Goal: Task Accomplishment & Management: Complete application form

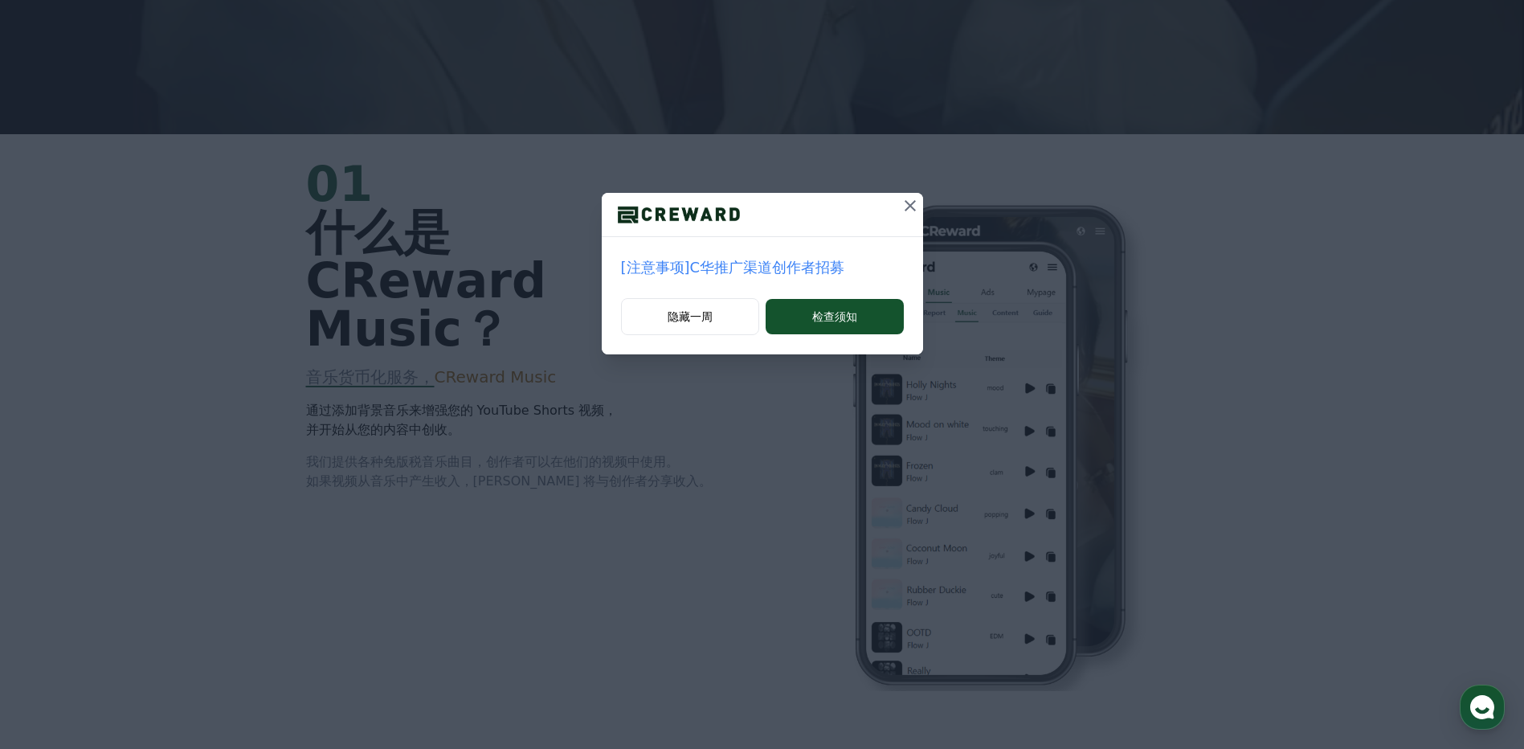
scroll to position [643, 0]
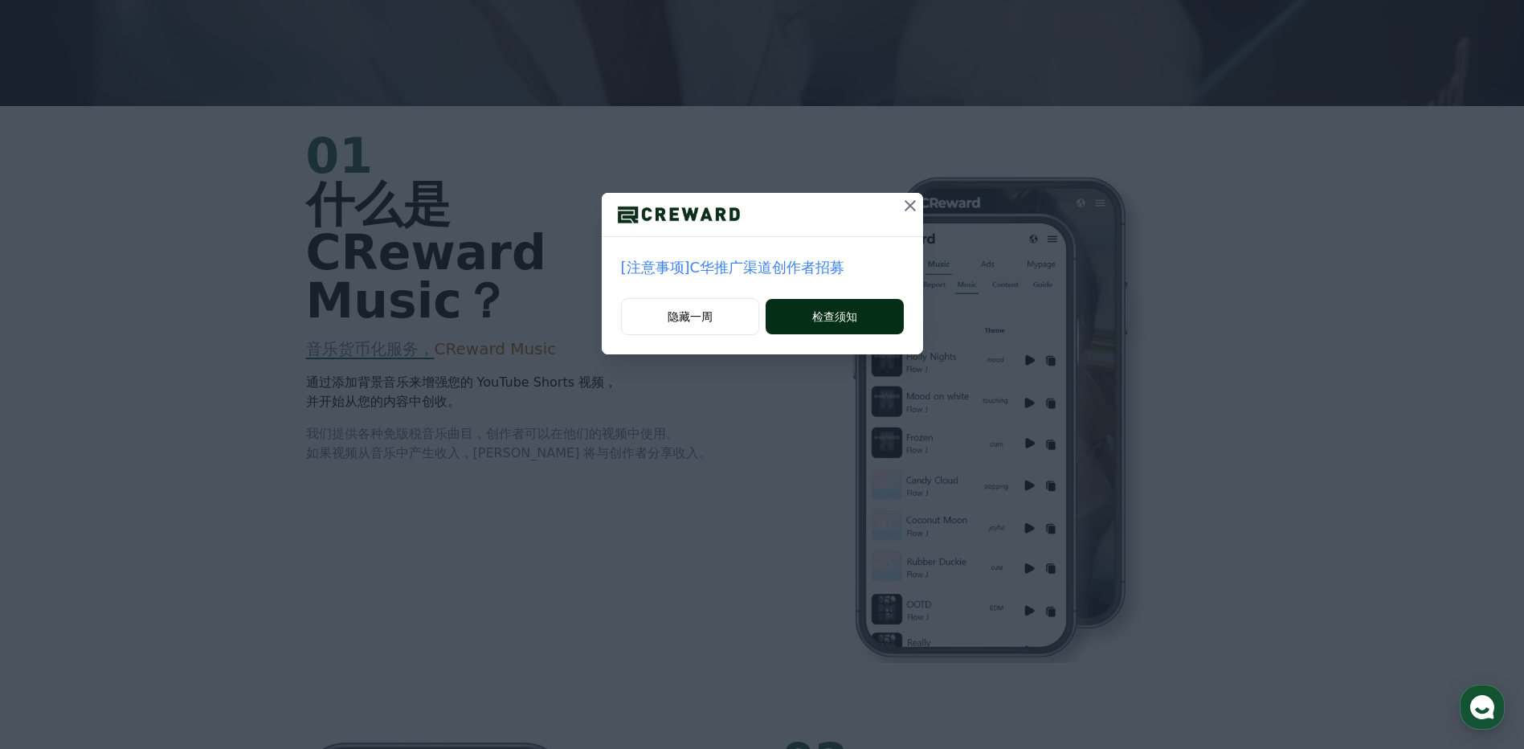
click at [838, 327] on button "检查须知" at bounding box center [833, 316] width 137 height 35
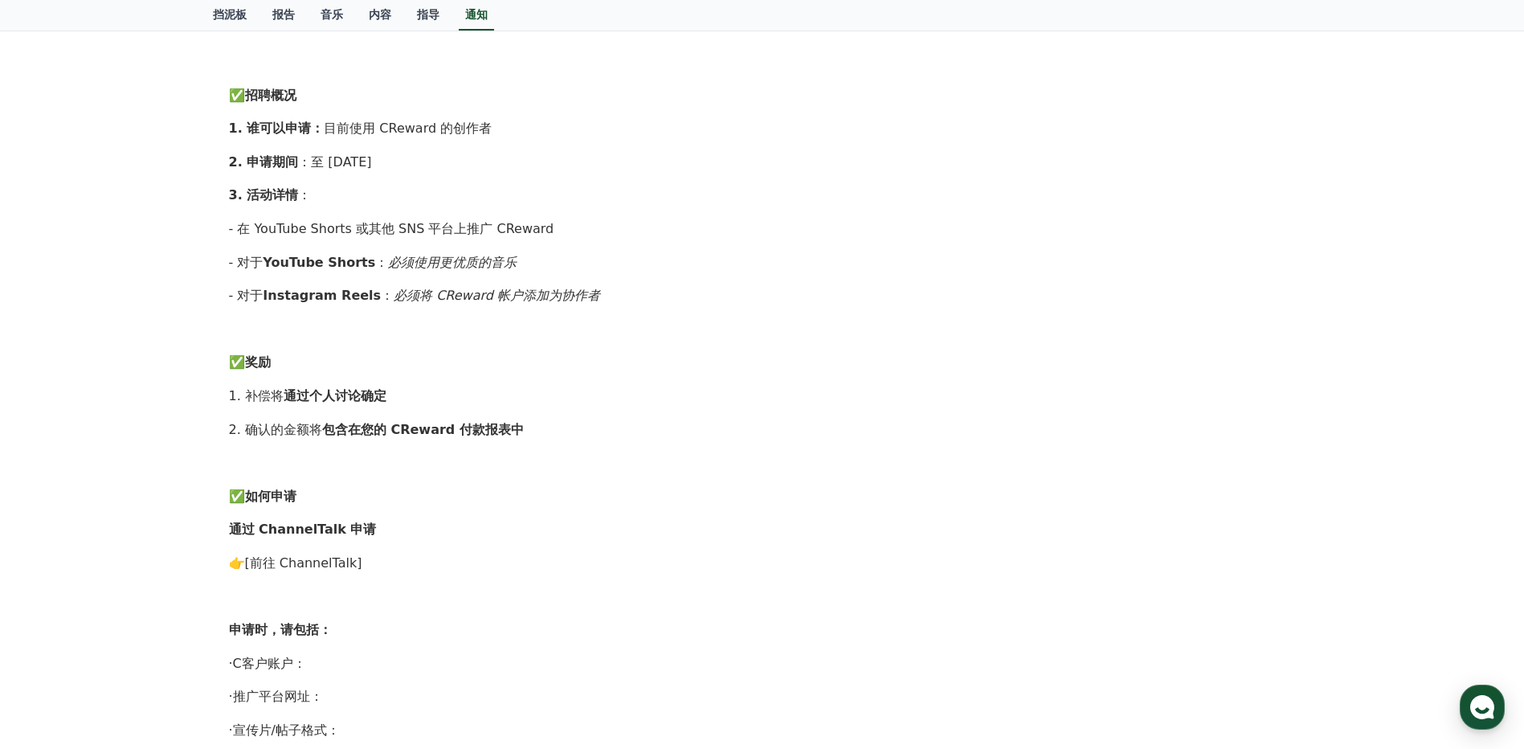
scroll to position [562, 0]
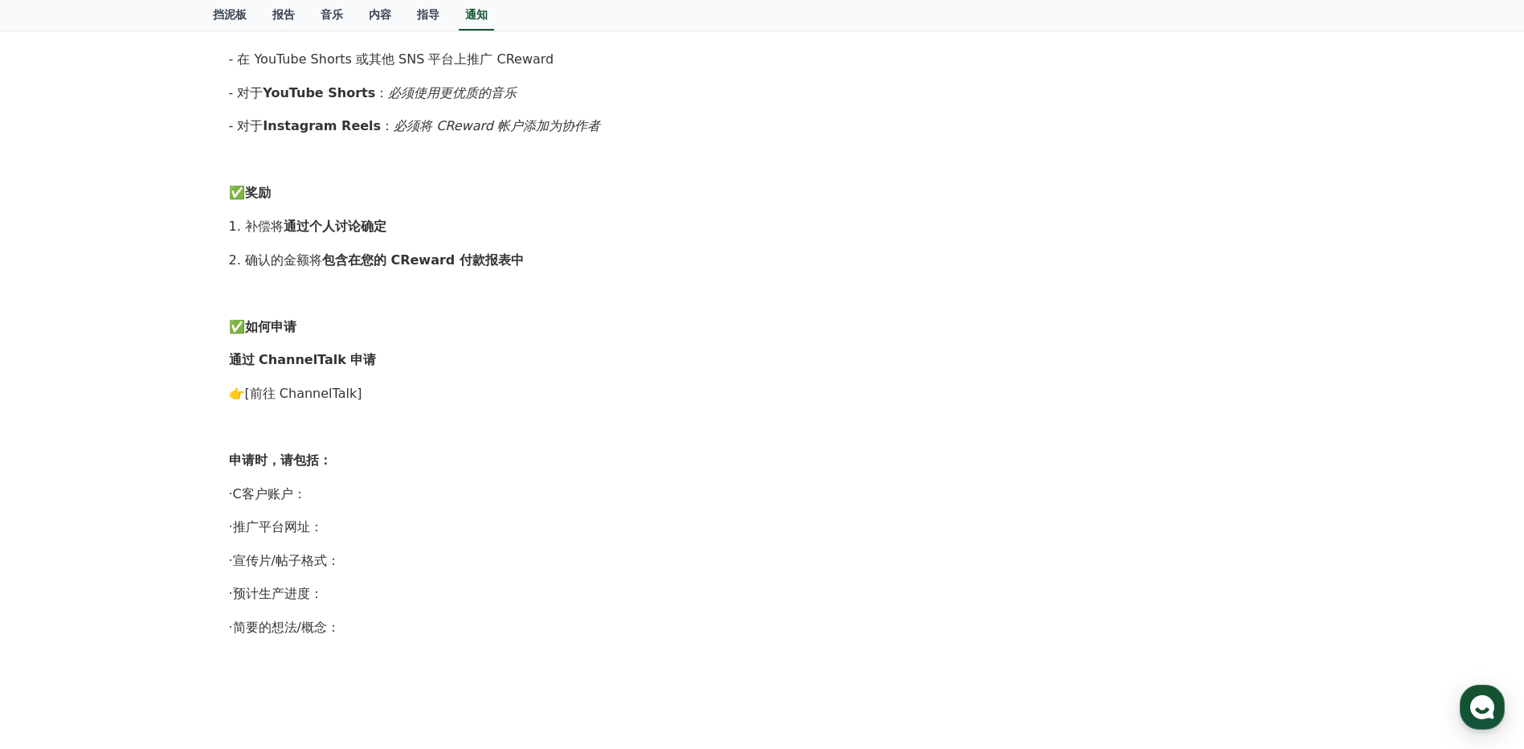
click at [349, 393] on link "[前往 ChannelTalk]" at bounding box center [303, 393] width 117 height 15
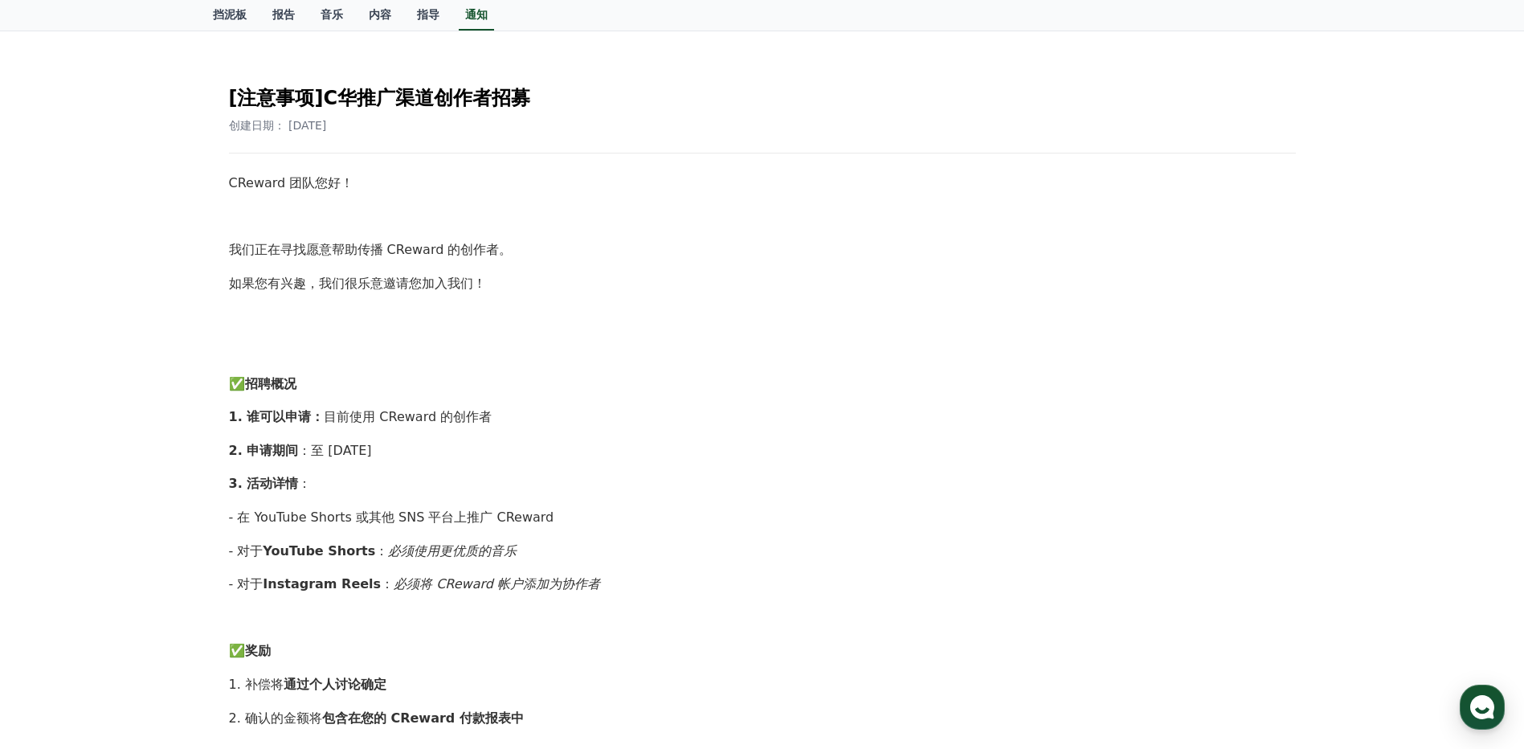
scroll to position [0, 0]
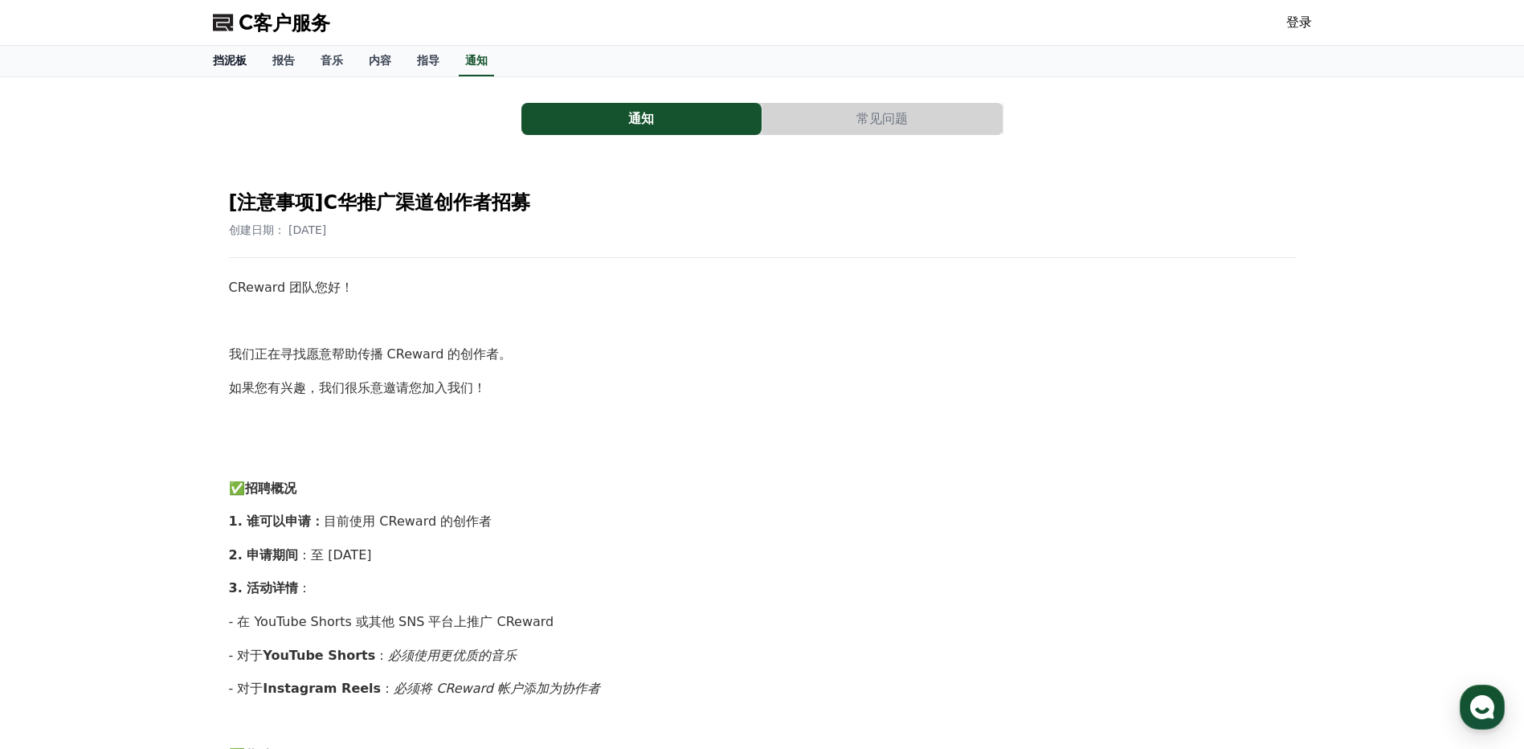
click at [243, 61] on font "挡泥板" at bounding box center [230, 60] width 34 height 13
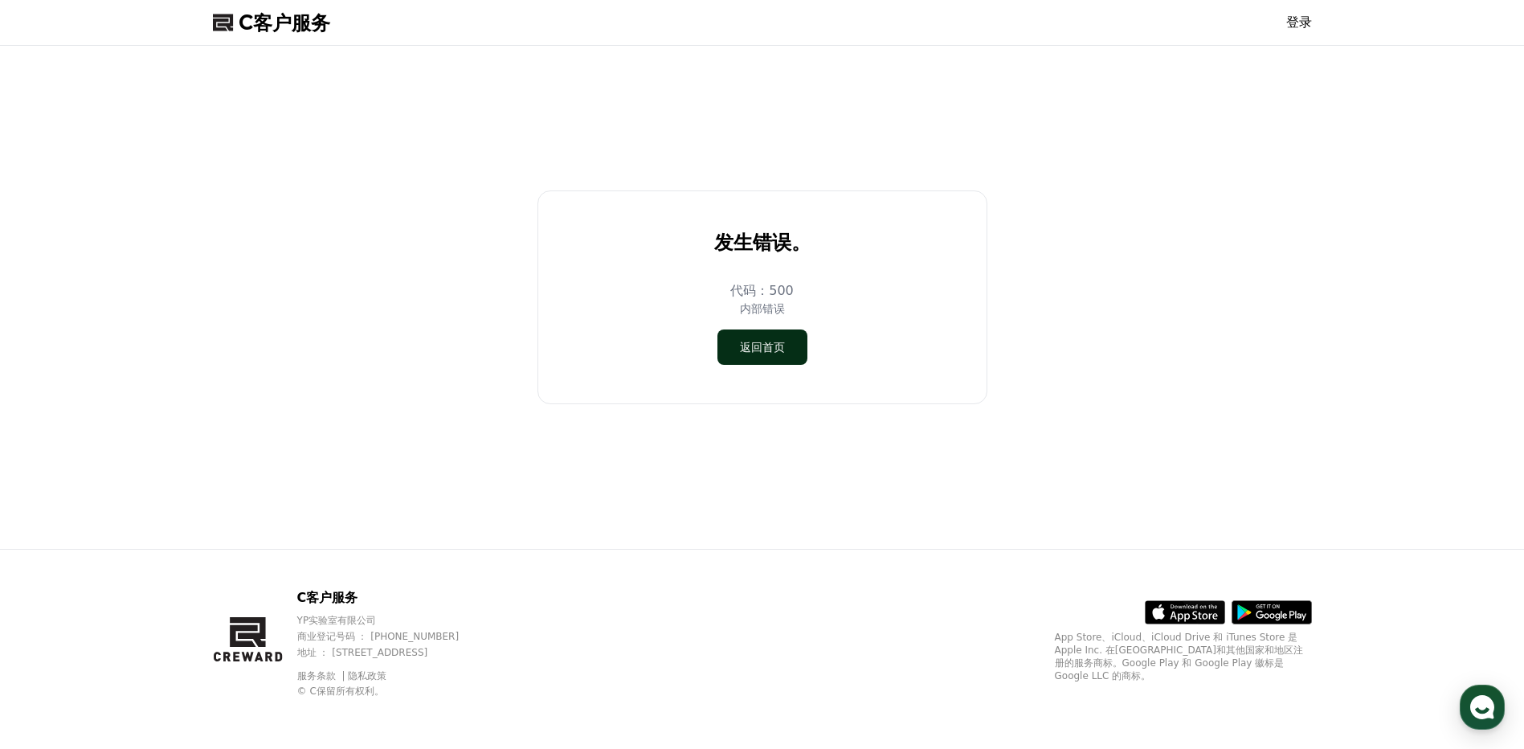
click at [763, 358] on button "返回首页" at bounding box center [762, 346] width 90 height 35
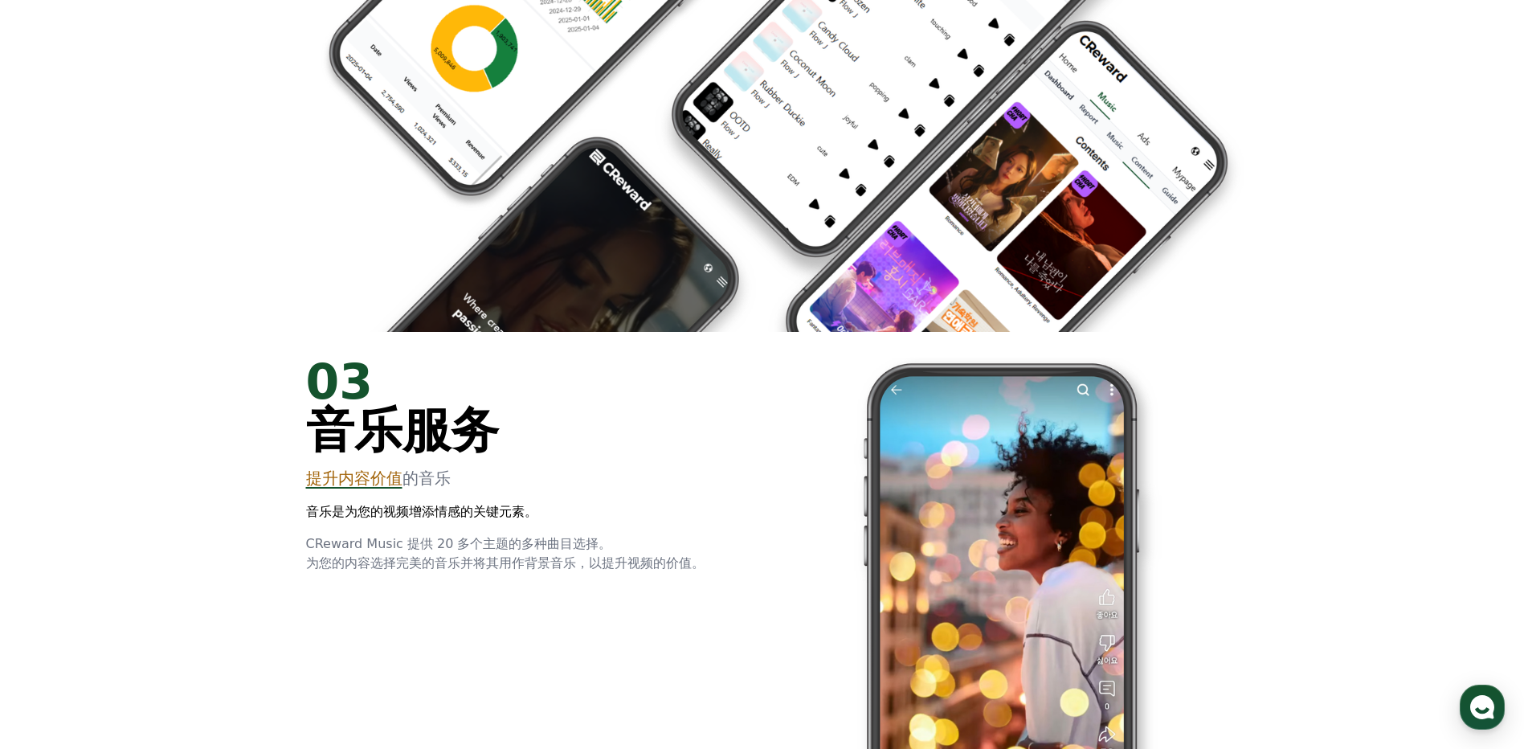
scroll to position [2409, 0]
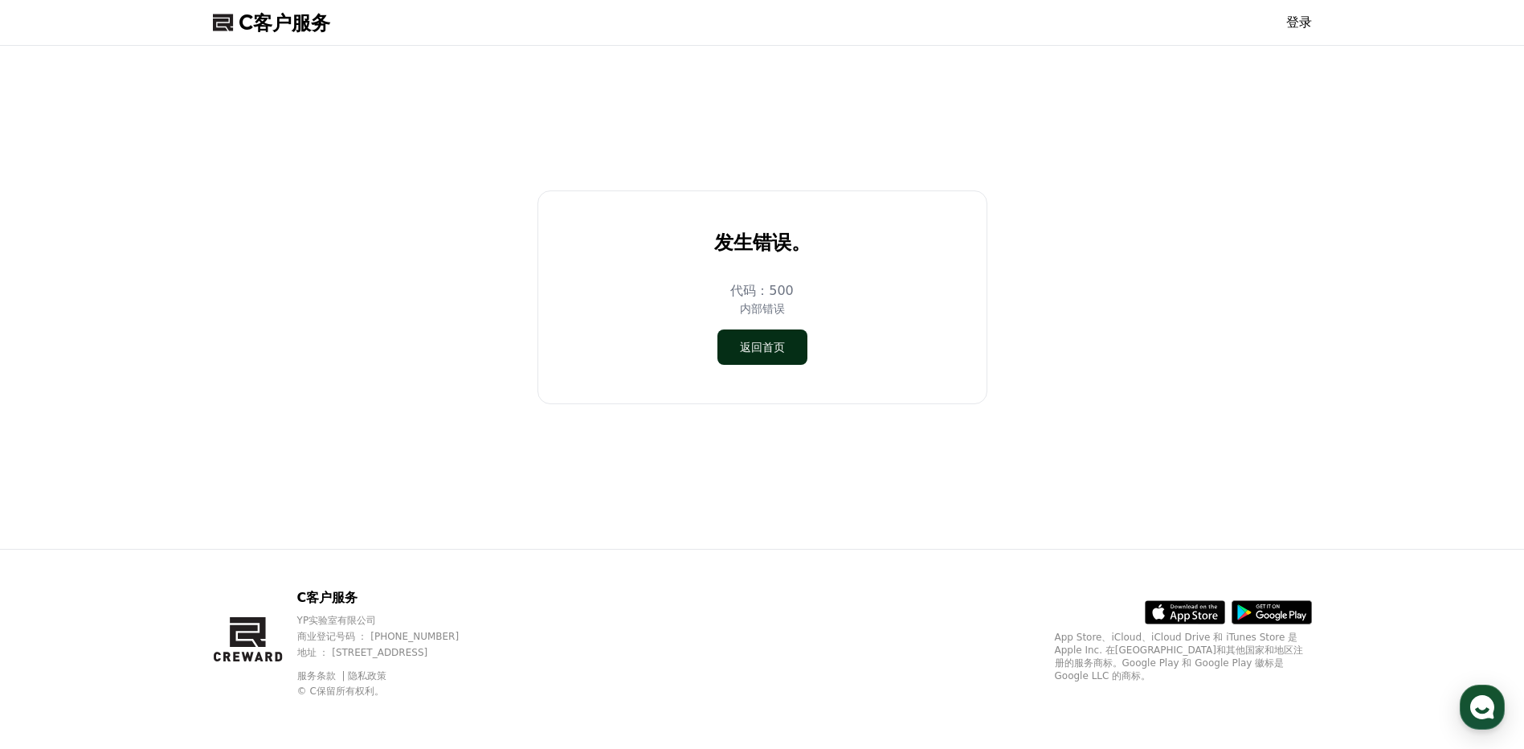
click at [767, 357] on button "返回首页" at bounding box center [762, 346] width 90 height 35
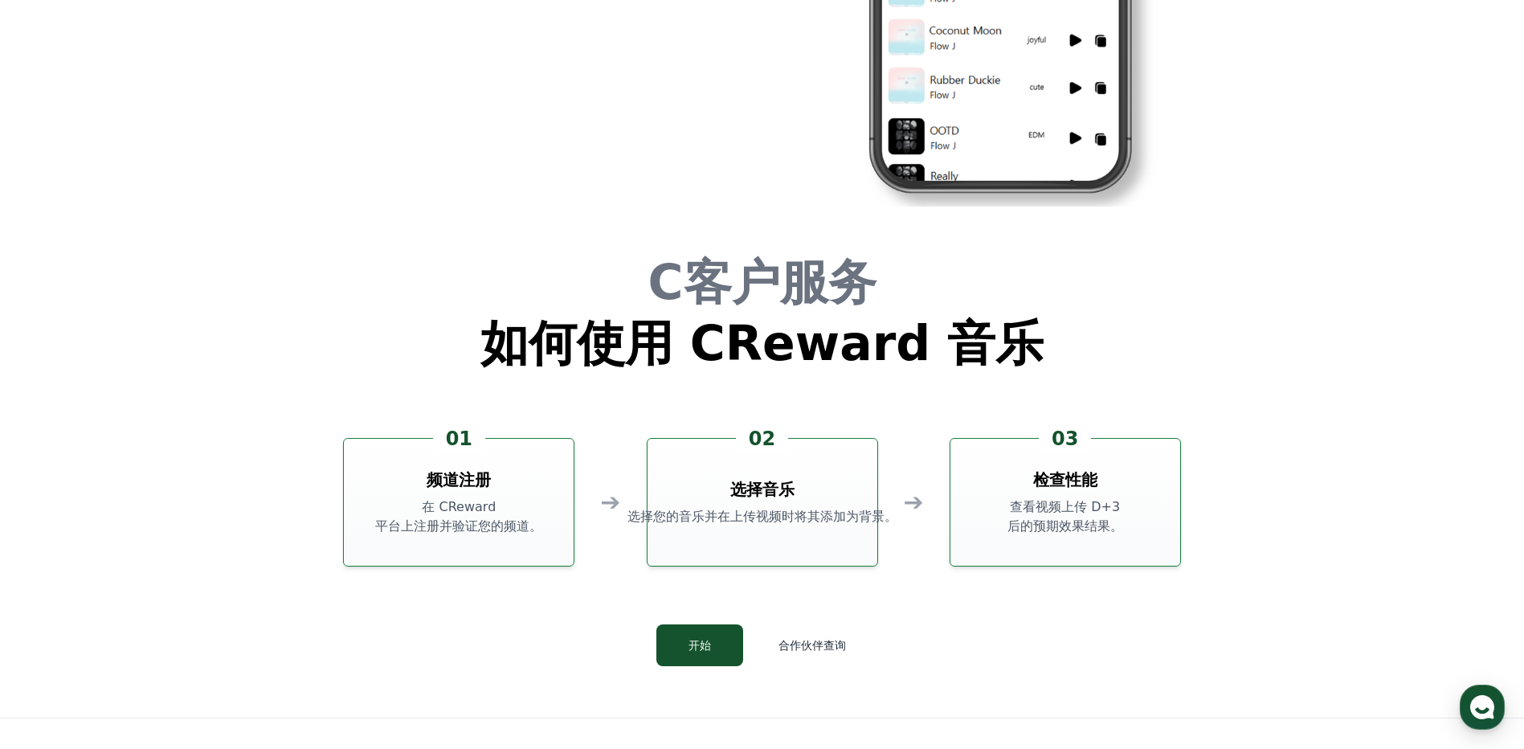
scroll to position [4337, 0]
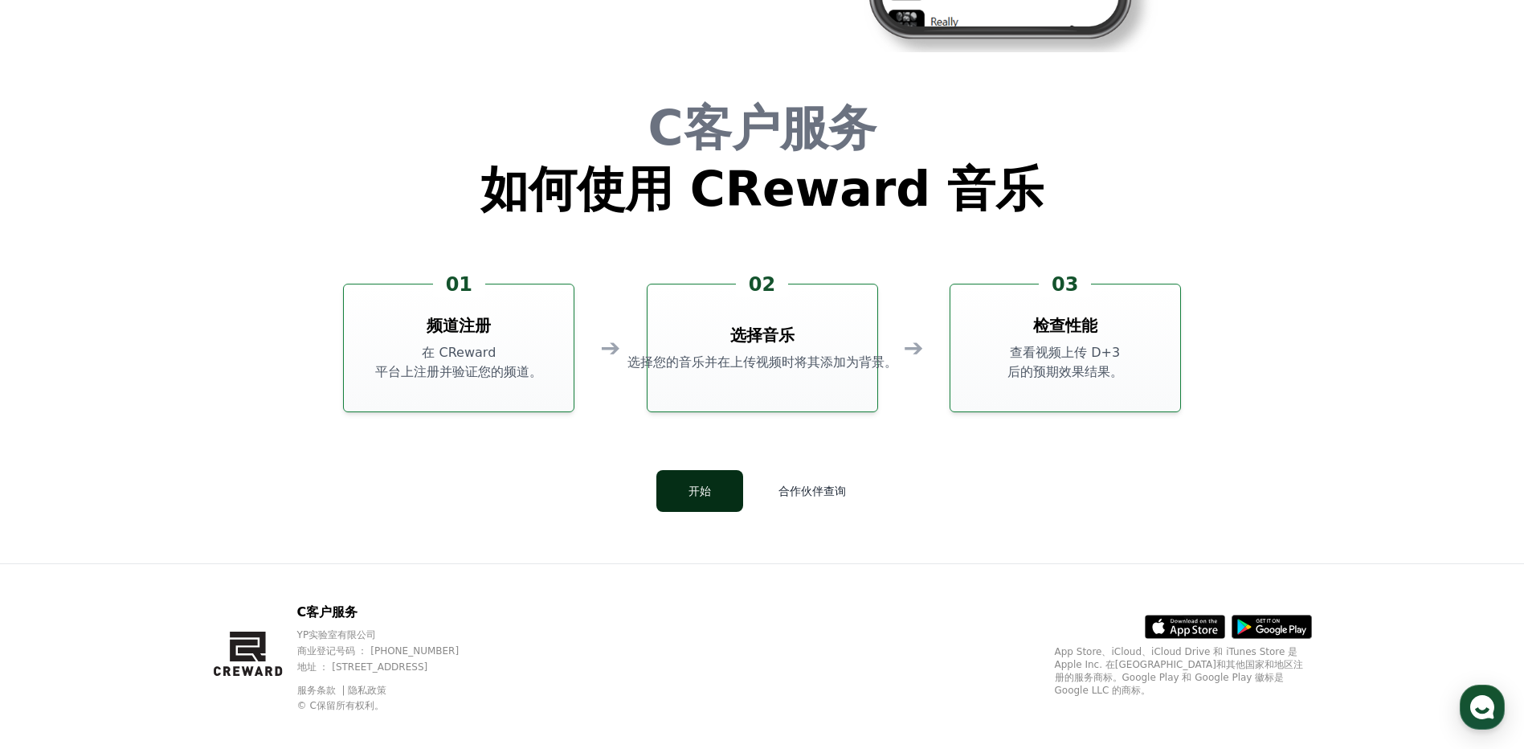
click at [717, 475] on button "开始" at bounding box center [699, 491] width 87 height 42
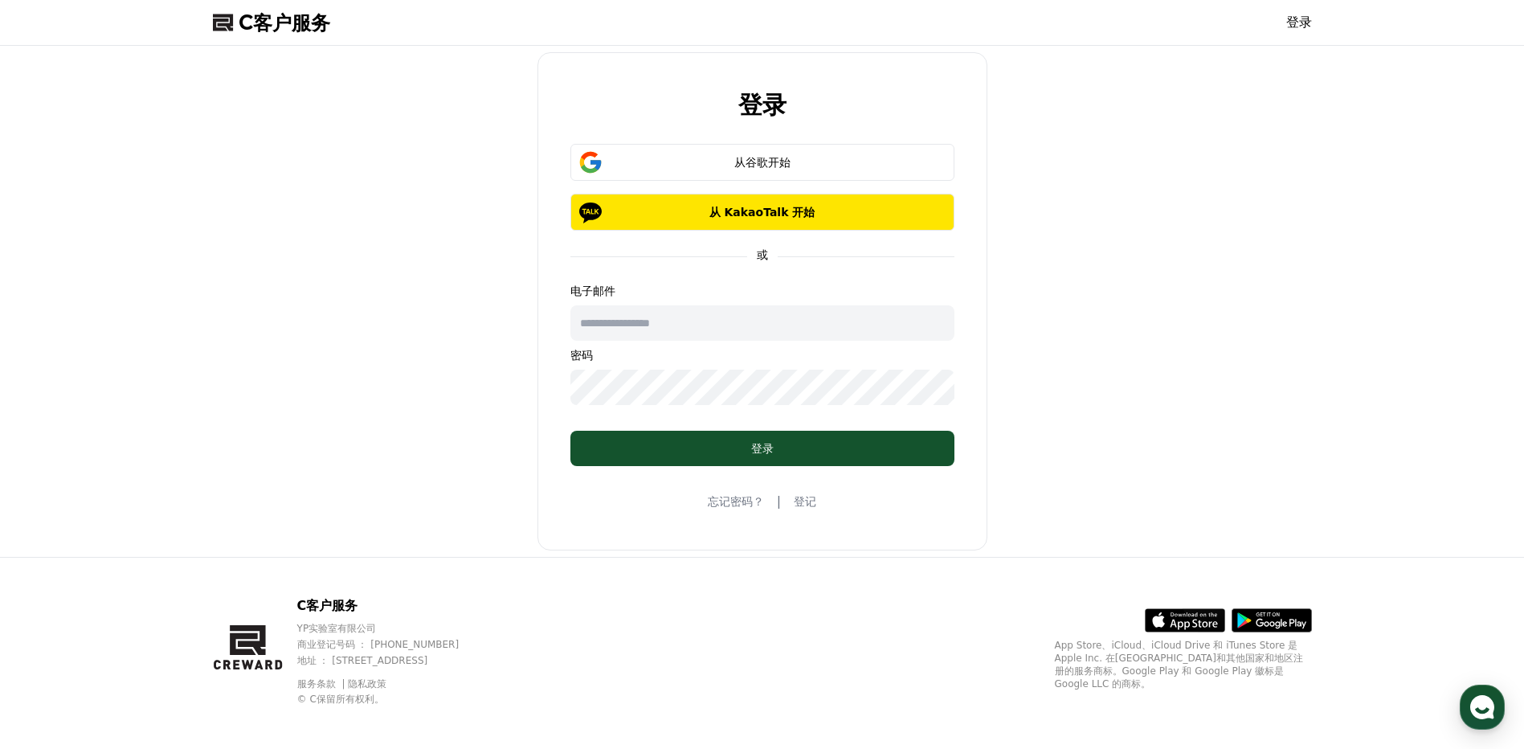
click at [703, 326] on input "text" at bounding box center [762, 322] width 384 height 35
type input "**********"
click at [806, 508] on link "登记" at bounding box center [805, 501] width 22 height 16
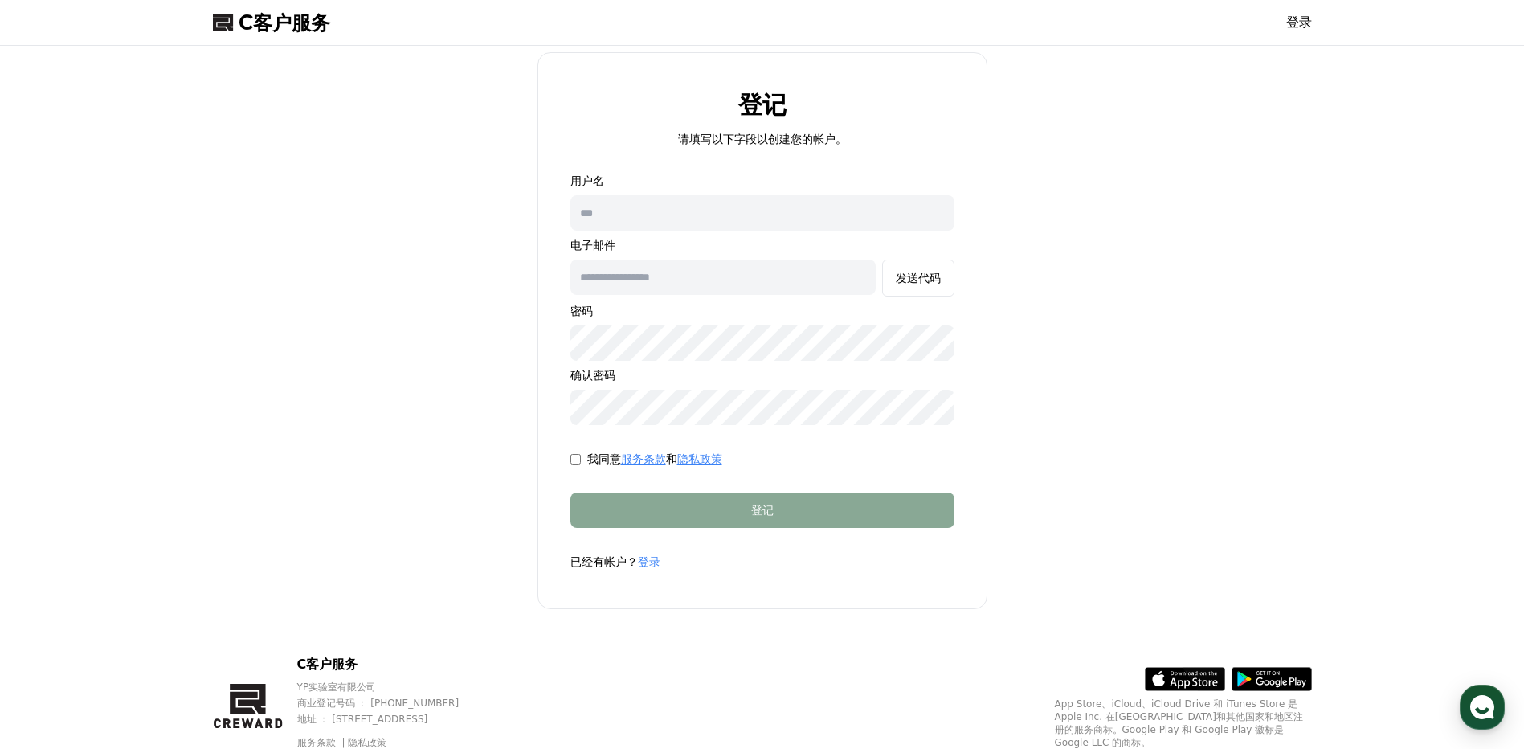
click at [713, 214] on input "text" at bounding box center [762, 212] width 384 height 35
type input "*"
type input "**********"
click at [693, 269] on input "text" at bounding box center [722, 276] width 305 height 35
type input "**********"
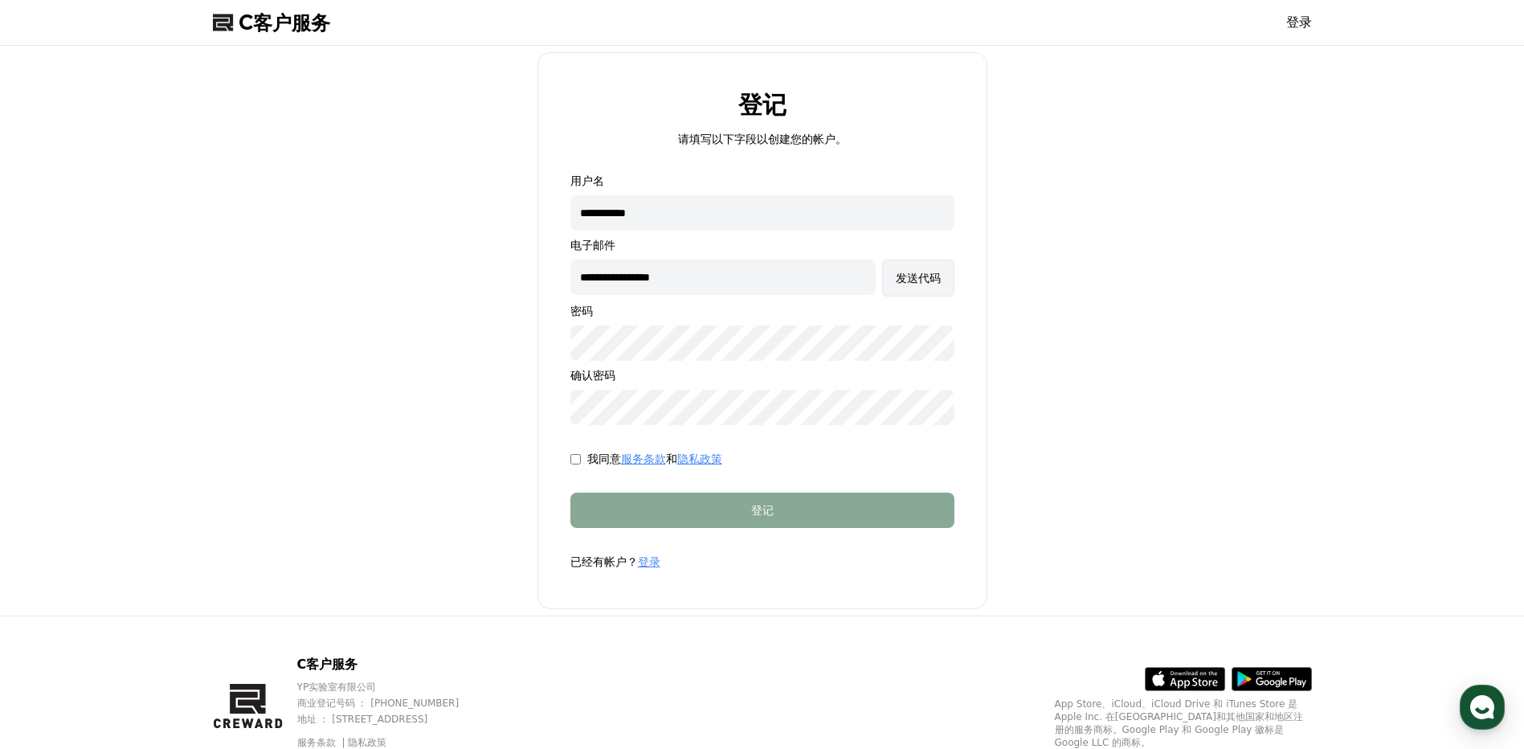
click at [912, 282] on font "发送代码" at bounding box center [918, 277] width 45 height 13
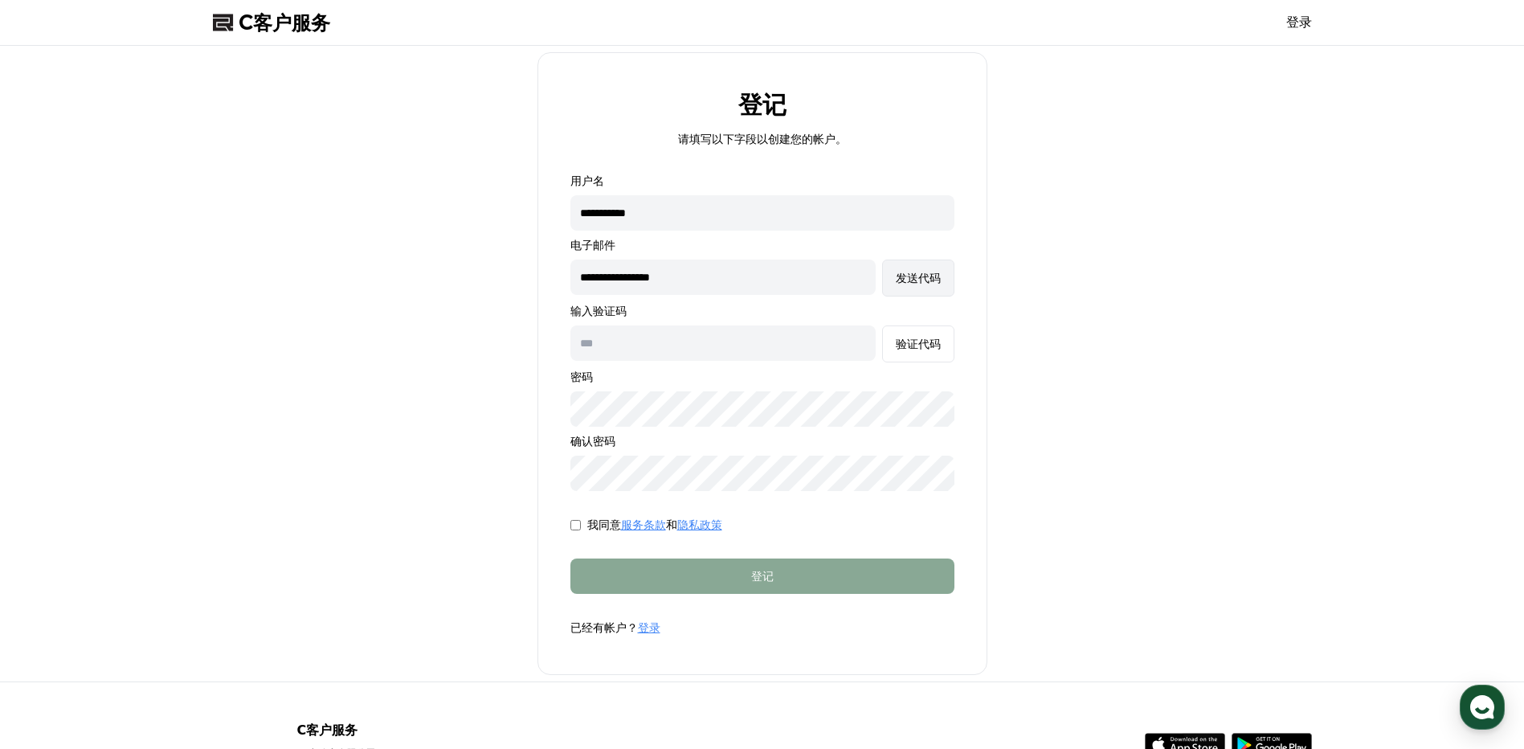
click at [901, 285] on div "发送代码" at bounding box center [918, 278] width 45 height 16
click at [669, 346] on input "text" at bounding box center [722, 342] width 305 height 35
type input "******"
click at [717, 353] on input "******" at bounding box center [722, 342] width 305 height 35
click at [720, 264] on input "**********" at bounding box center [722, 276] width 305 height 35
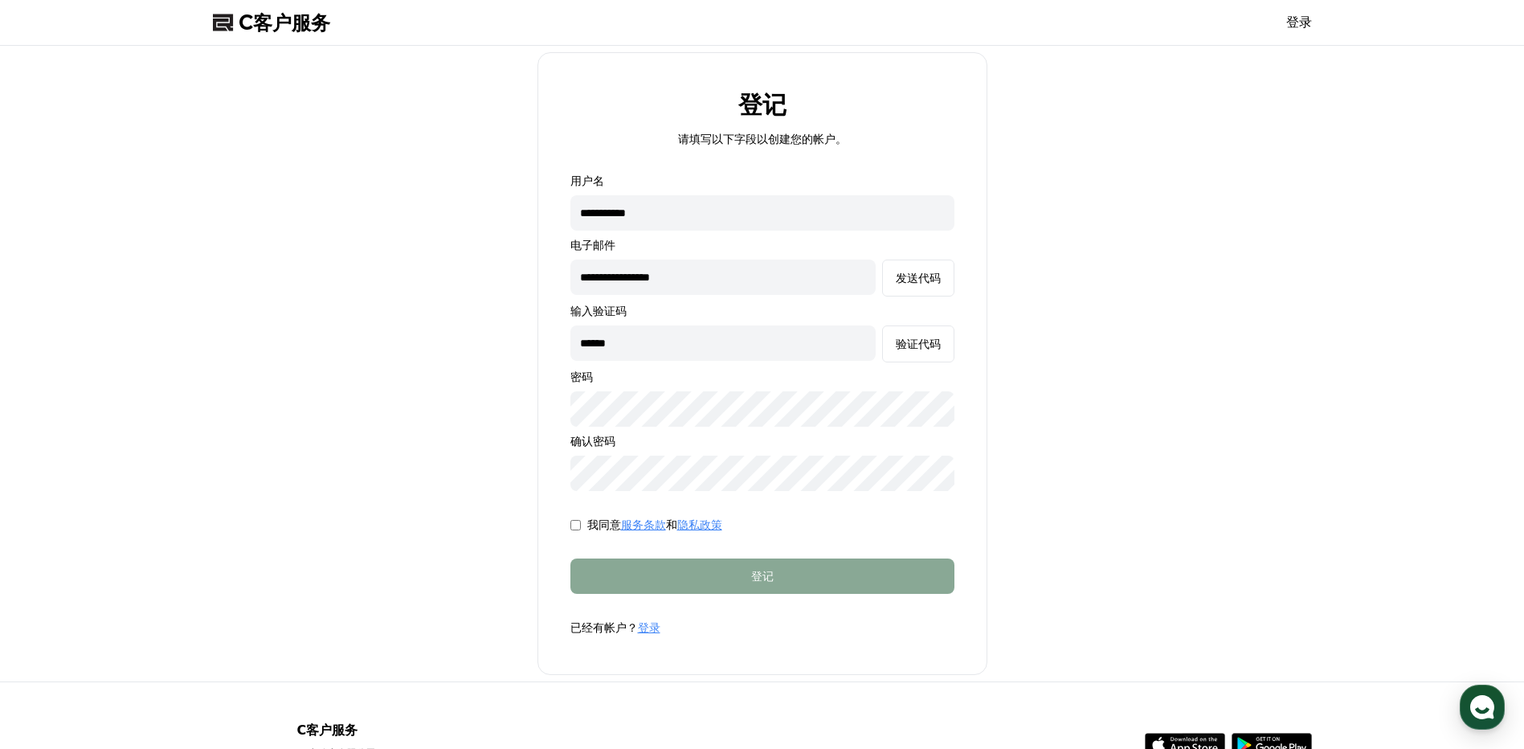
drag, startPoint x: 1022, startPoint y: 435, endPoint x: 1007, endPoint y: 436, distance: 15.3
click at [1022, 435] on div "**********" at bounding box center [762, 363] width 1112 height 622
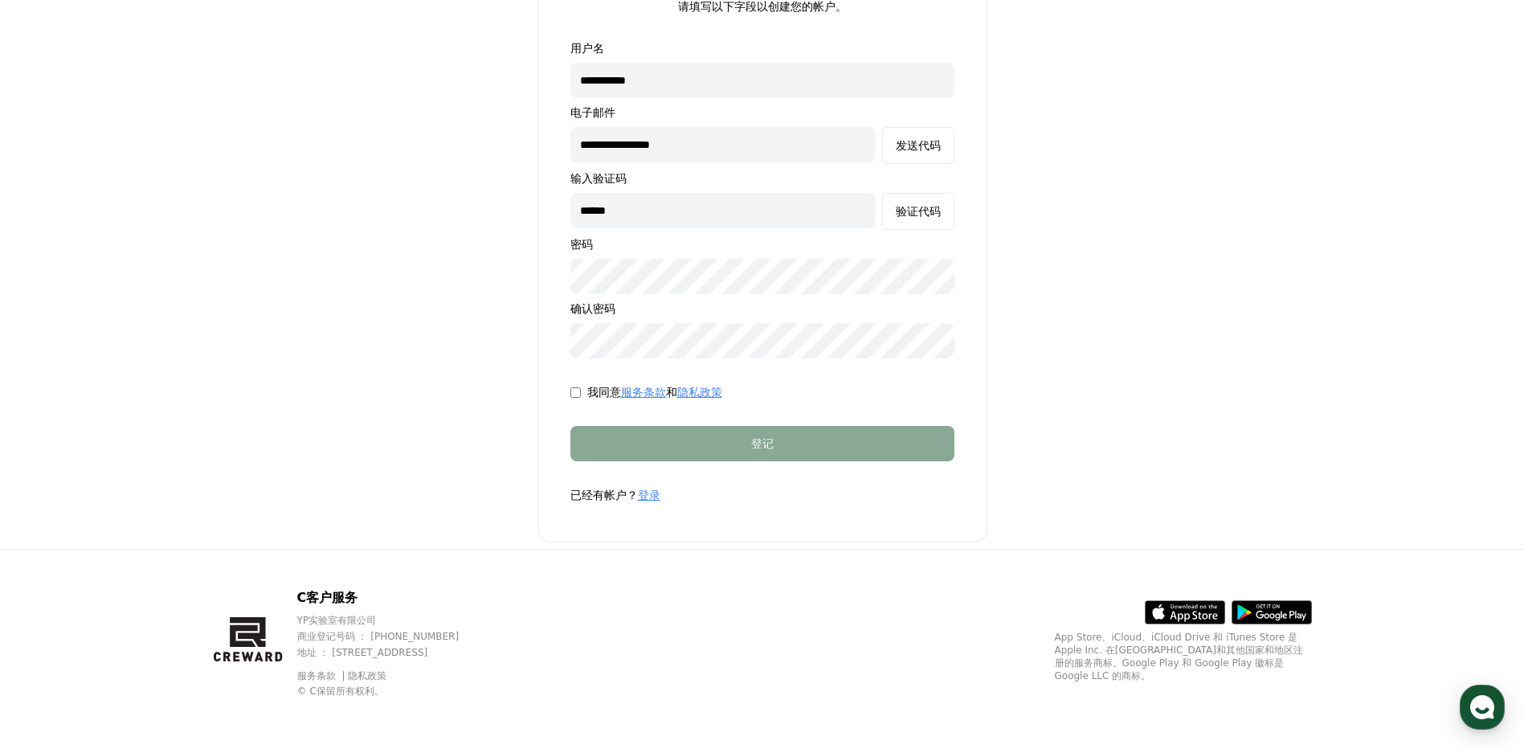
drag, startPoint x: 501, startPoint y: 444, endPoint x: 599, endPoint y: 443, distance: 98.0
click at [501, 444] on div "**********" at bounding box center [762, 231] width 1112 height 622
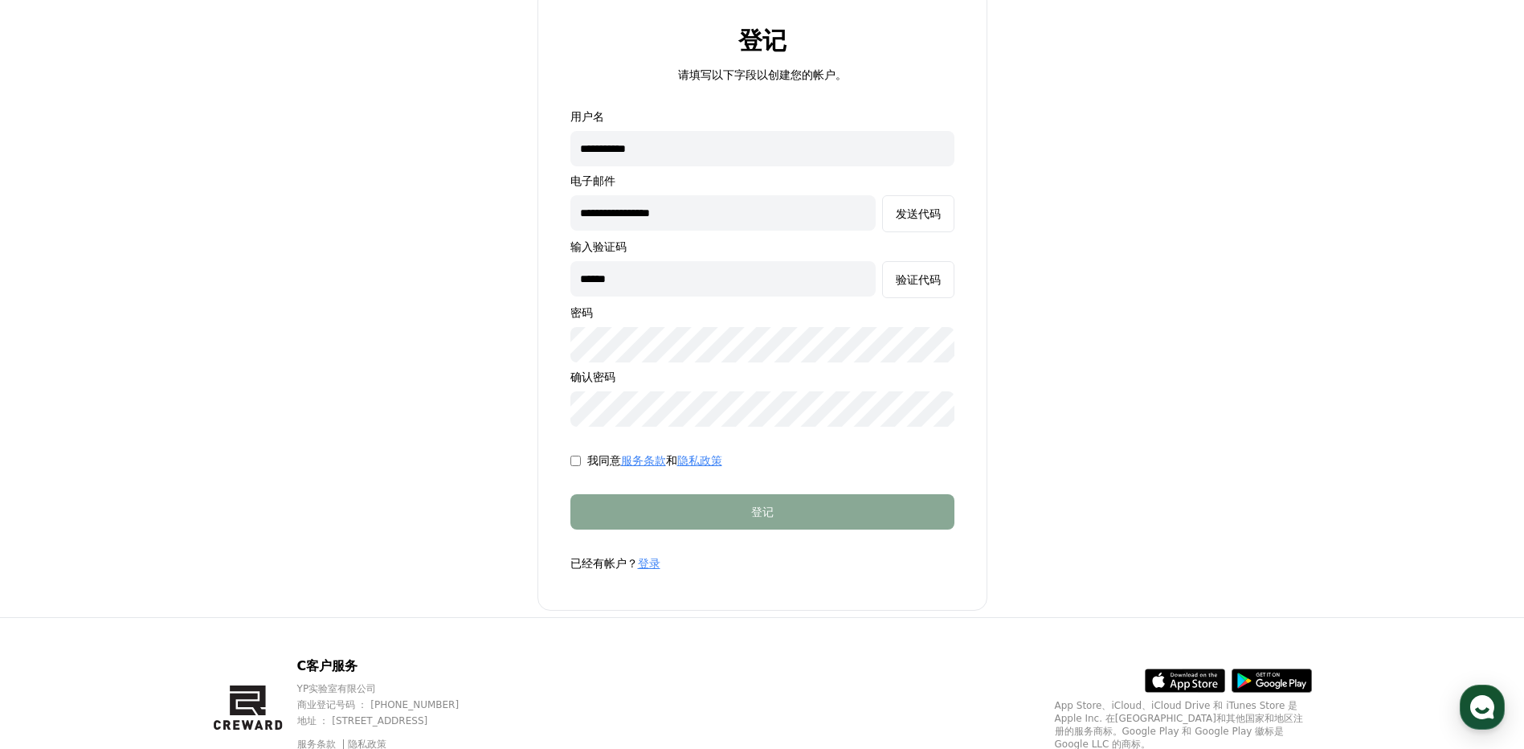
scroll to position [0, 0]
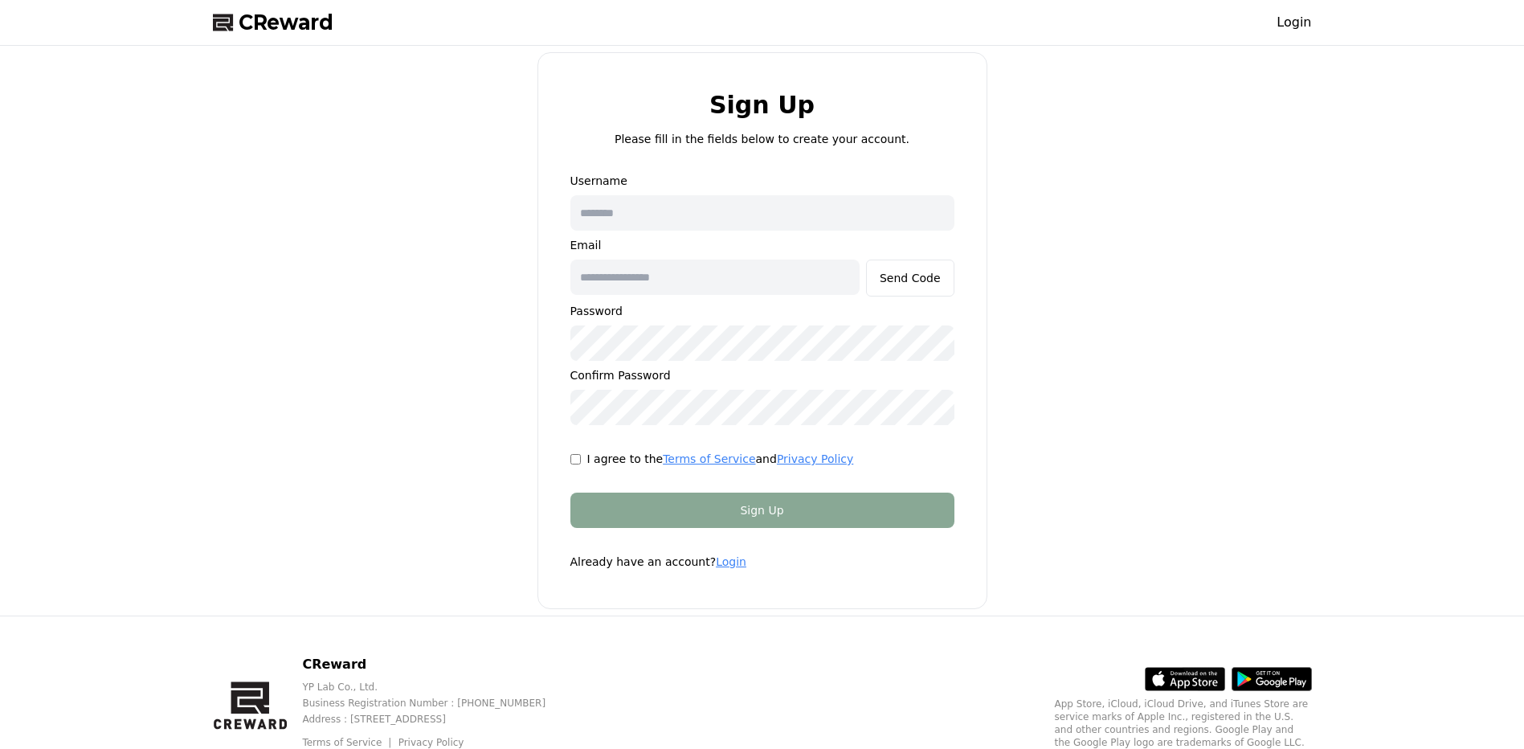
click at [731, 559] on link "Login" at bounding box center [731, 561] width 31 height 13
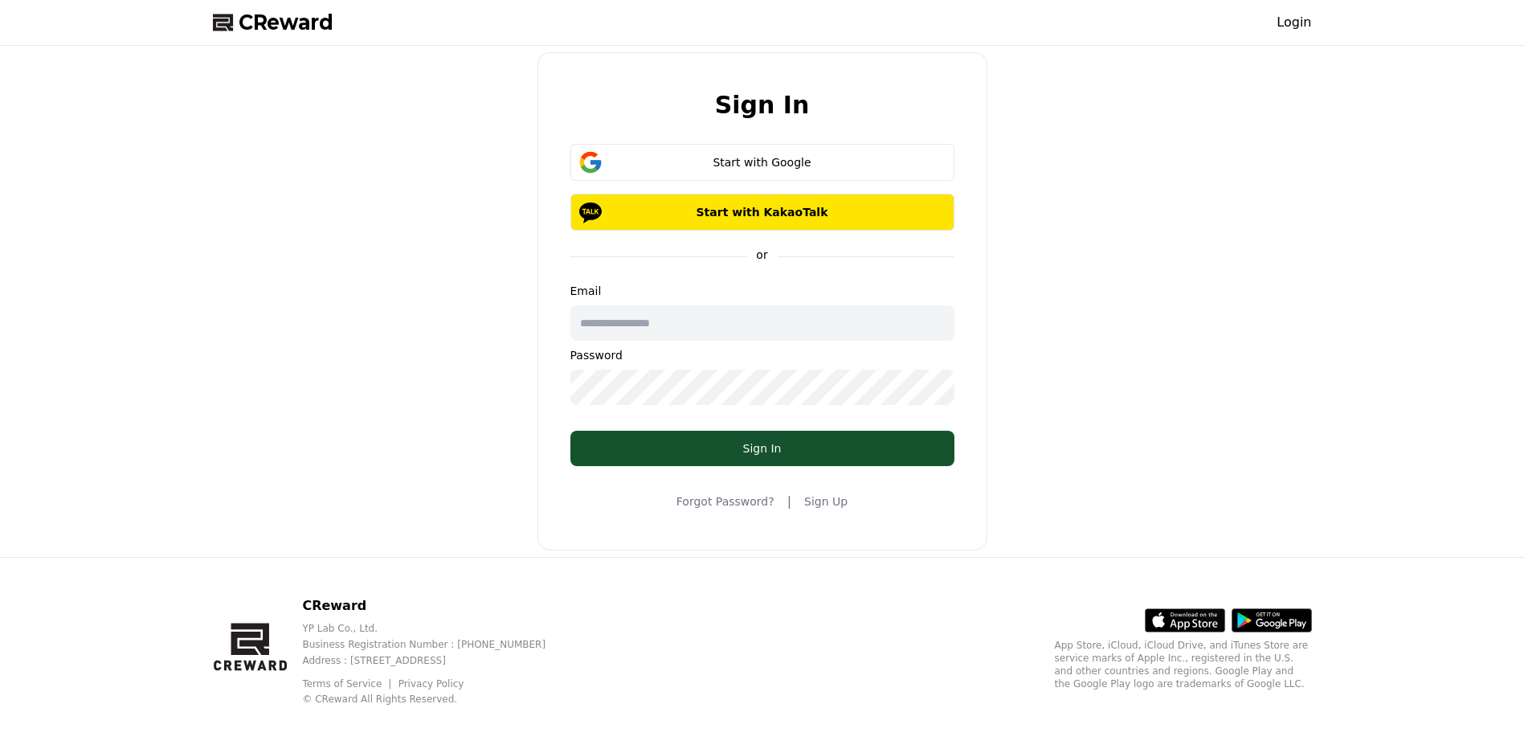
click at [698, 324] on input "text" at bounding box center [762, 322] width 384 height 35
type input "**********"
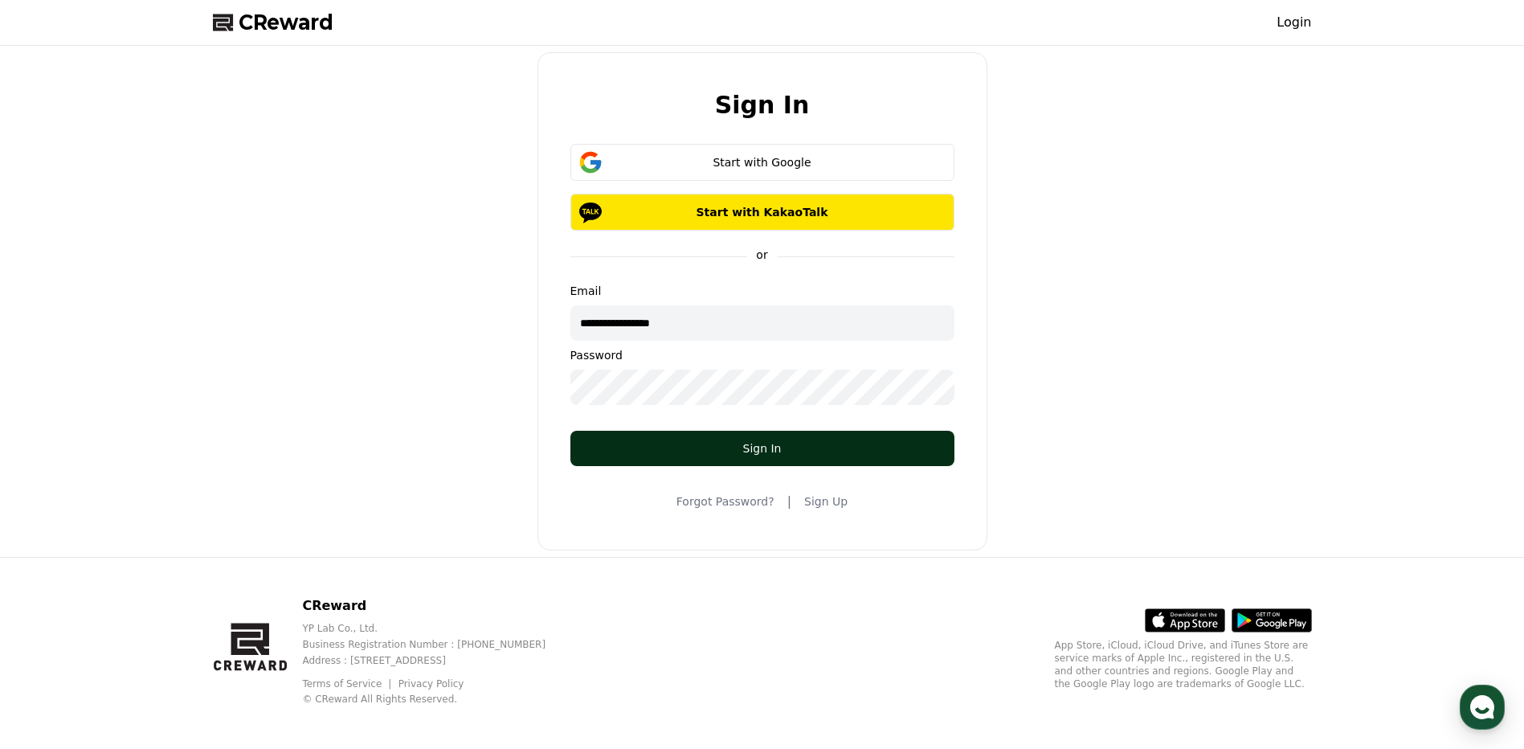
click at [670, 440] on button "Sign In" at bounding box center [762, 447] width 384 height 35
click at [760, 447] on div "Sign In" at bounding box center [762, 448] width 320 height 16
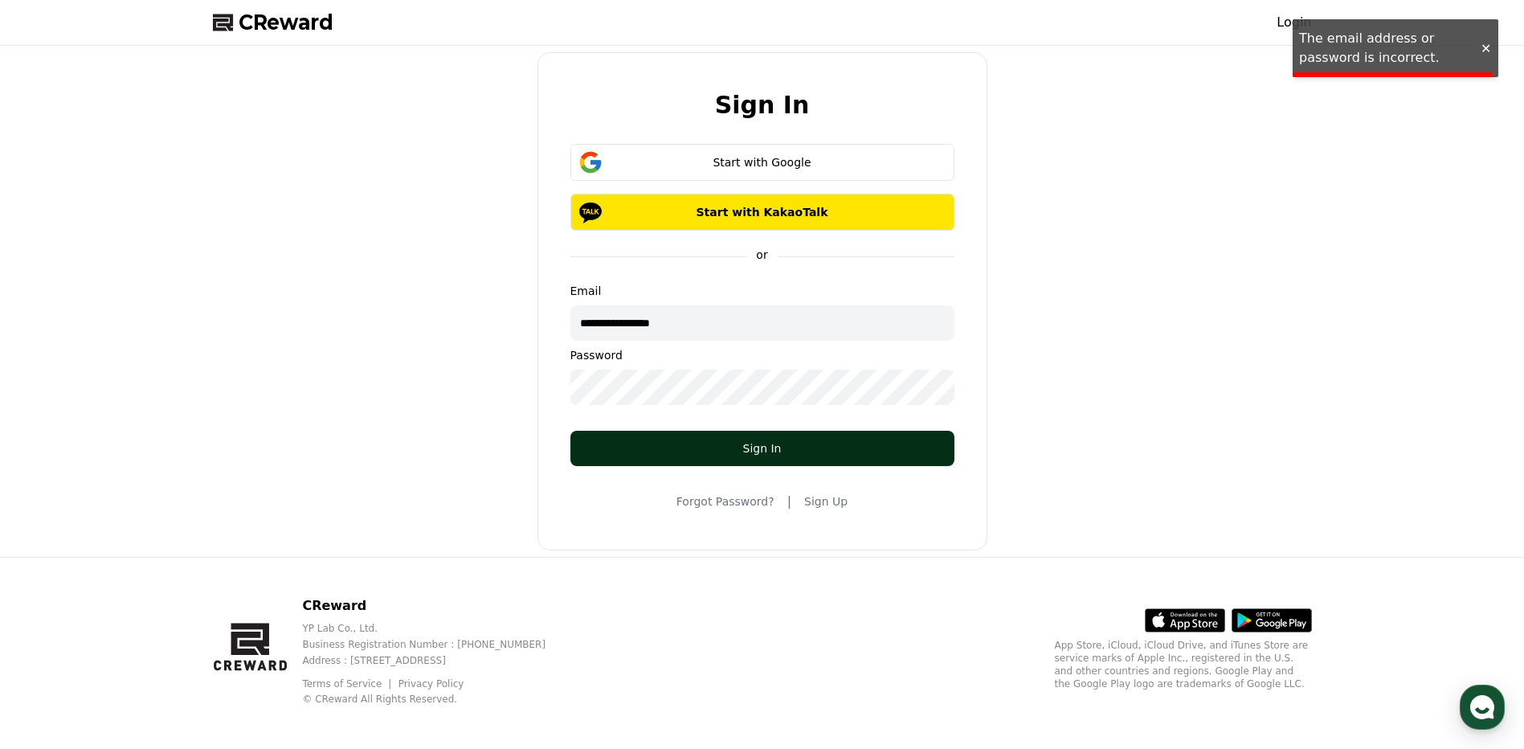
click at [760, 447] on div "Sign In" at bounding box center [762, 448] width 320 height 16
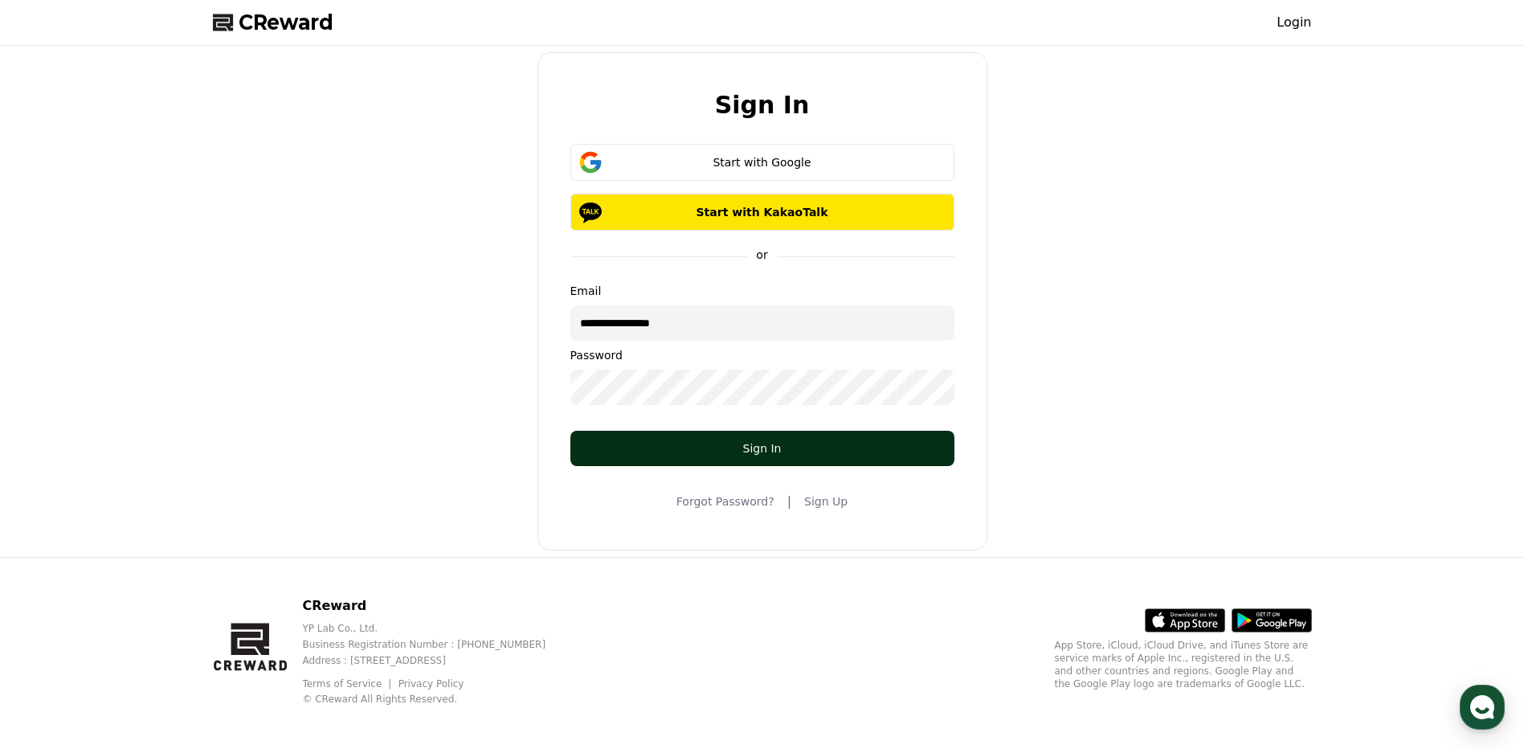
click at [770, 455] on div "Sign In" at bounding box center [762, 448] width 320 height 16
click at [790, 459] on button "Sign In" at bounding box center [762, 447] width 384 height 35
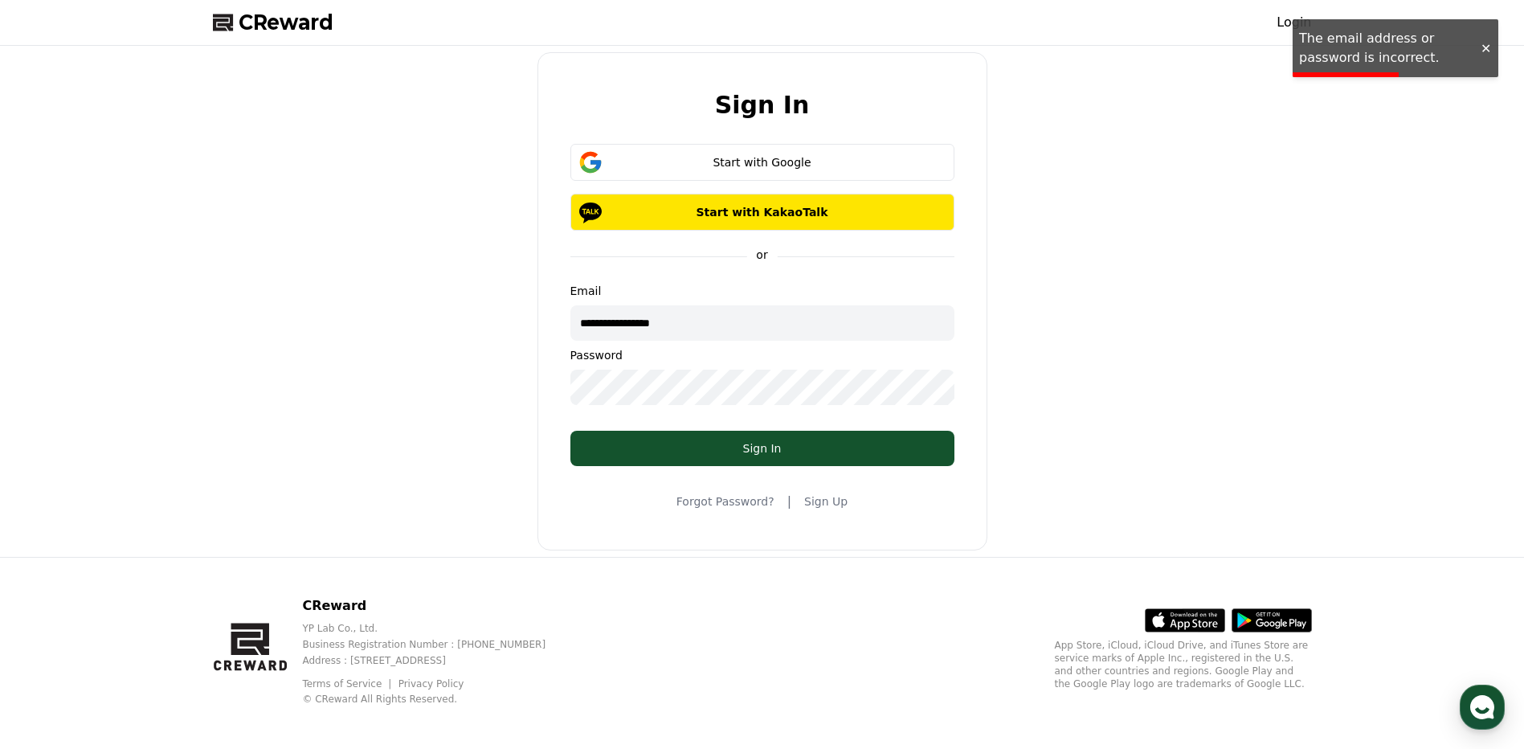
drag, startPoint x: 1069, startPoint y: 214, endPoint x: 1118, endPoint y: 169, distance: 66.0
click at [1118, 169] on div "**********" at bounding box center [762, 301] width 1112 height 498
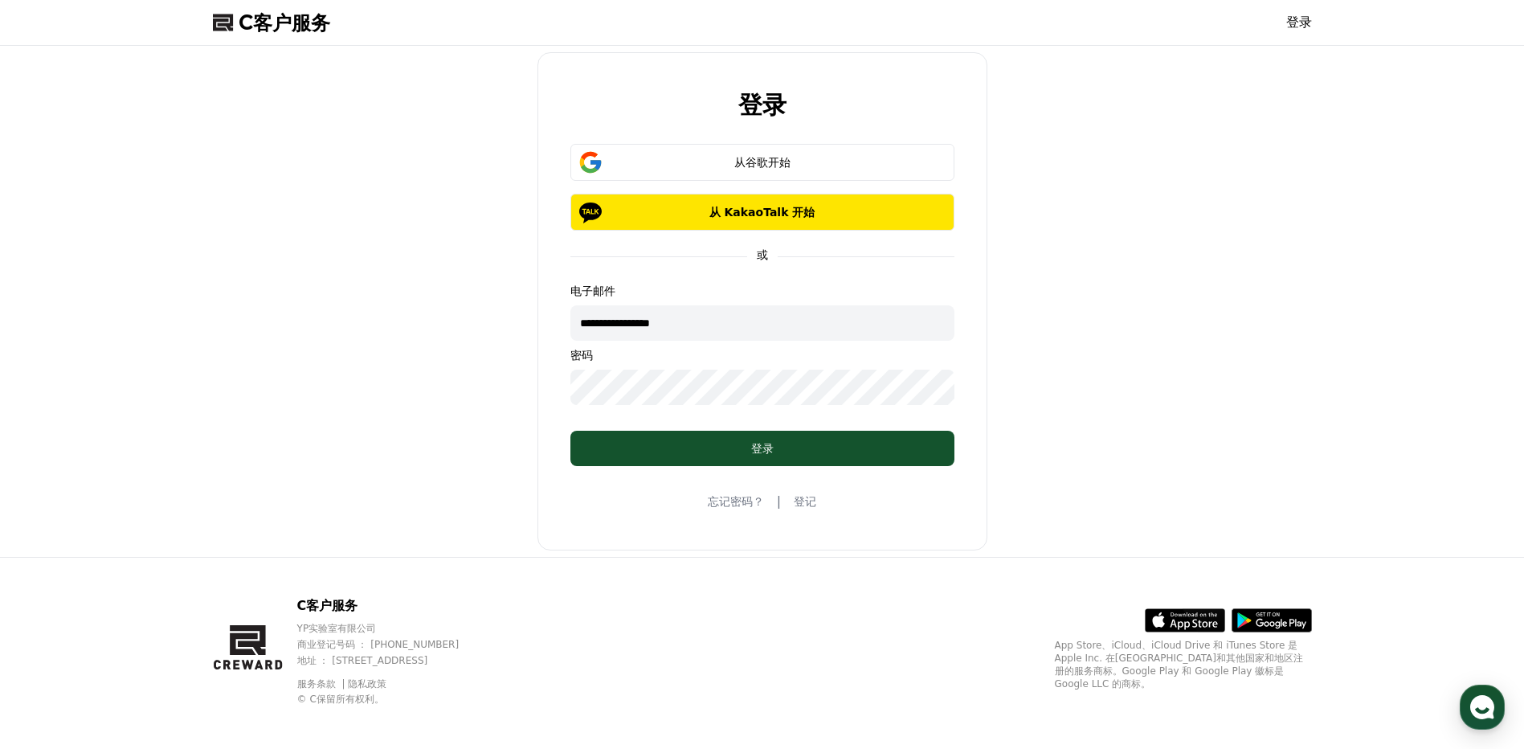
click at [807, 503] on link "登记" at bounding box center [805, 501] width 22 height 16
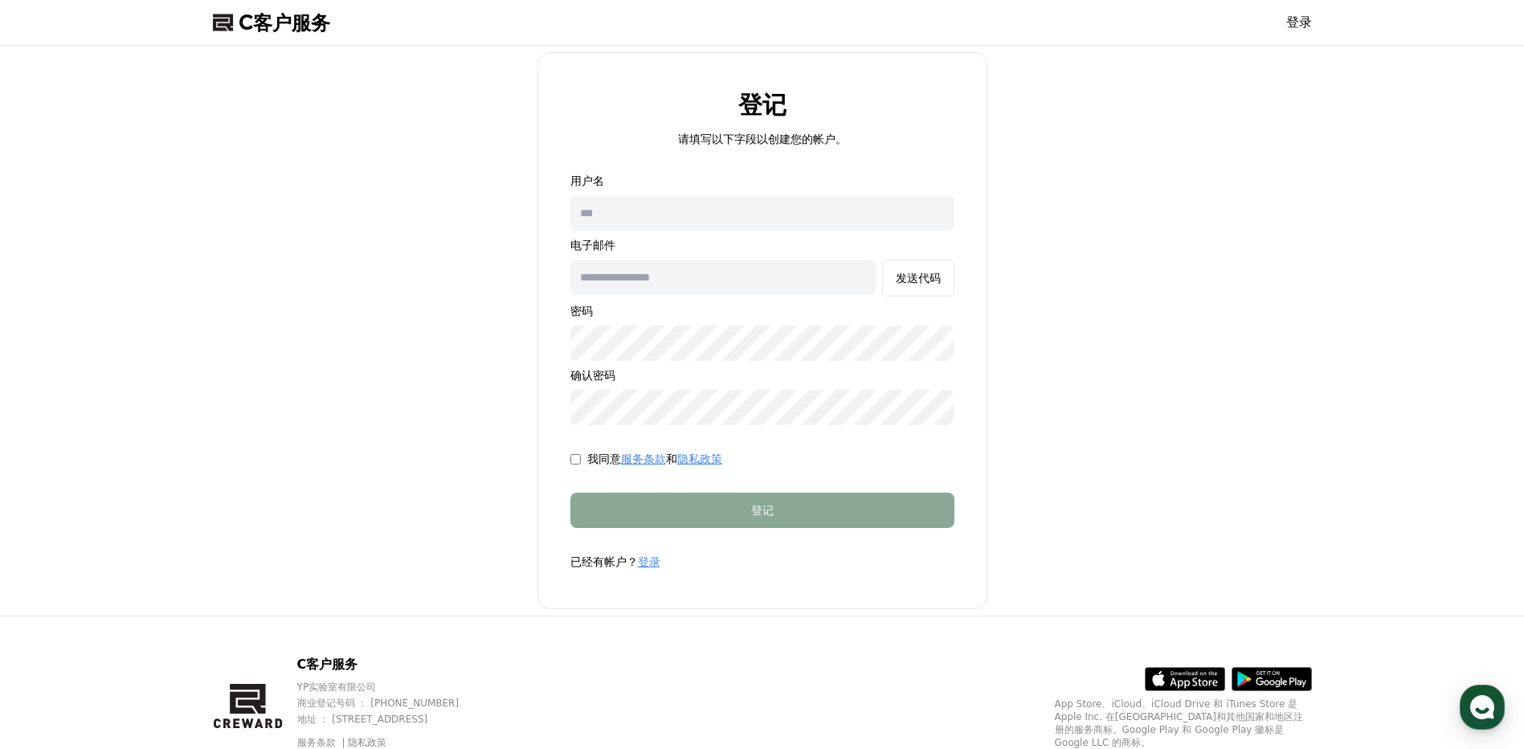
click at [686, 210] on input "text" at bounding box center [762, 212] width 384 height 35
type input "***"
click at [691, 271] on input "text" at bounding box center [722, 276] width 305 height 35
type input "**********"
click at [930, 285] on div "发送代码" at bounding box center [918, 278] width 45 height 16
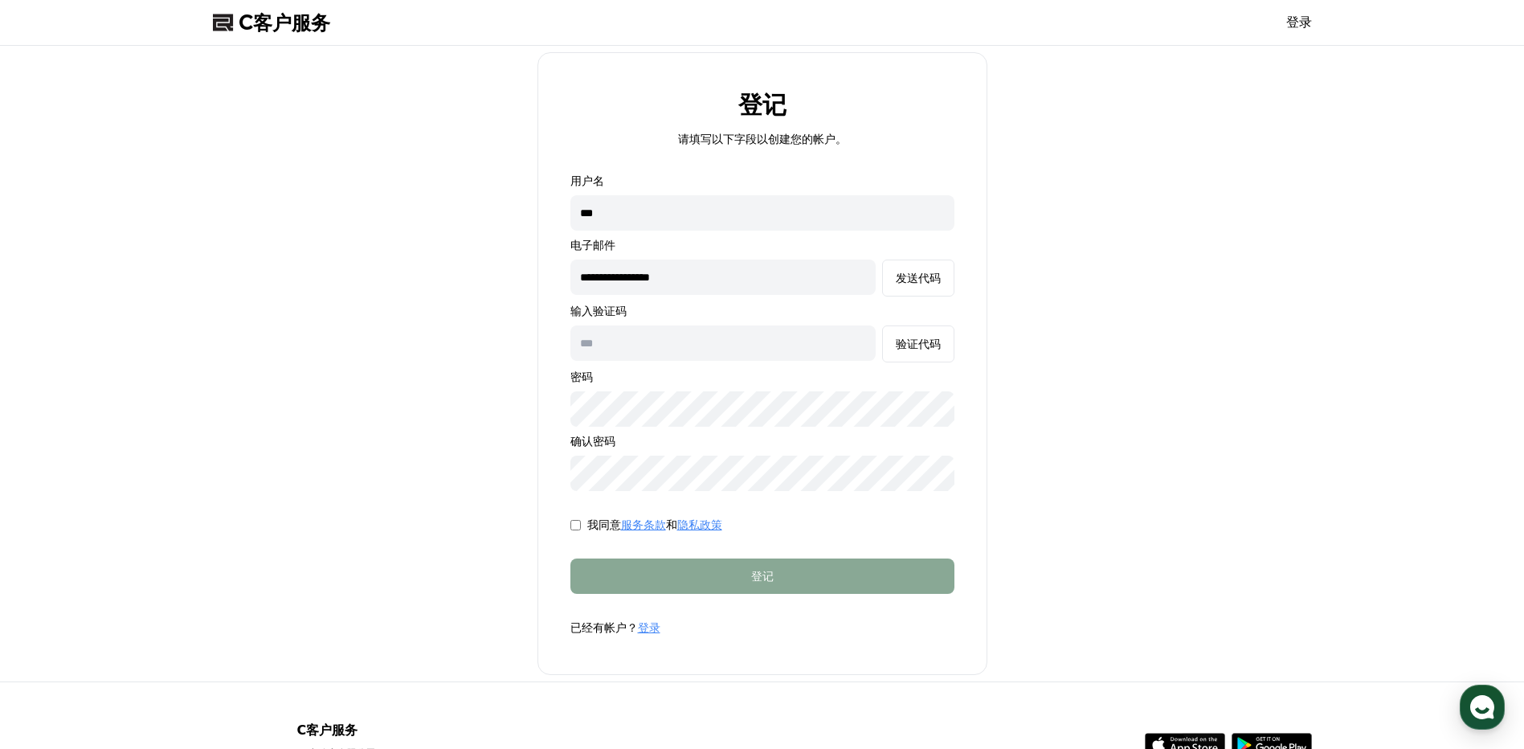
click at [670, 353] on input "text" at bounding box center [722, 342] width 305 height 35
type input "******"
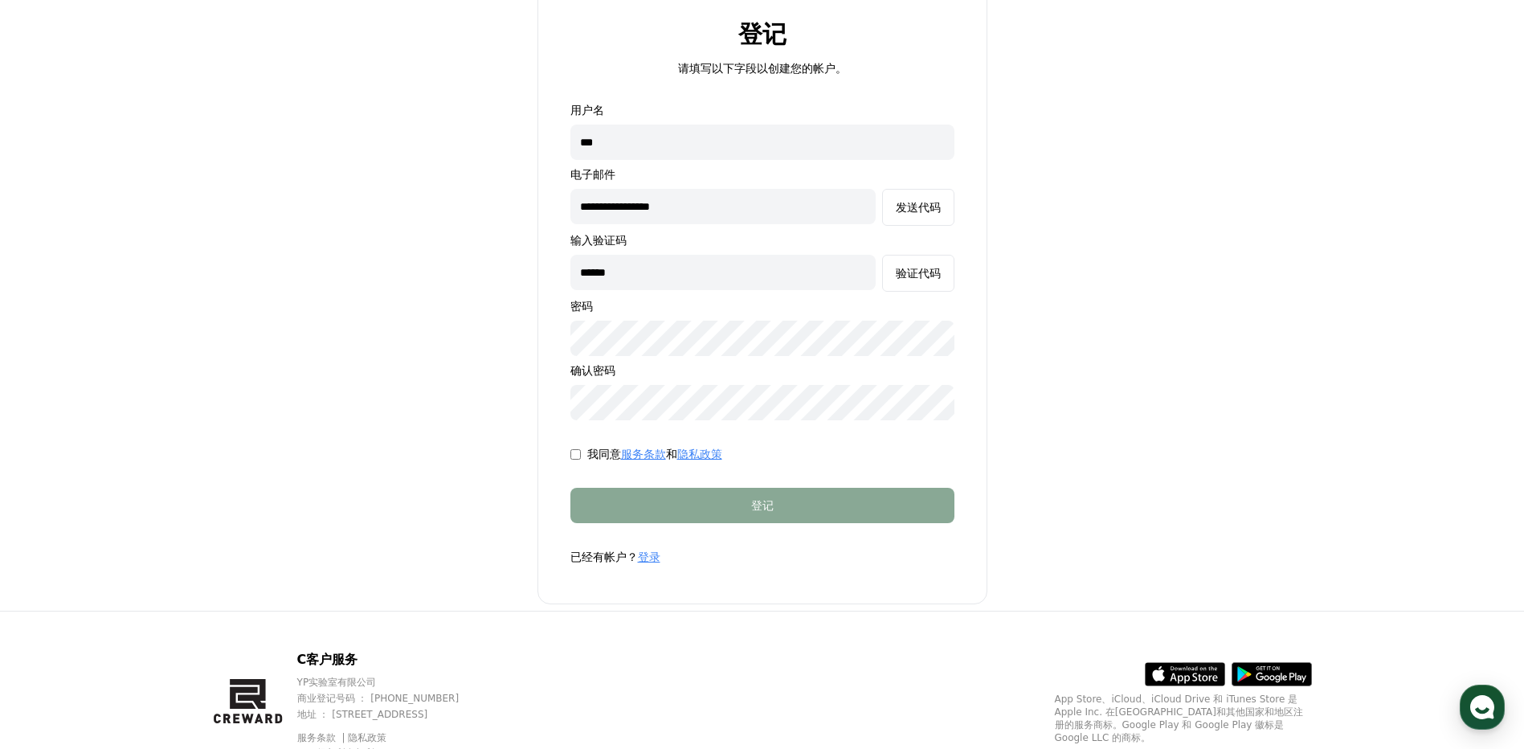
scroll to position [133, 0]
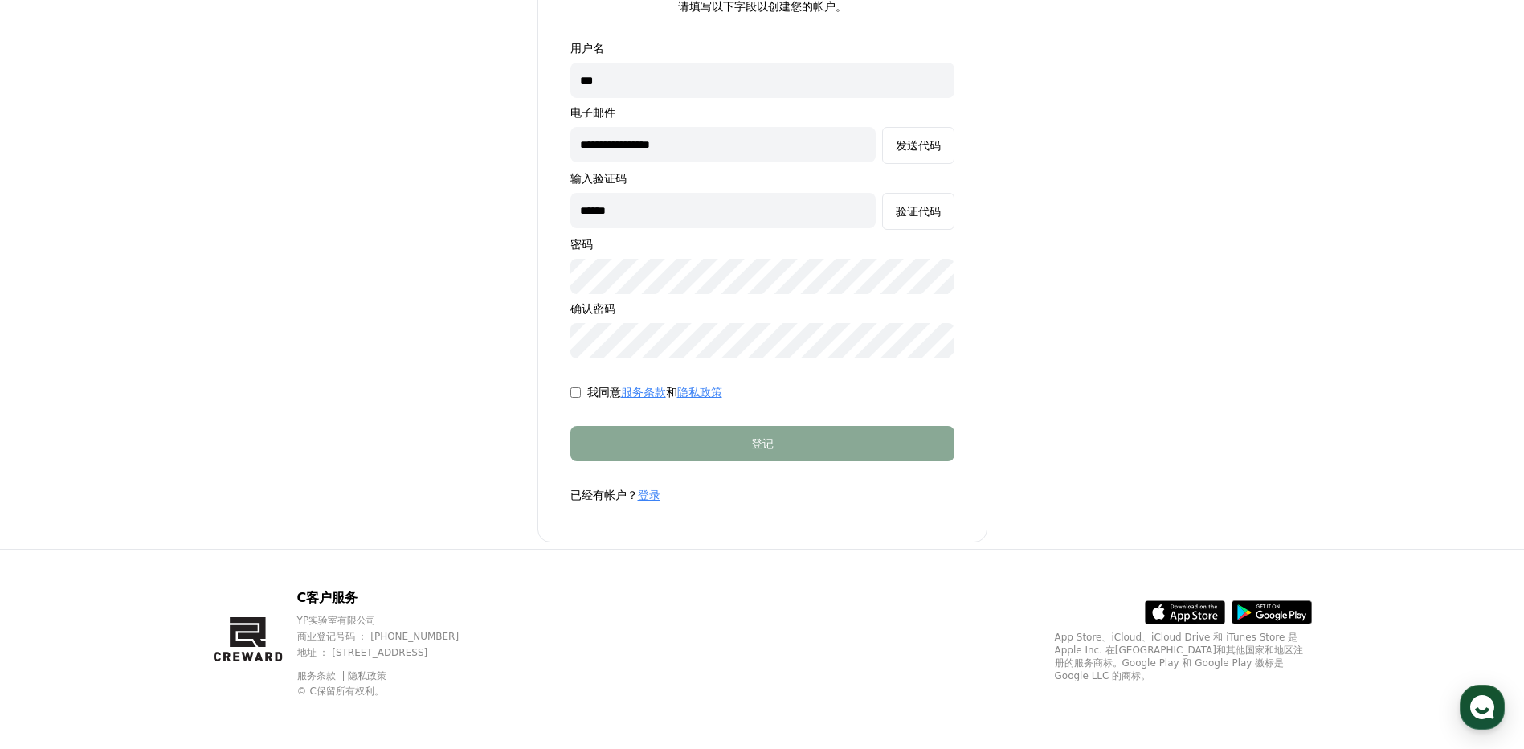
click at [745, 463] on form "**********" at bounding box center [762, 271] width 435 height 463
click at [917, 499] on p "已经有帐户？ 登录" at bounding box center [762, 495] width 384 height 16
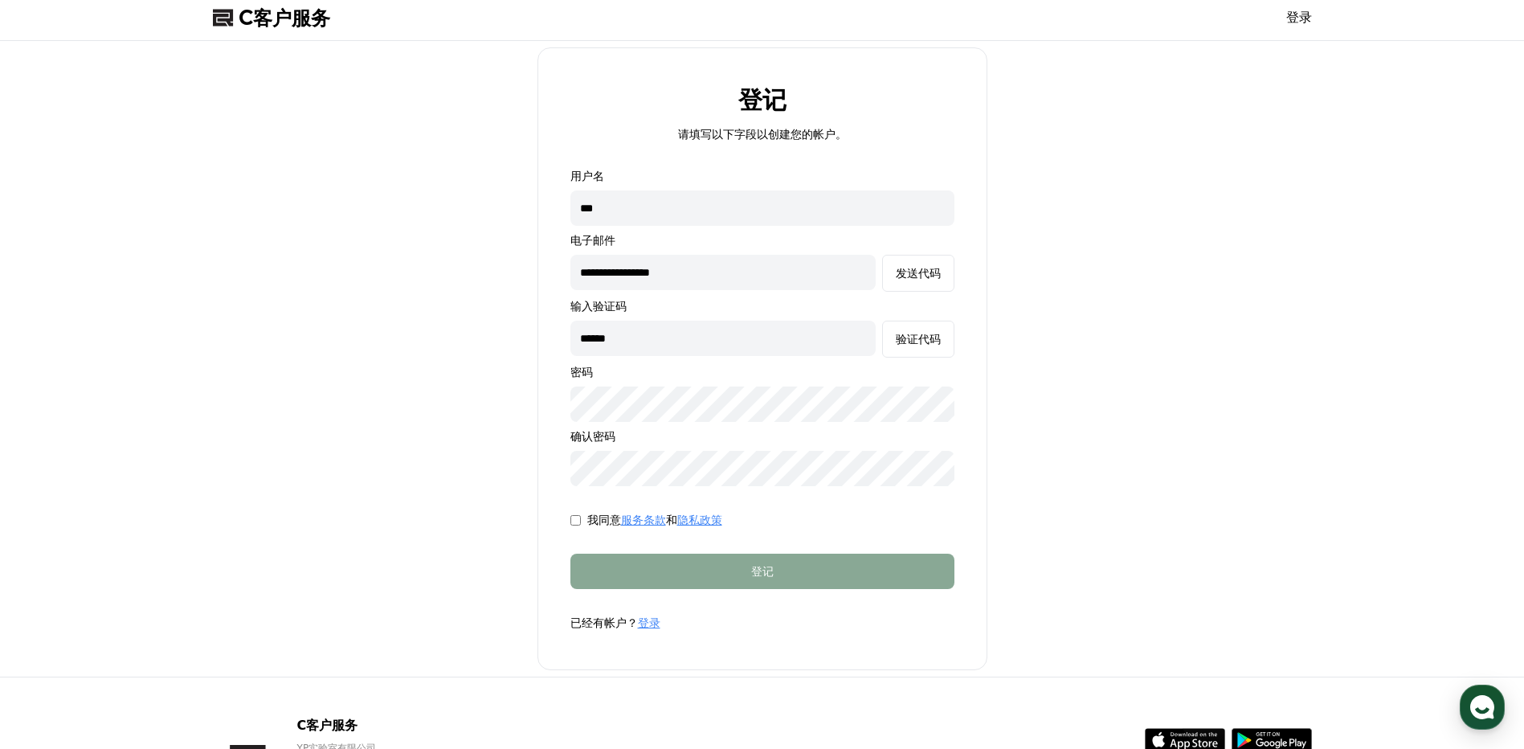
scroll to position [0, 0]
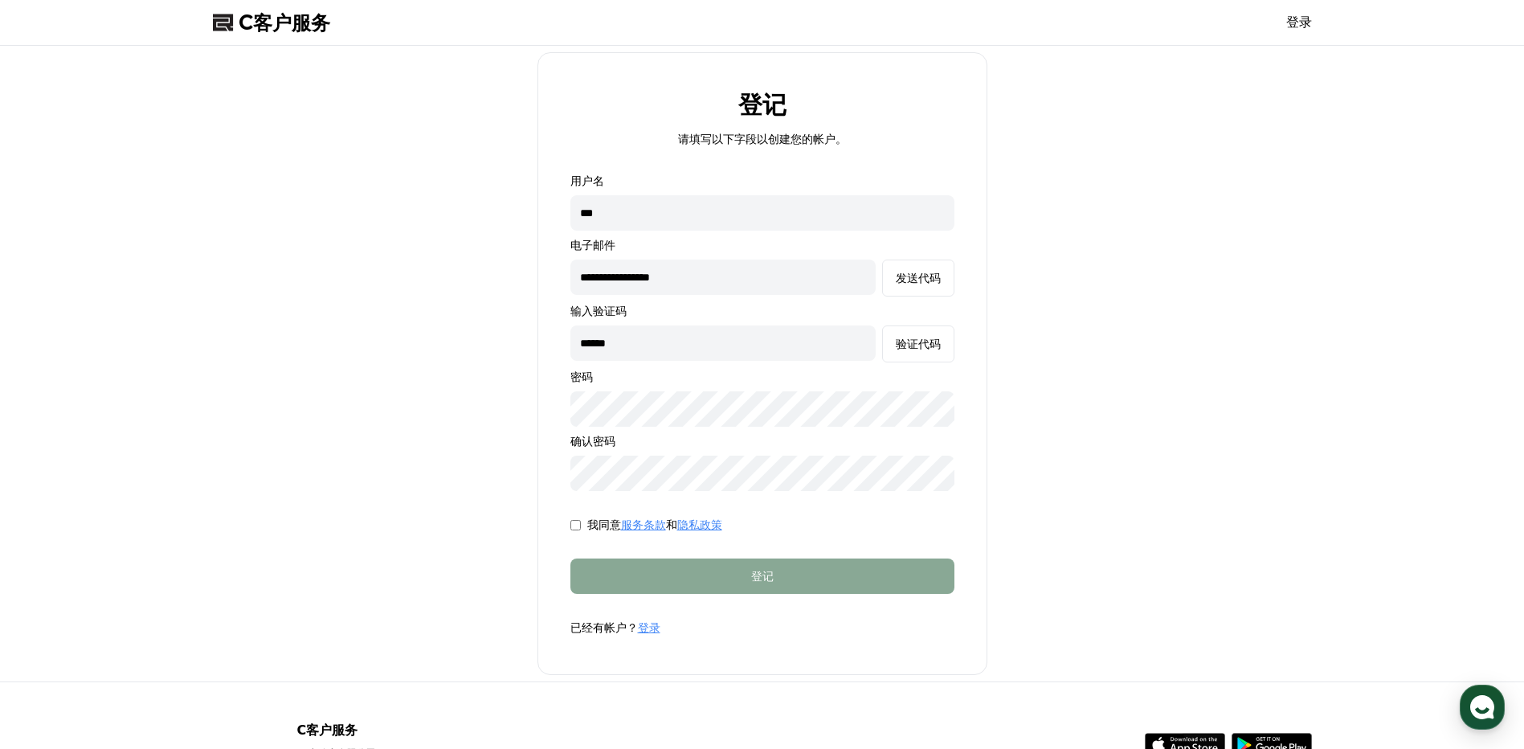
click at [691, 205] on input "***" at bounding box center [762, 212] width 384 height 35
type input "******"
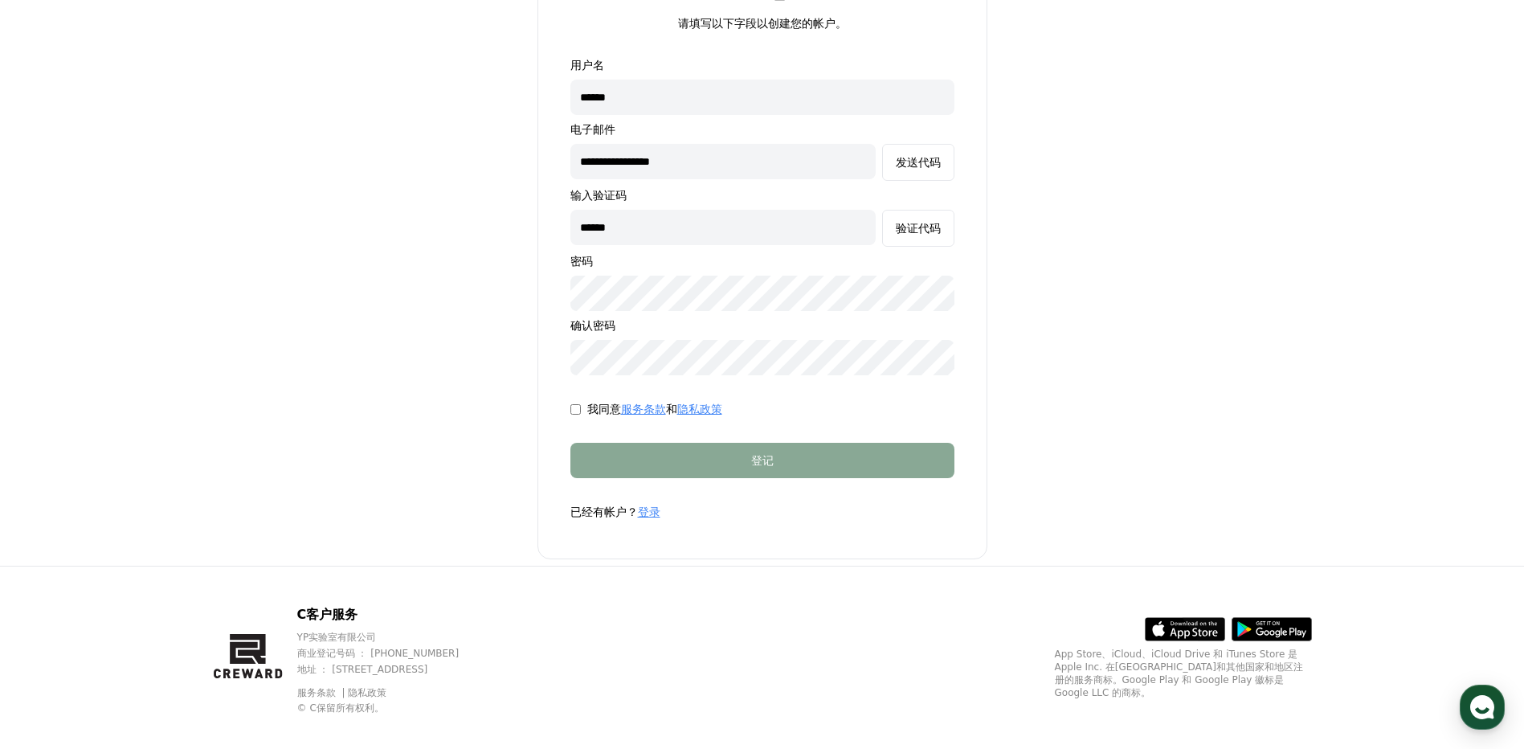
scroll to position [133, 0]
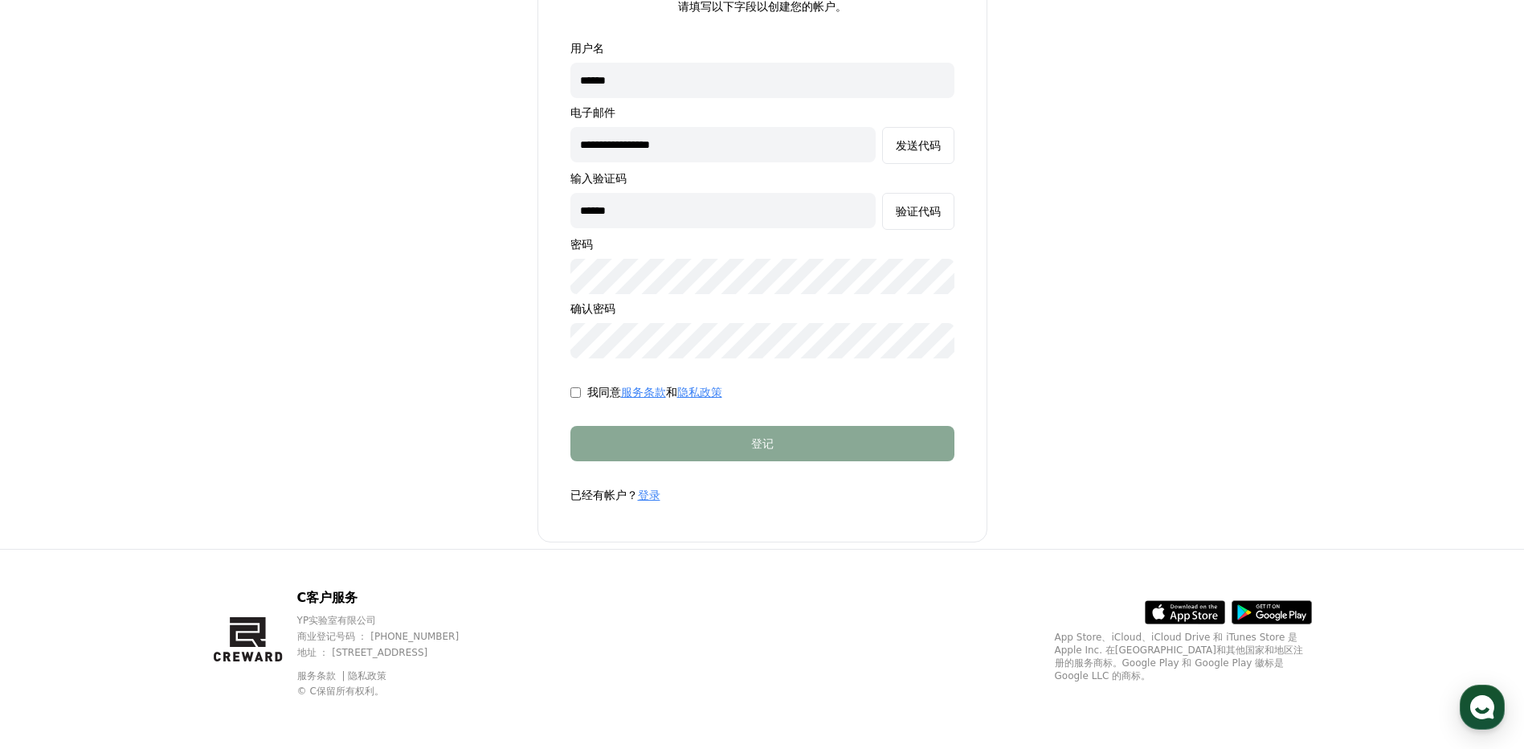
click at [697, 461] on form "**********" at bounding box center [762, 271] width 435 height 463
click at [911, 216] on font "验证代码" at bounding box center [918, 211] width 45 height 13
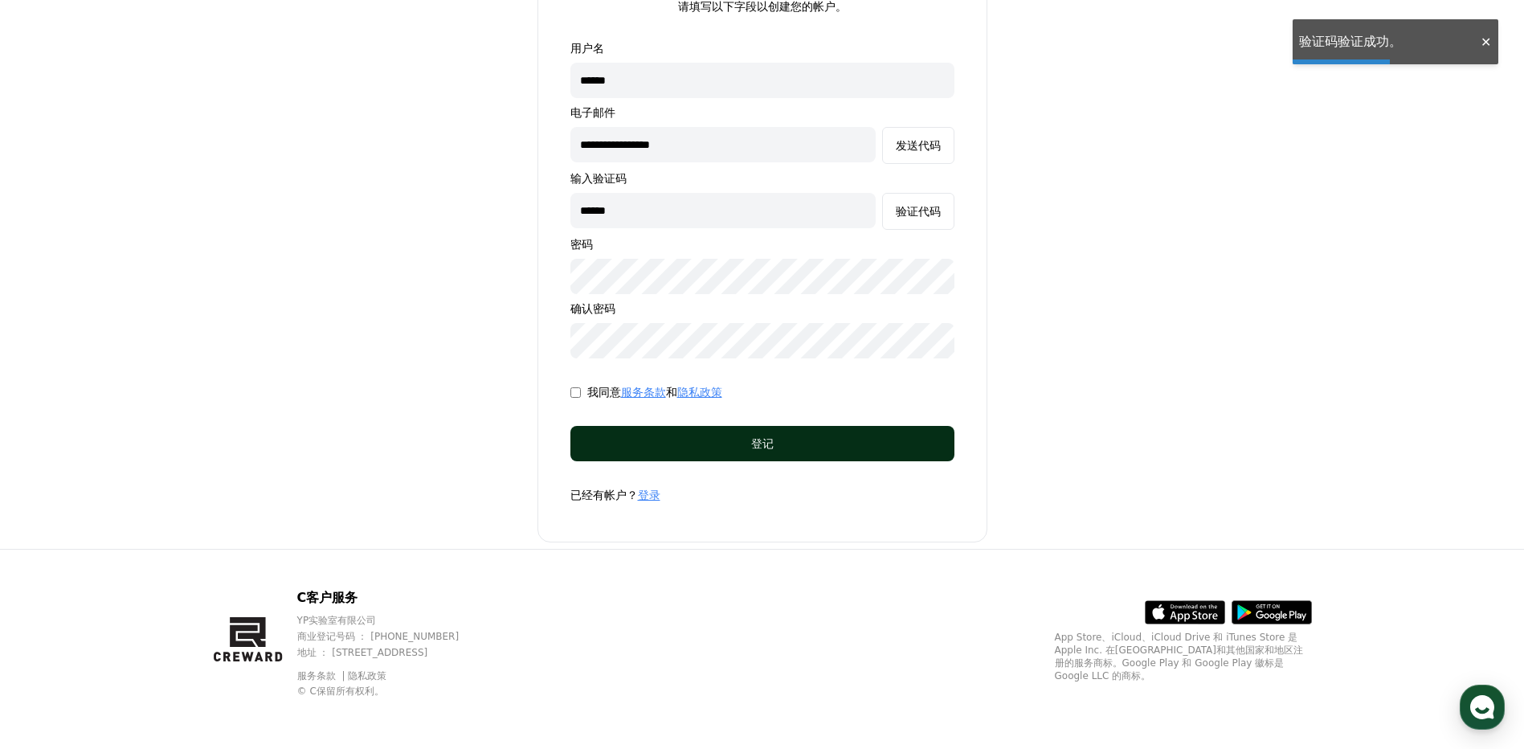
click at [802, 455] on button "登记" at bounding box center [762, 443] width 384 height 35
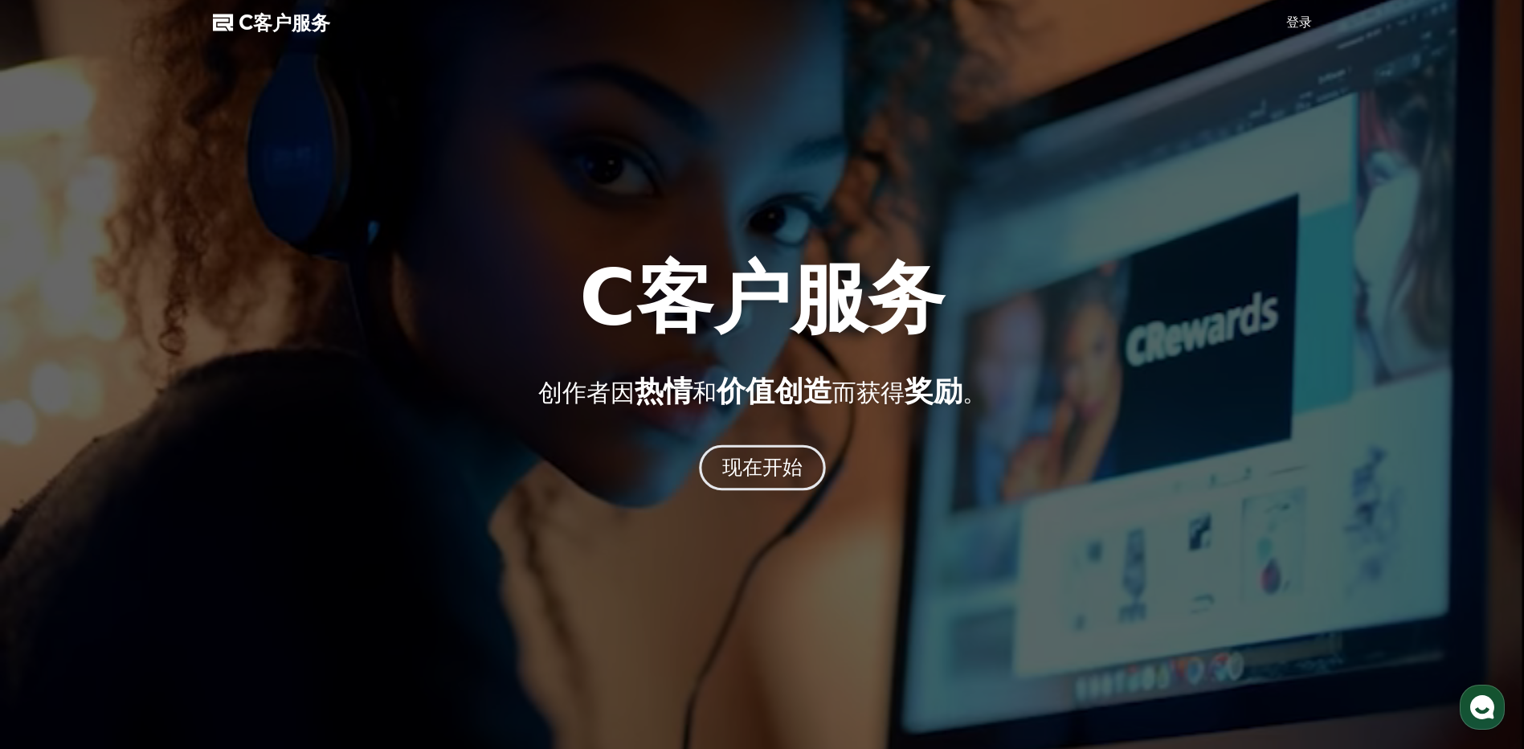
click at [782, 460] on font "现在开始" at bounding box center [761, 466] width 81 height 23
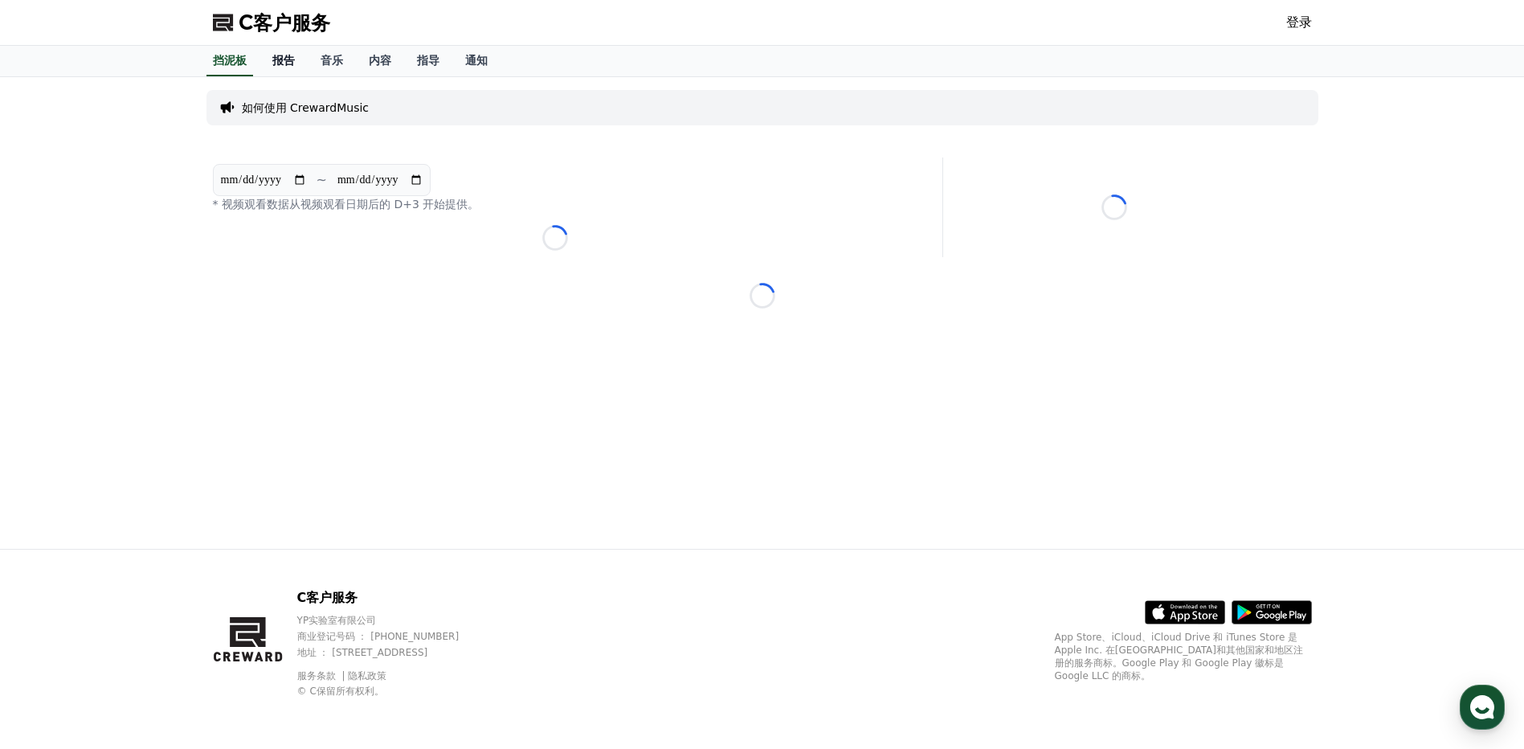
click at [285, 63] on font "报告" at bounding box center [283, 60] width 22 height 13
click at [319, 61] on link "音乐" at bounding box center [332, 61] width 48 height 31
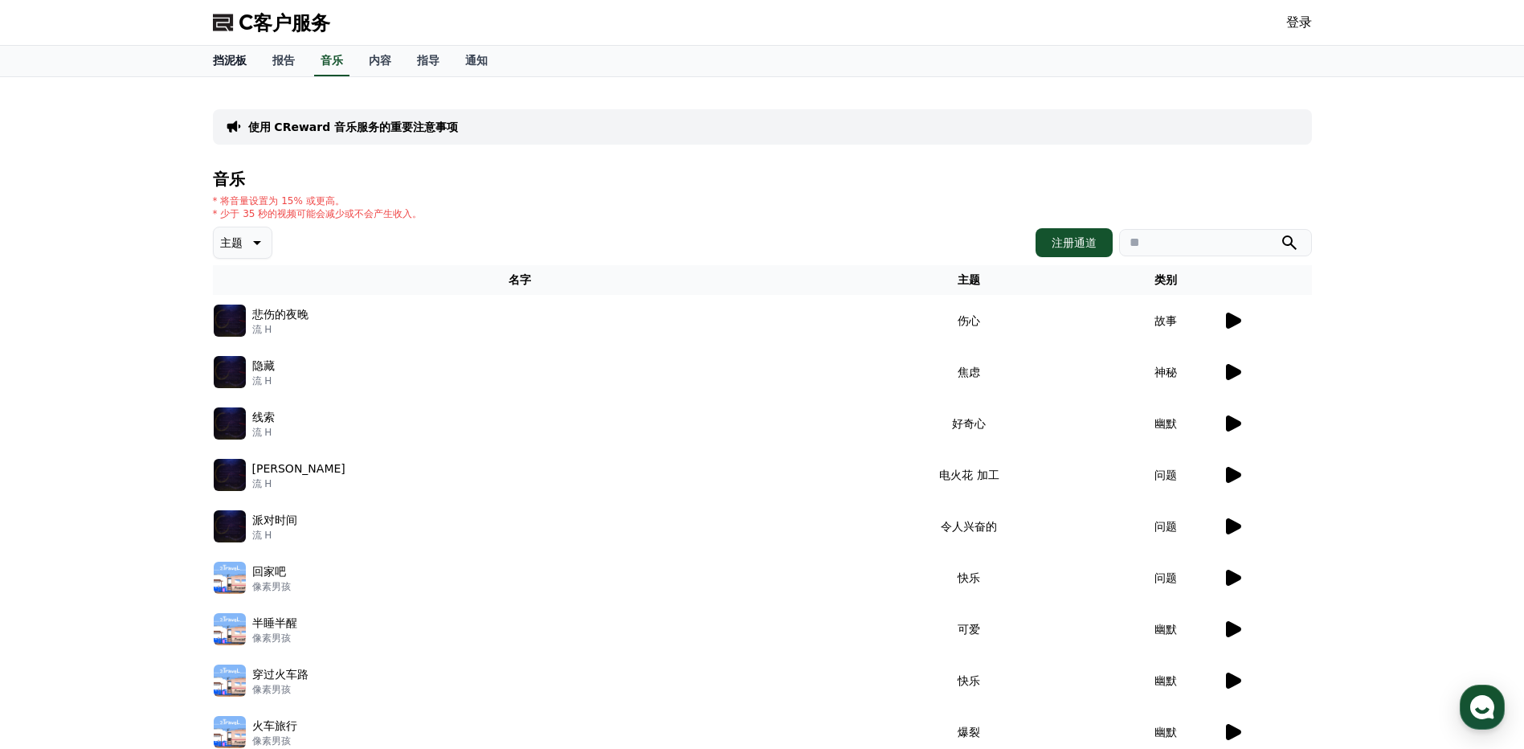
click at [244, 70] on link "挡泥板" at bounding box center [229, 61] width 59 height 31
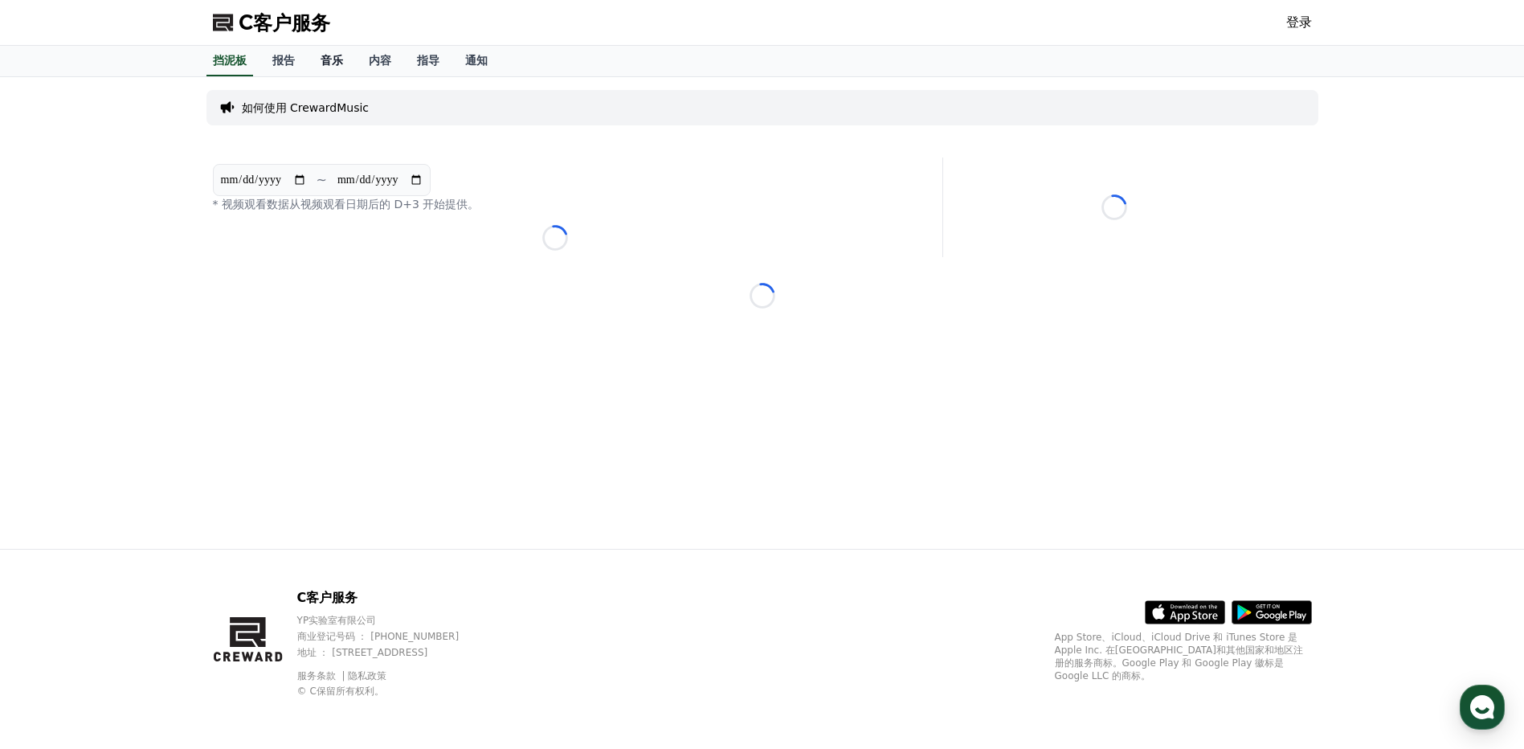
click at [340, 64] on font "音乐" at bounding box center [331, 60] width 22 height 13
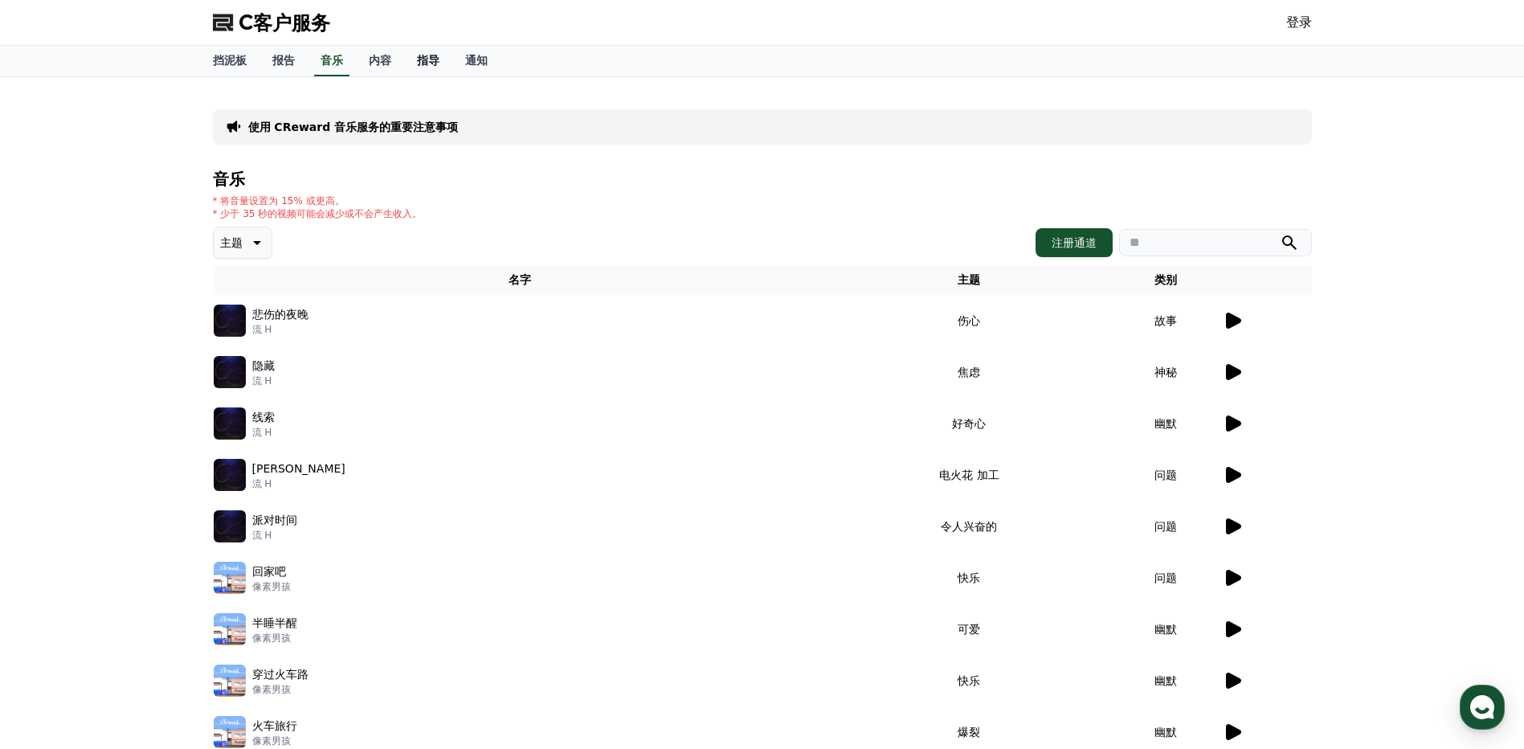
click at [421, 61] on font "指导" at bounding box center [428, 60] width 22 height 13
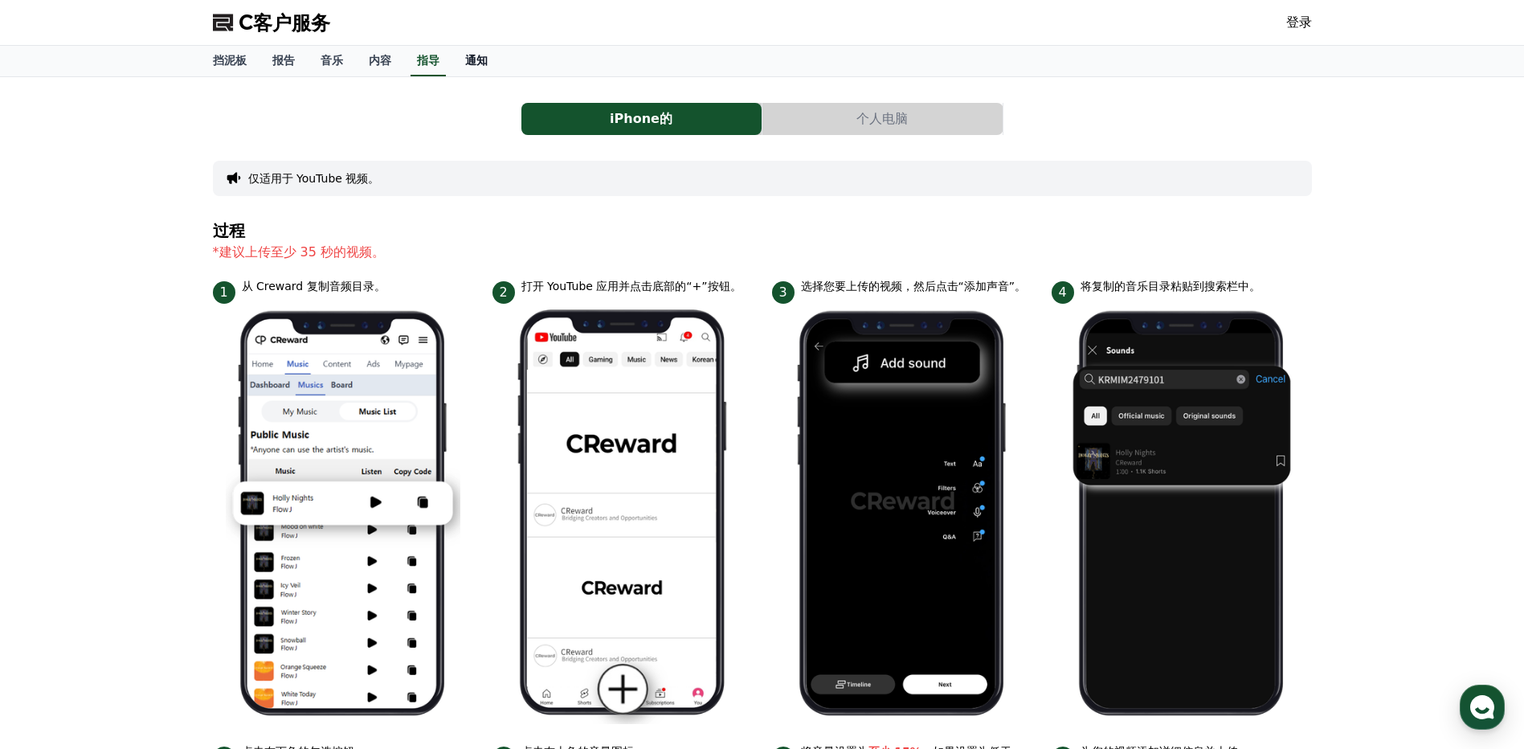
click at [468, 60] on font "通知" at bounding box center [476, 60] width 22 height 13
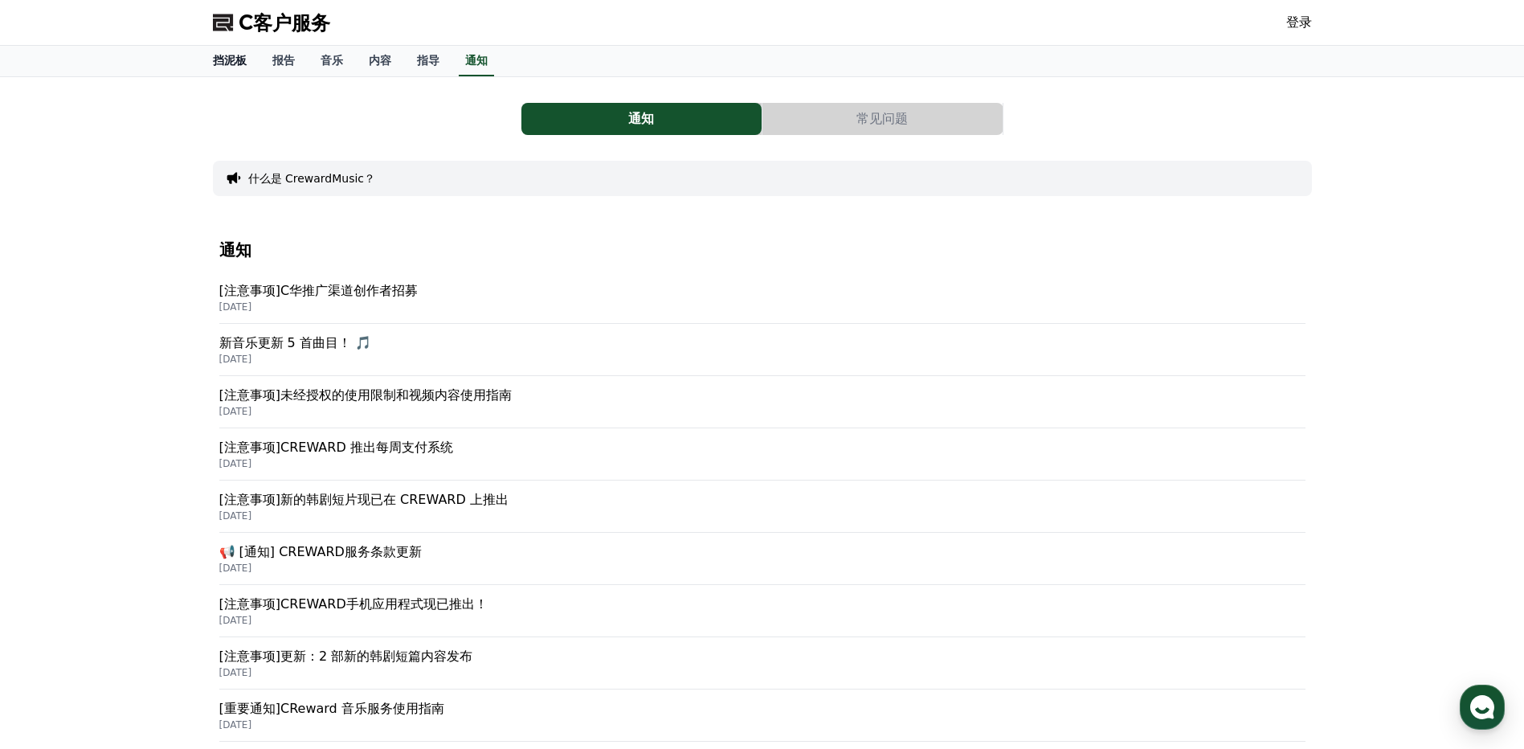
click at [241, 62] on font "挡泥板" at bounding box center [230, 60] width 34 height 13
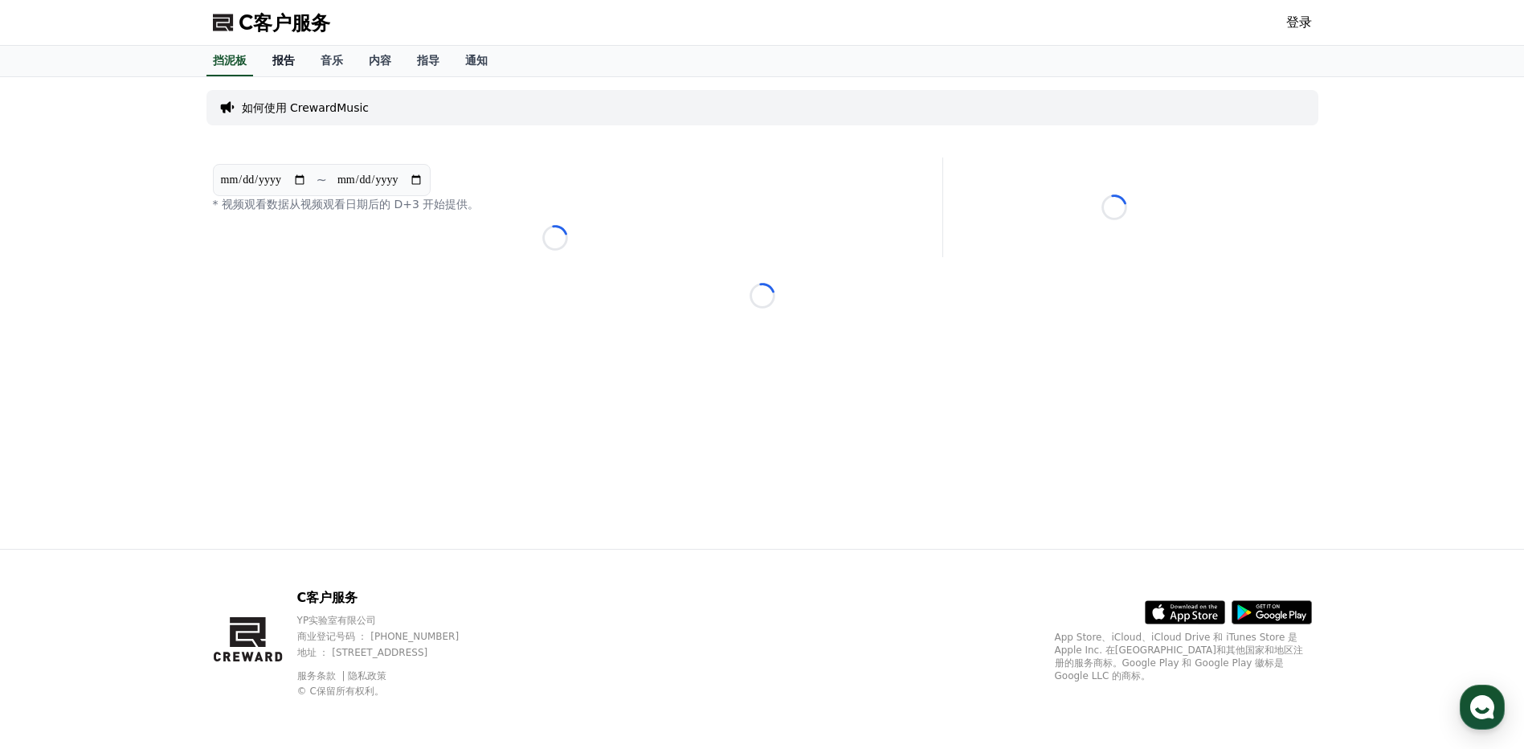
click at [299, 62] on link "报告" at bounding box center [283, 61] width 48 height 31
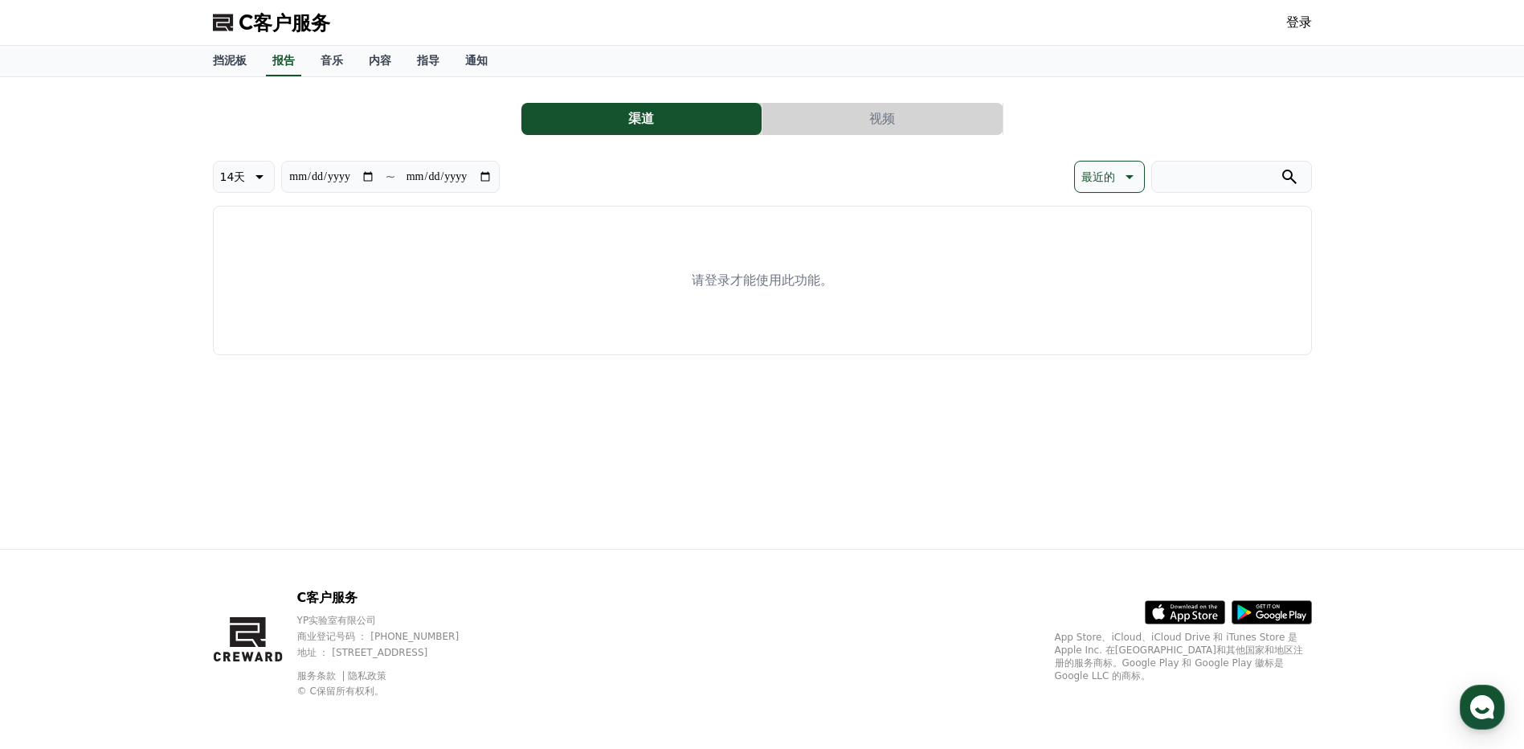
click at [1295, 29] on link "登录" at bounding box center [1299, 22] width 26 height 19
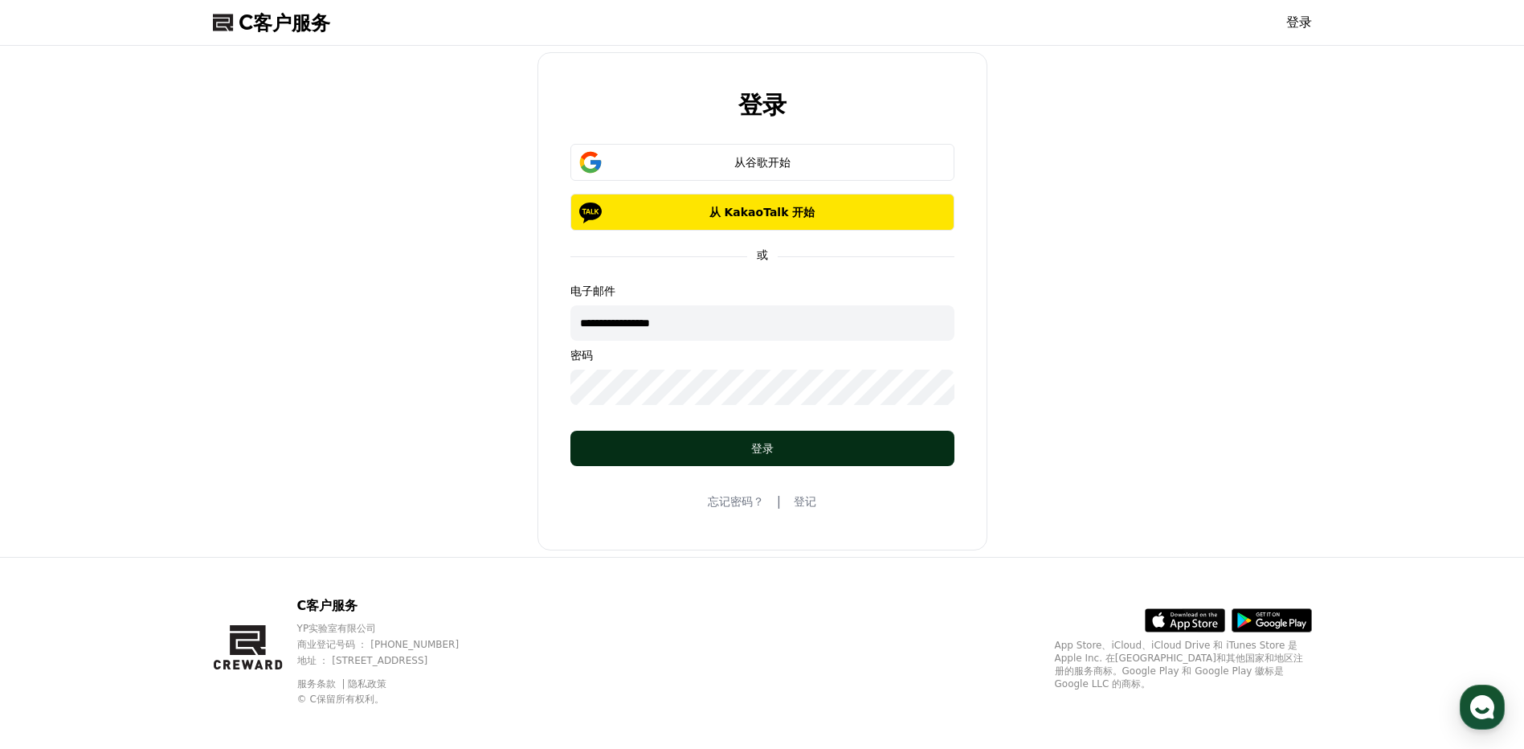
click at [766, 439] on button "登录" at bounding box center [762, 447] width 384 height 35
click at [784, 446] on div "登录" at bounding box center [762, 448] width 320 height 16
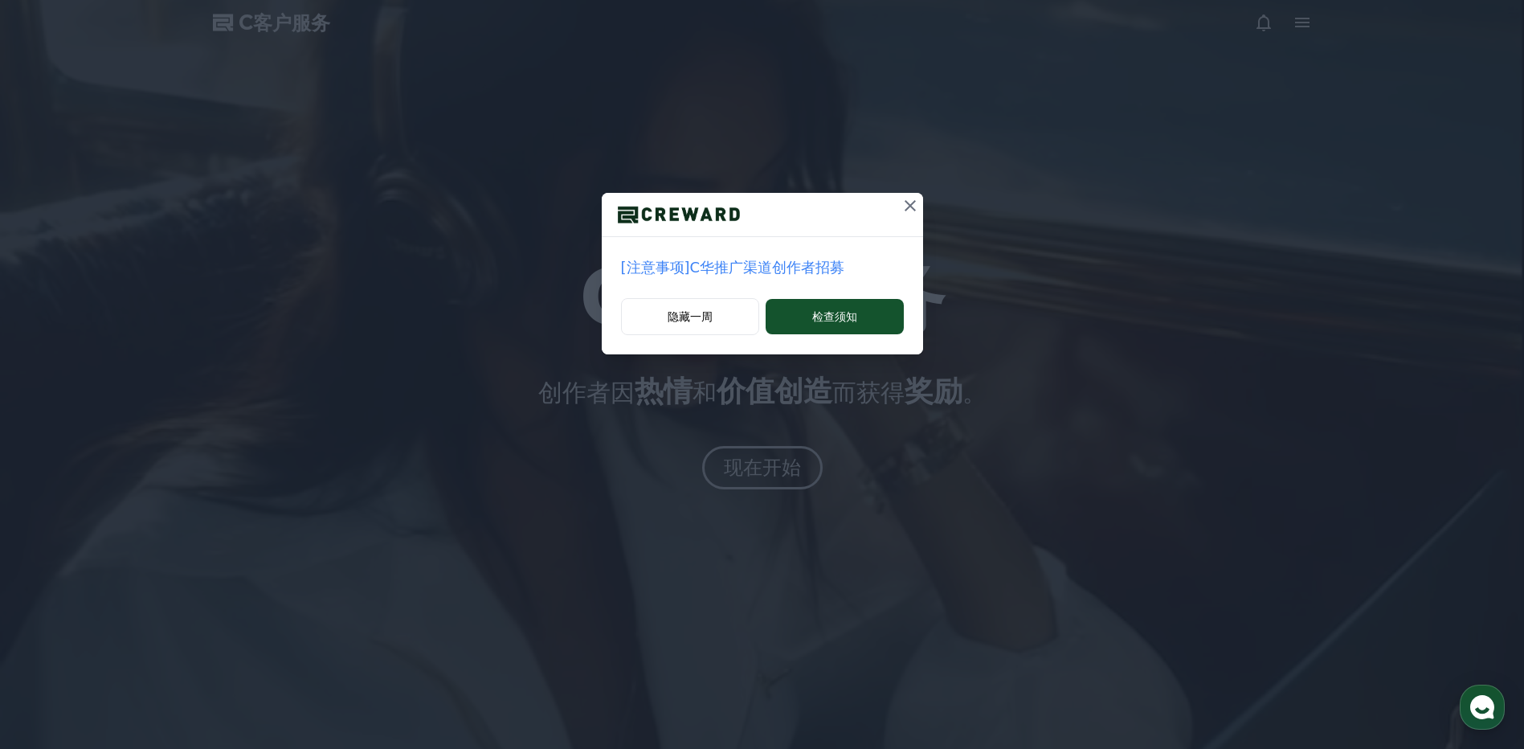
click at [904, 209] on icon at bounding box center [909, 205] width 19 height 19
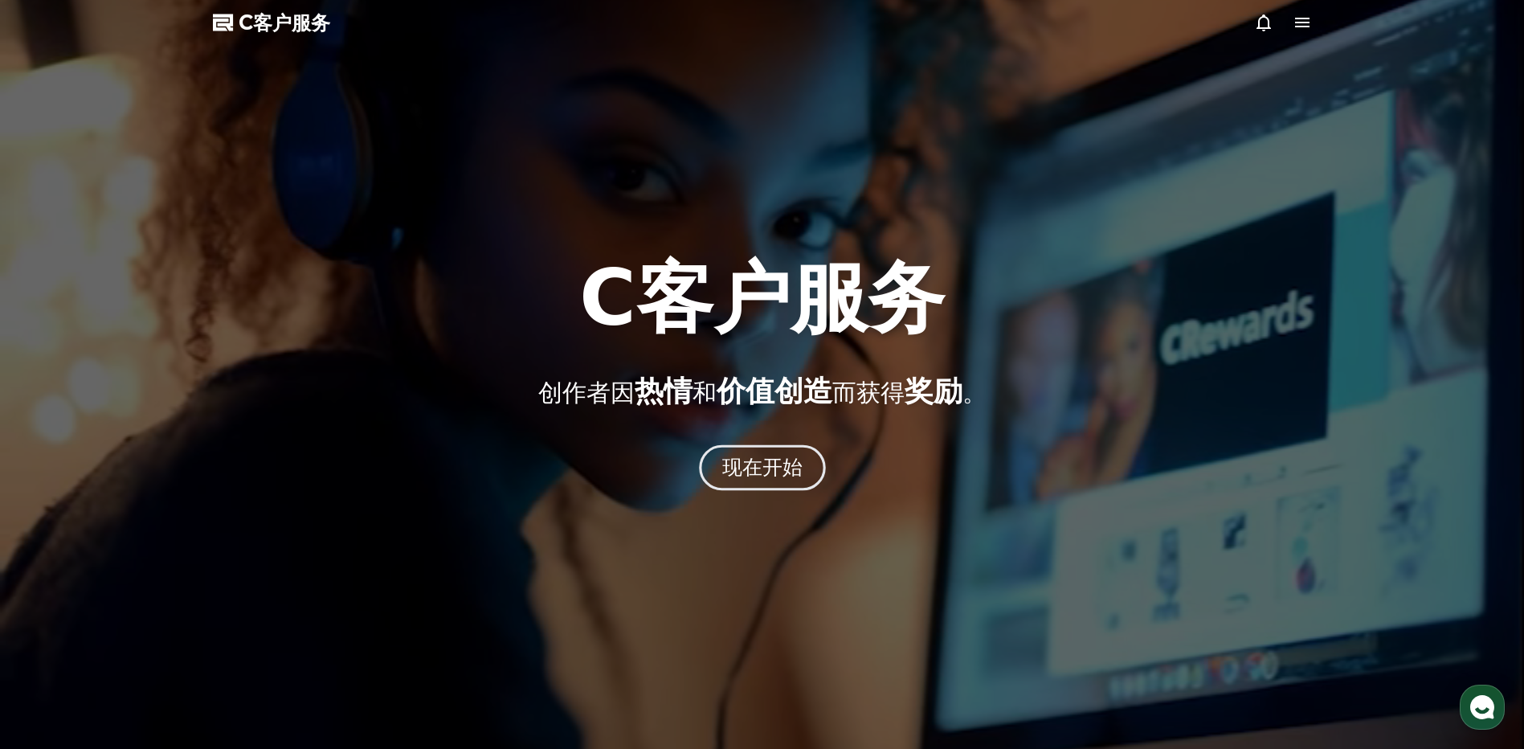
click at [793, 458] on font "现在开始" at bounding box center [761, 466] width 81 height 23
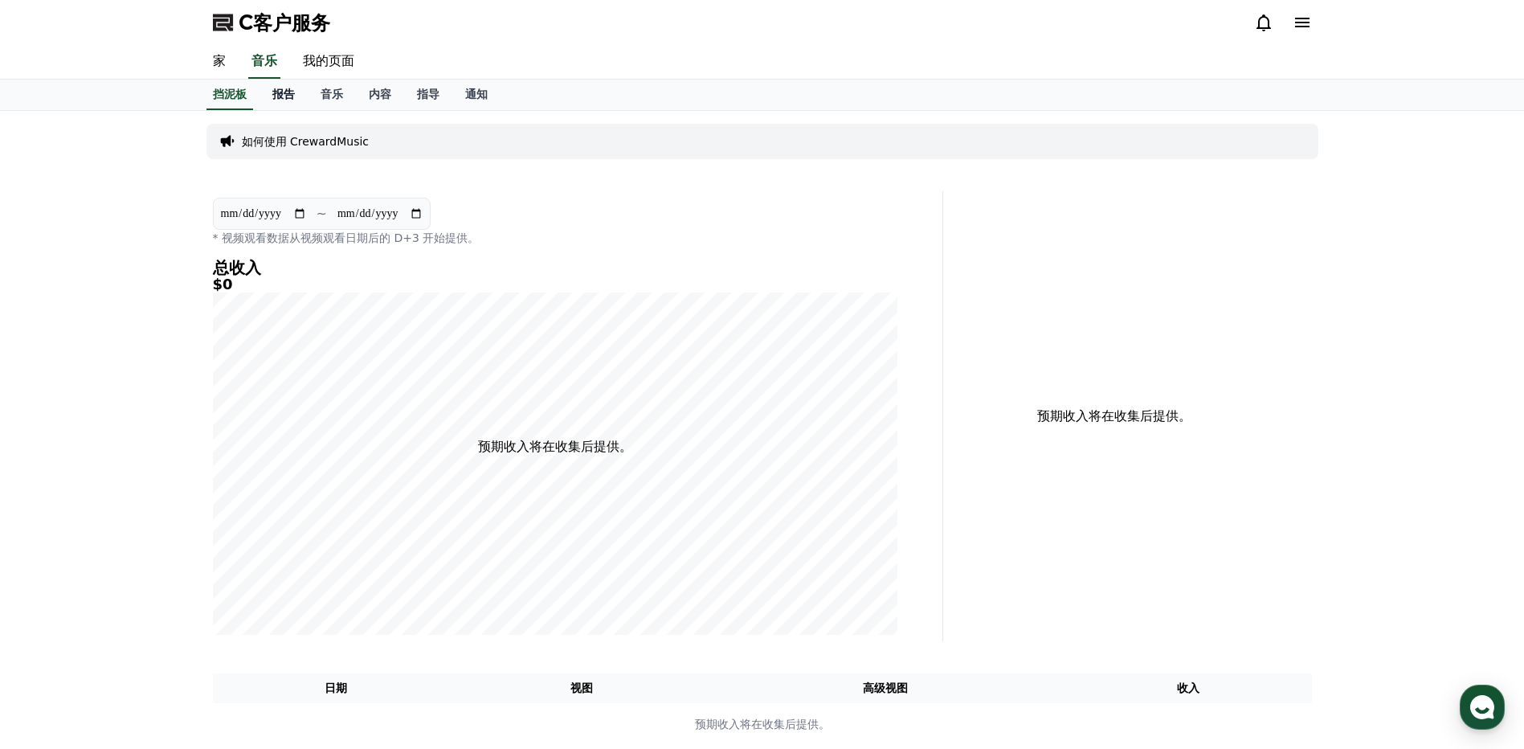
click at [283, 100] on font "报告" at bounding box center [283, 94] width 22 height 13
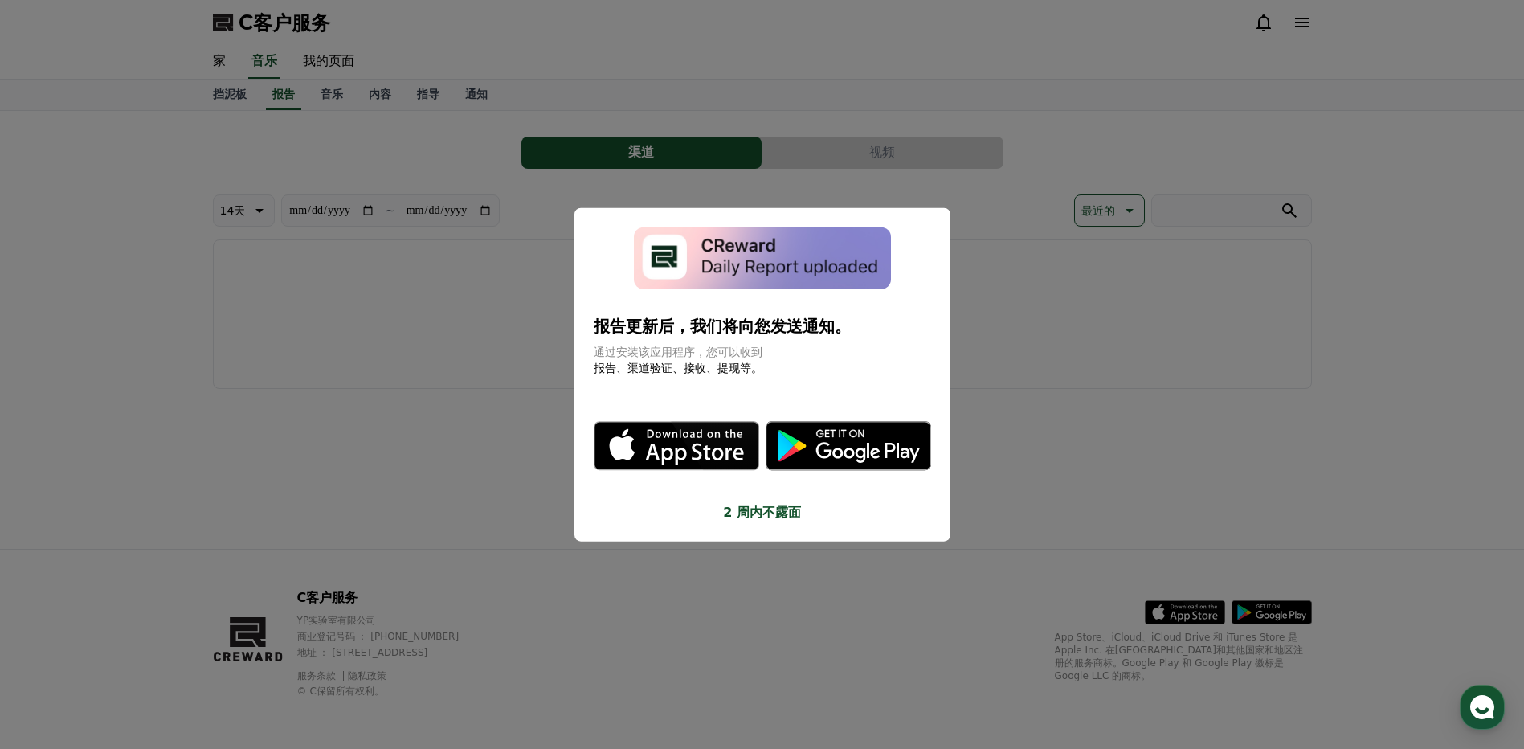
click at [1010, 352] on button "关闭模态" at bounding box center [762, 374] width 1524 height 749
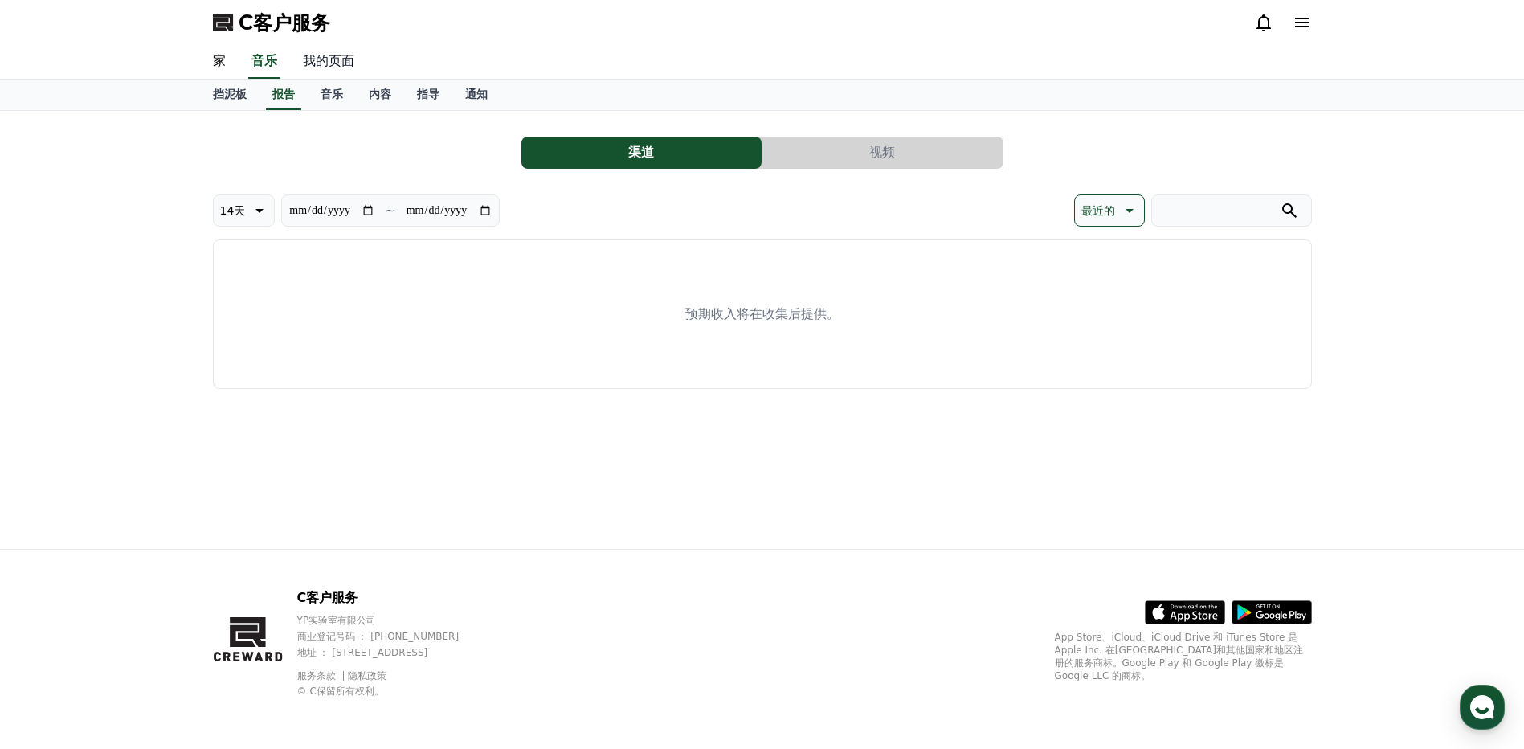
click at [341, 69] on link "我的页面" at bounding box center [328, 62] width 77 height 34
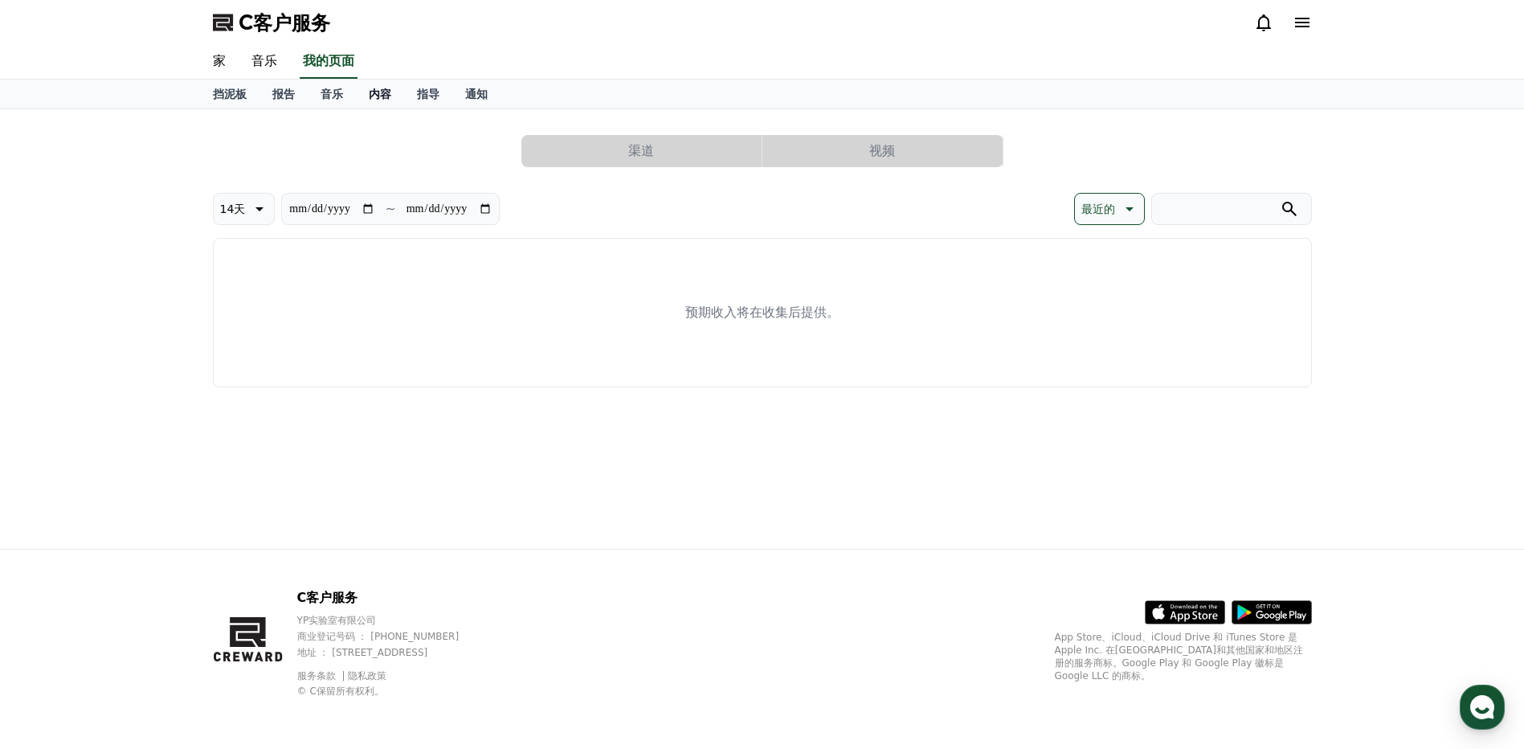
select select "**********"
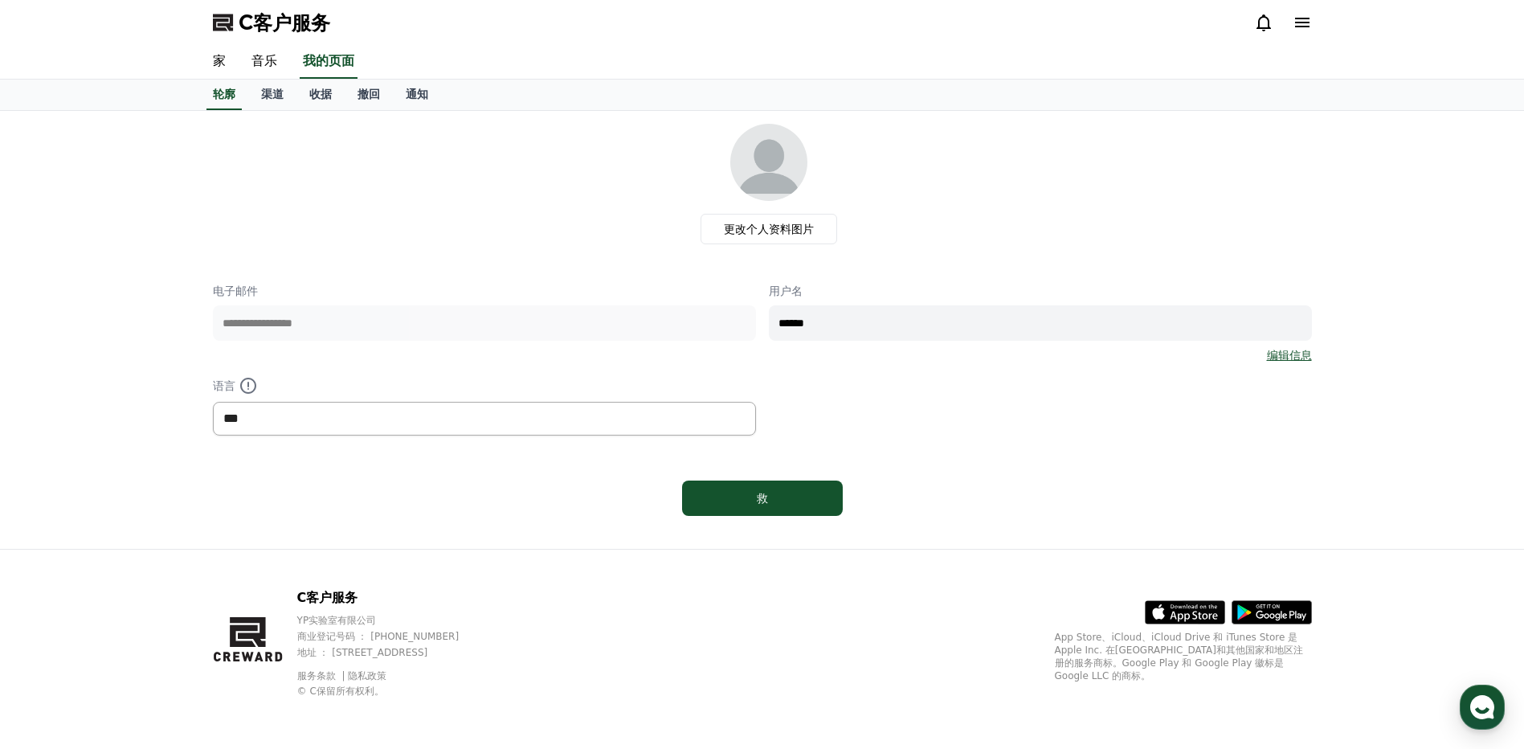
click at [442, 420] on select "*** ** ***" at bounding box center [484, 419] width 543 height 34
click at [885, 371] on div "**********" at bounding box center [762, 359] width 1099 height 153
click at [769, 497] on div "救" at bounding box center [762, 498] width 96 height 16
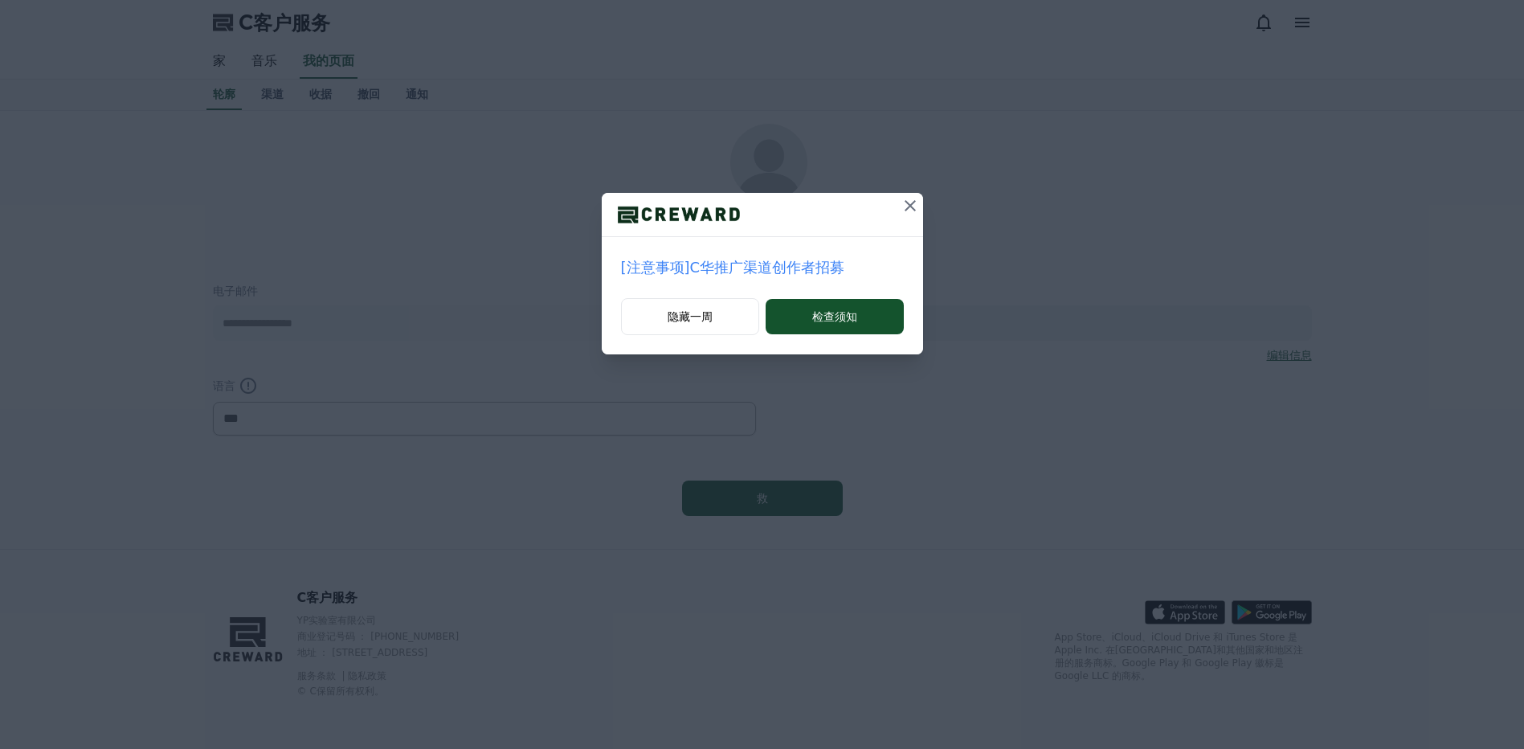
select select "**********"
click at [911, 202] on icon at bounding box center [909, 205] width 19 height 19
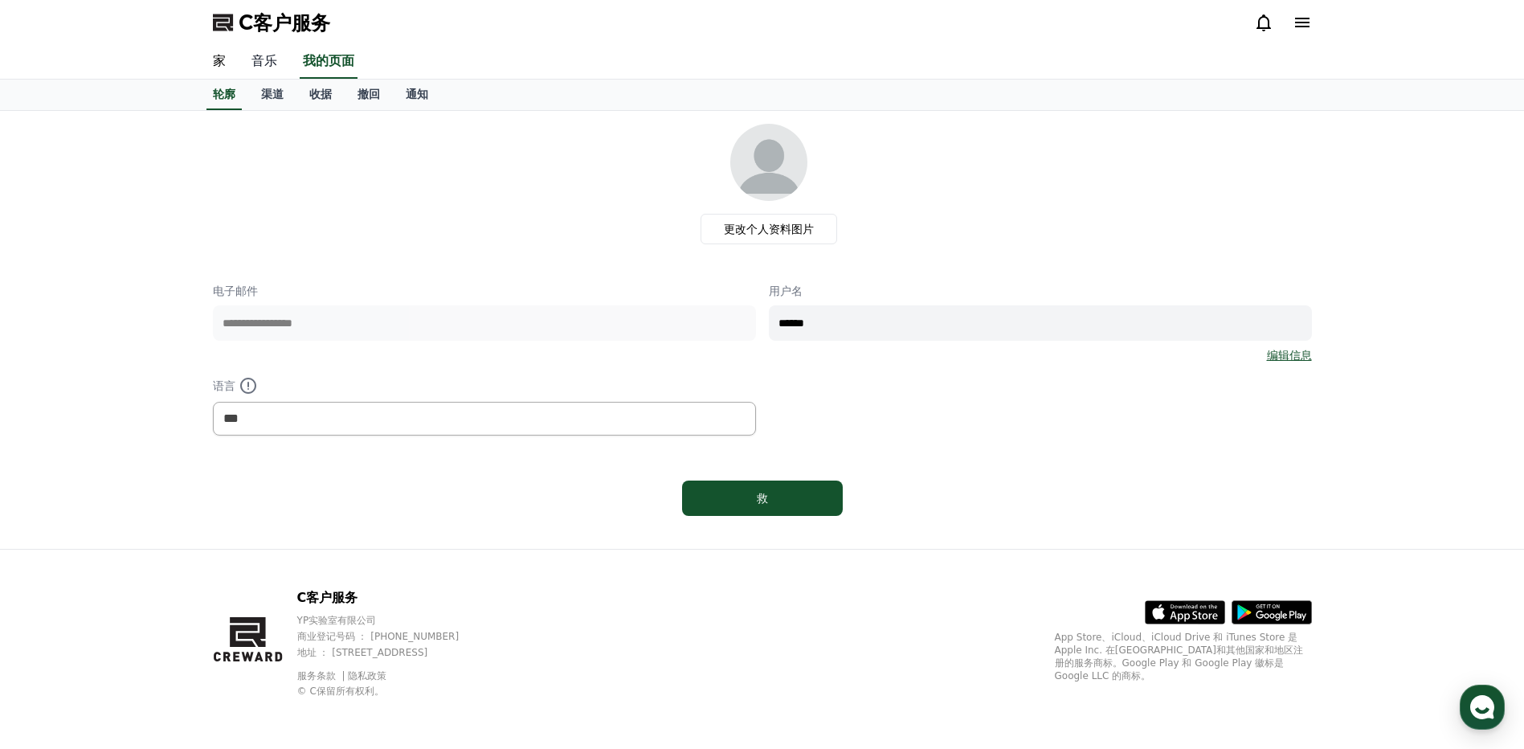
click at [270, 66] on link "音乐" at bounding box center [264, 62] width 51 height 34
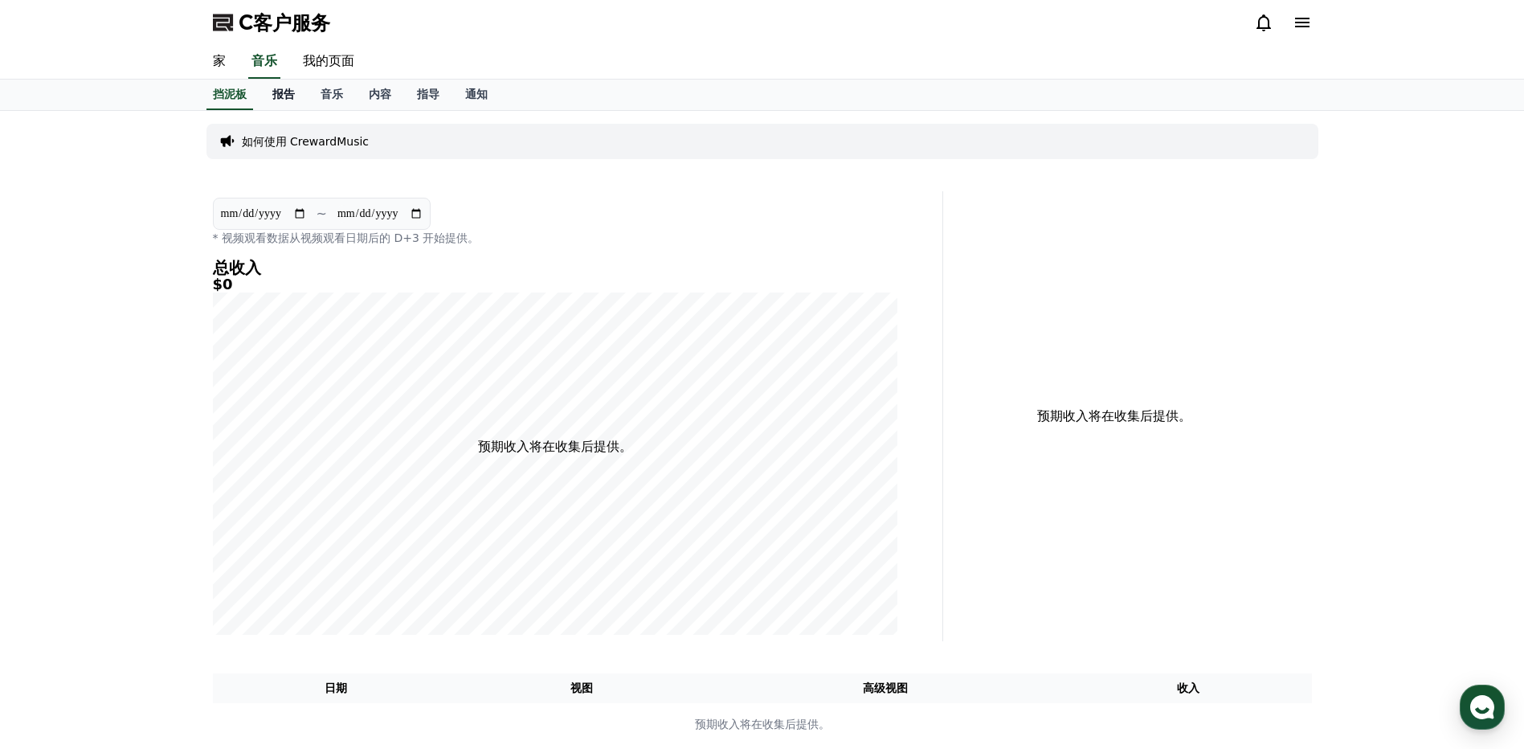
click at [272, 92] on font "报告" at bounding box center [283, 94] width 22 height 13
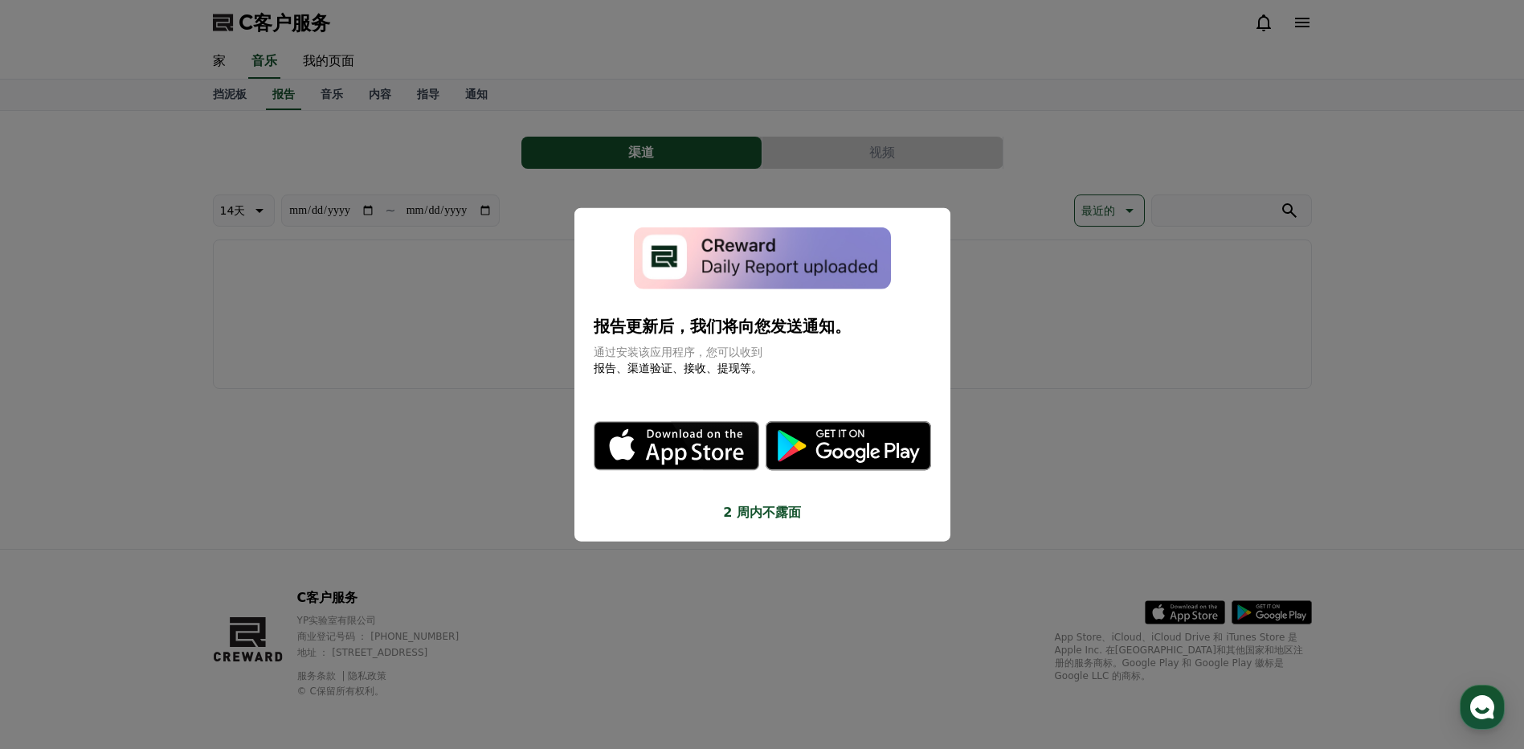
click at [985, 437] on button "关闭模态" at bounding box center [762, 374] width 1524 height 749
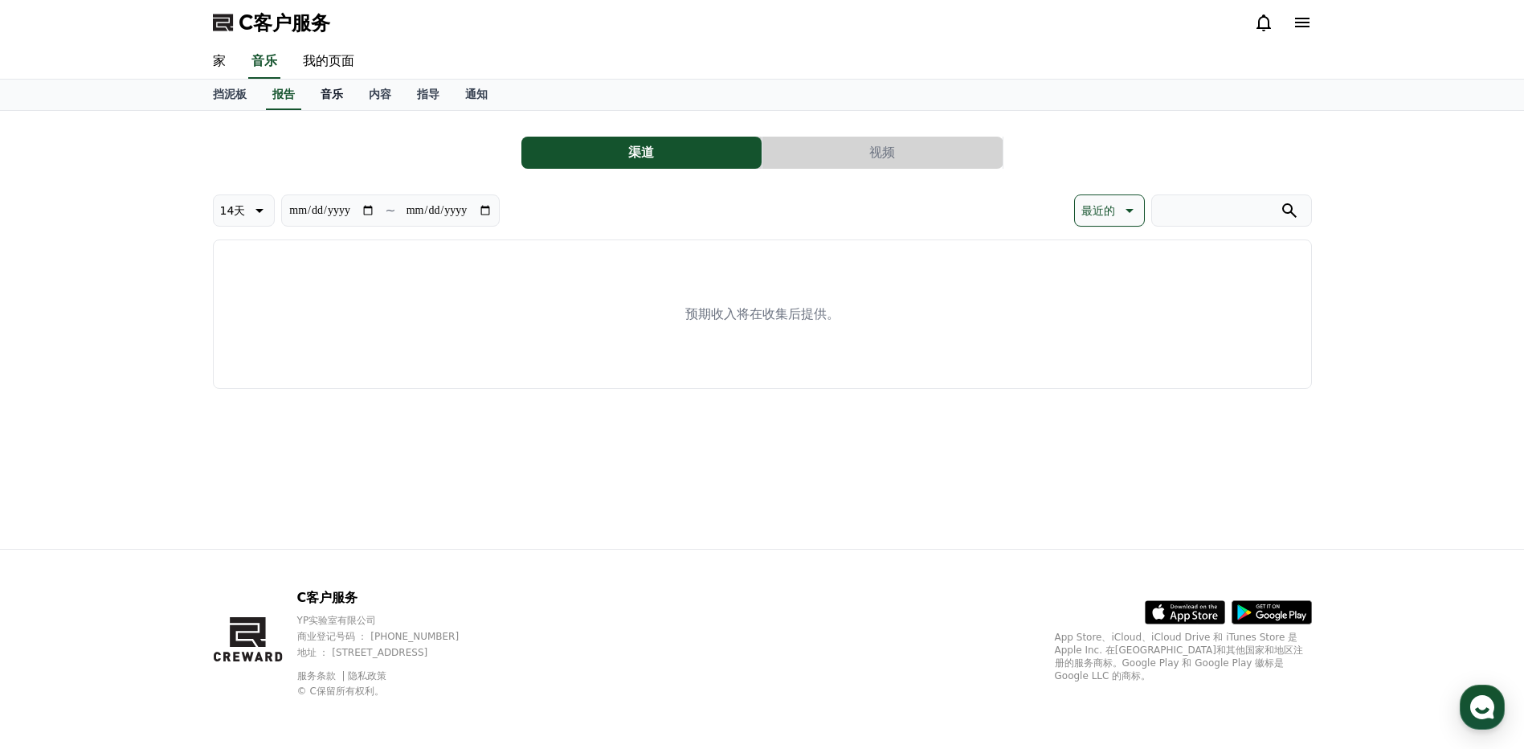
click at [325, 96] on font "音乐" at bounding box center [331, 94] width 22 height 13
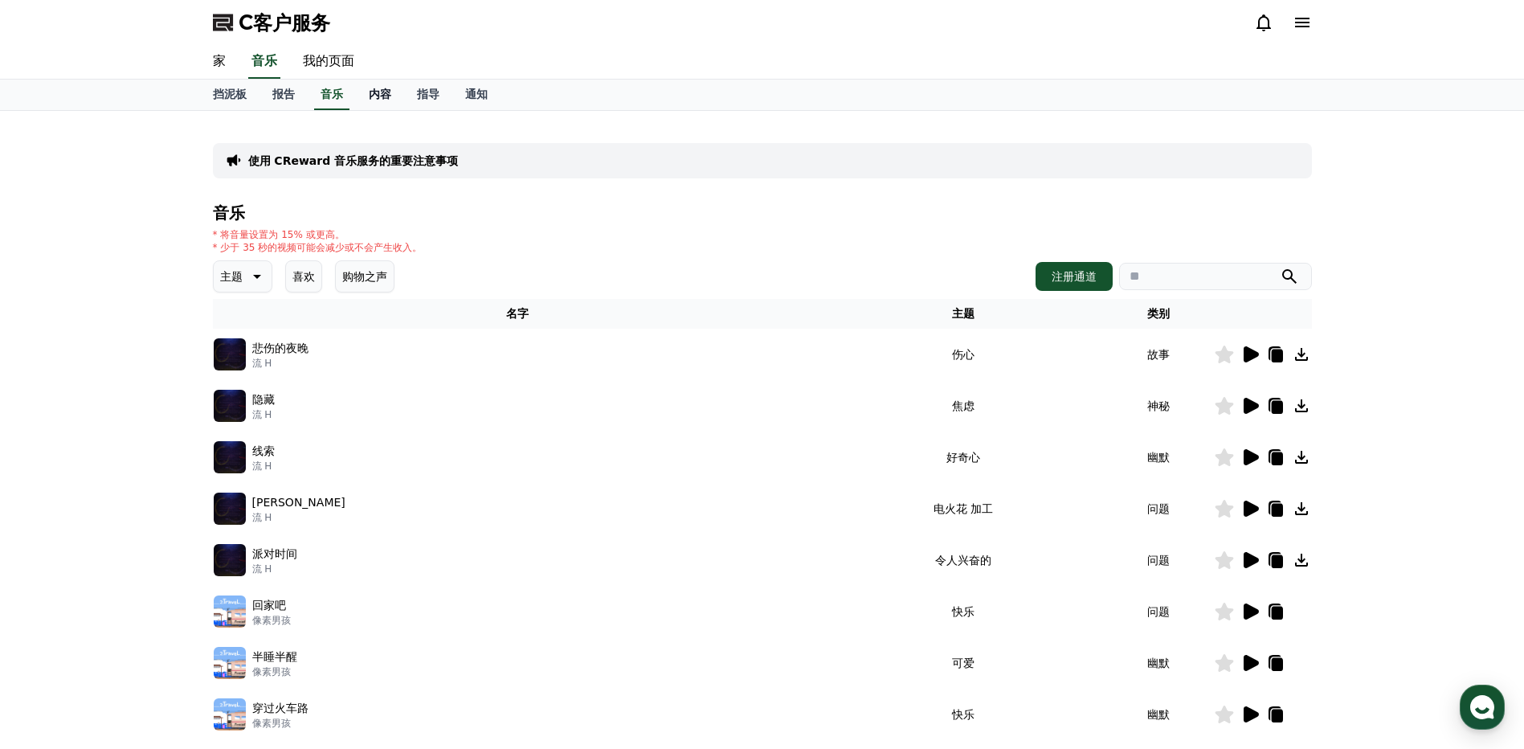
click at [366, 92] on link "内容" at bounding box center [380, 95] width 48 height 31
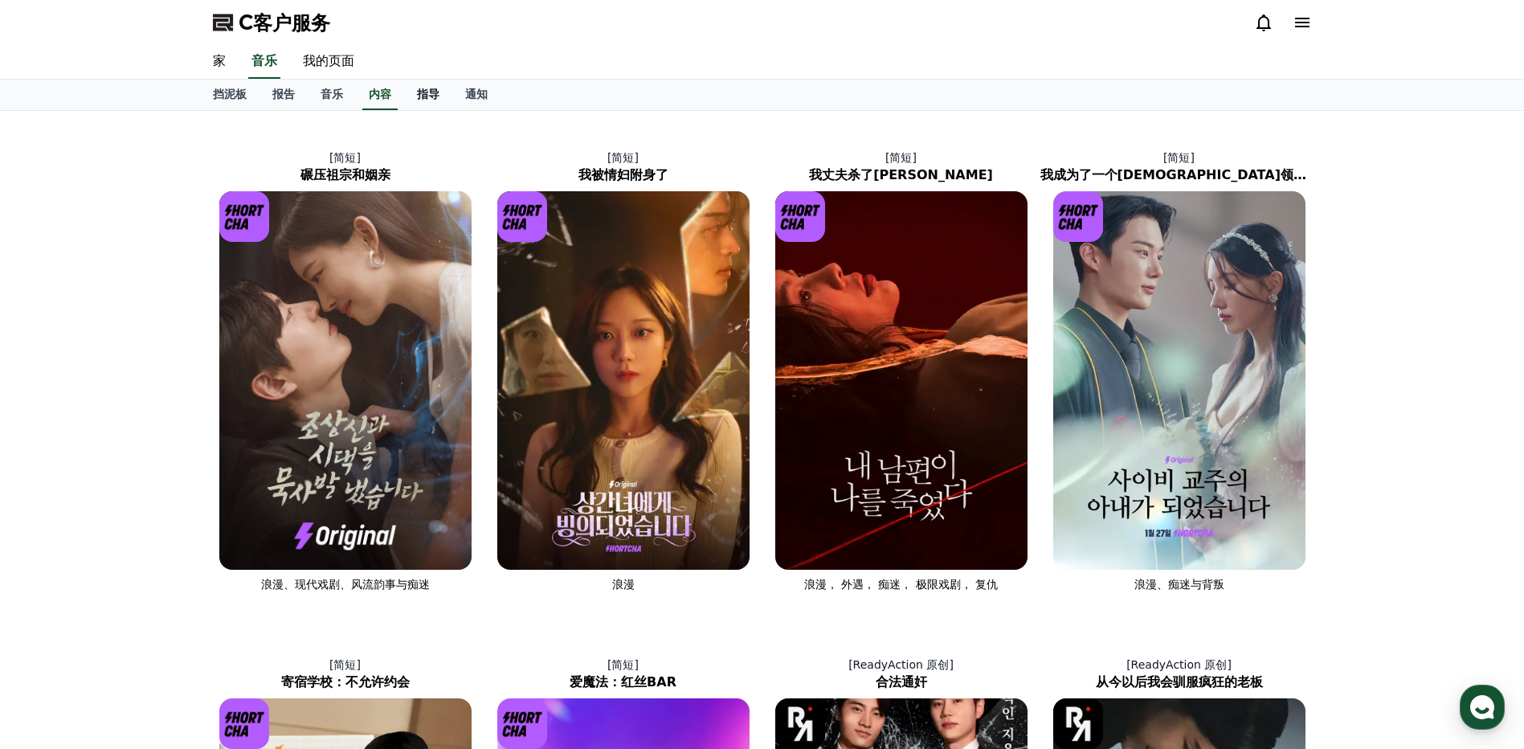
click at [425, 100] on font "指导" at bounding box center [428, 94] width 22 height 13
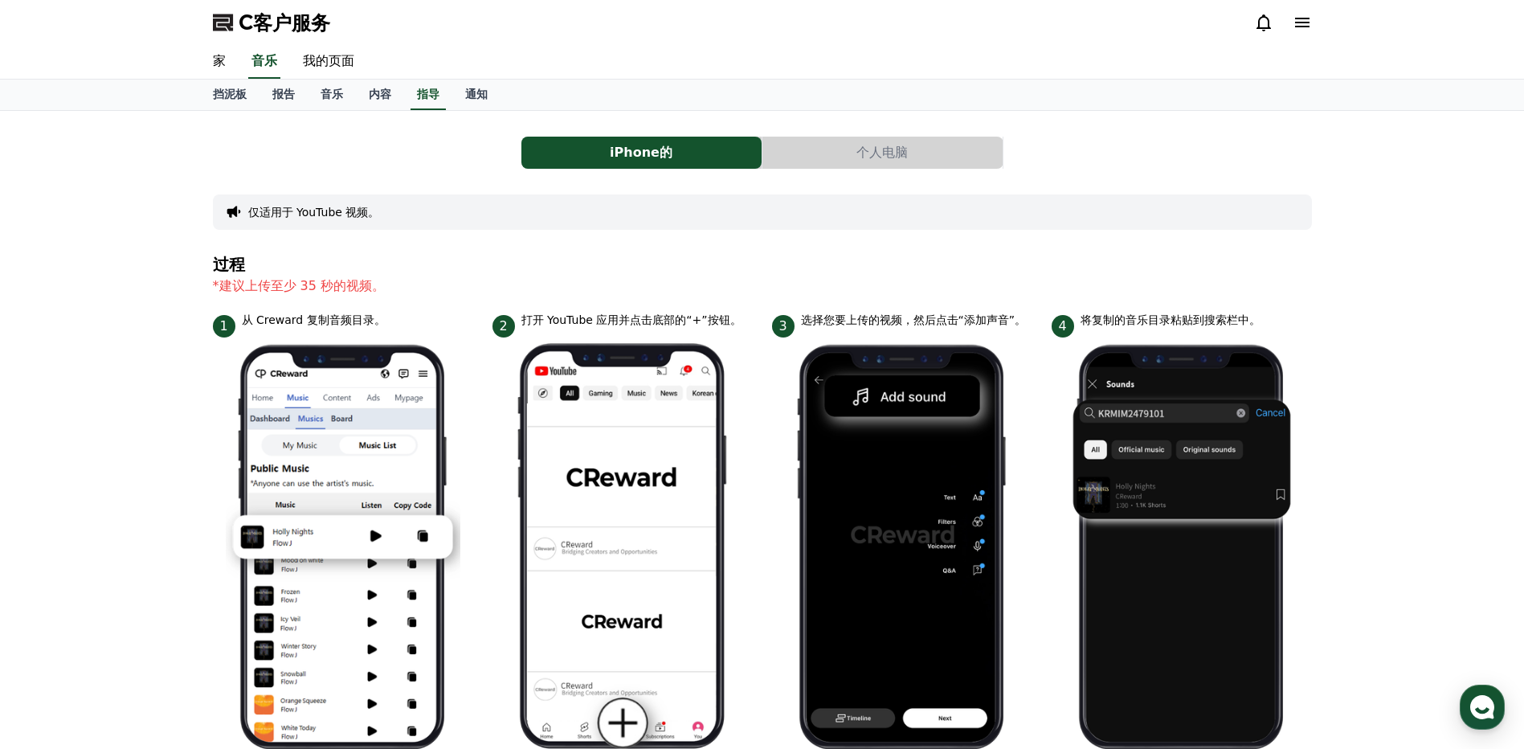
click at [814, 146] on button "个人电脑" at bounding box center [882, 153] width 240 height 32
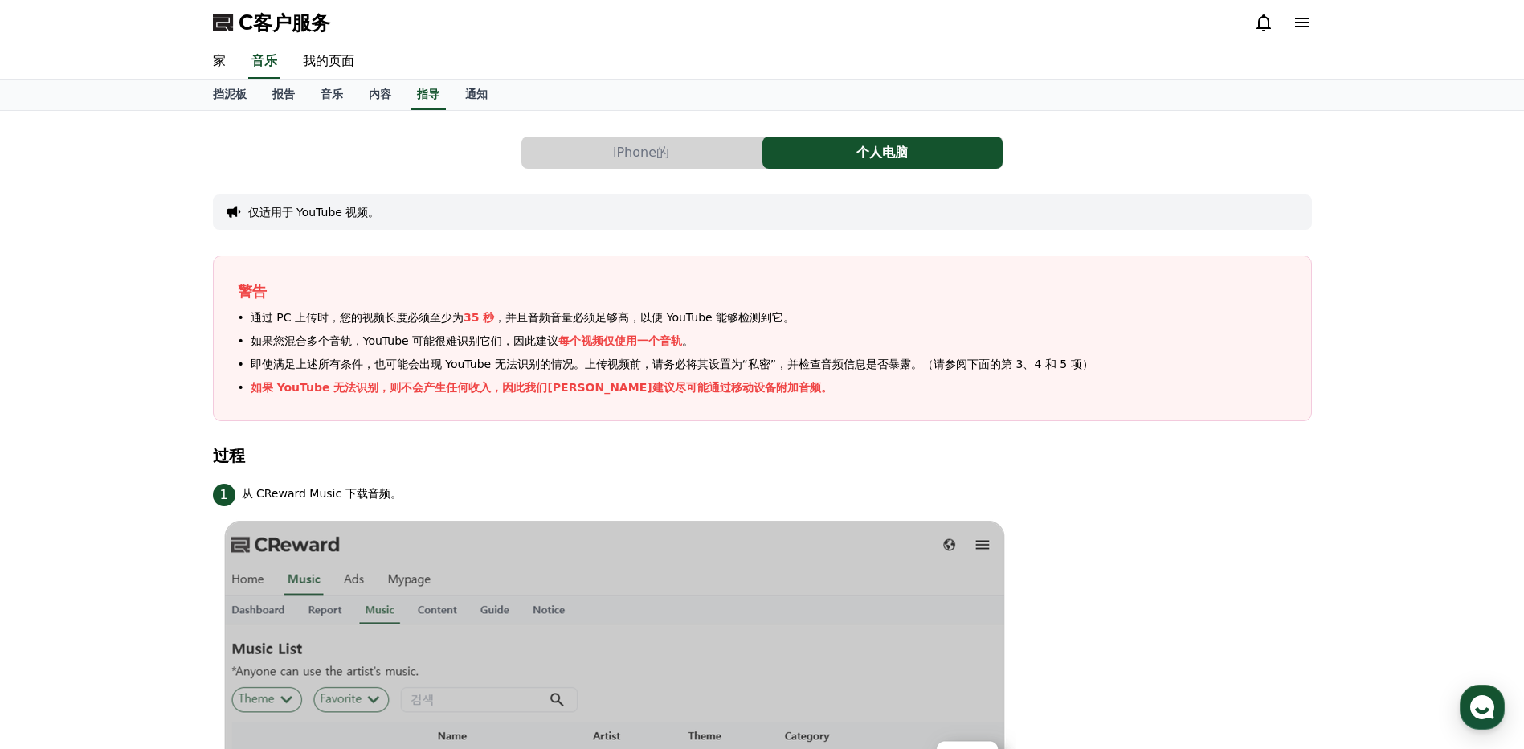
click at [627, 161] on button "iPhone的" at bounding box center [641, 153] width 240 height 32
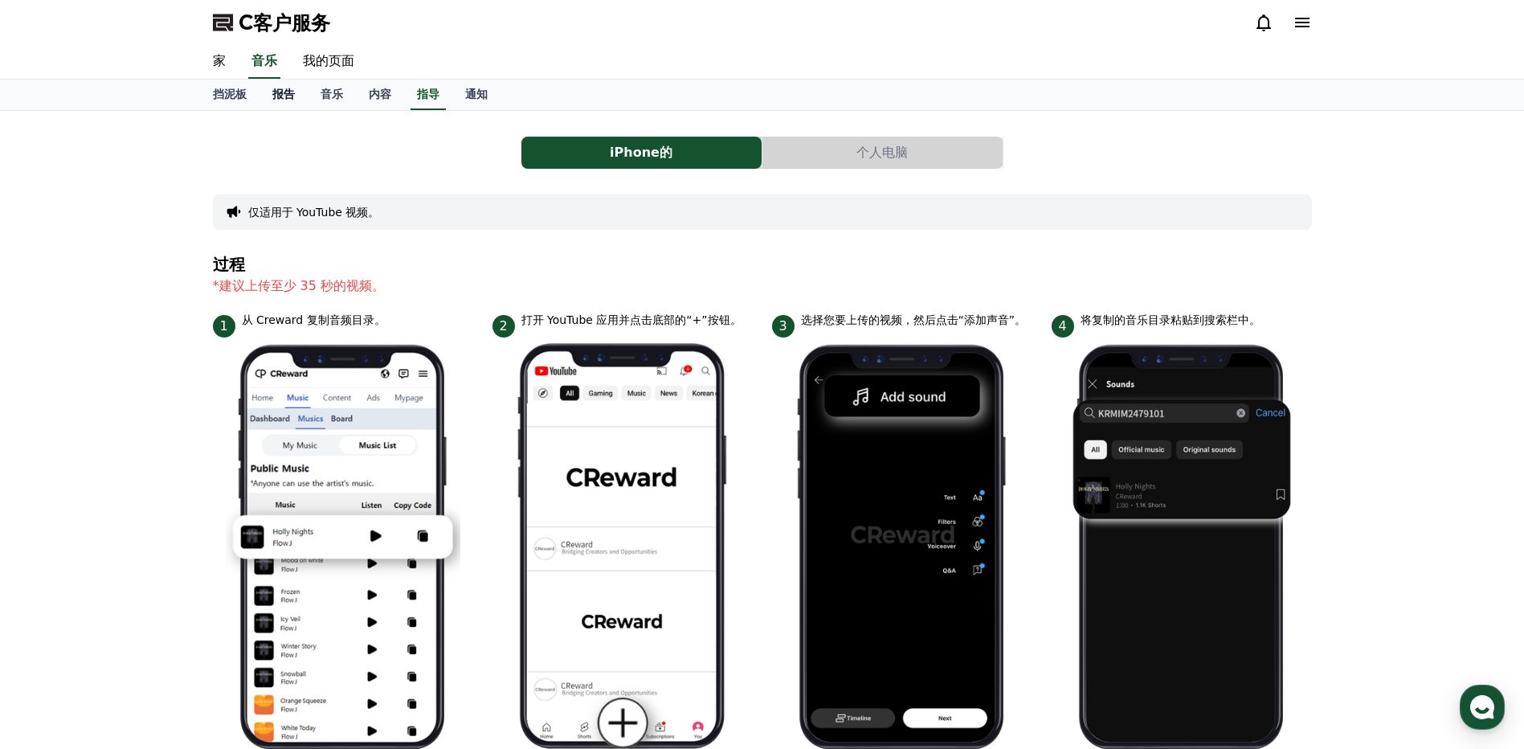
click at [280, 102] on link "报告" at bounding box center [283, 95] width 48 height 31
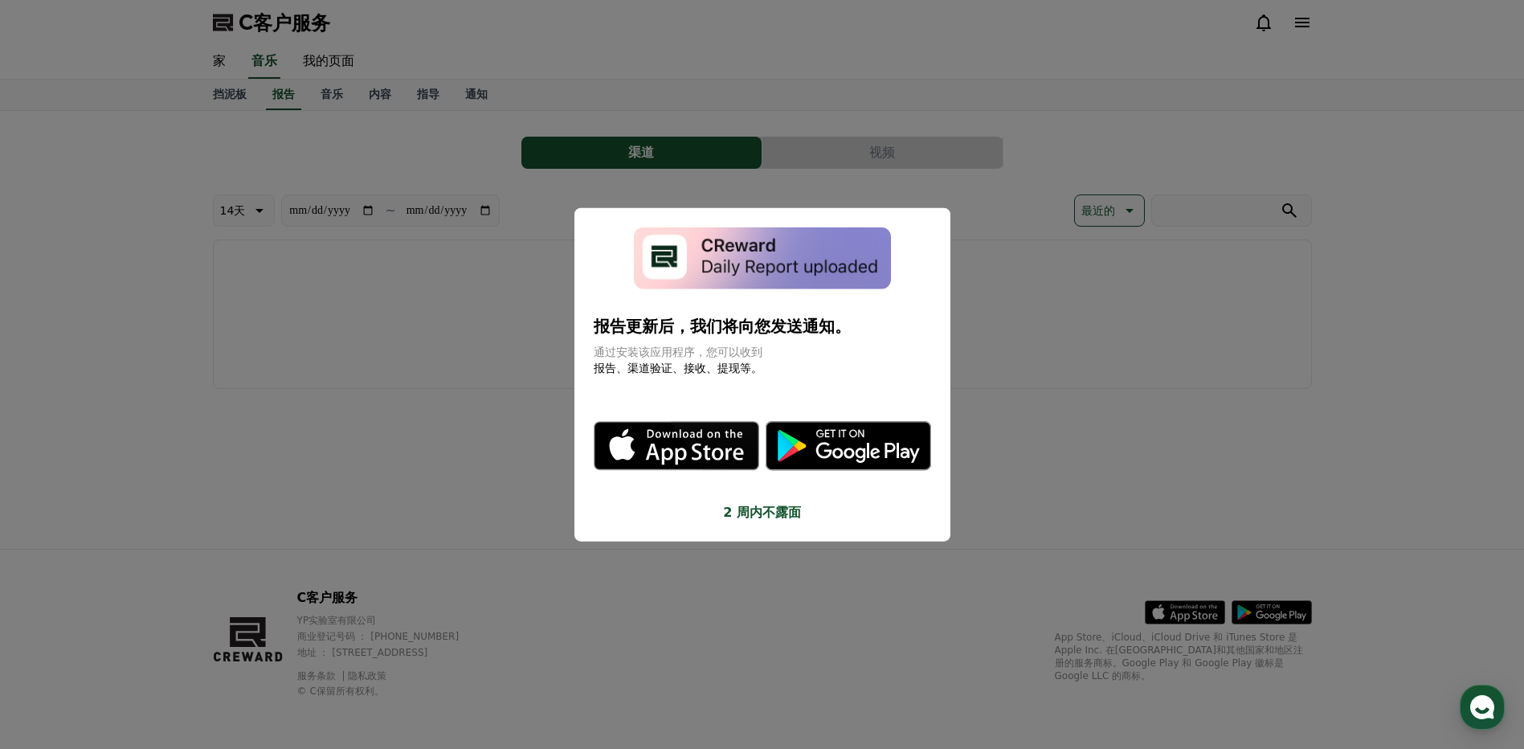
click at [1075, 325] on button "关闭模态" at bounding box center [762, 374] width 1524 height 749
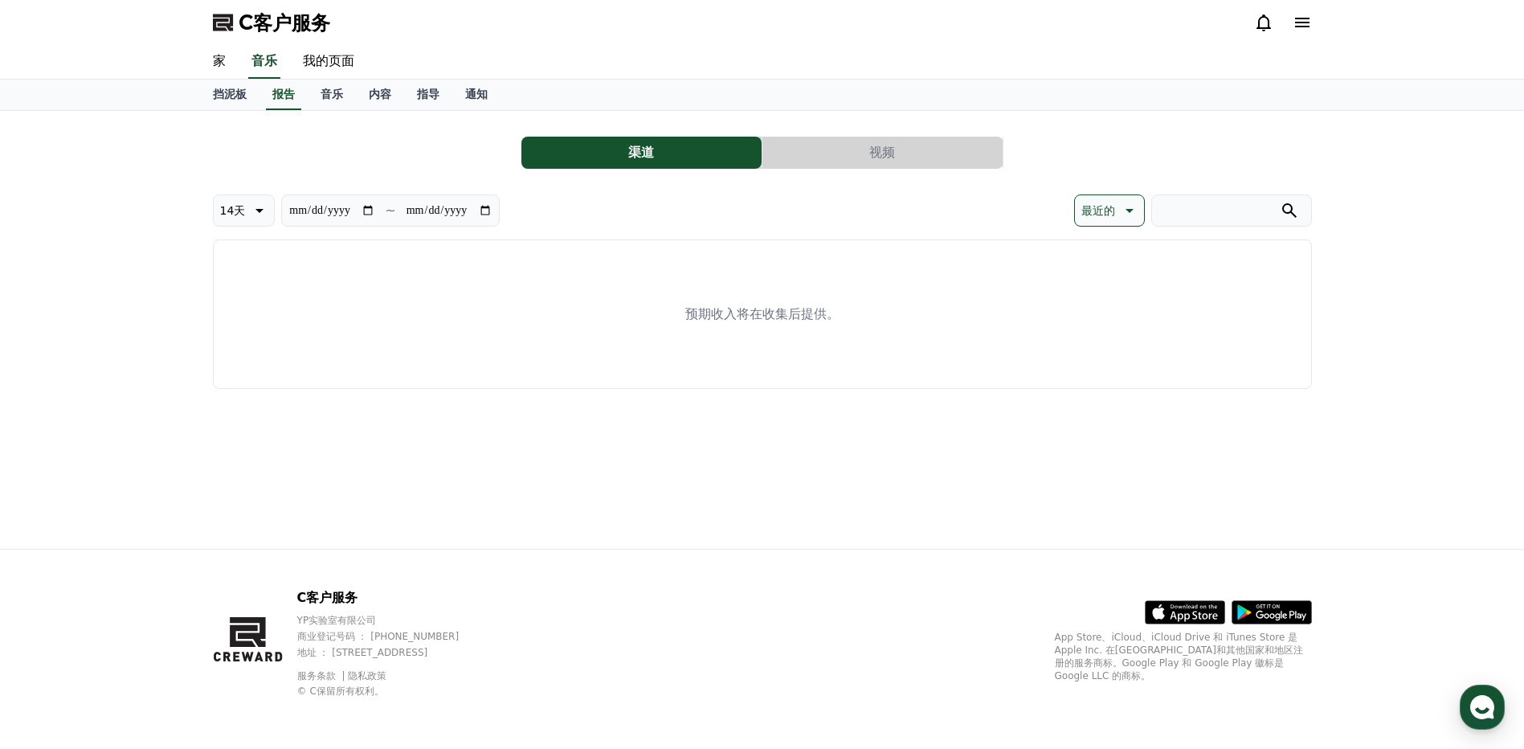
click at [1197, 209] on input "search" at bounding box center [1231, 210] width 161 height 32
click at [910, 163] on button "视频" at bounding box center [882, 153] width 240 height 32
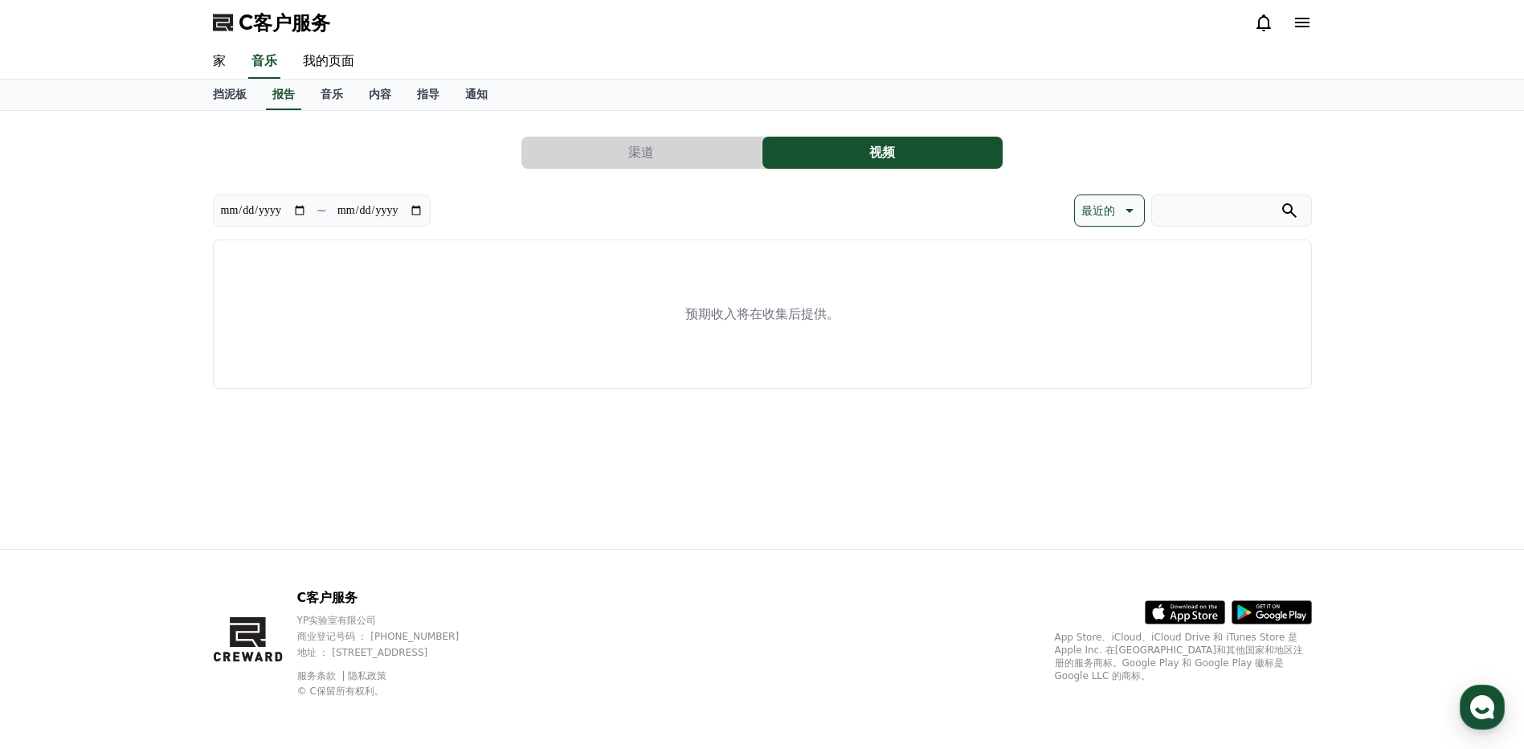
click at [708, 150] on button "渠道" at bounding box center [641, 153] width 240 height 32
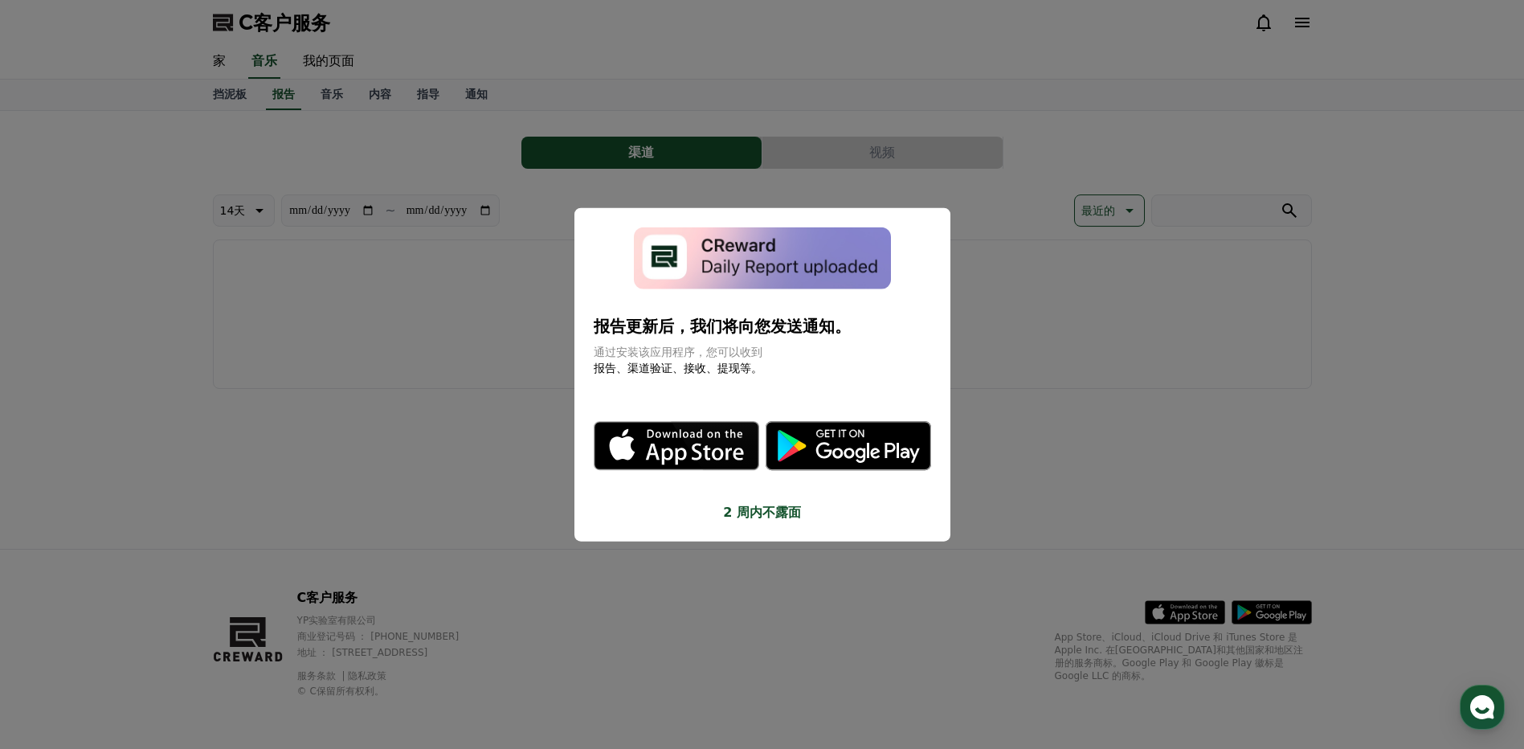
click at [732, 259] on img "模 态" at bounding box center [762, 258] width 257 height 62
click at [820, 441] on icon "模 态" at bounding box center [847, 445] width 165 height 49
click at [1006, 320] on button "关闭模态" at bounding box center [762, 374] width 1524 height 749
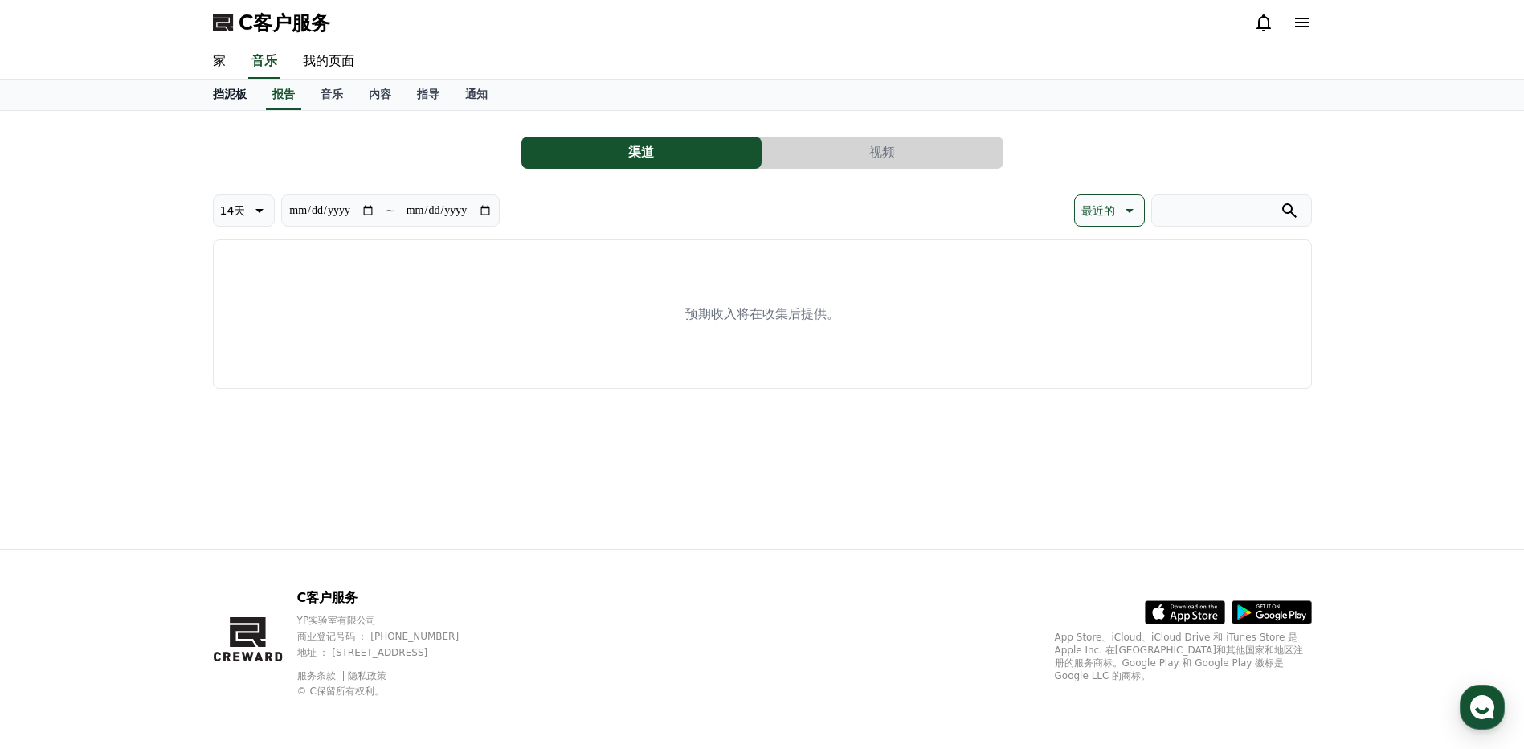
click at [231, 94] on font "挡泥板" at bounding box center [230, 94] width 34 height 13
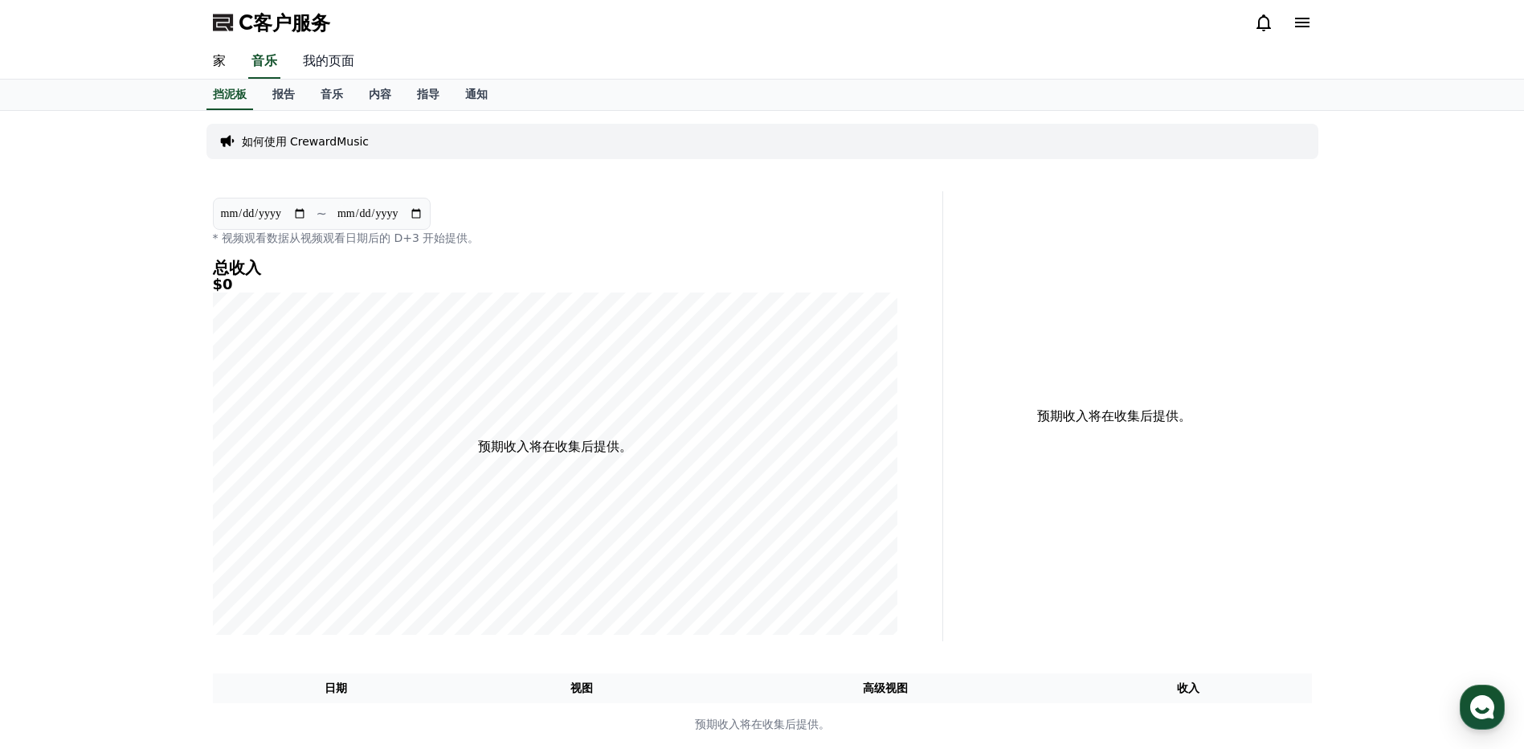
click at [333, 55] on link "我的页面" at bounding box center [328, 62] width 77 height 34
select select "**********"
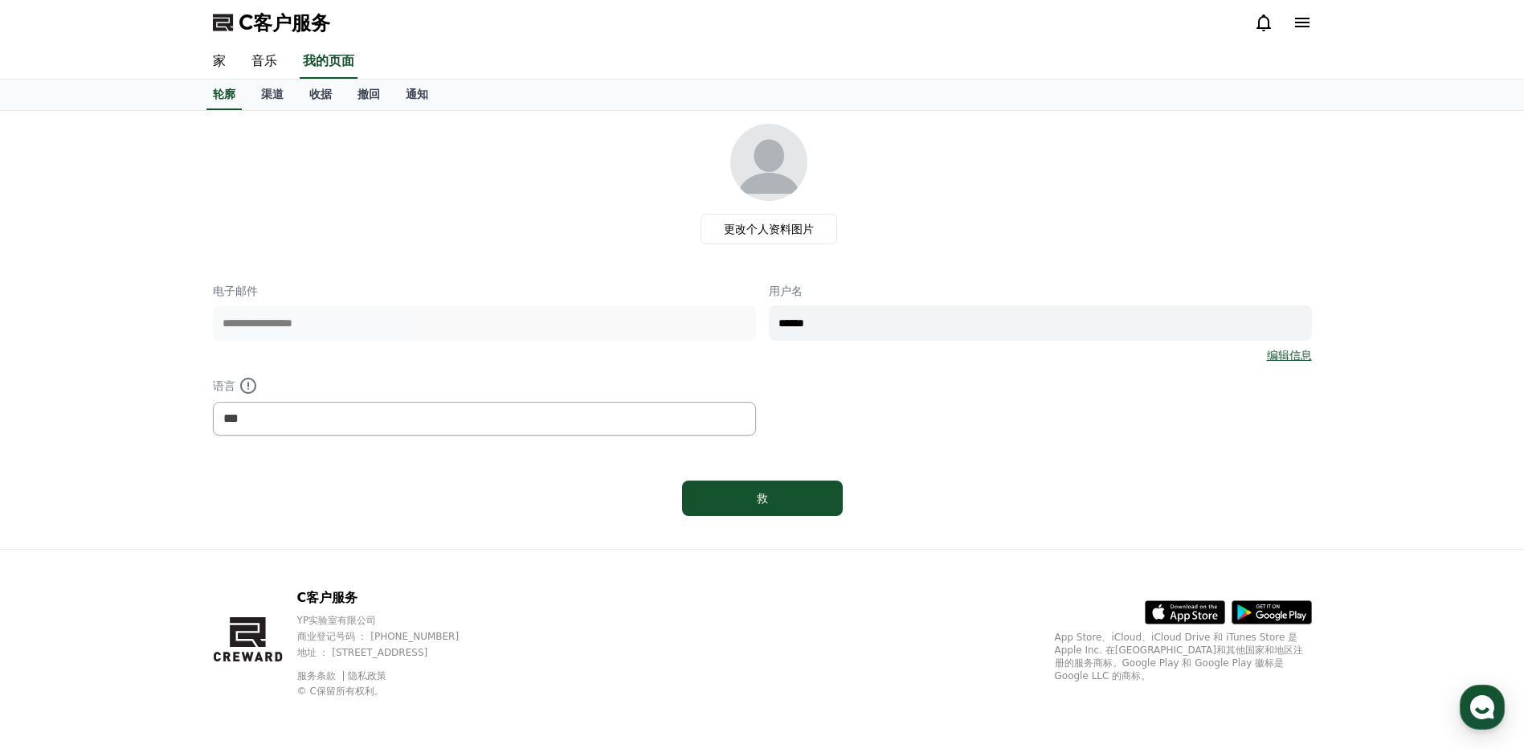
drag, startPoint x: 1079, startPoint y: 334, endPoint x: 1066, endPoint y: 333, distance: 12.9
click at [1079, 334] on input "******" at bounding box center [1040, 322] width 543 height 35
click at [1293, 355] on link "编辑信息" at bounding box center [1289, 355] width 45 height 16
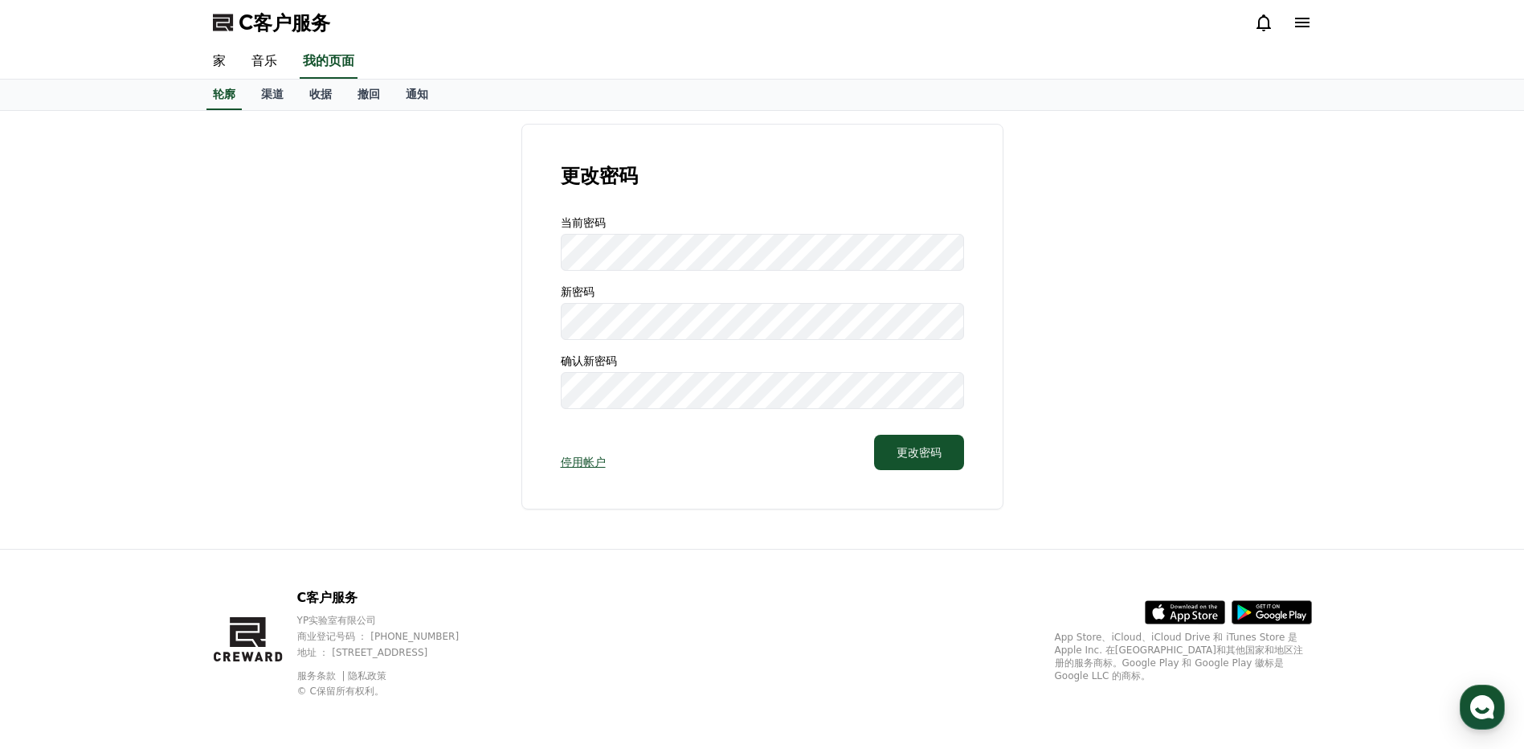
select select "**********"
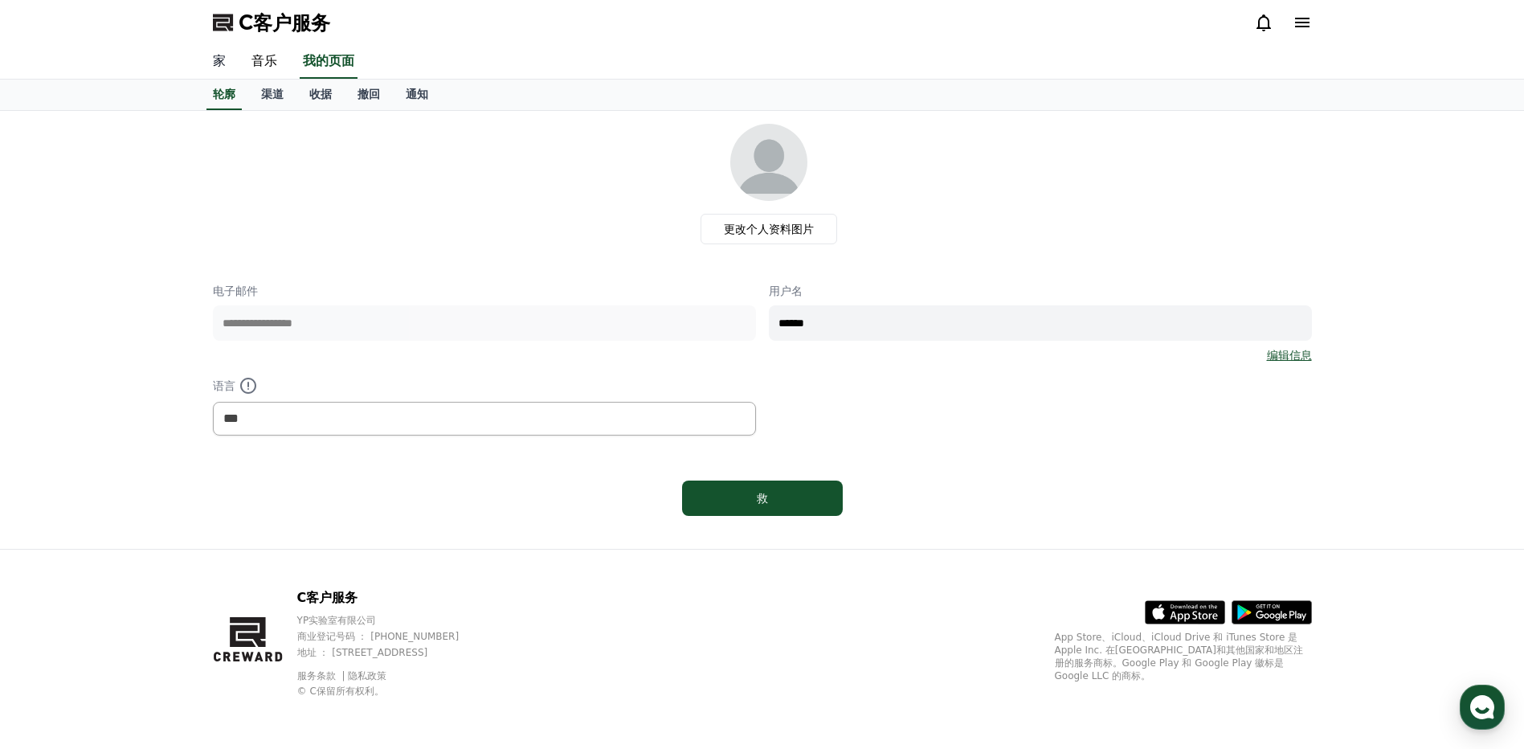
click at [220, 68] on link "家" at bounding box center [219, 62] width 39 height 34
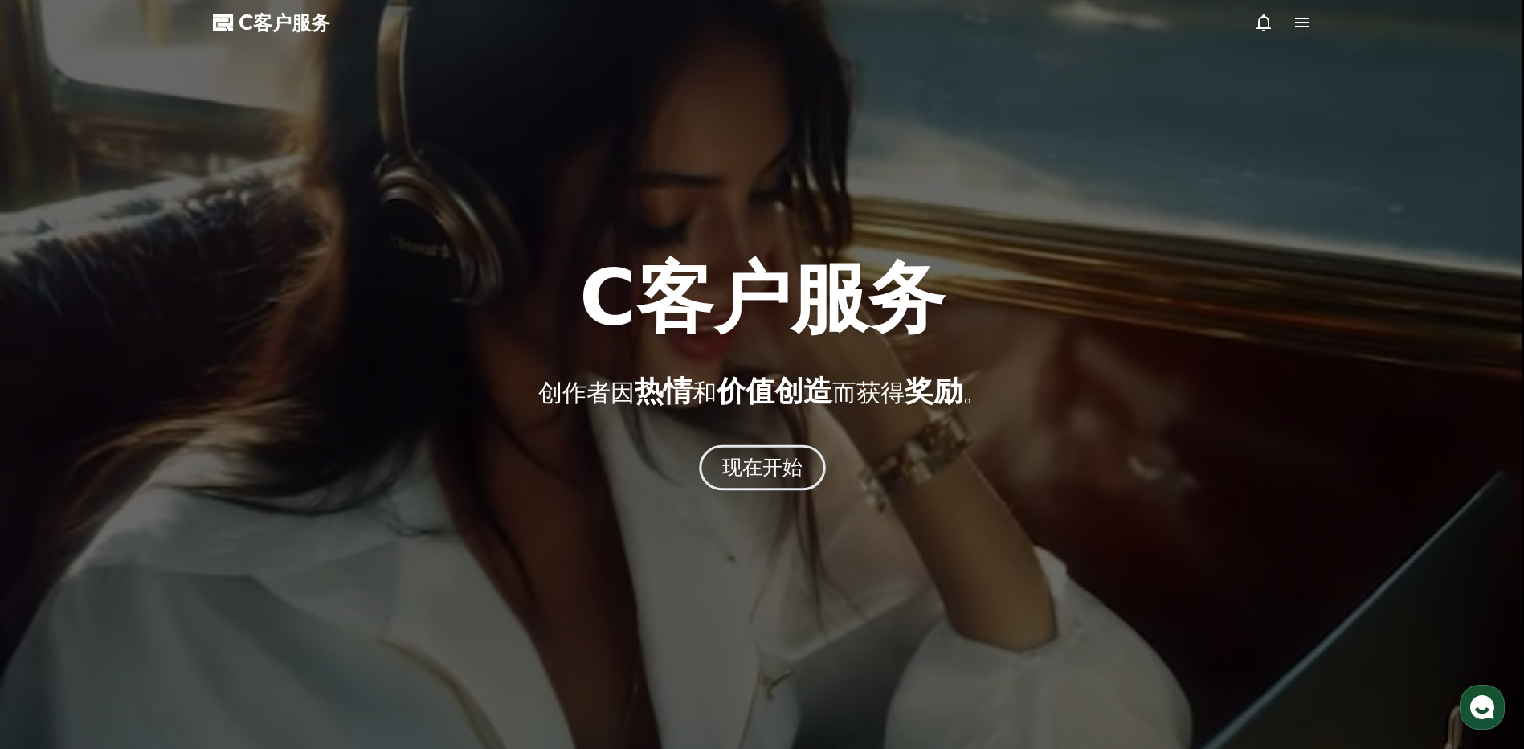
click at [775, 485] on button "现在开始" at bounding box center [762, 468] width 127 height 46
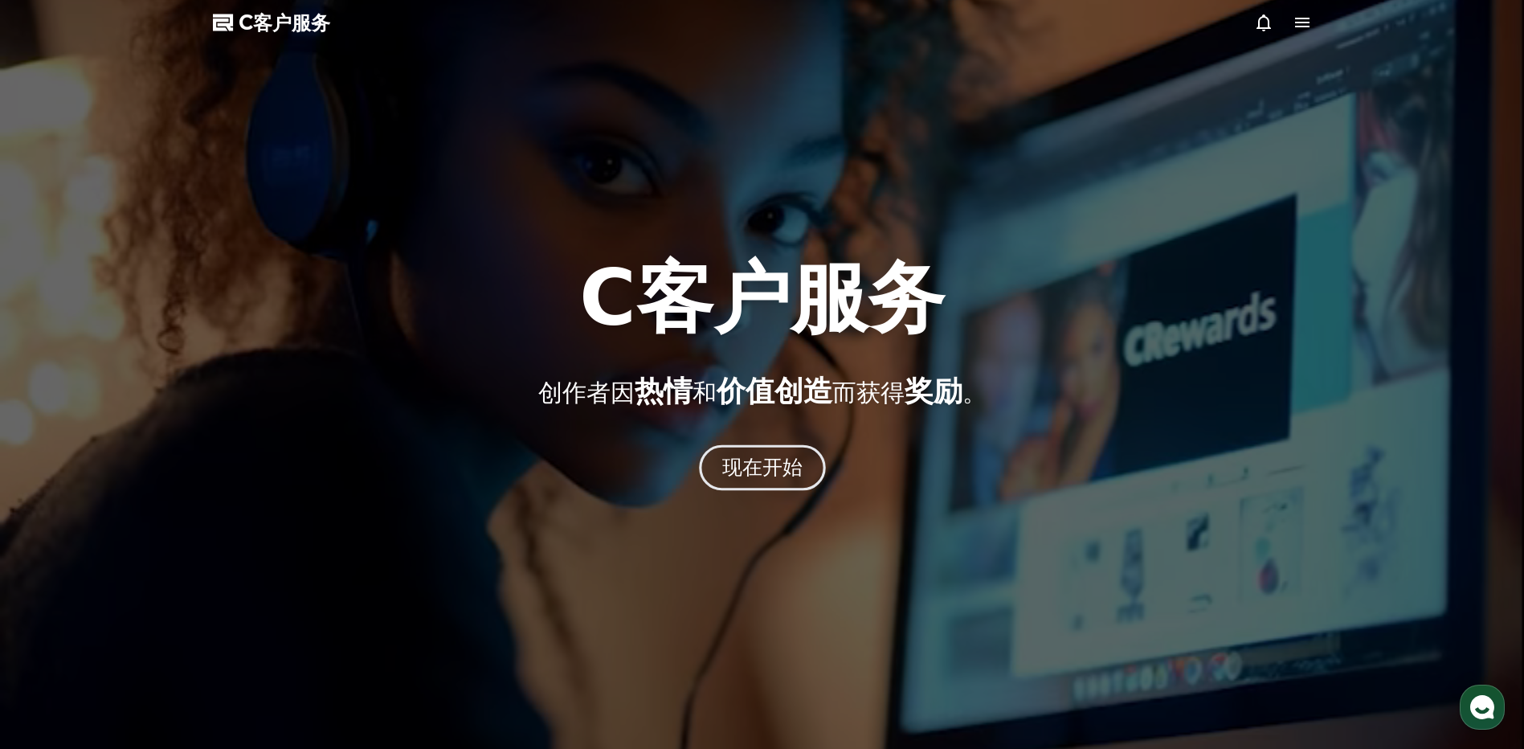
click at [769, 473] on font "现在开始" at bounding box center [761, 466] width 81 height 23
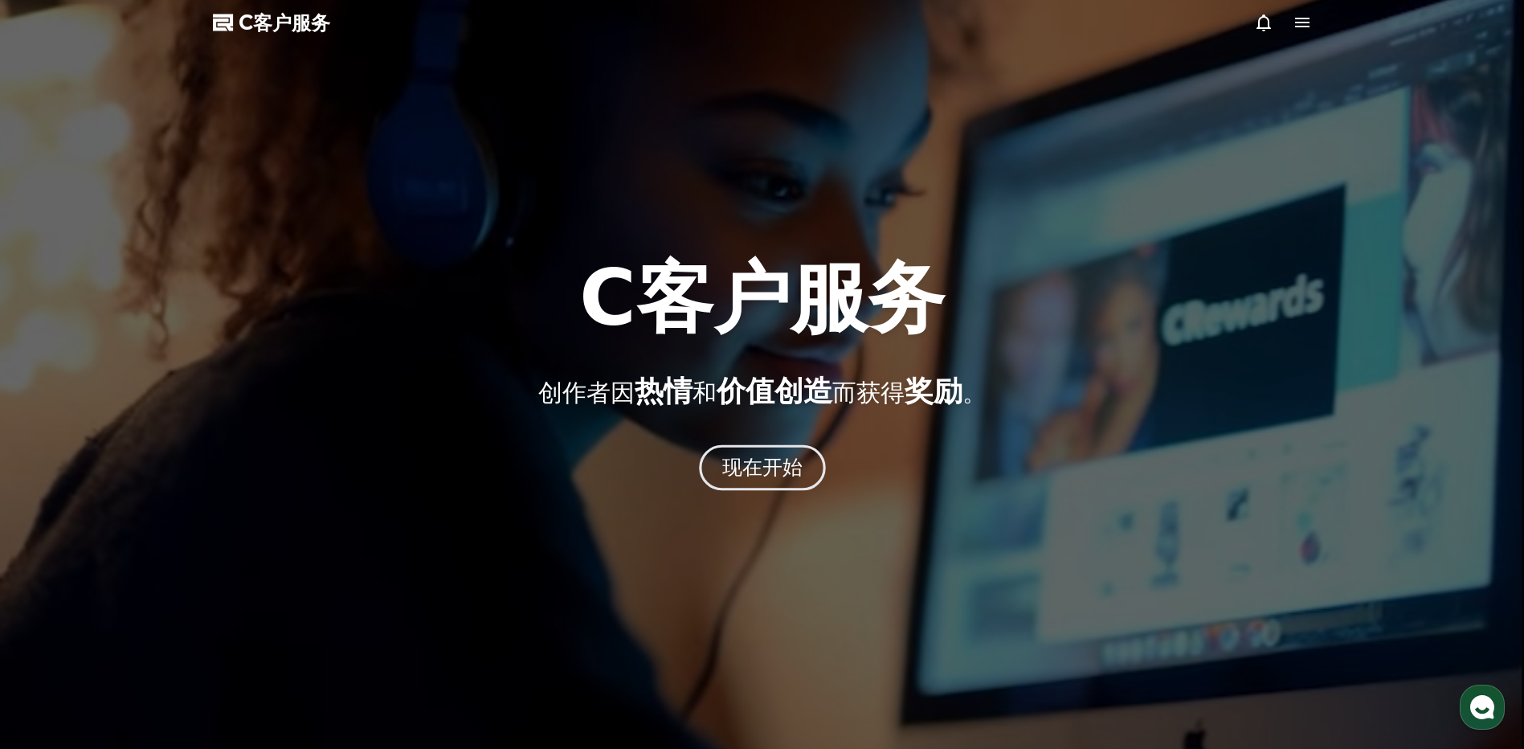
click at [779, 460] on font "现在开始" at bounding box center [761, 466] width 81 height 23
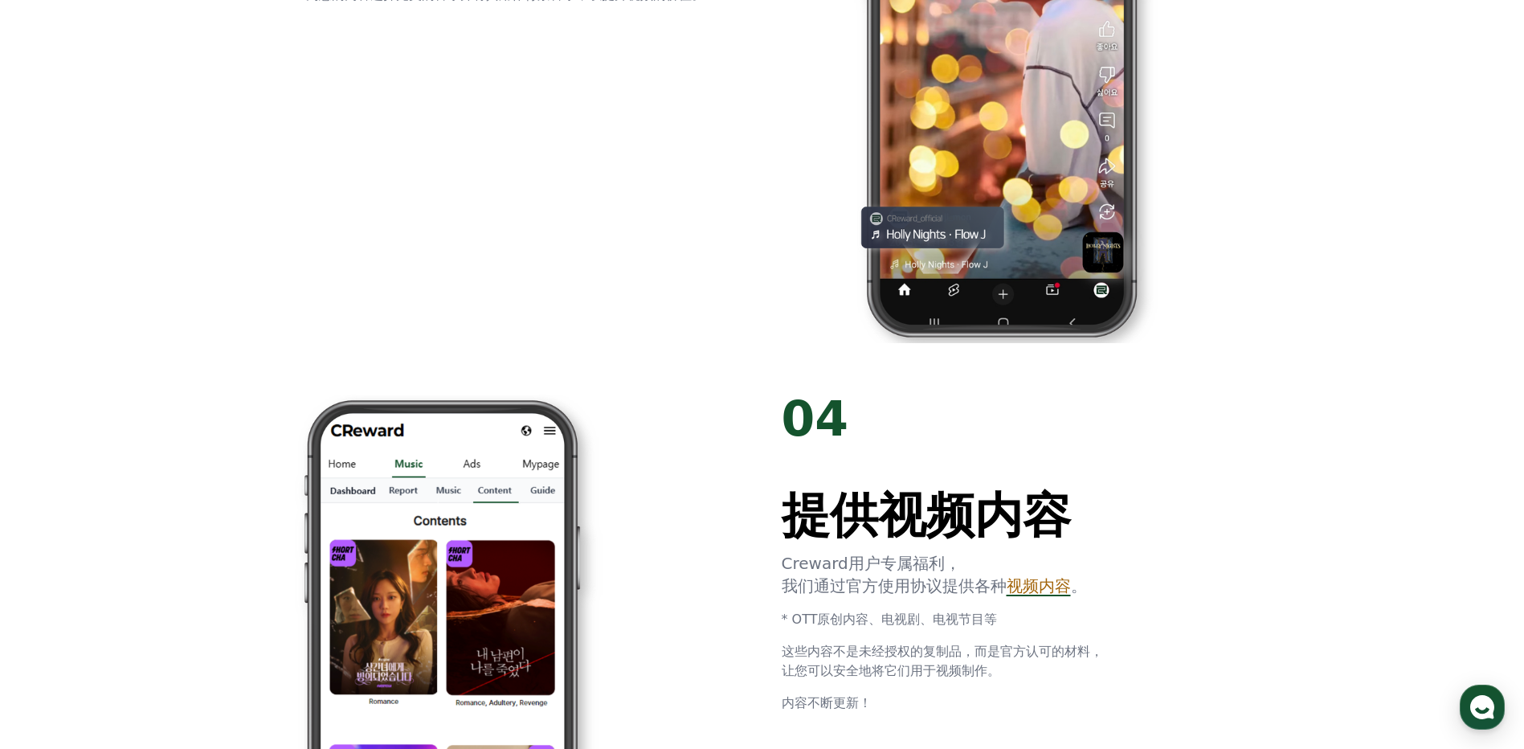
scroll to position [3132, 0]
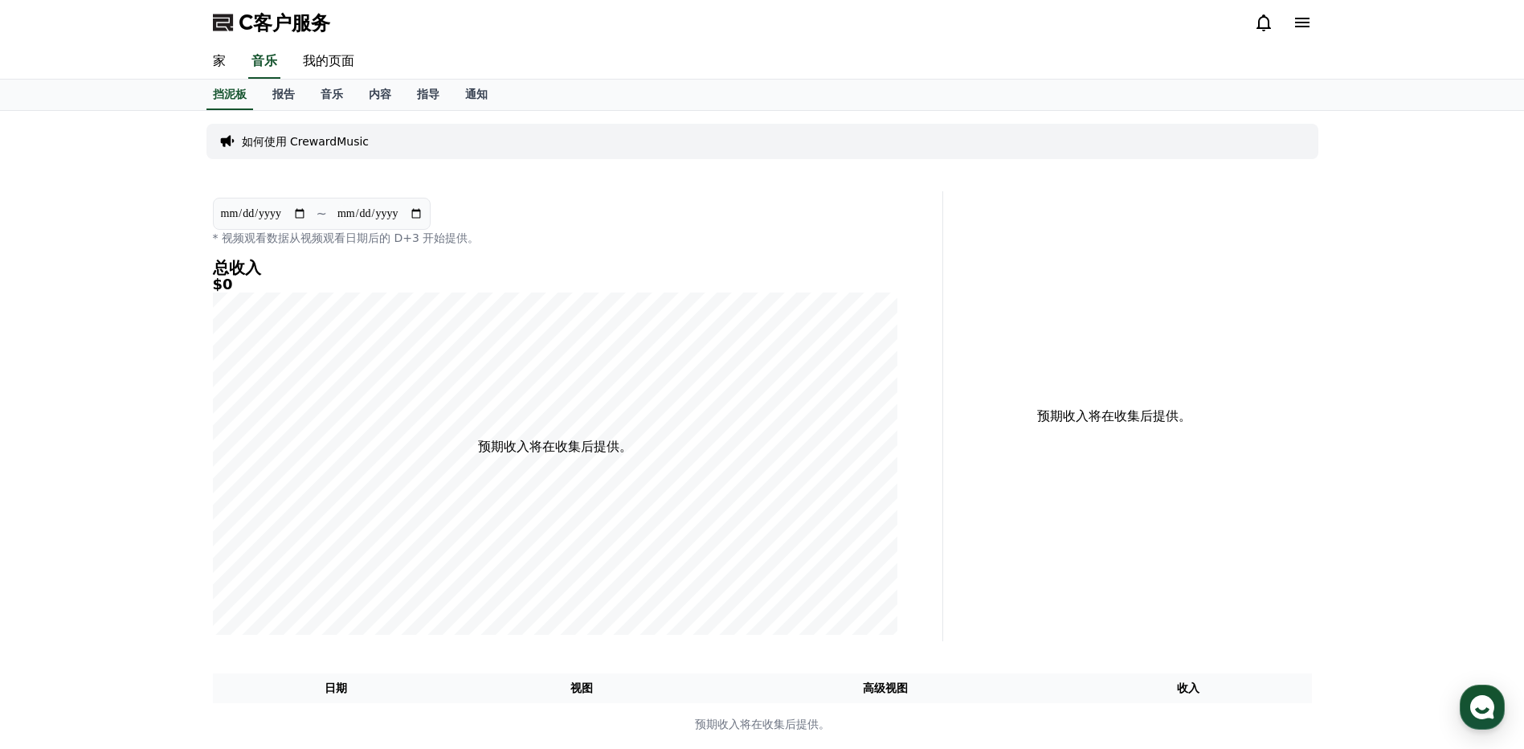
click at [376, 145] on div "如何使用 CrewardMusic" at bounding box center [762, 141] width 1112 height 35
click at [284, 136] on p "如何使用 CrewardMusic" at bounding box center [306, 141] width 128 height 16
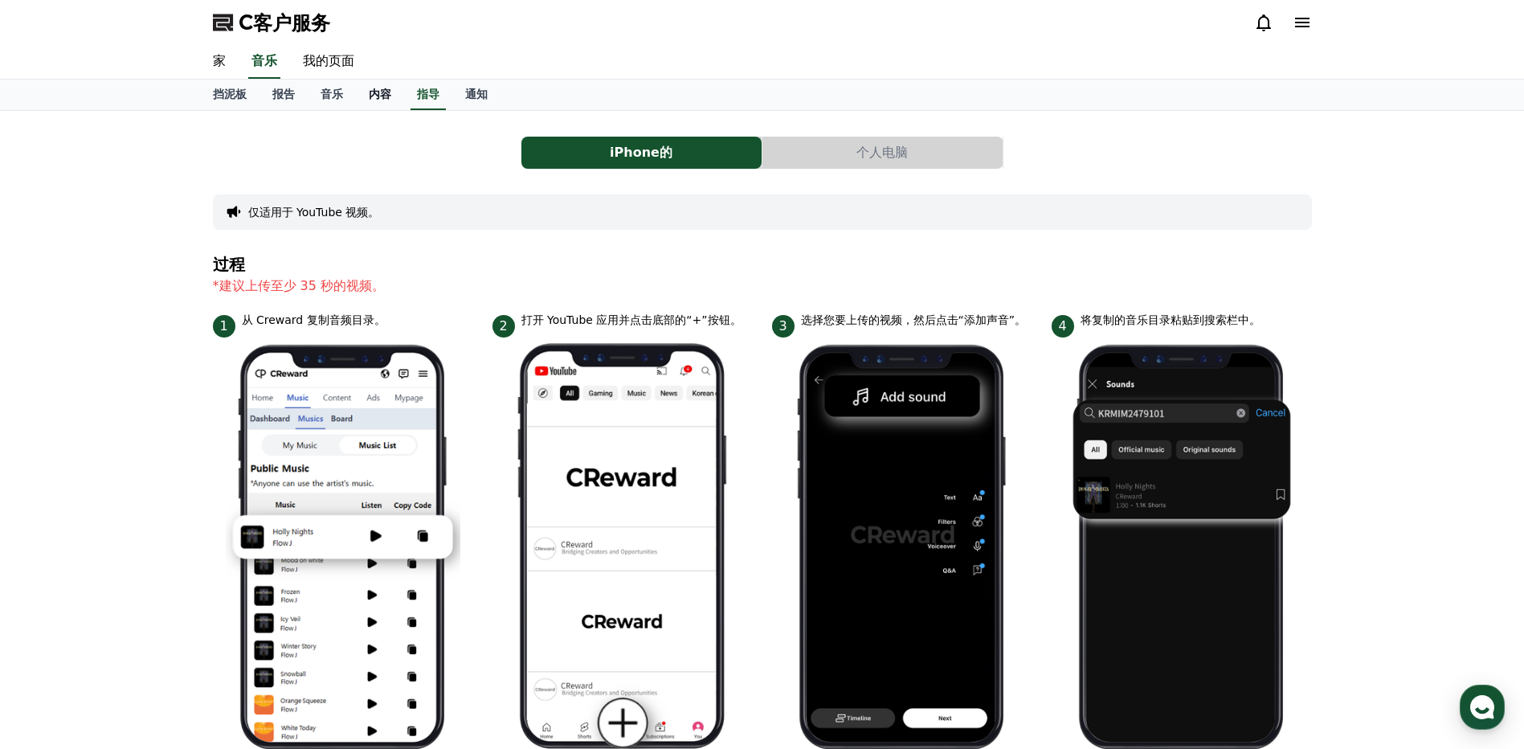
click at [386, 101] on link "内容" at bounding box center [380, 95] width 48 height 31
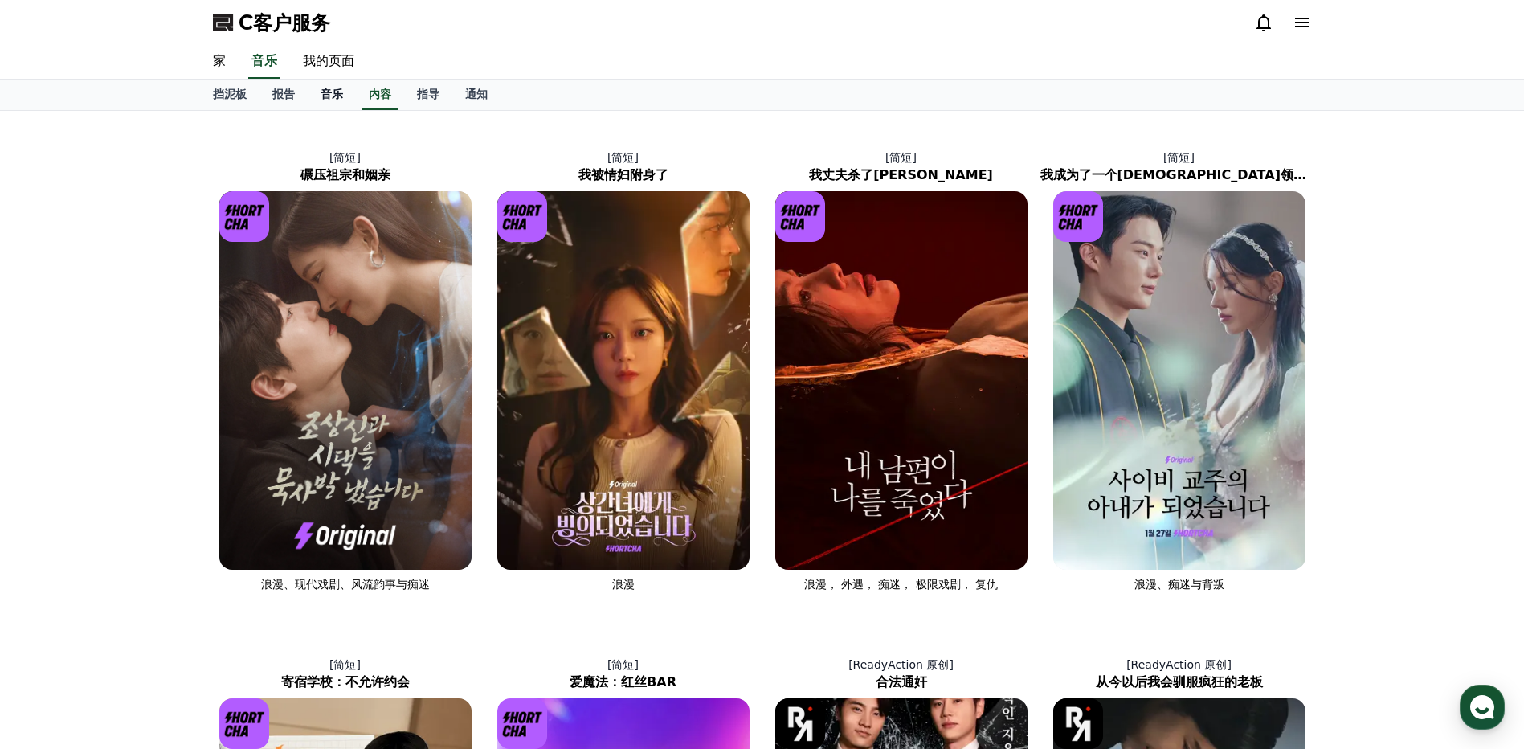
click at [329, 92] on font "音乐" at bounding box center [331, 94] width 22 height 13
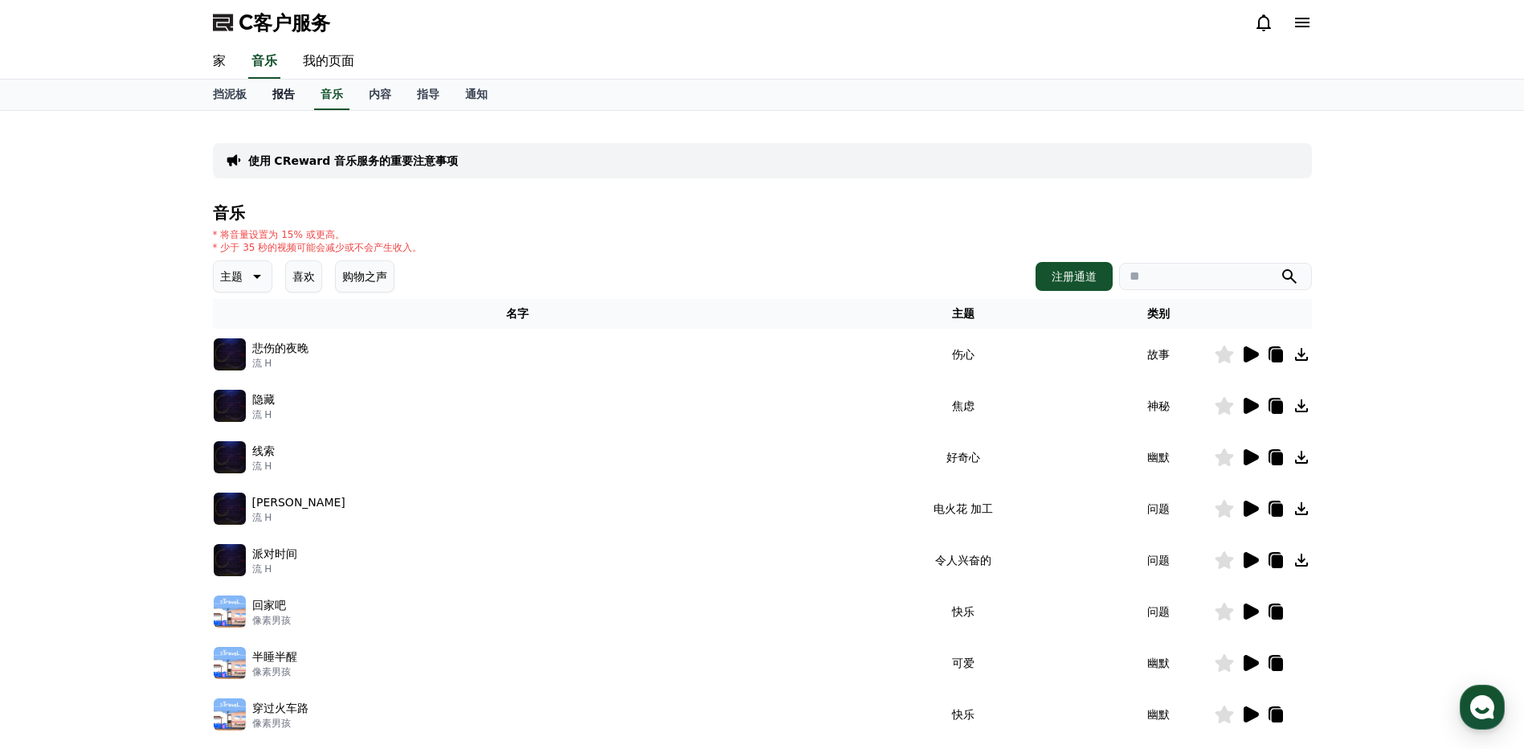
click at [281, 88] on font "报告" at bounding box center [283, 94] width 22 height 13
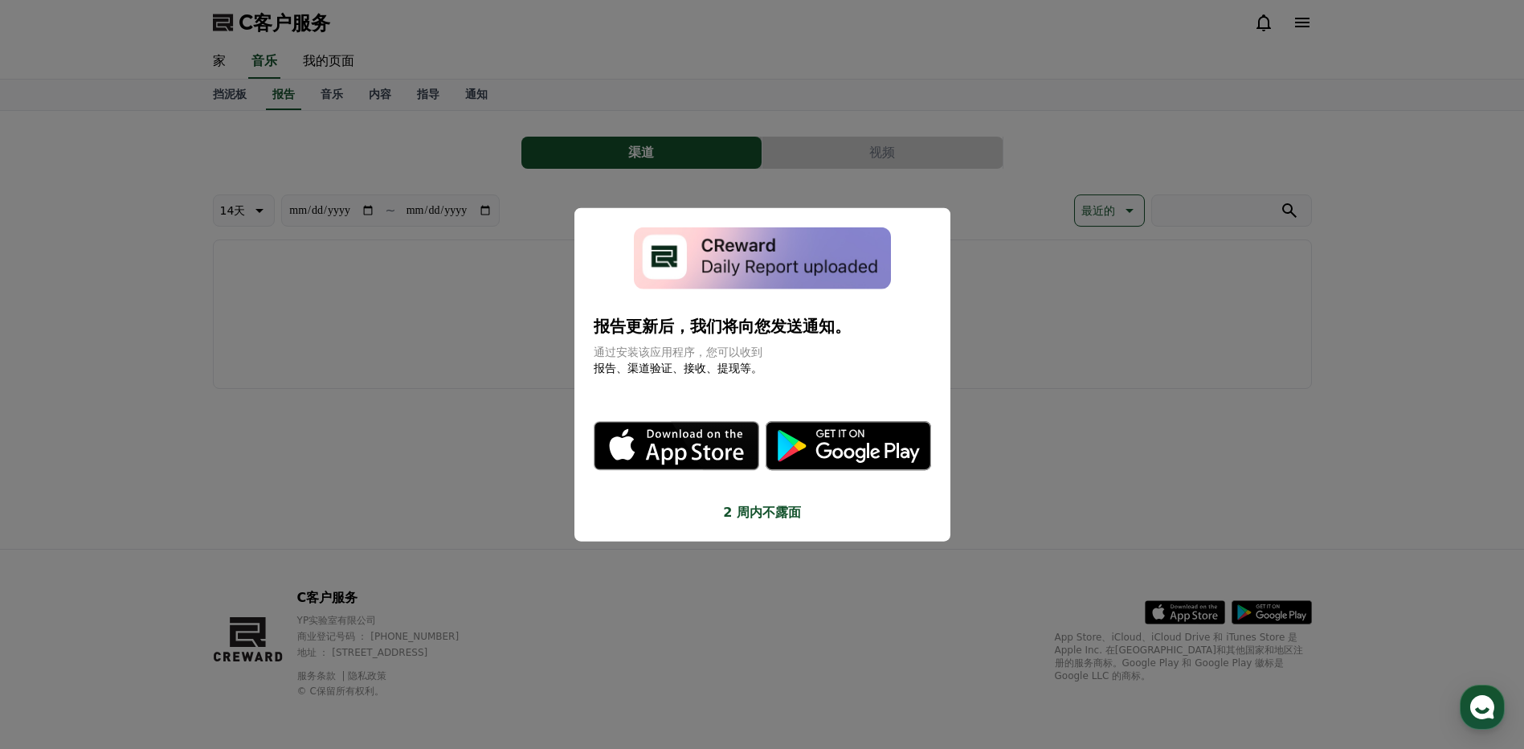
click at [671, 451] on icon "模 态" at bounding box center [694, 454] width 98 height 22
click at [1066, 331] on button "关闭模态" at bounding box center [762, 374] width 1524 height 749
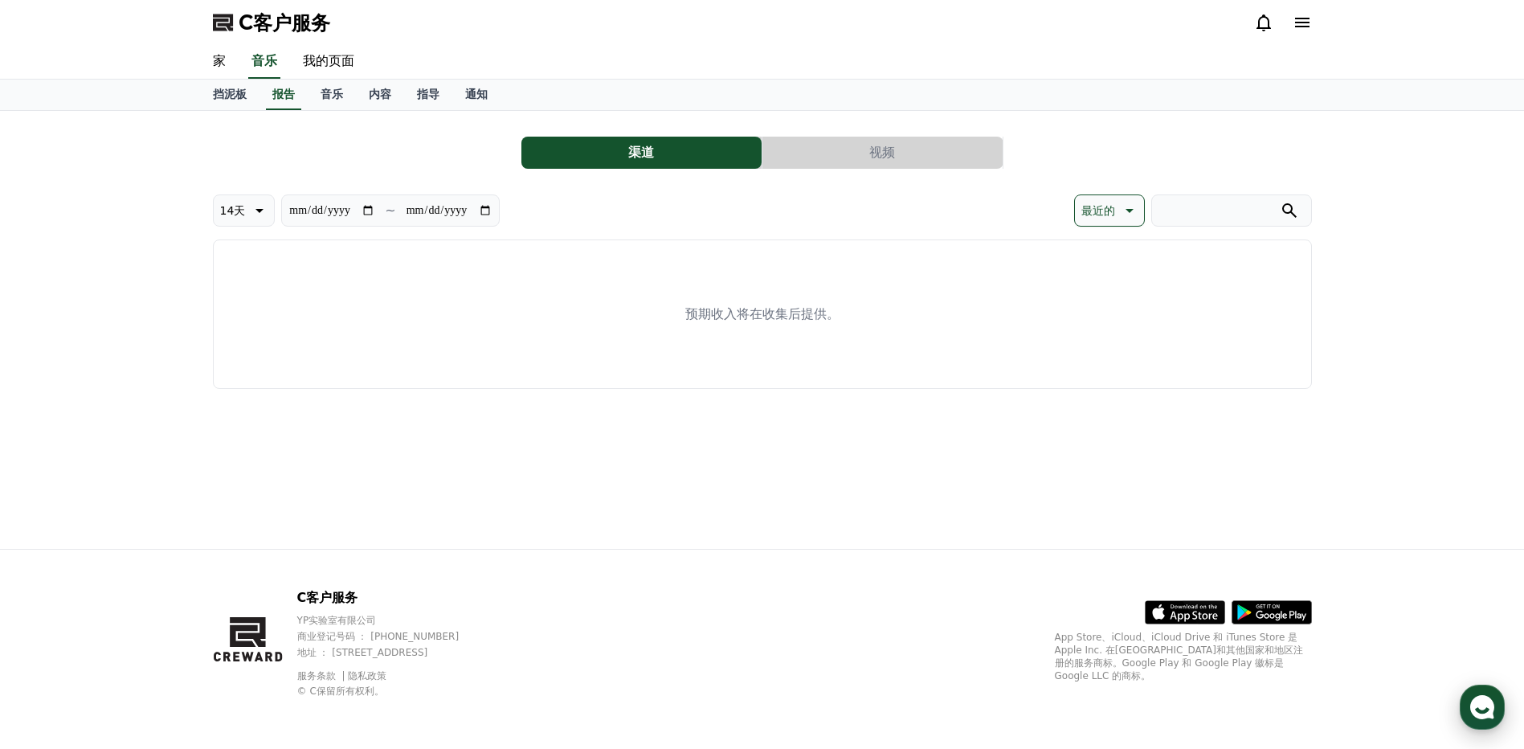
click at [1479, 696] on use "button" at bounding box center [1482, 707] width 24 height 24
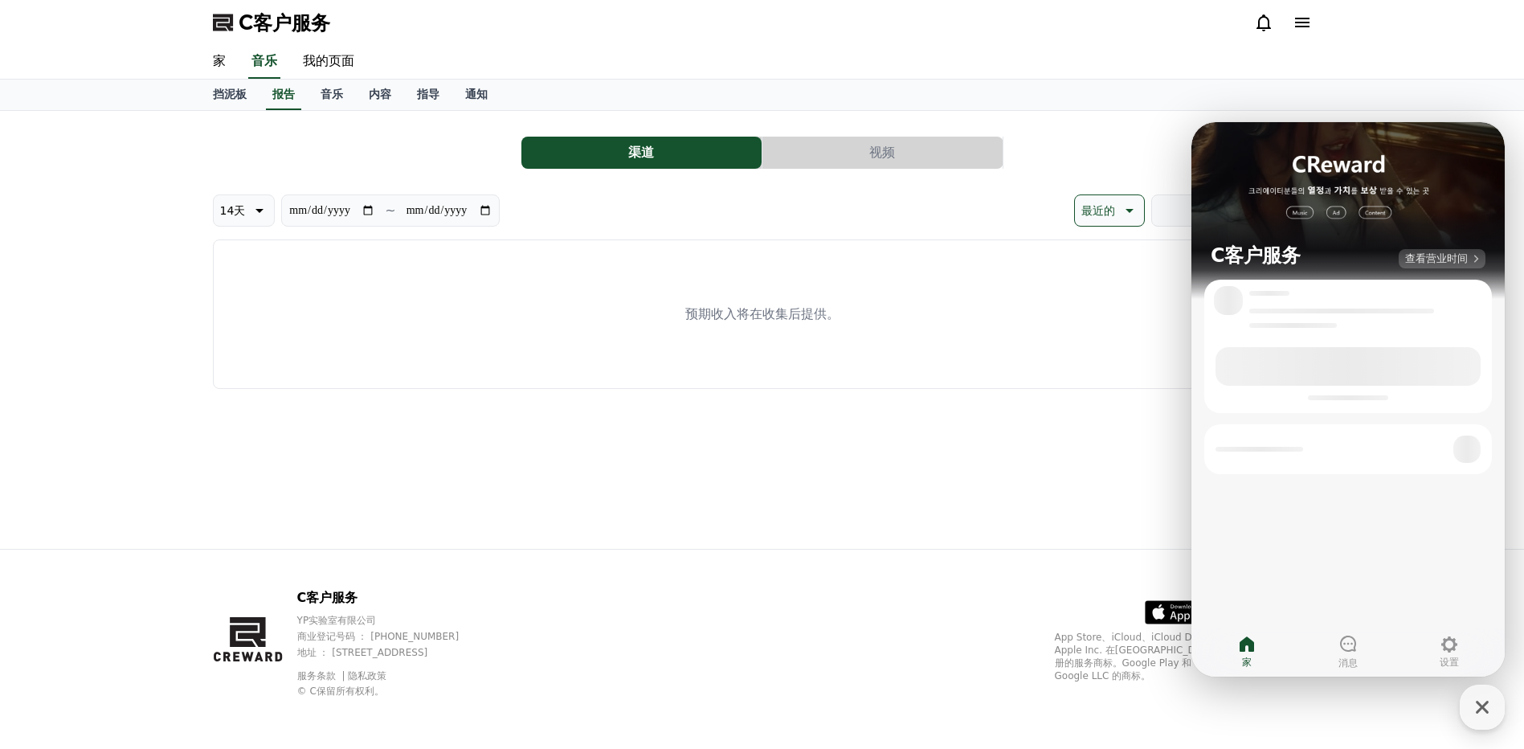
click at [1446, 254] on span "查看营业时间" at bounding box center [1436, 258] width 63 height 14
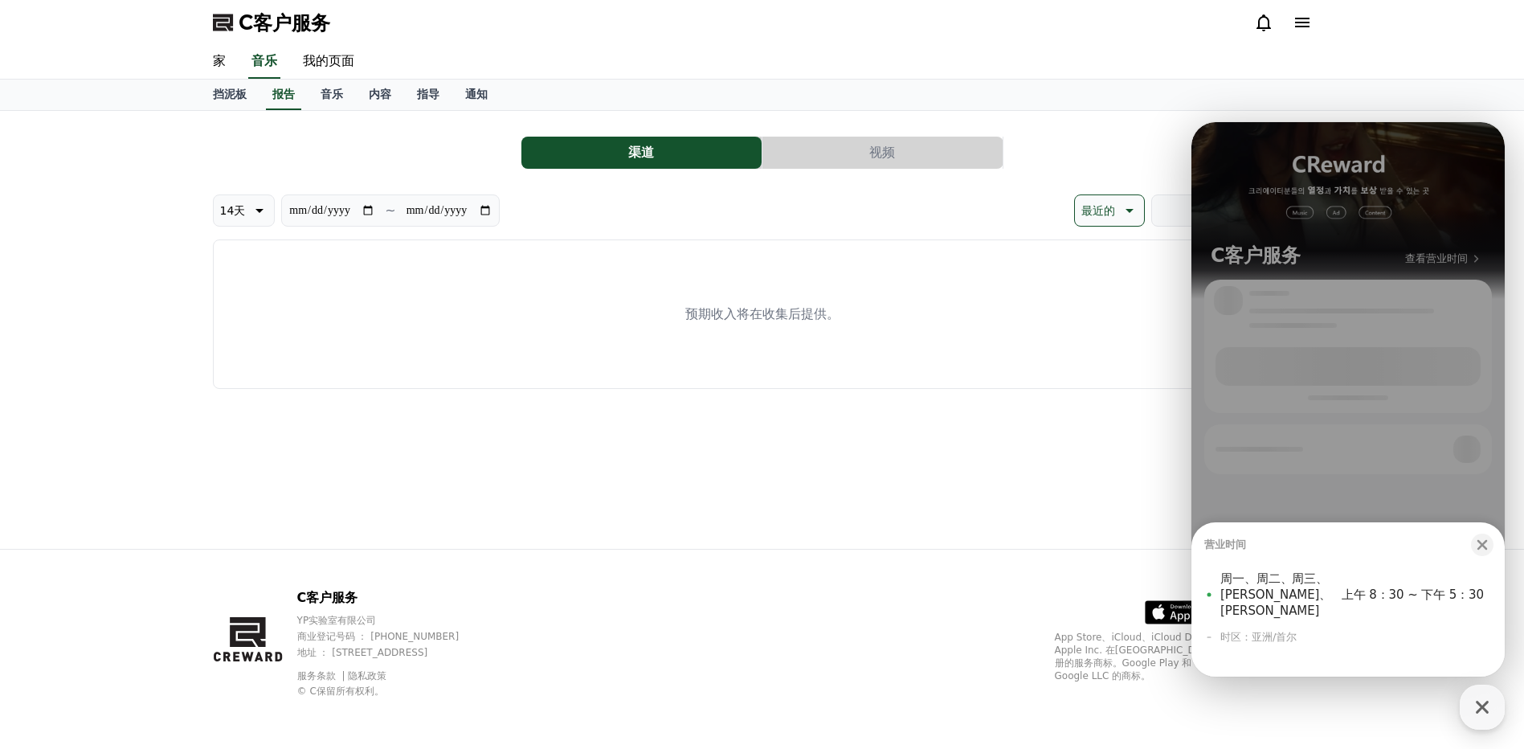
click at [1428, 520] on div "营业时间 关闭底部图纸模态 周一、周二、周三、周四、周五 上午 8：30 ~ 下午 5：30 时区：亚洲/首尔" at bounding box center [1347, 399] width 313 height 554
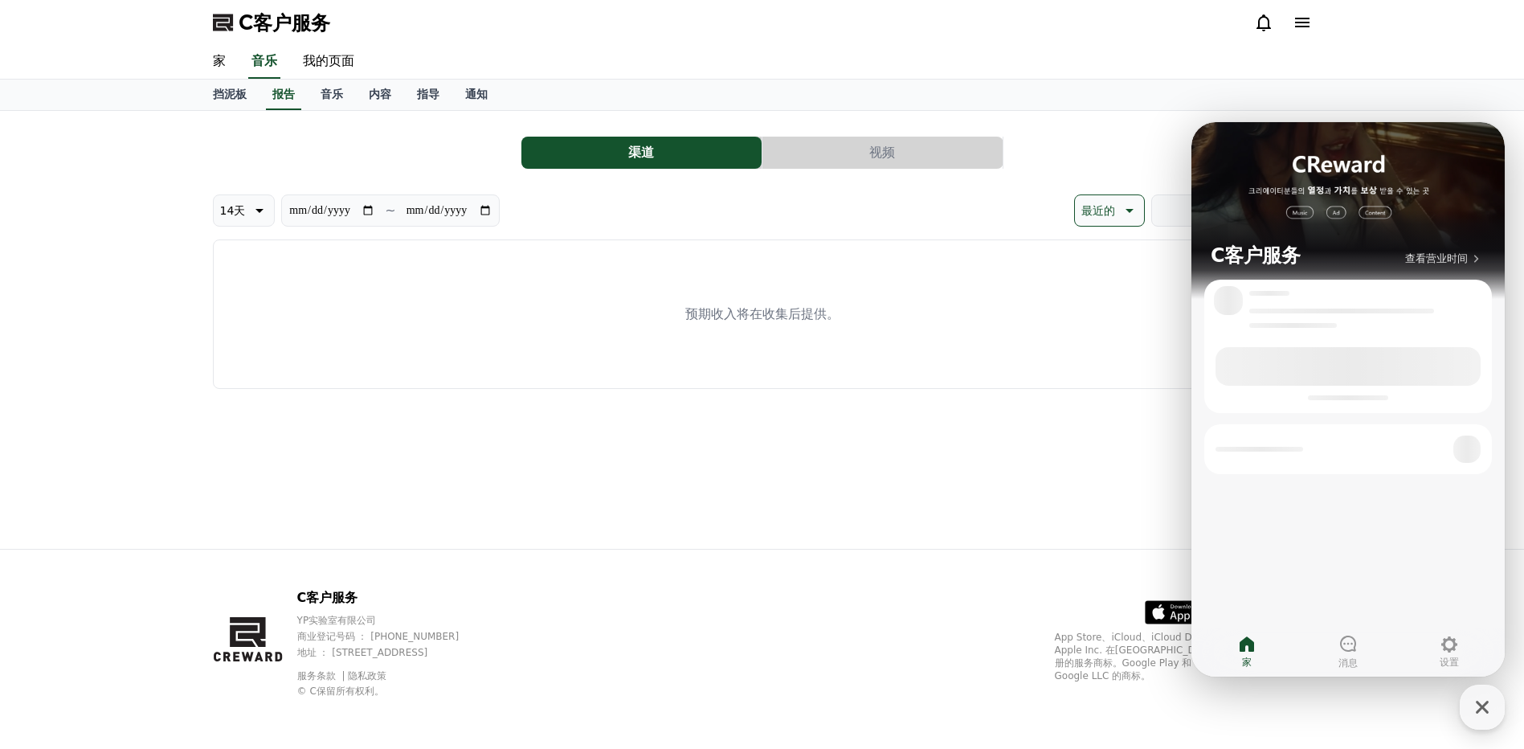
click at [1046, 486] on div "**********" at bounding box center [762, 330] width 1124 height 438
click at [1409, 51] on div "家 音乐 我的页面" at bounding box center [762, 62] width 1524 height 35
click at [762, 420] on div "**********" at bounding box center [762, 330] width 1124 height 438
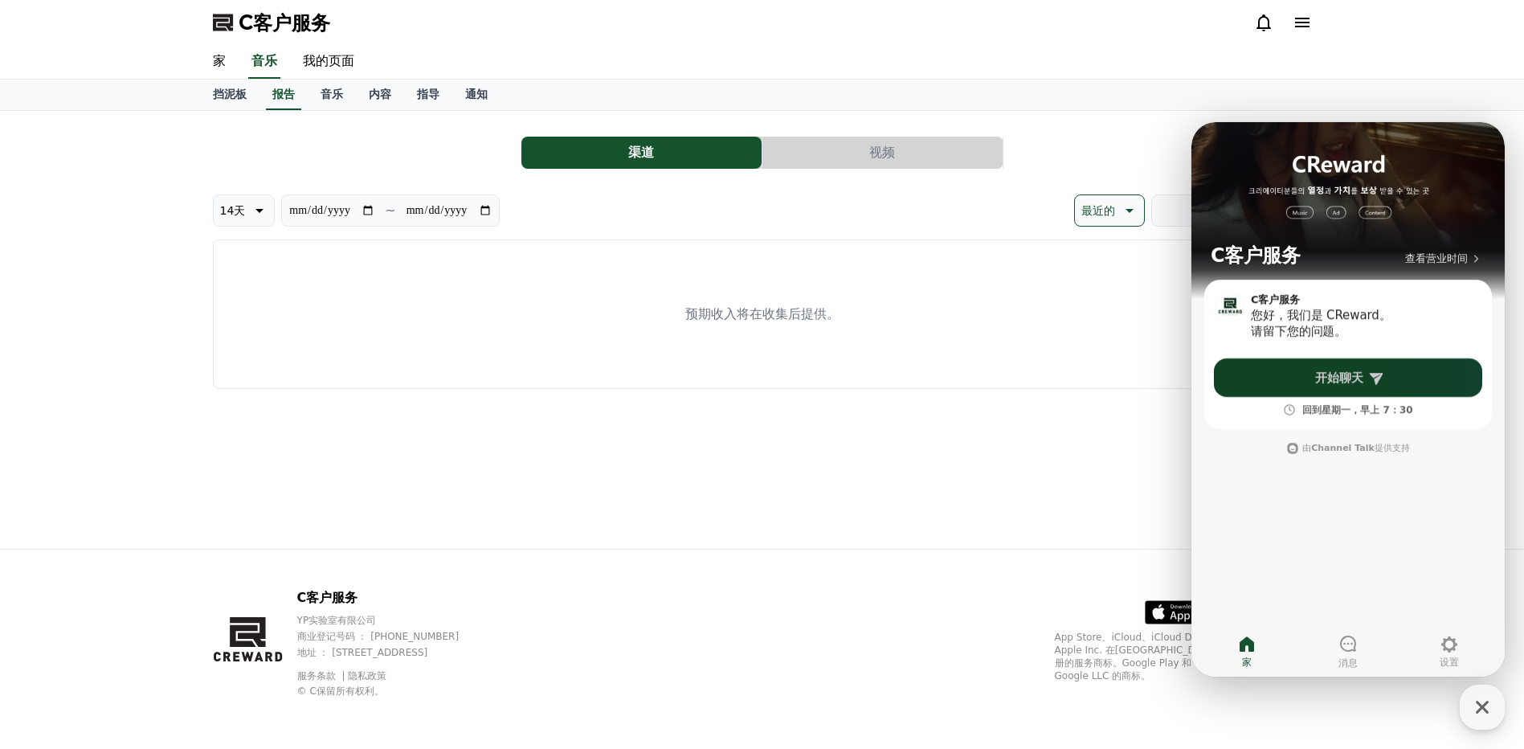
click at [1314, 390] on link "开始聊天" at bounding box center [1348, 377] width 268 height 39
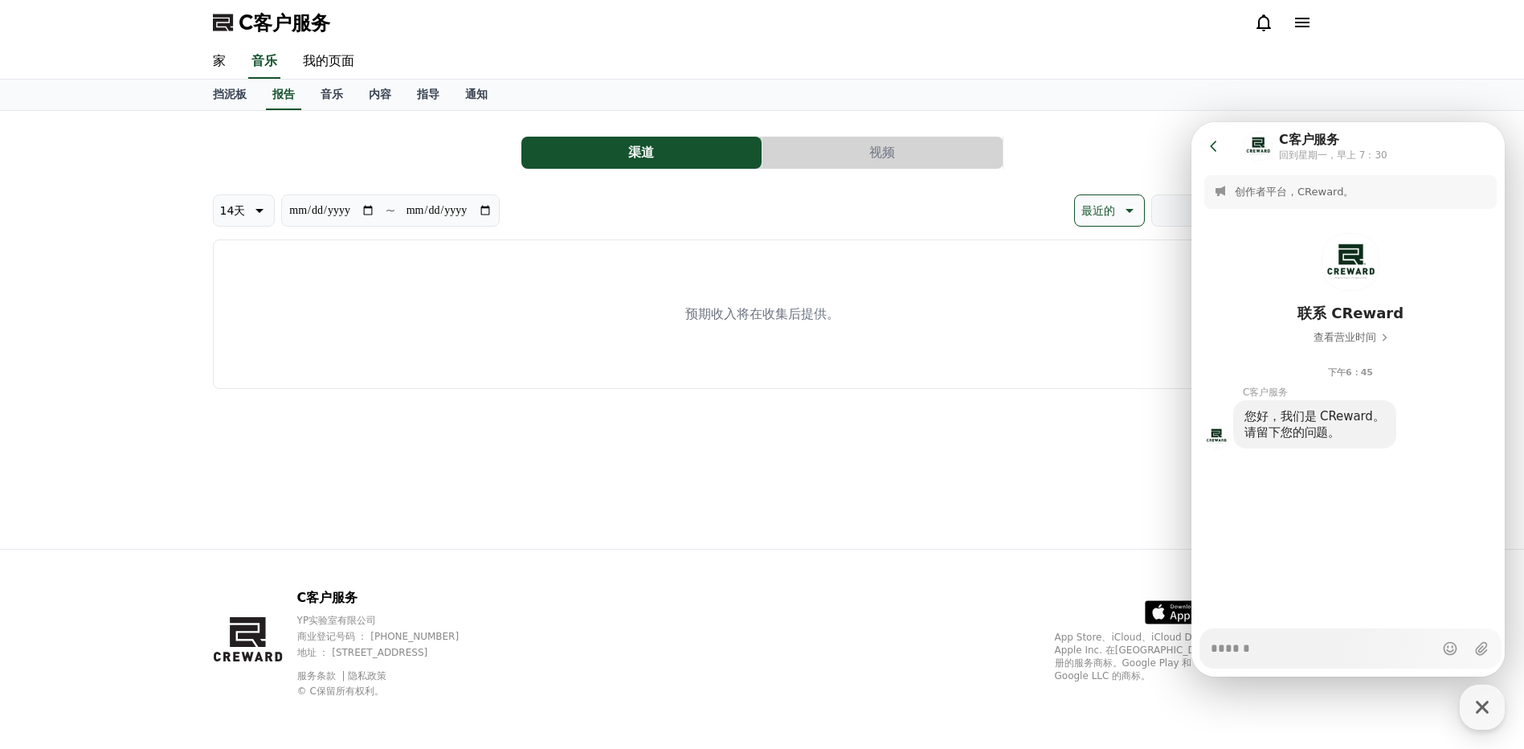
click at [1263, 647] on textarea "Messenger 输入文本区域" at bounding box center [1321, 642] width 223 height 27
click at [1270, 644] on textarea "Messenger 输入文本区域" at bounding box center [1321, 642] width 223 height 27
paste textarea "**********"
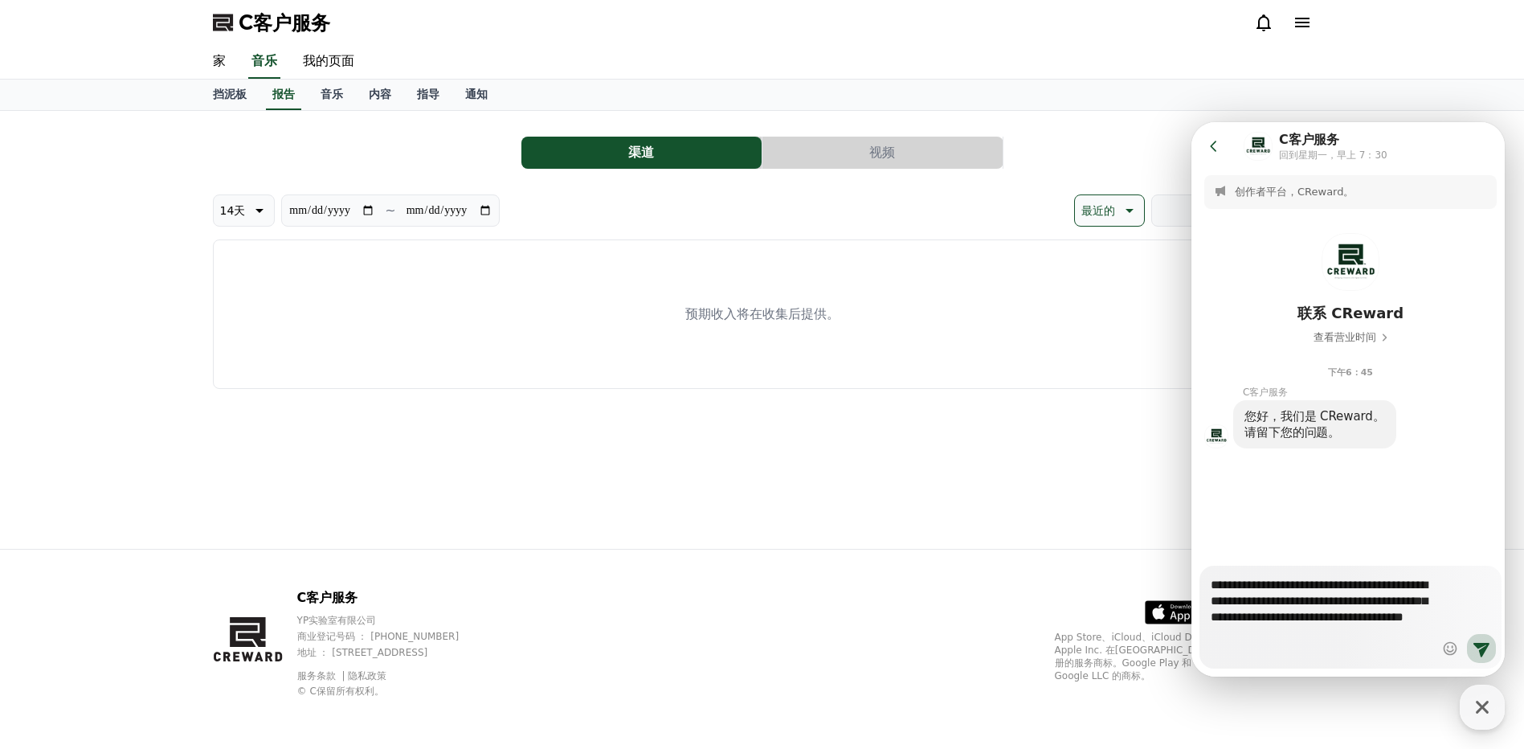
type textarea "*"
type textarea "**********"
click at [1475, 651] on icon at bounding box center [1481, 650] width 16 height 14
type textarea "*"
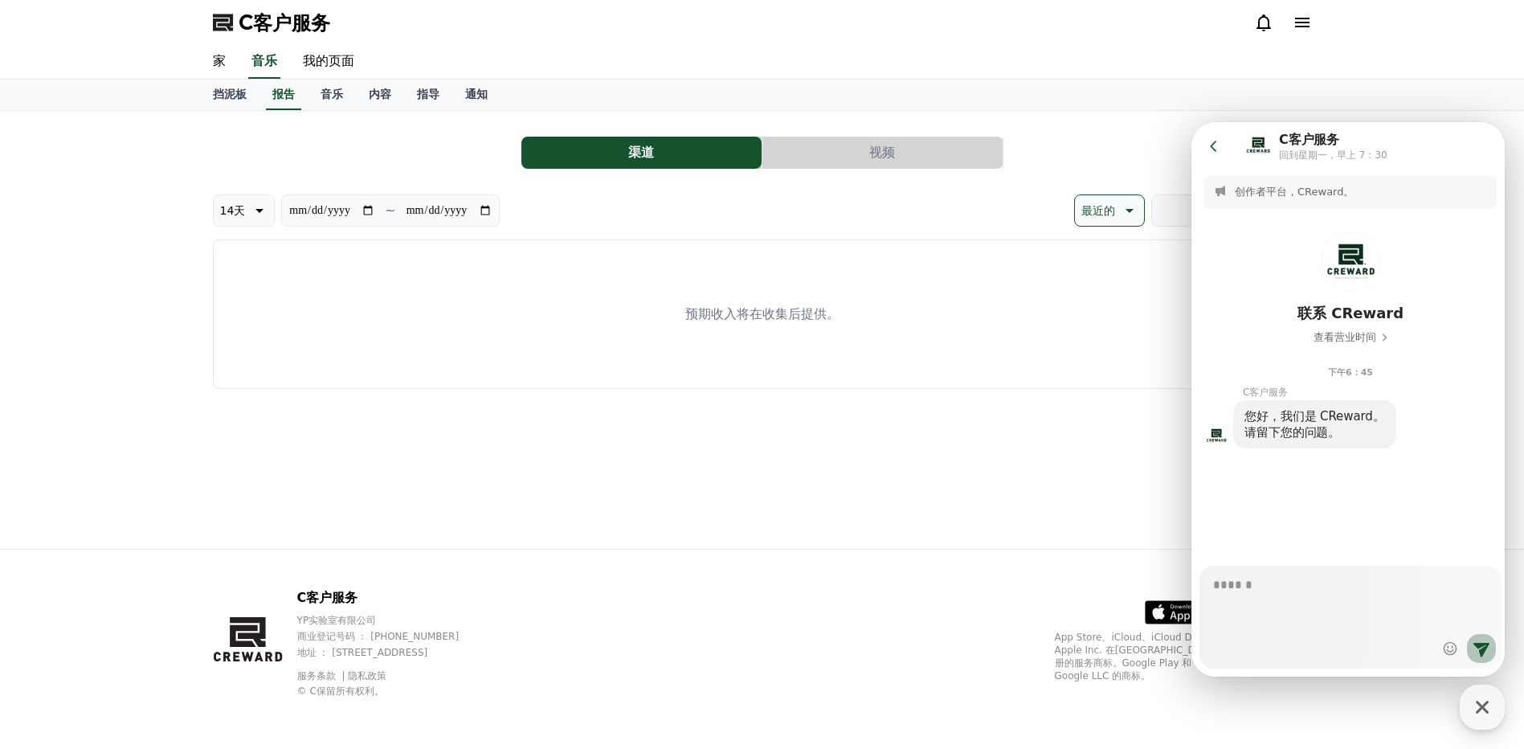
scroll to position [0, 0]
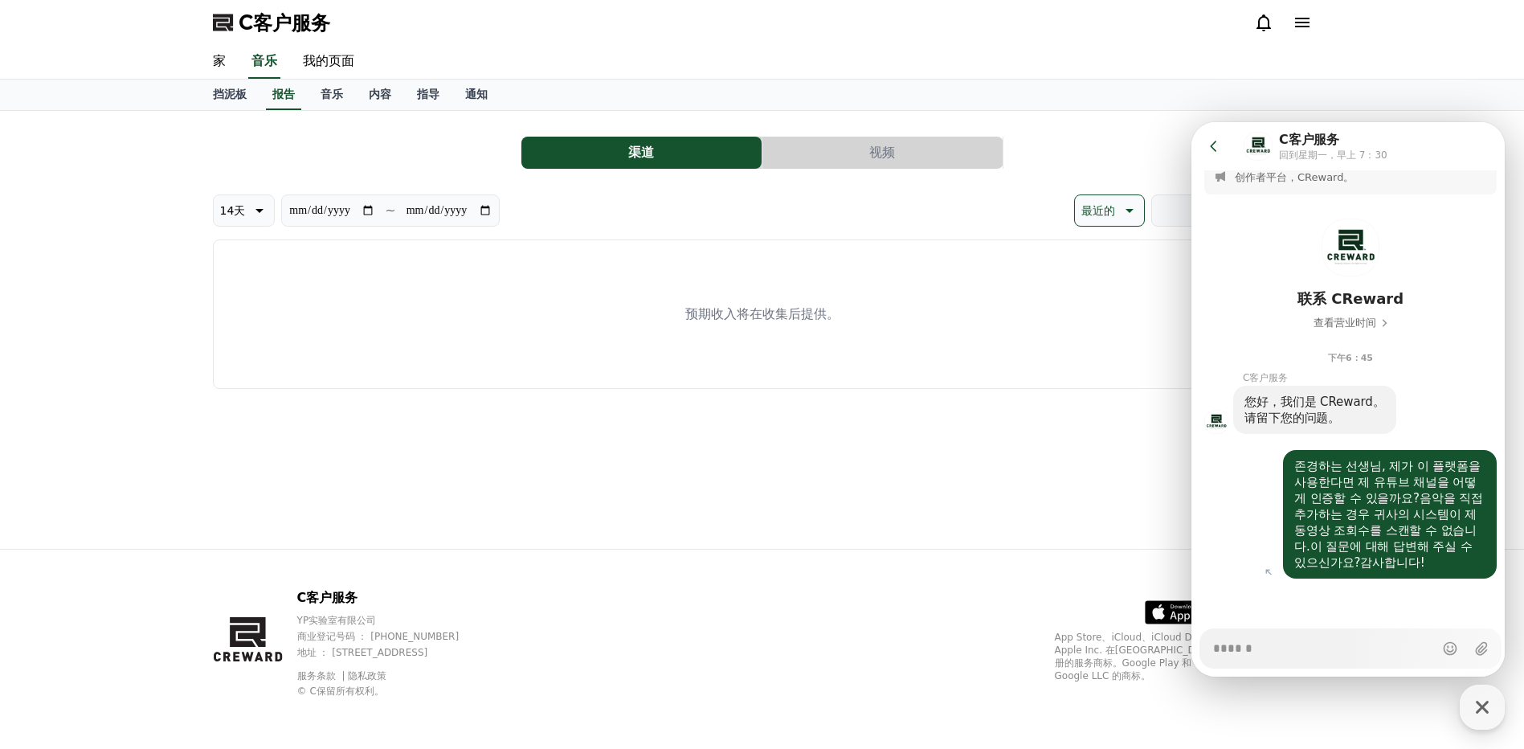
click at [1061, 496] on div "**********" at bounding box center [762, 330] width 1124 height 438
click at [821, 278] on div "预期收入将在收集后提供。" at bounding box center [762, 313] width 1099 height 149
click at [724, 307] on p "预期收入将在收集后提供。" at bounding box center [762, 313] width 154 height 19
drag, startPoint x: 1385, startPoint y: 104, endPoint x: 1369, endPoint y: 108, distance: 16.6
click at [1385, 104] on div "挡泥板 报告 音乐 内容 指导 通知" at bounding box center [762, 95] width 1524 height 31
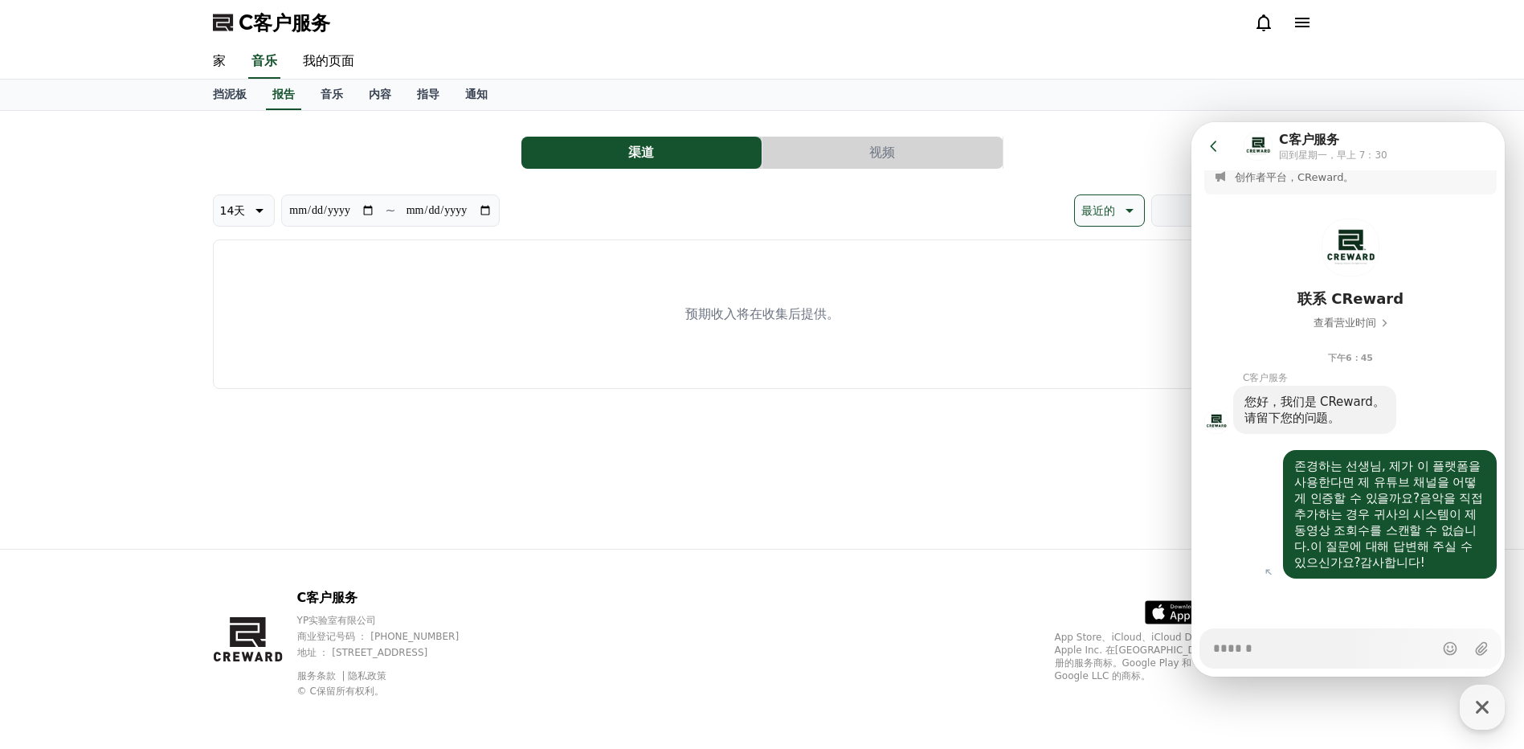
click at [1207, 149] on icon at bounding box center [1214, 146] width 16 height 16
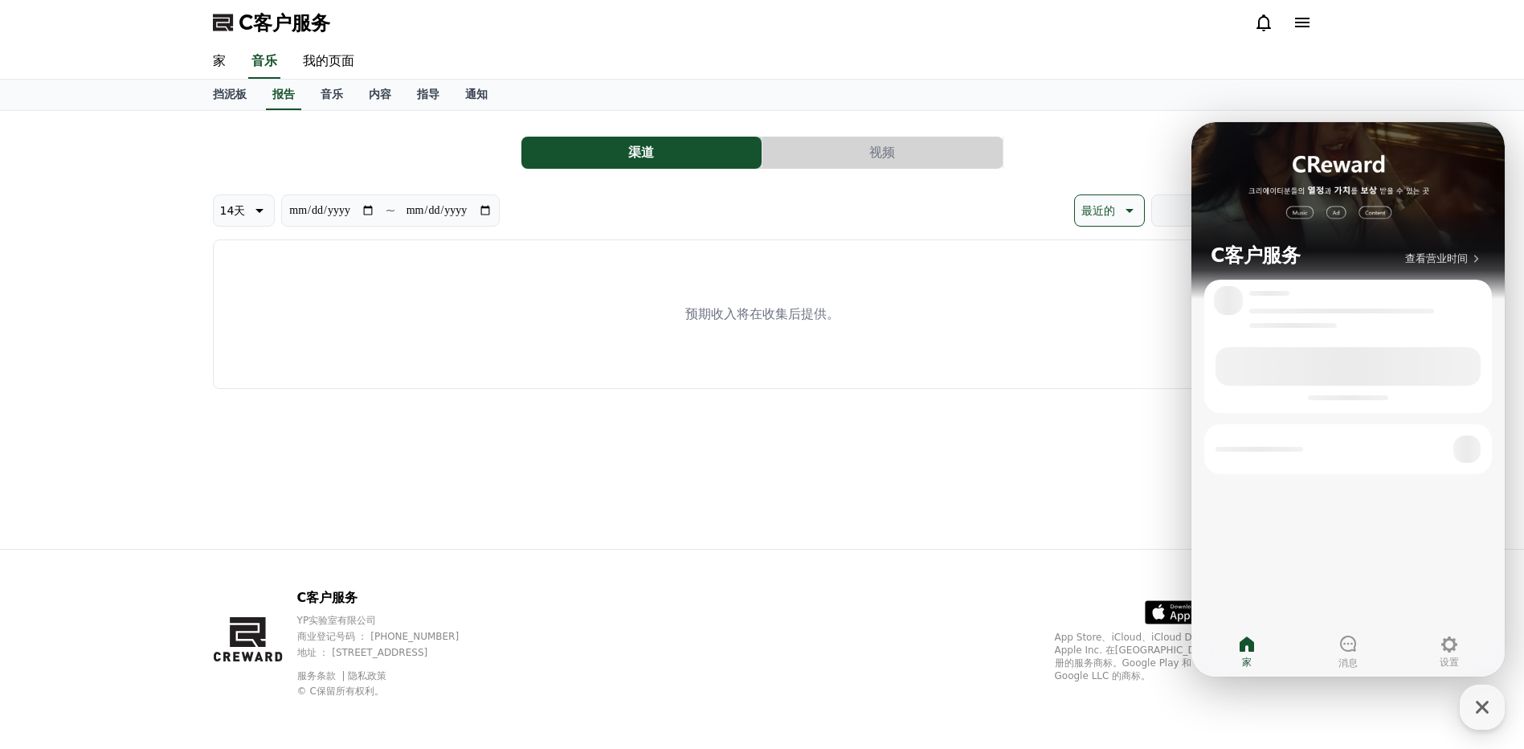
click at [988, 471] on div "**********" at bounding box center [762, 330] width 1124 height 438
click at [228, 97] on font "挡泥板" at bounding box center [230, 94] width 34 height 13
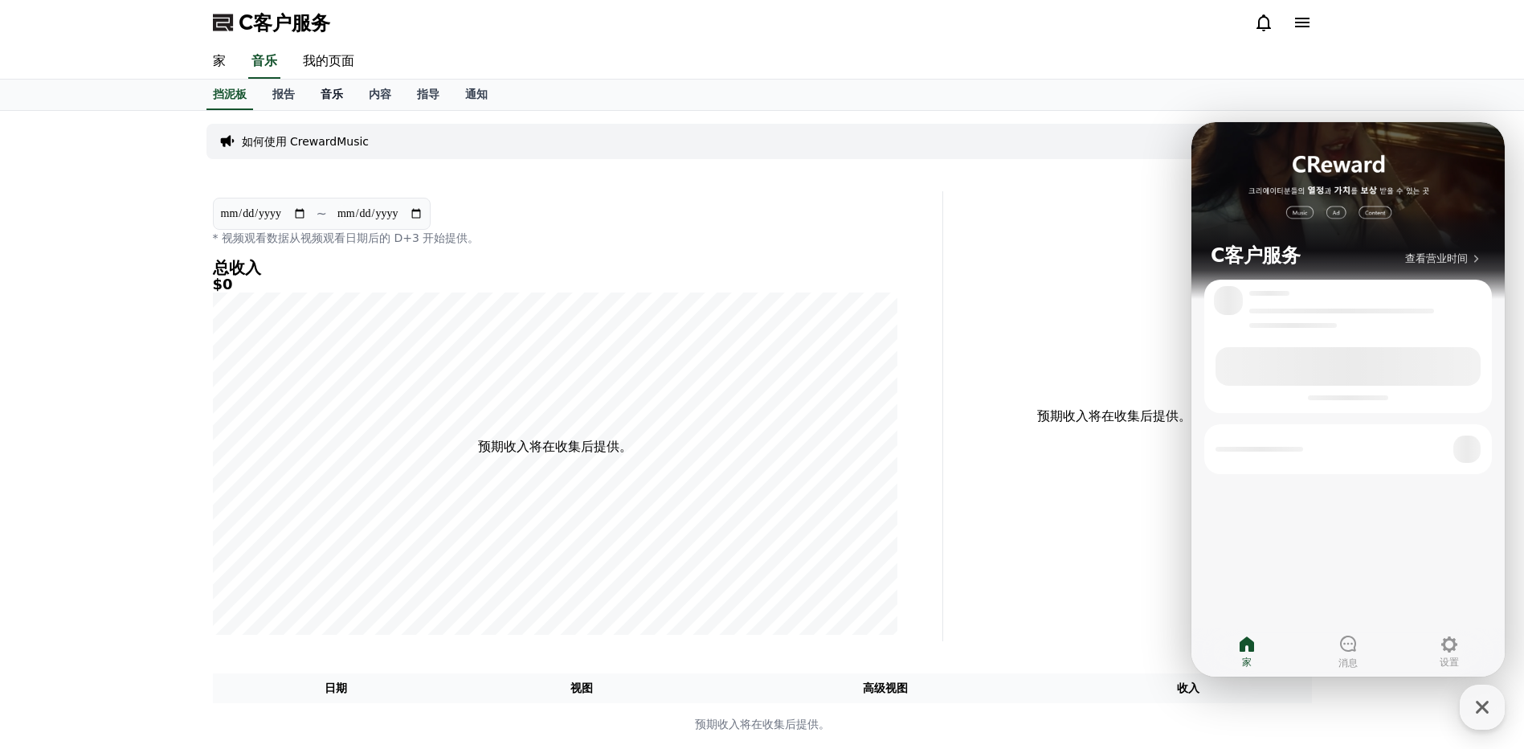
click at [328, 100] on font "音乐" at bounding box center [331, 94] width 22 height 13
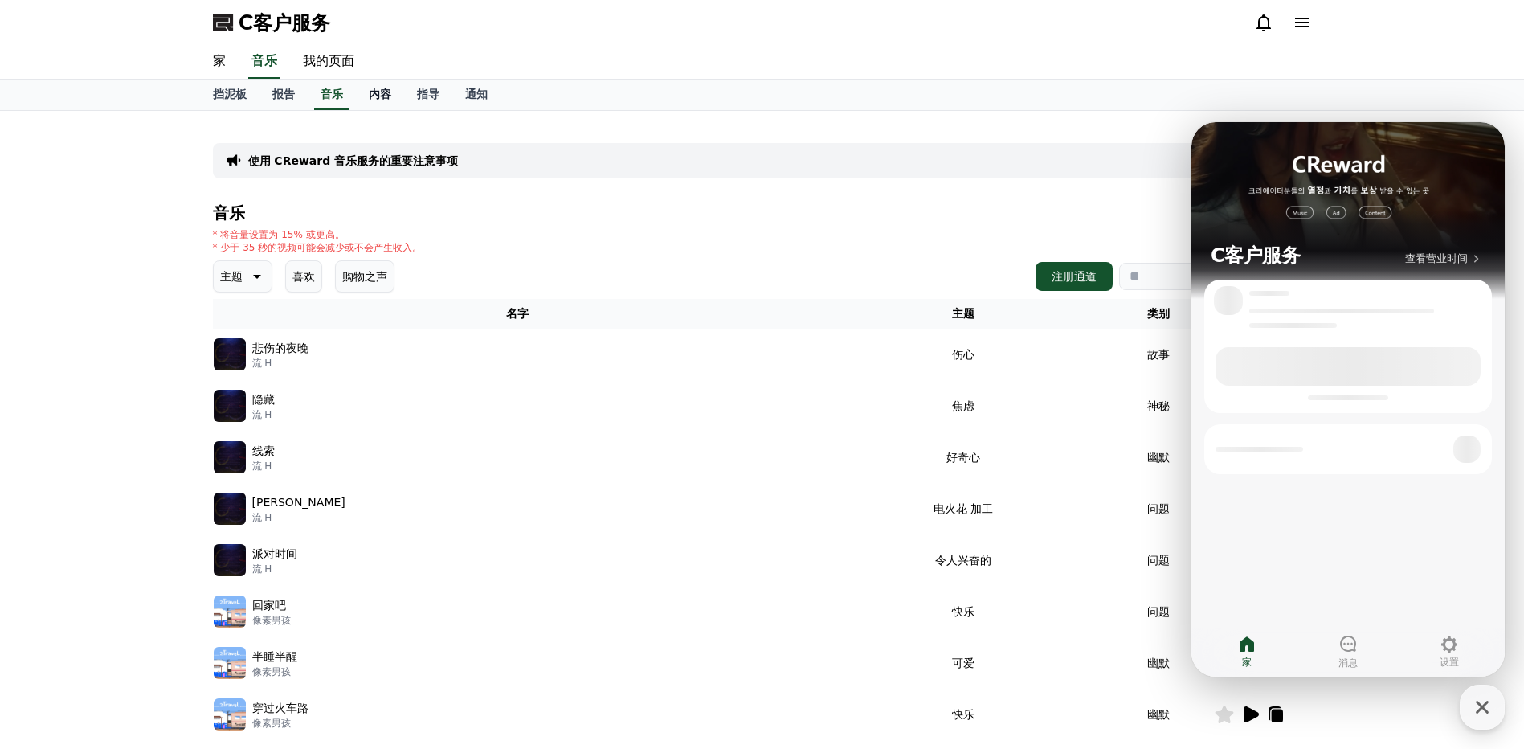
click at [394, 97] on link "内容" at bounding box center [380, 95] width 48 height 31
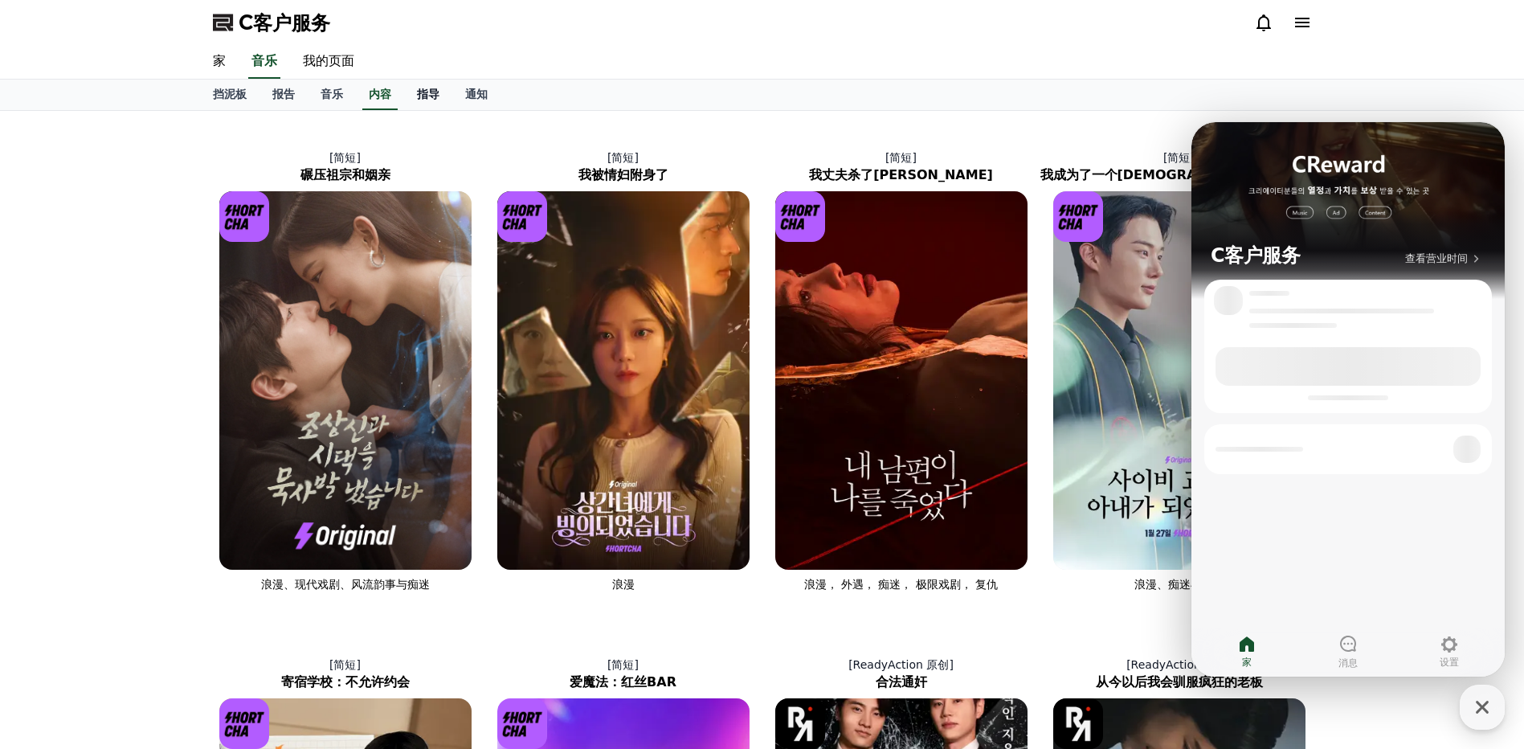
click at [424, 96] on font "指导" at bounding box center [428, 94] width 22 height 13
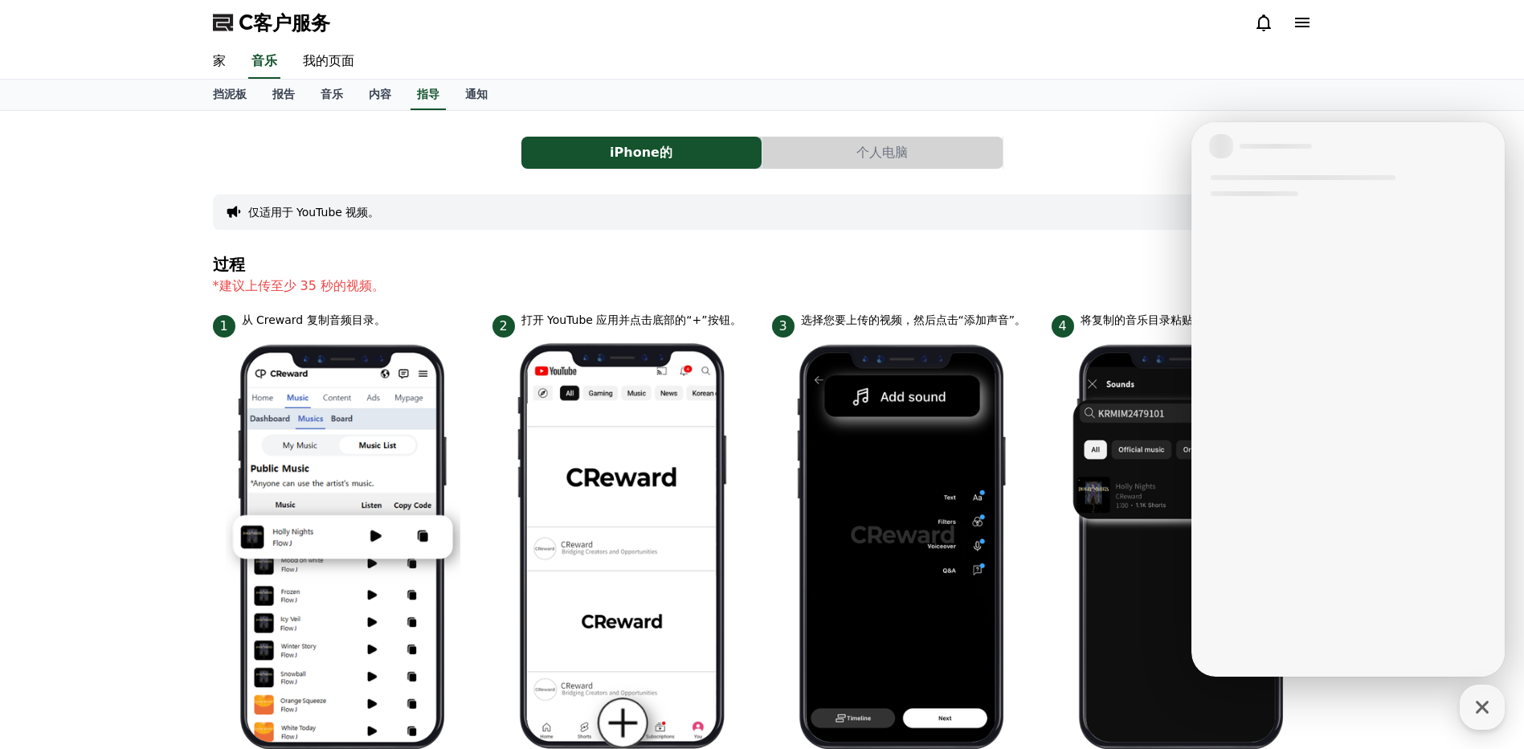
click at [1016, 164] on div "iPhone的 个人电脑" at bounding box center [762, 153] width 1099 height 32
click at [479, 94] on font "通知" at bounding box center [476, 94] width 22 height 13
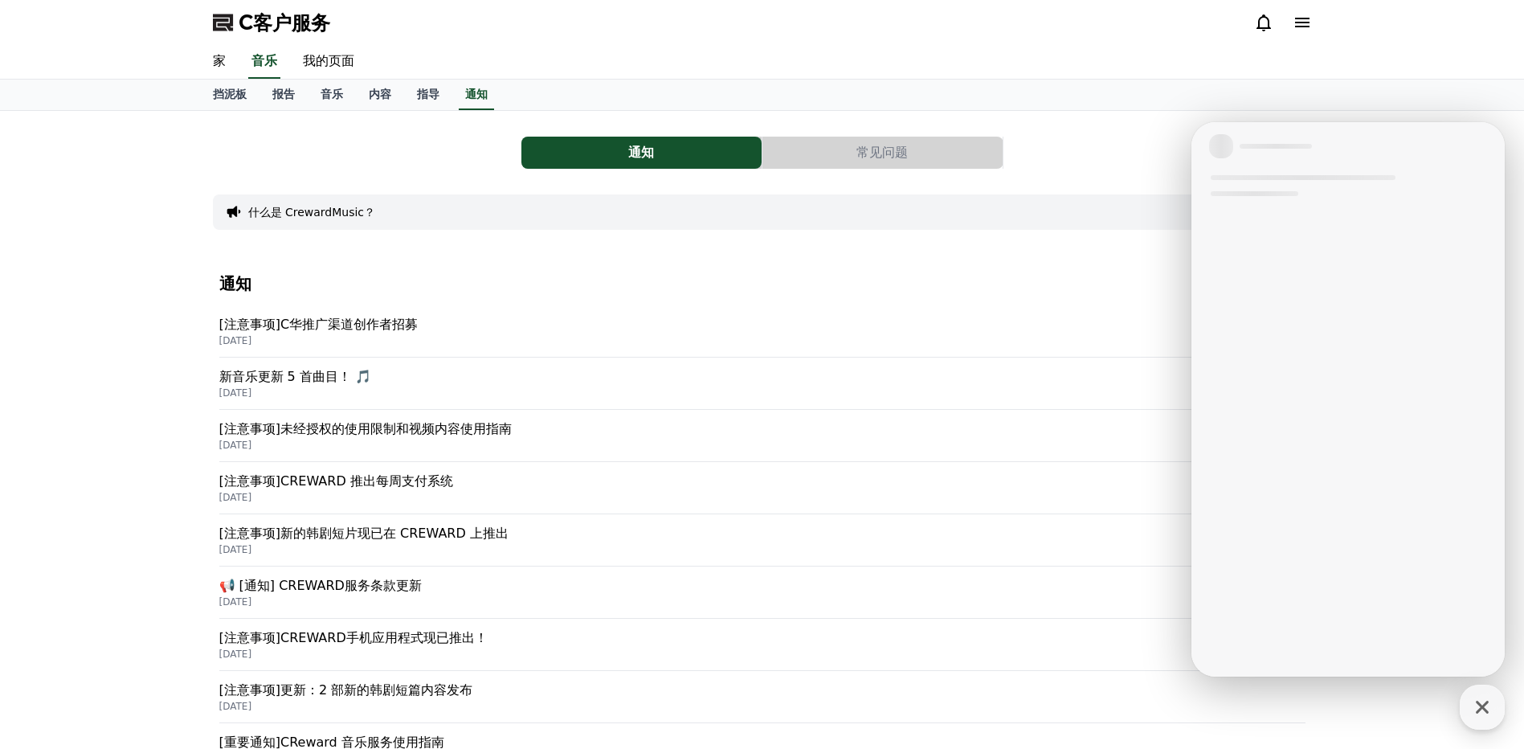
click at [352, 328] on p "[注意事项]C华推广渠道创作者招募" at bounding box center [762, 324] width 1086 height 19
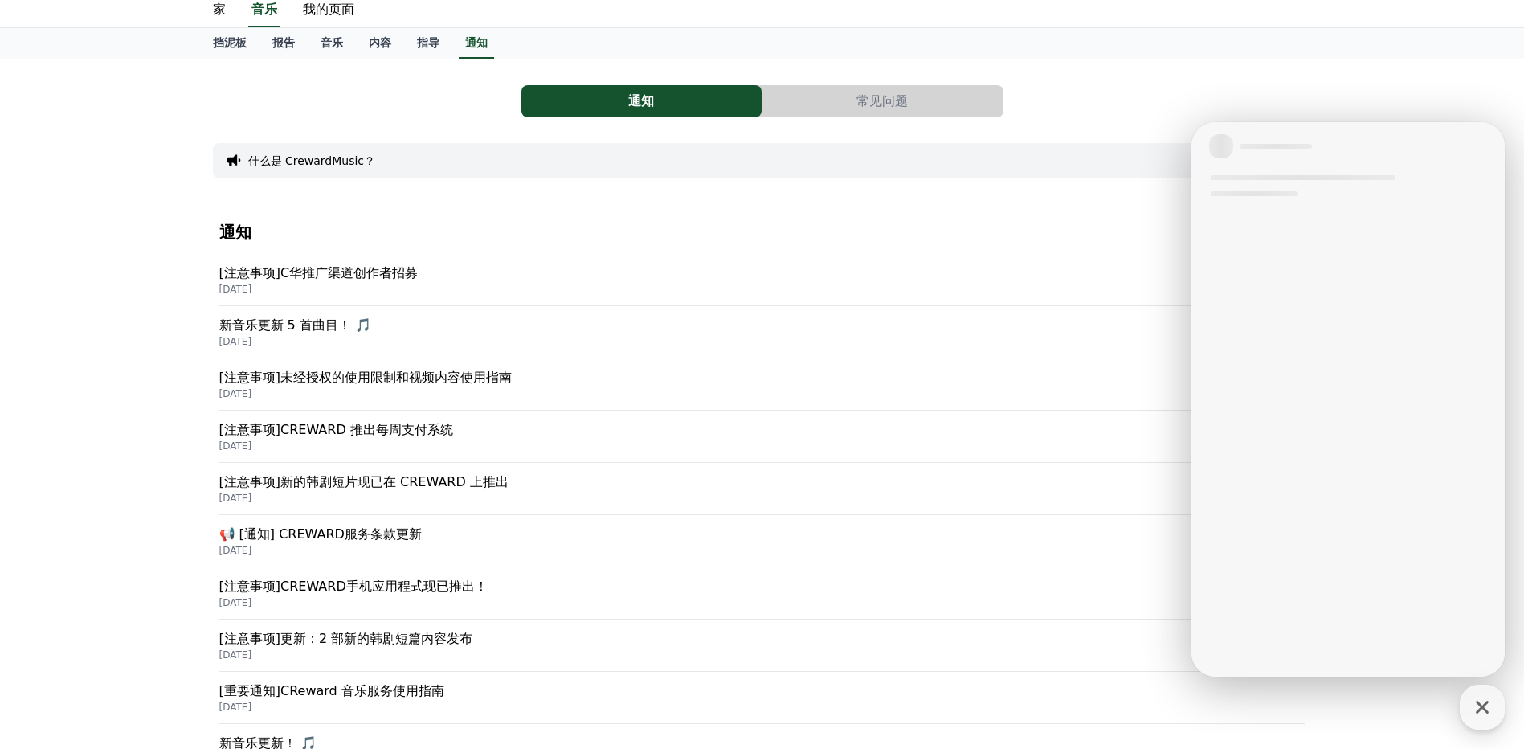
scroll to position [80, 0]
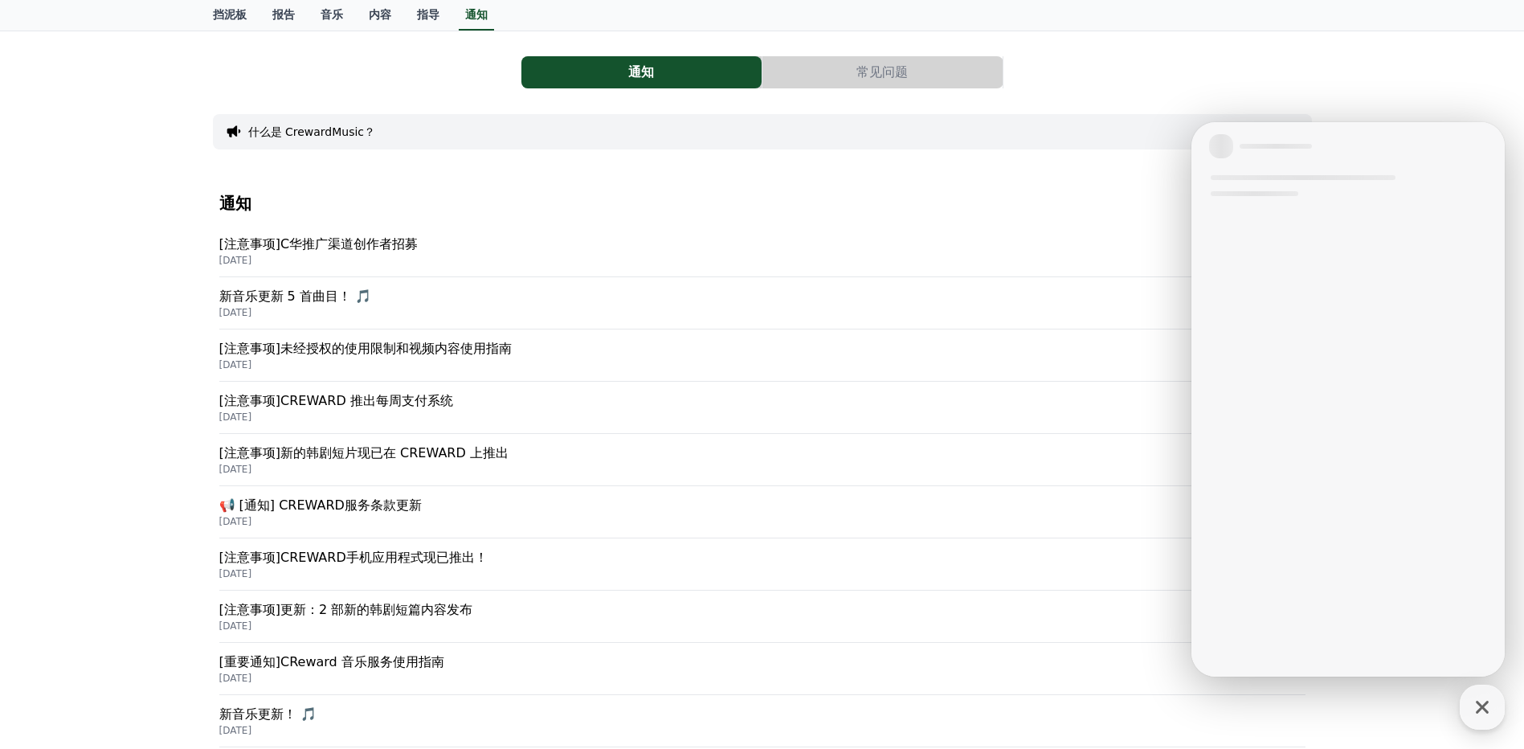
click at [412, 401] on p "[注意事项]CREWARD 推出每周支付系统" at bounding box center [762, 400] width 1086 height 19
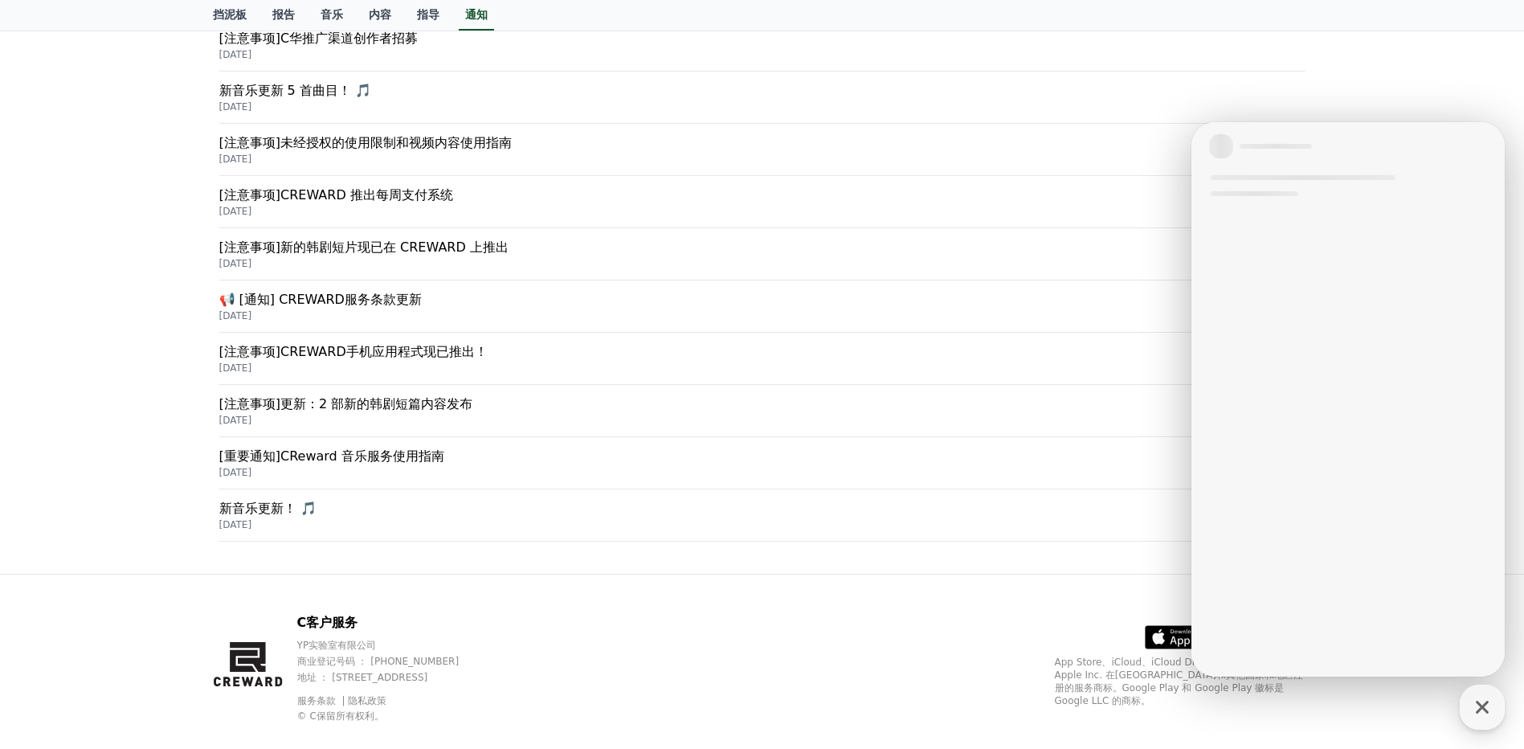
scroll to position [311, 0]
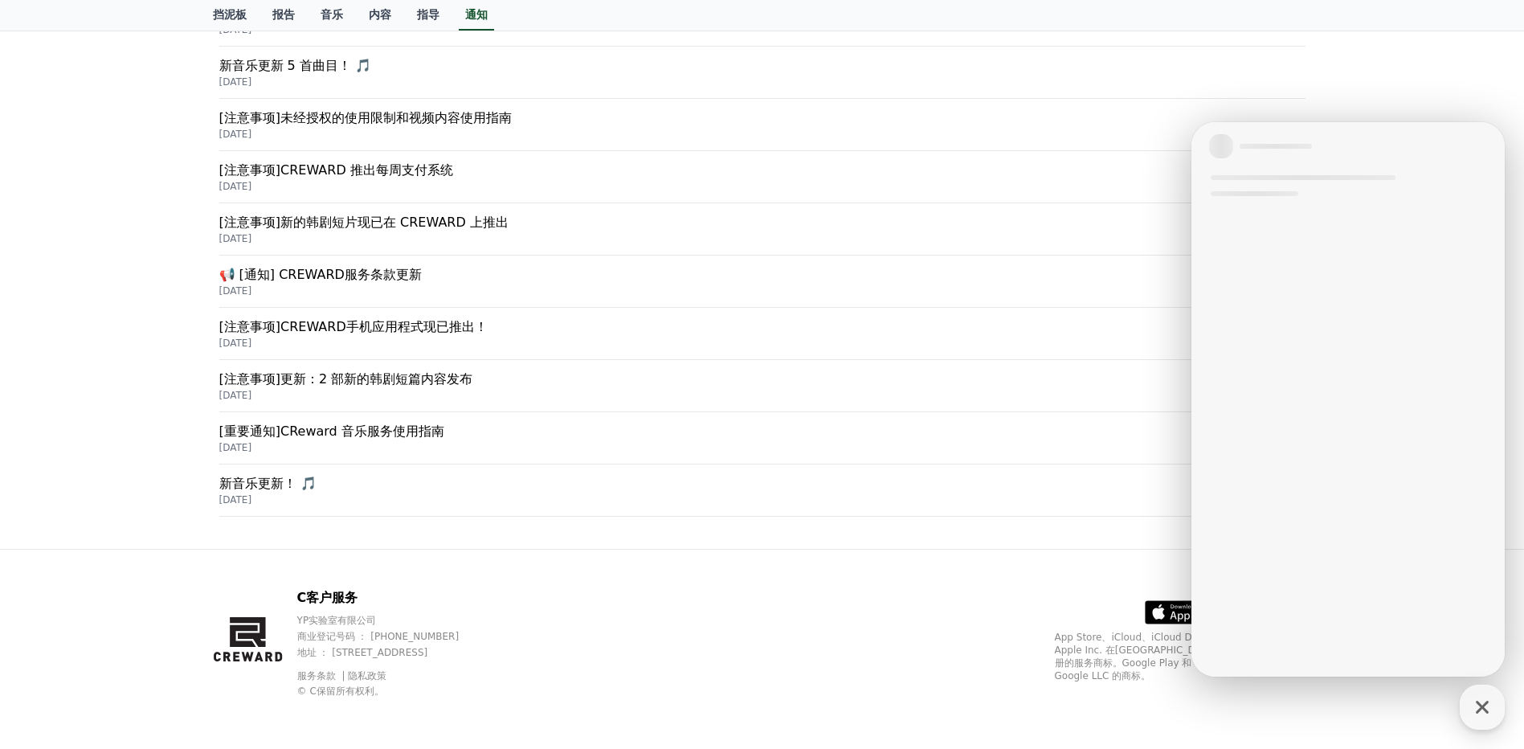
click at [1228, 561] on div at bounding box center [1347, 399] width 313 height 554
drag, startPoint x: 870, startPoint y: 250, endPoint x: 851, endPoint y: 252, distance: 18.6
click at [869, 250] on div "[注意事项]新的韩剧短片现已在 CREWARD 上推出 2025-05-08" at bounding box center [762, 229] width 1086 height 52
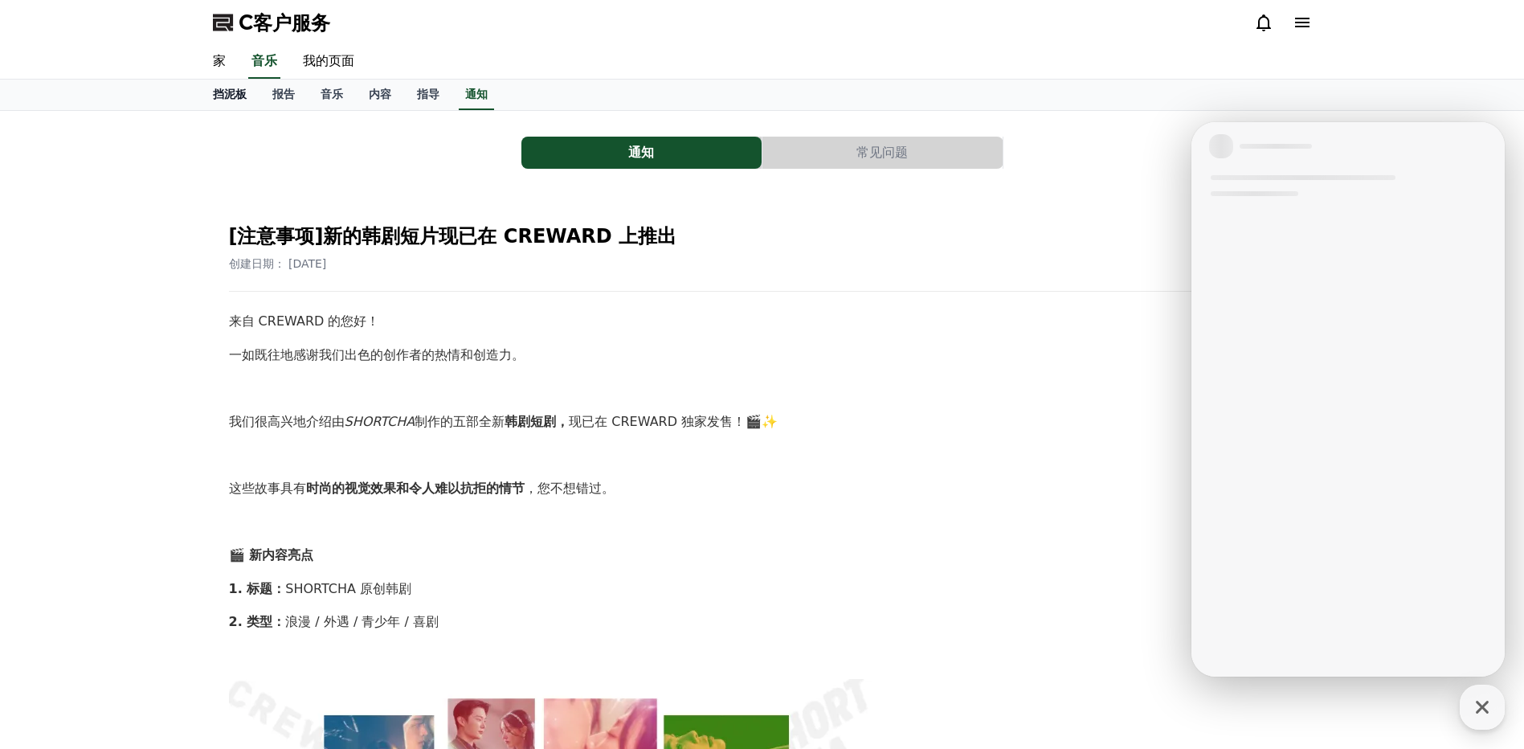
click at [235, 100] on font "挡泥板" at bounding box center [230, 94] width 34 height 13
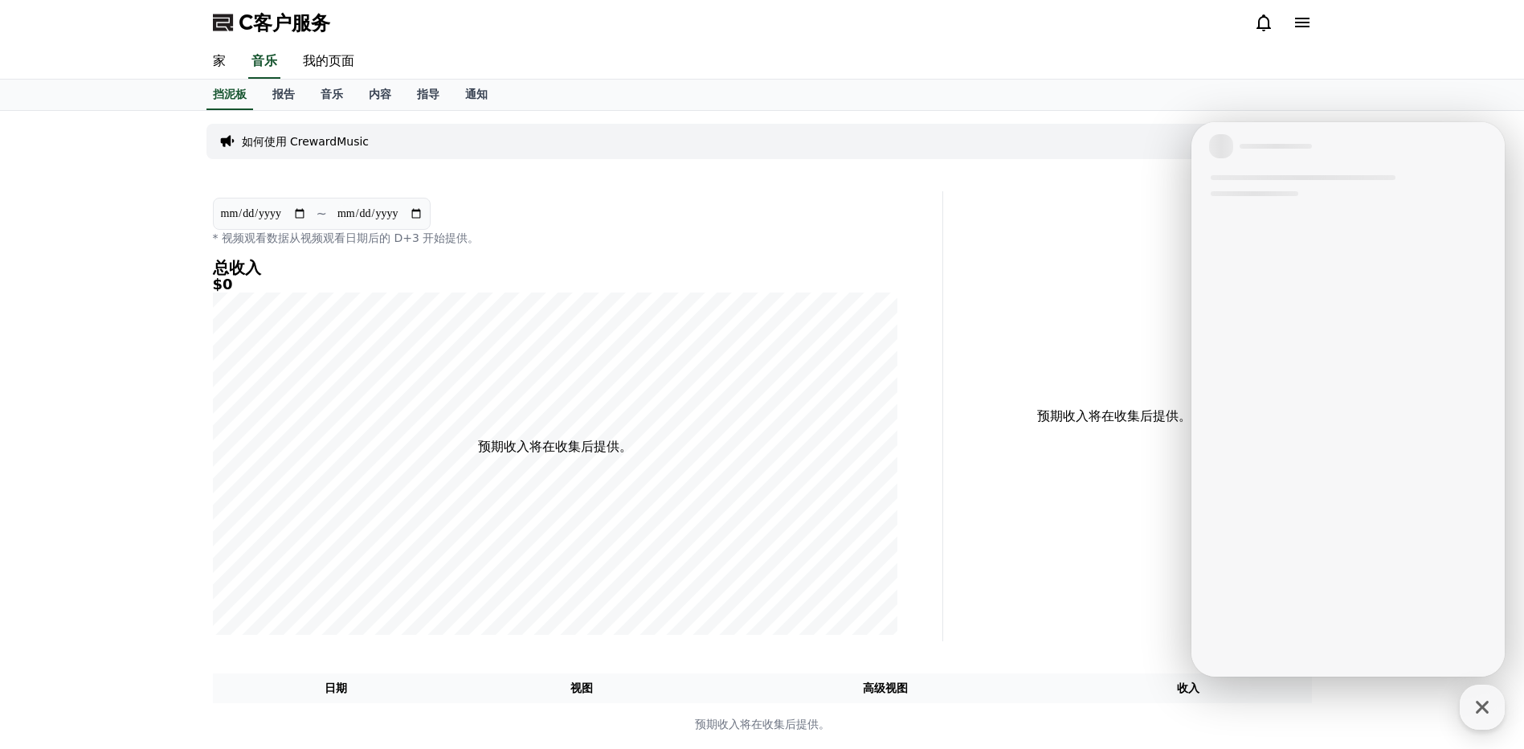
click at [357, 146] on p "如何使用 CrewardMusic" at bounding box center [306, 141] width 128 height 16
click at [263, 96] on link "报告" at bounding box center [283, 95] width 48 height 31
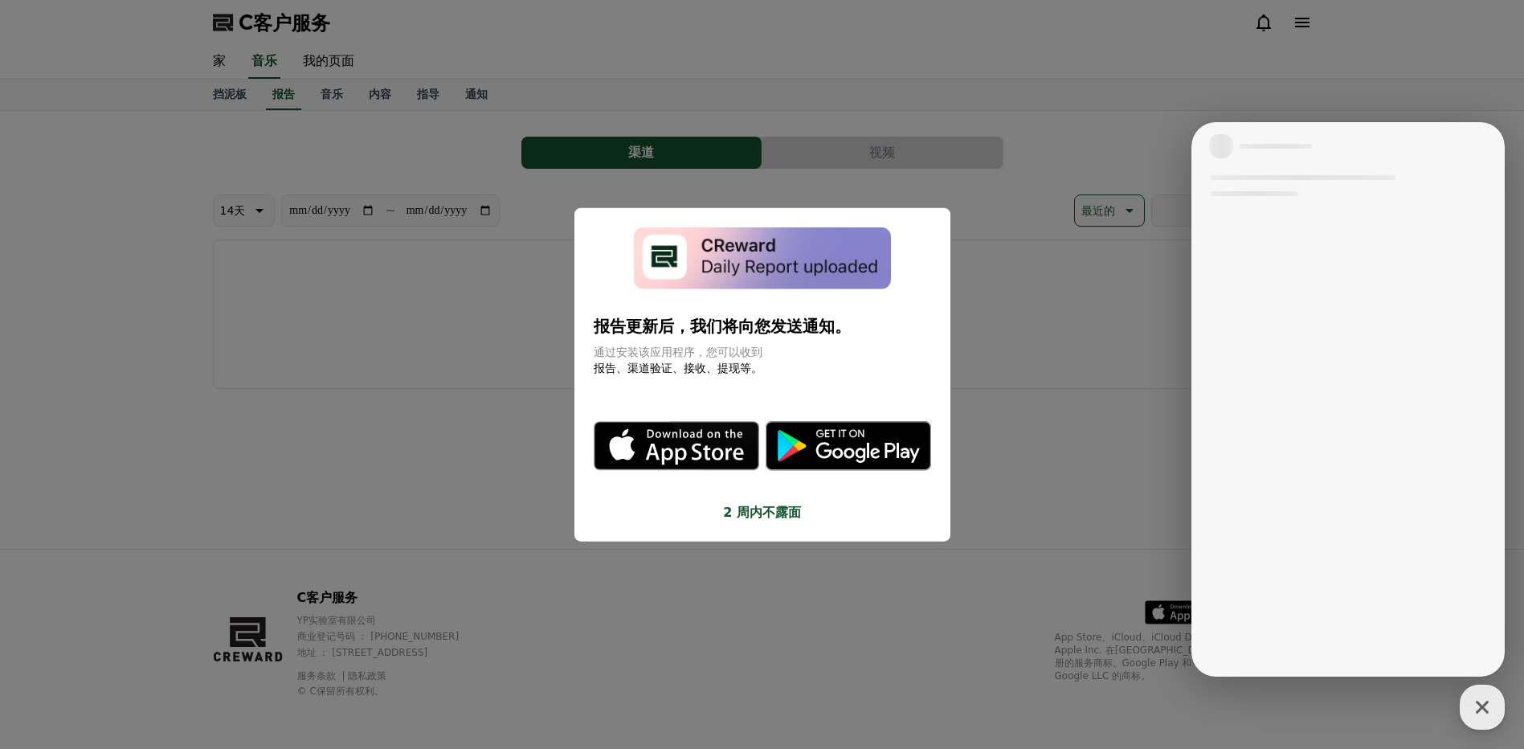
click at [966, 416] on button "关闭模态" at bounding box center [762, 374] width 1524 height 749
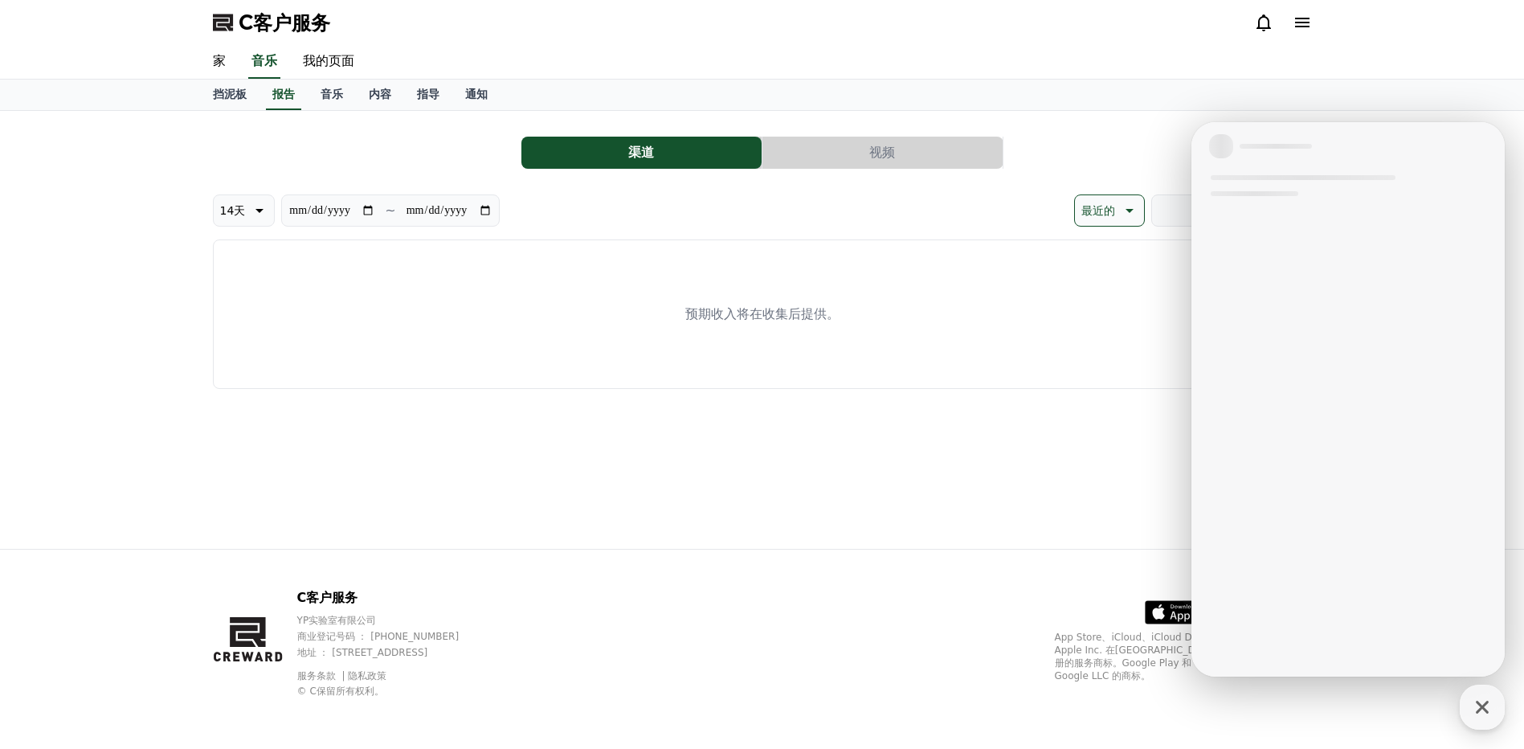
click at [1439, 520] on div at bounding box center [1347, 399] width 313 height 554
click at [1039, 402] on div "**********" at bounding box center [762, 330] width 1124 height 438
click at [209, 95] on link "挡泥板" at bounding box center [229, 95] width 59 height 31
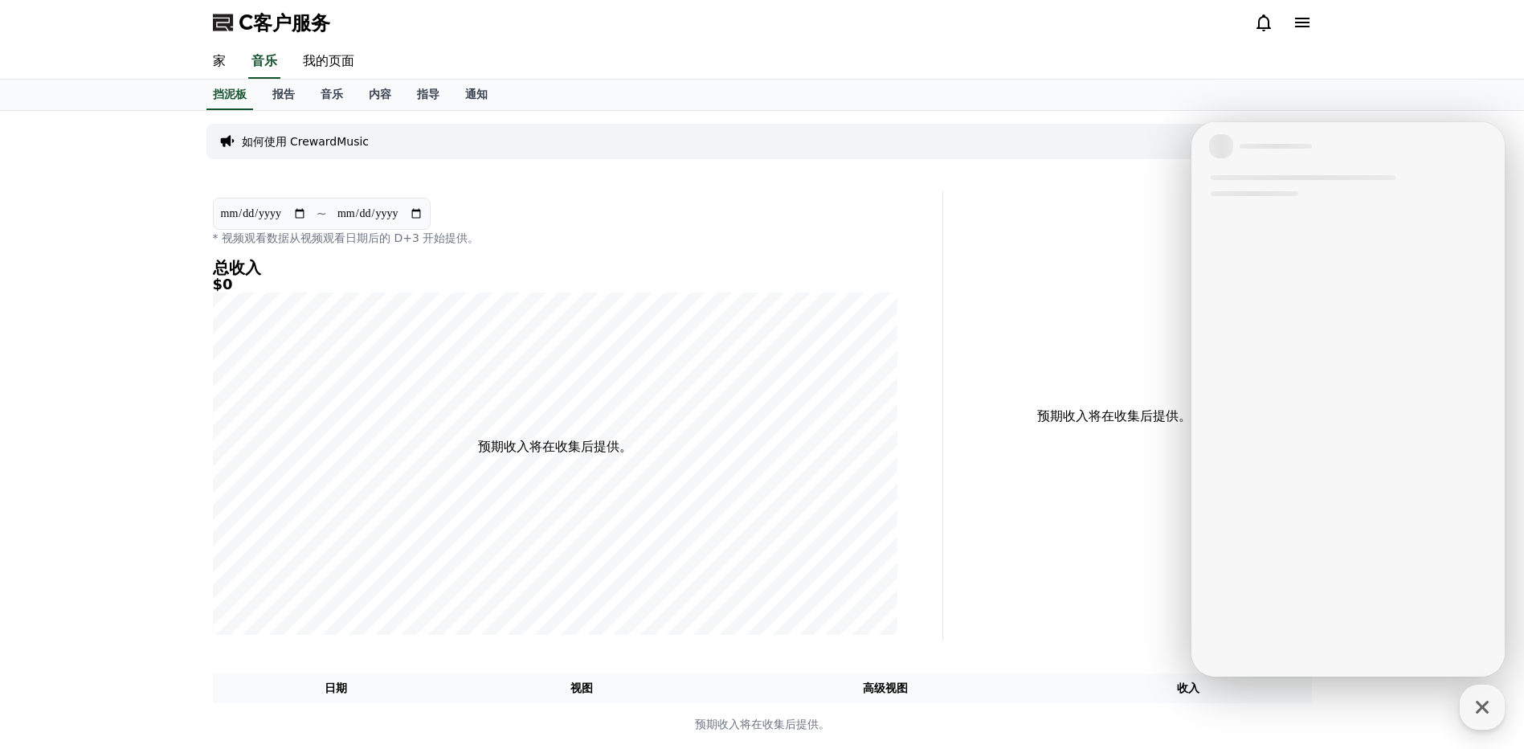
click at [938, 186] on div "**********" at bounding box center [762, 434] width 1124 height 647
click at [412, 144] on div "如何使用 CrewardMusic" at bounding box center [762, 141] width 1112 height 35
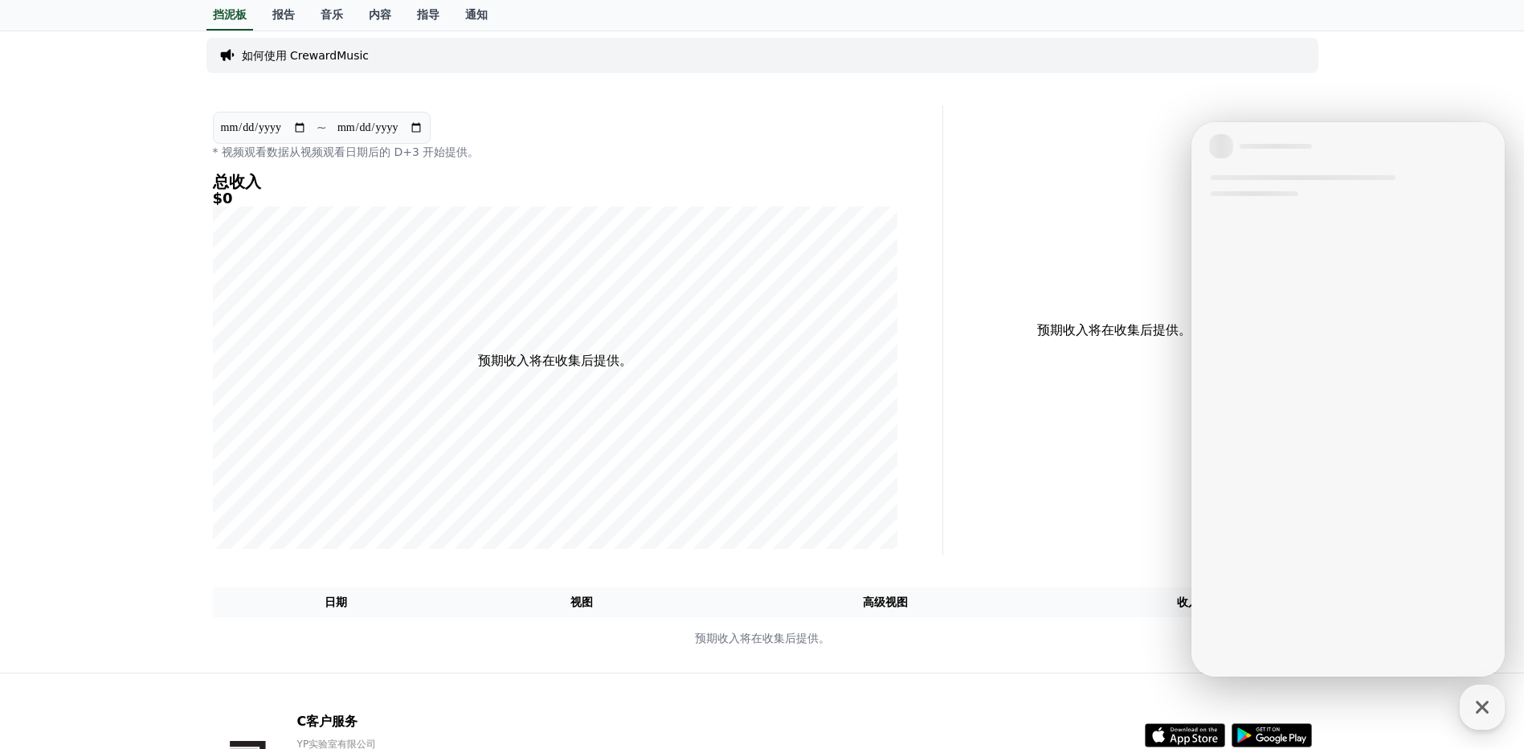
scroll to position [210, 0]
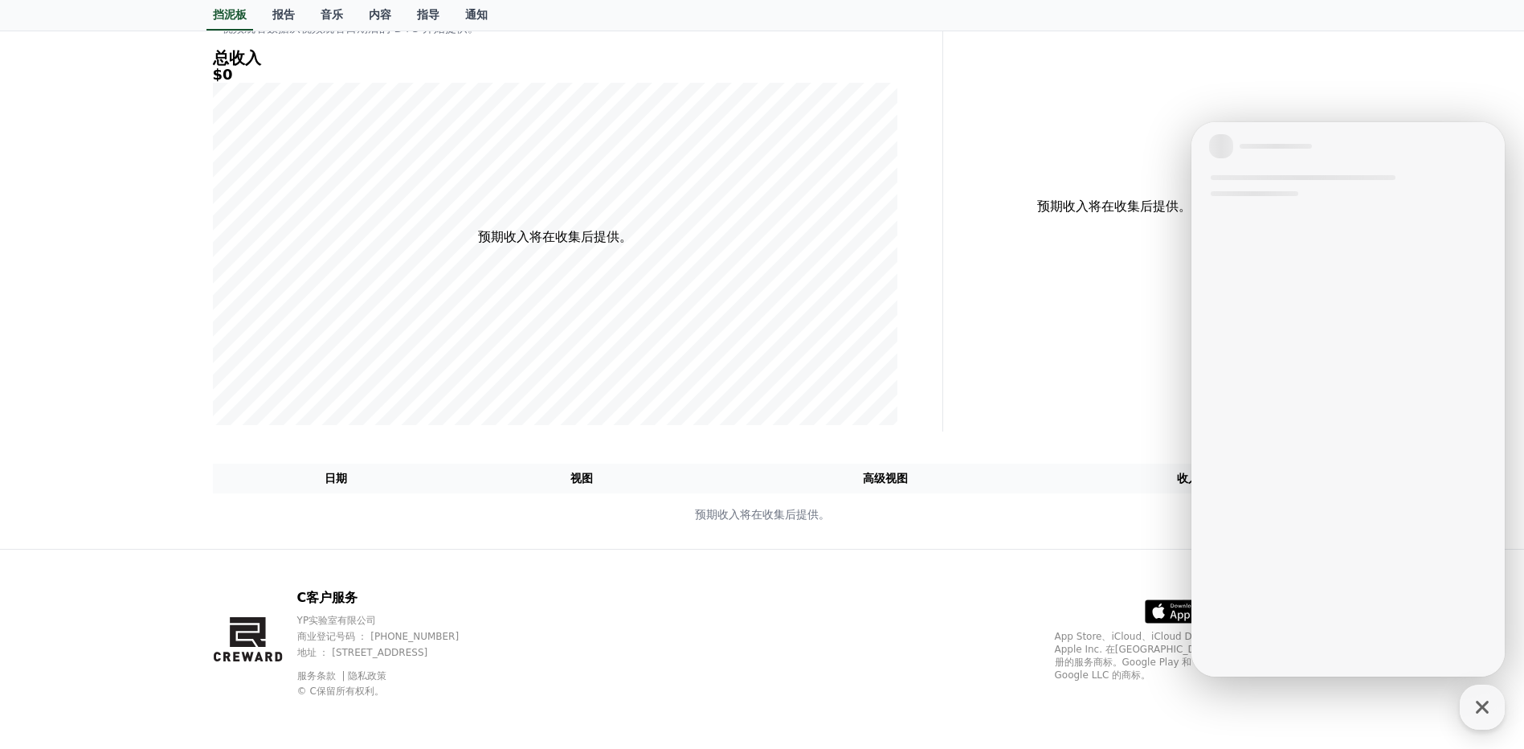
click at [959, 455] on div "**********" at bounding box center [762, 224] width 1124 height 647
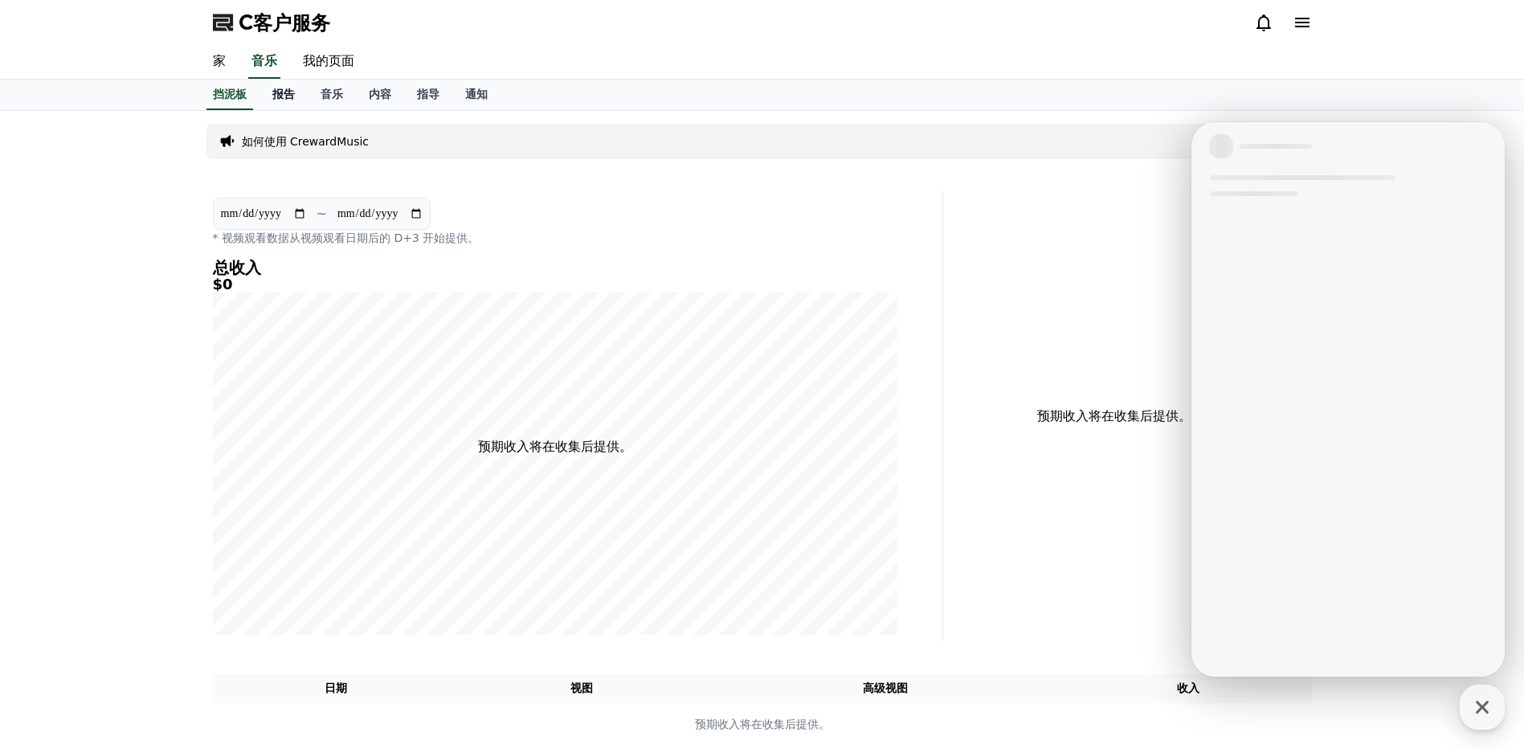
click at [273, 80] on link "报告" at bounding box center [283, 95] width 48 height 31
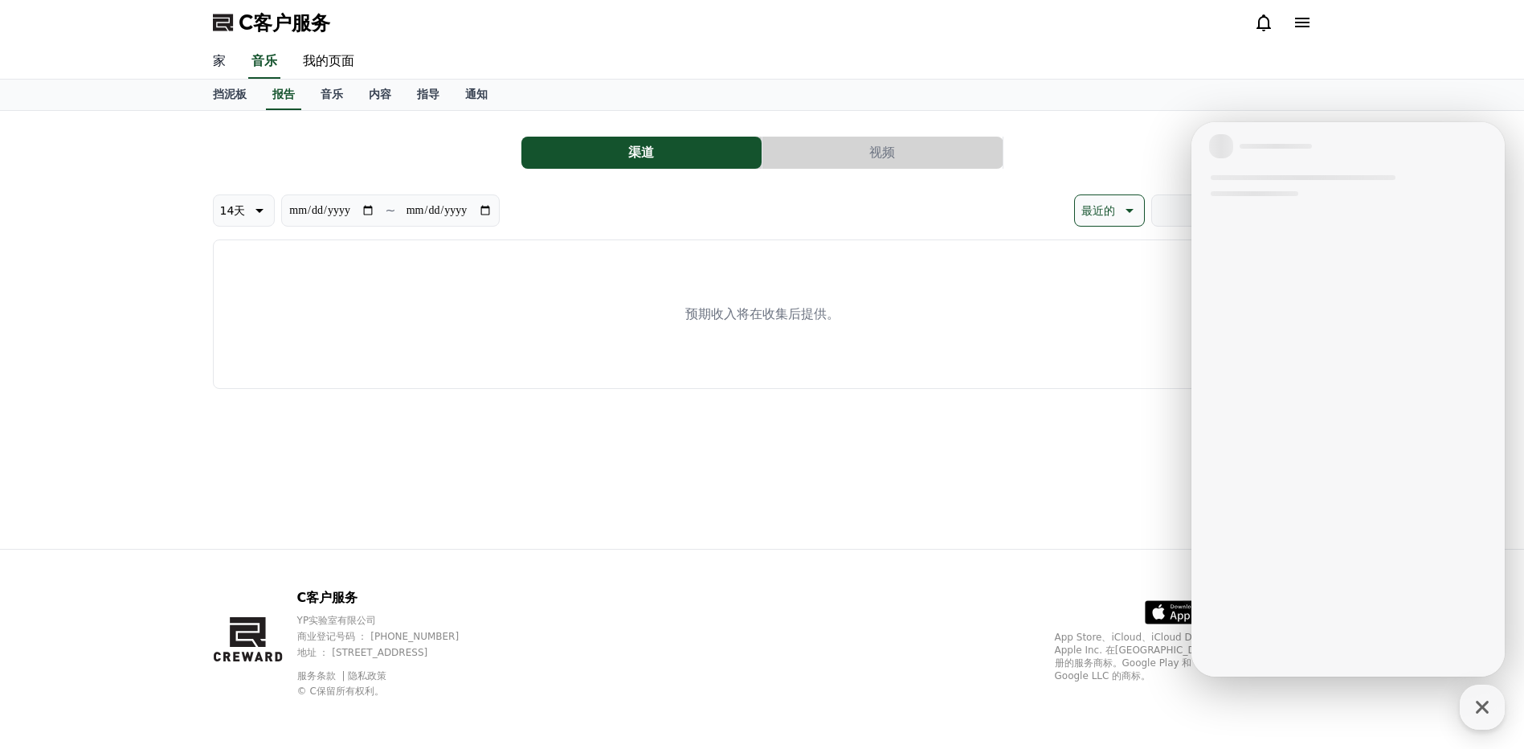
click at [222, 62] on link "家" at bounding box center [219, 62] width 39 height 34
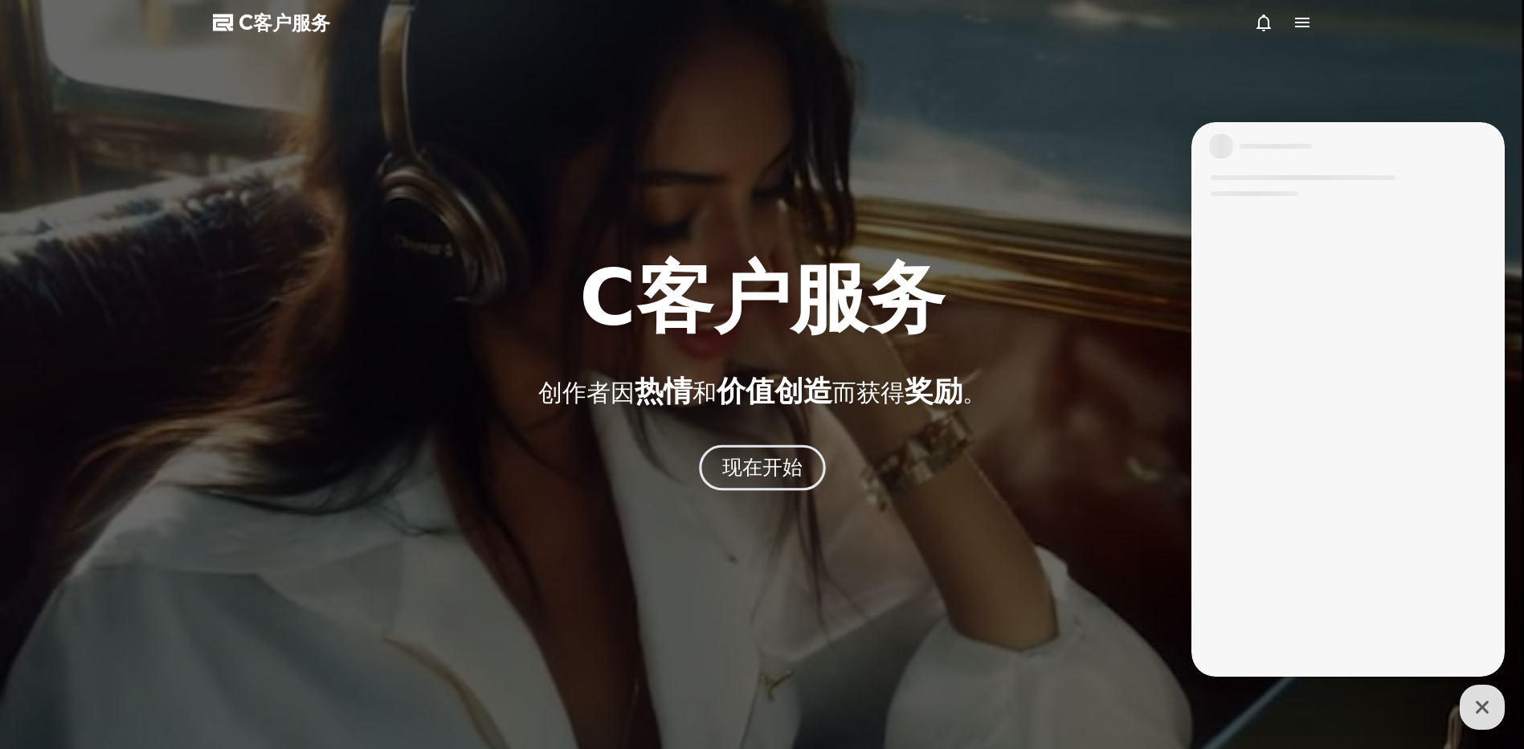
click at [763, 485] on button "现在开始" at bounding box center [762, 468] width 127 height 46
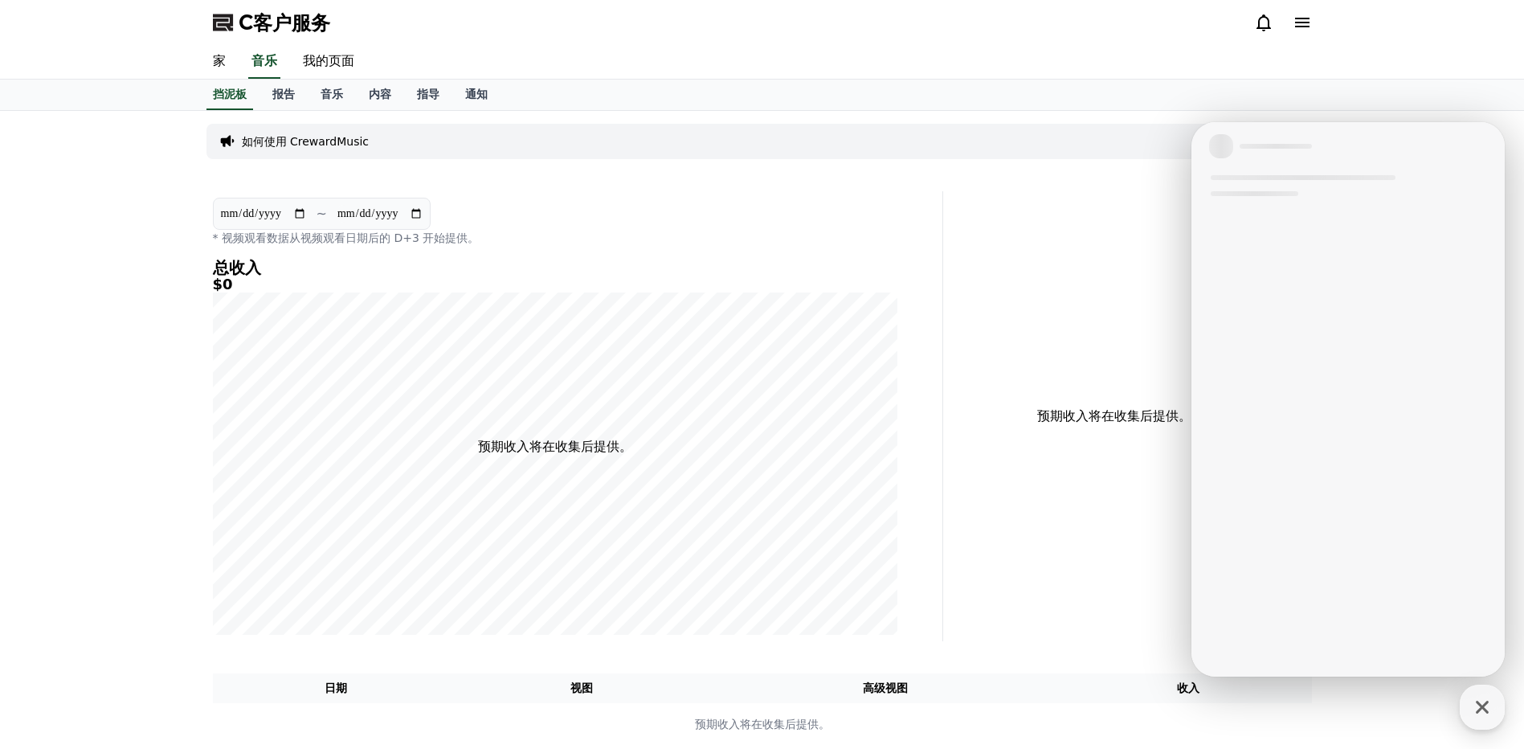
click at [307, 214] on input "**********" at bounding box center [263, 214] width 87 height 18
type input "**********"
click at [1325, 59] on div "家 音乐 我的页面" at bounding box center [762, 62] width 1524 height 35
click at [1260, 22] on icon at bounding box center [1263, 22] width 19 height 19
click at [1300, 23] on icon at bounding box center [1302, 23] width 14 height 10
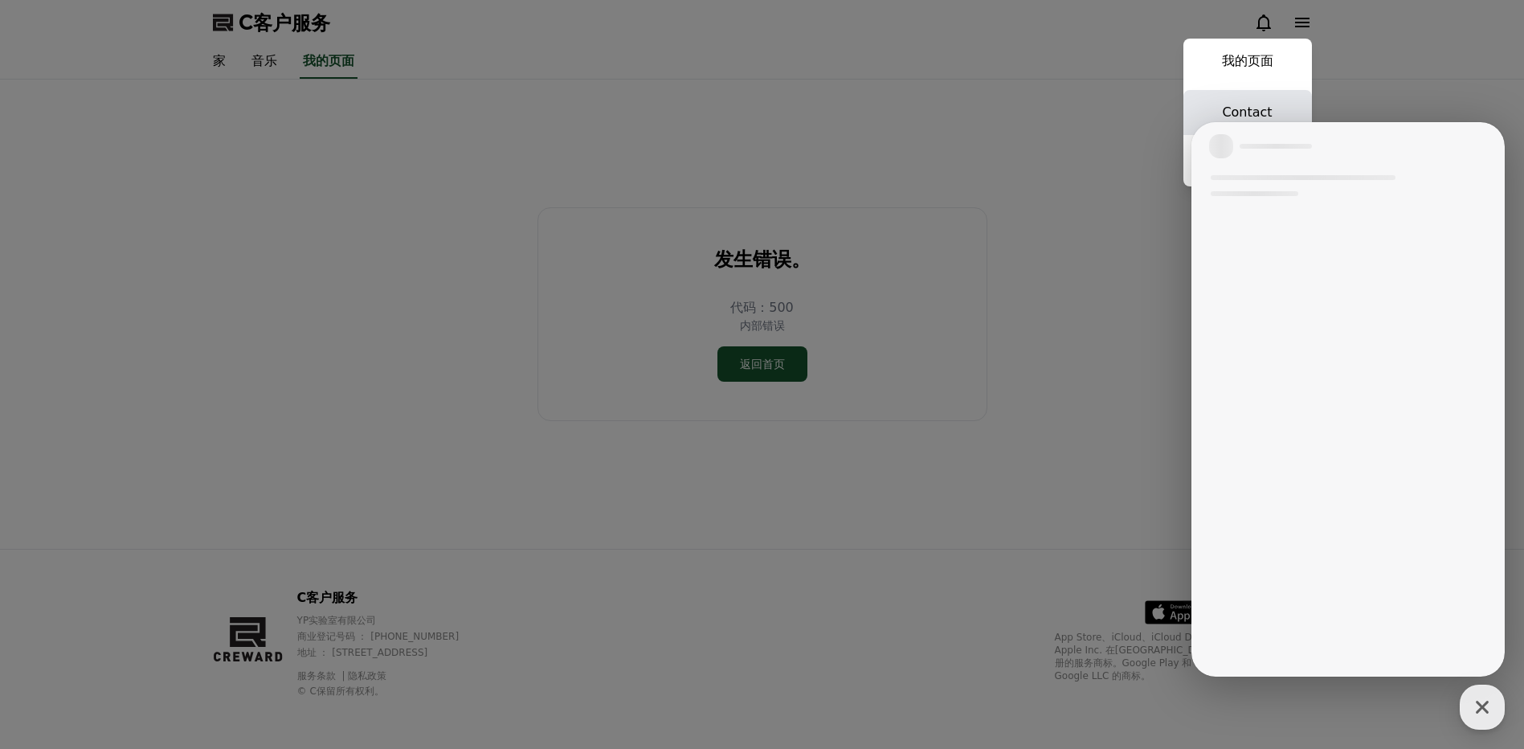
click at [1271, 114] on link "Contact" at bounding box center [1247, 112] width 129 height 45
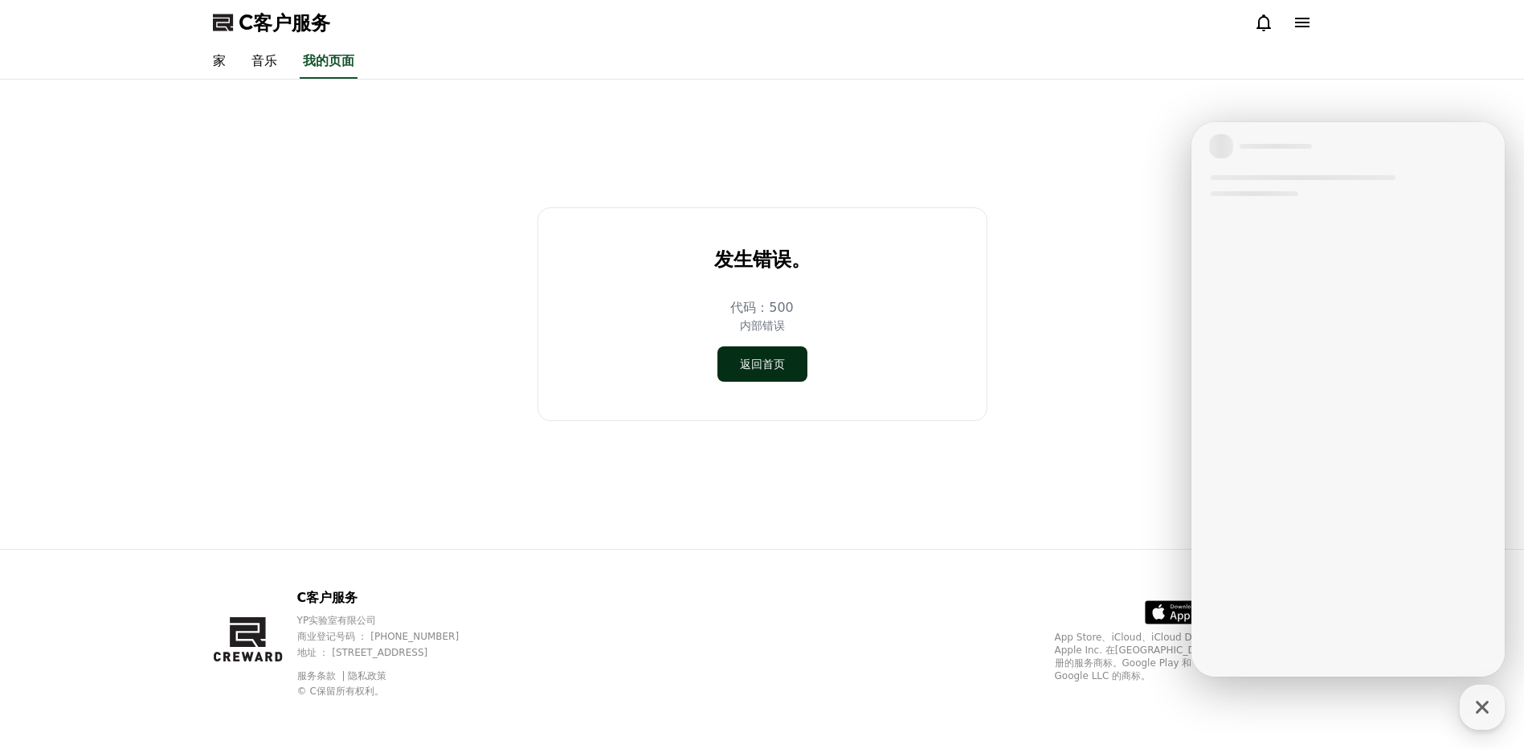
click at [778, 358] on font "返回首页" at bounding box center [762, 364] width 45 height 16
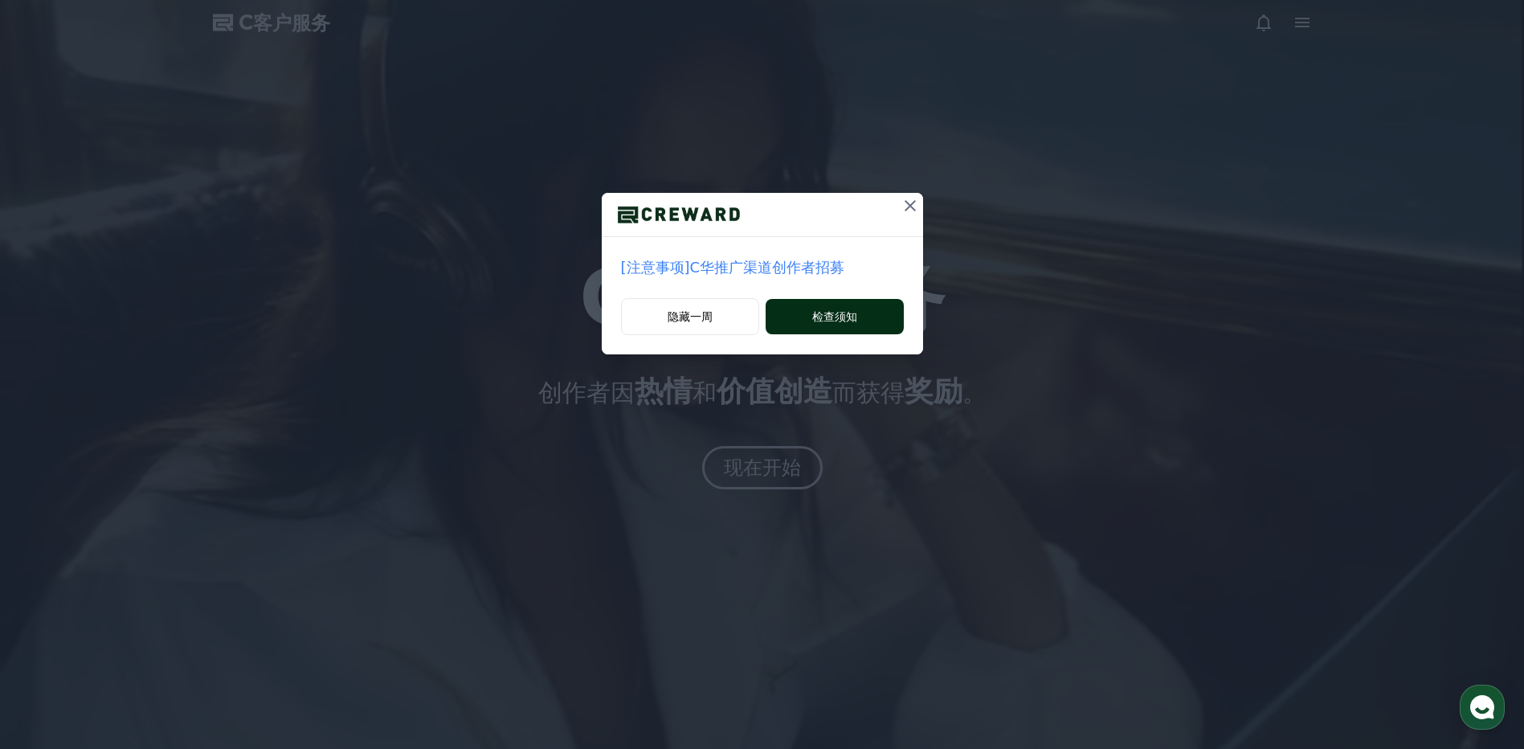
click at [803, 321] on button "检查须知" at bounding box center [833, 316] width 137 height 35
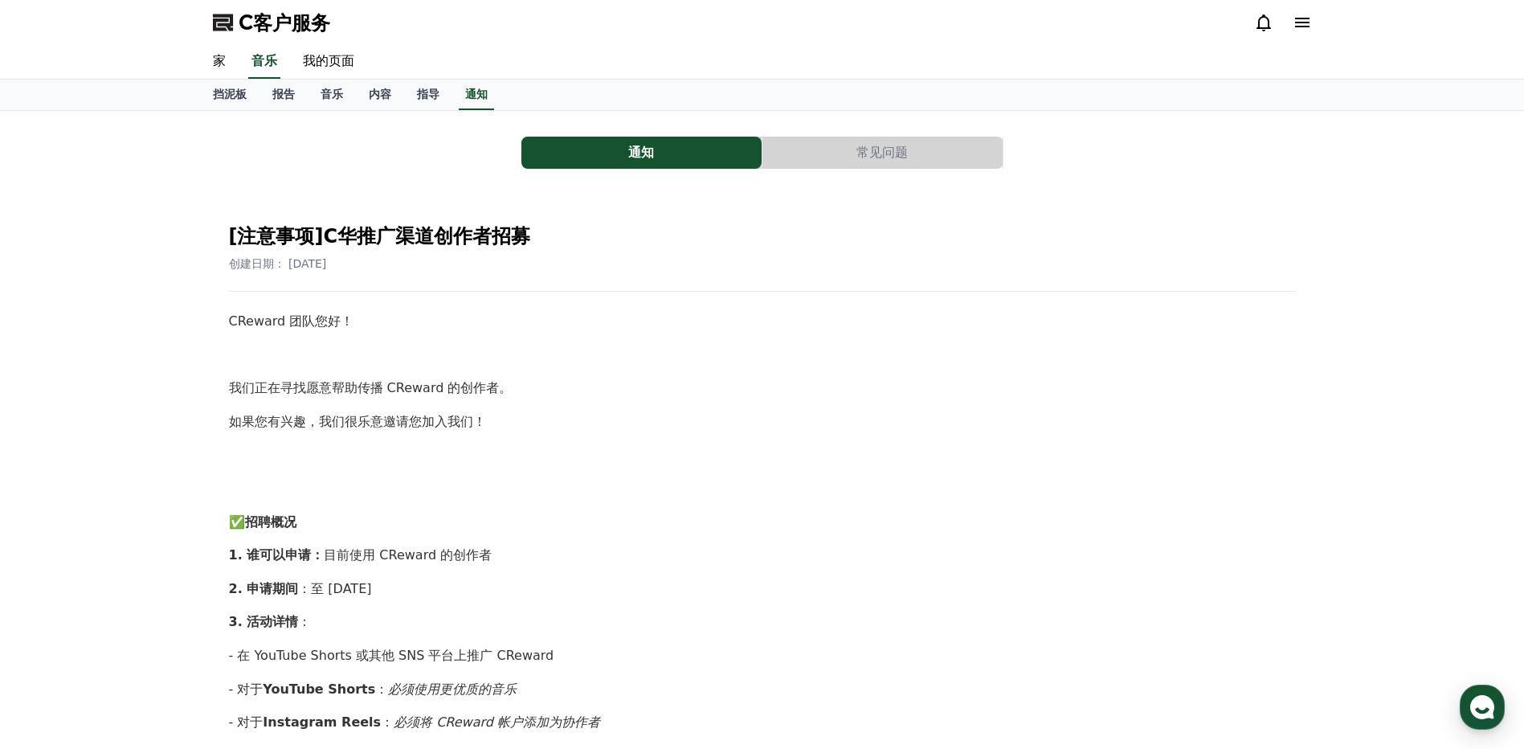
click at [1292, 14] on icon at bounding box center [1301, 22] width 19 height 19
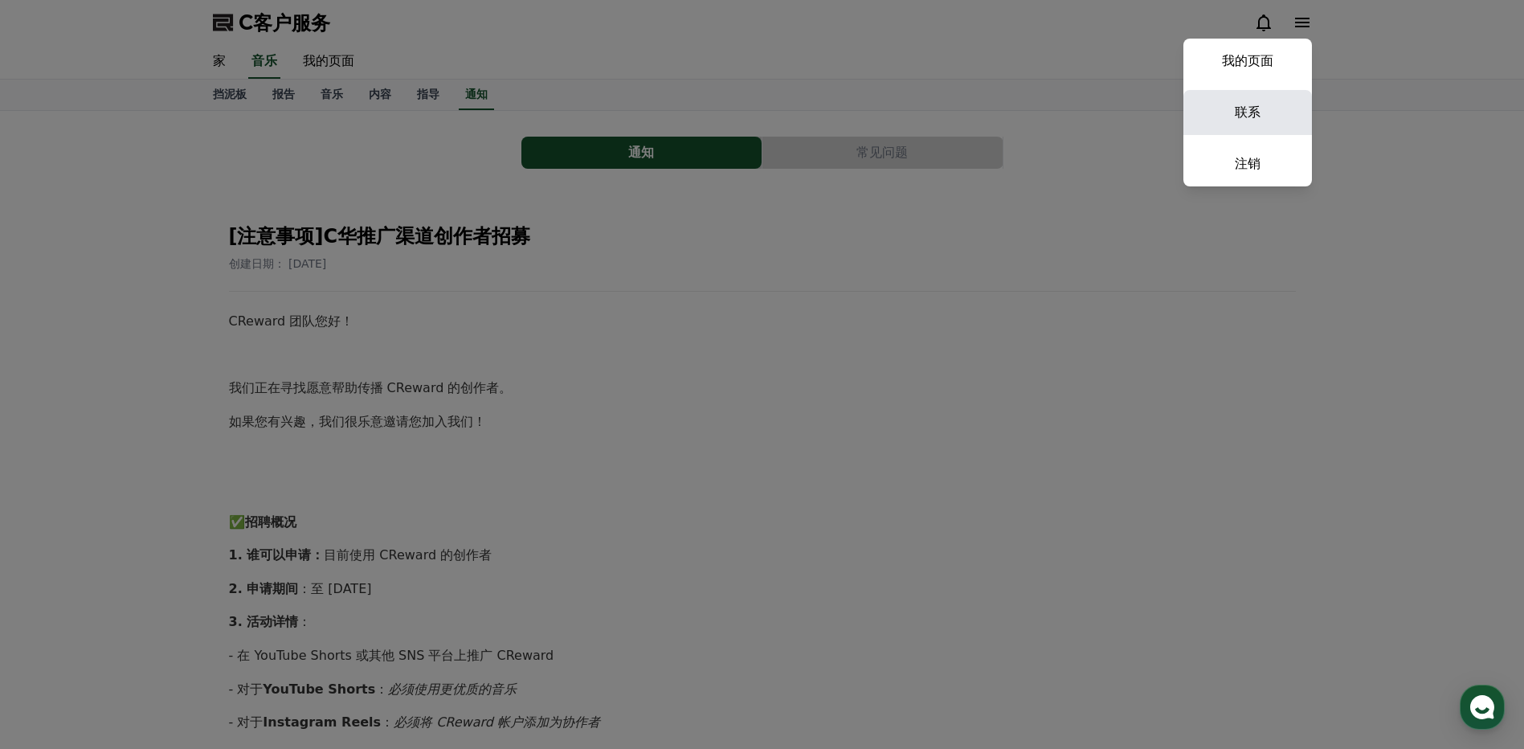
click at [1271, 100] on link "联系" at bounding box center [1247, 112] width 129 height 45
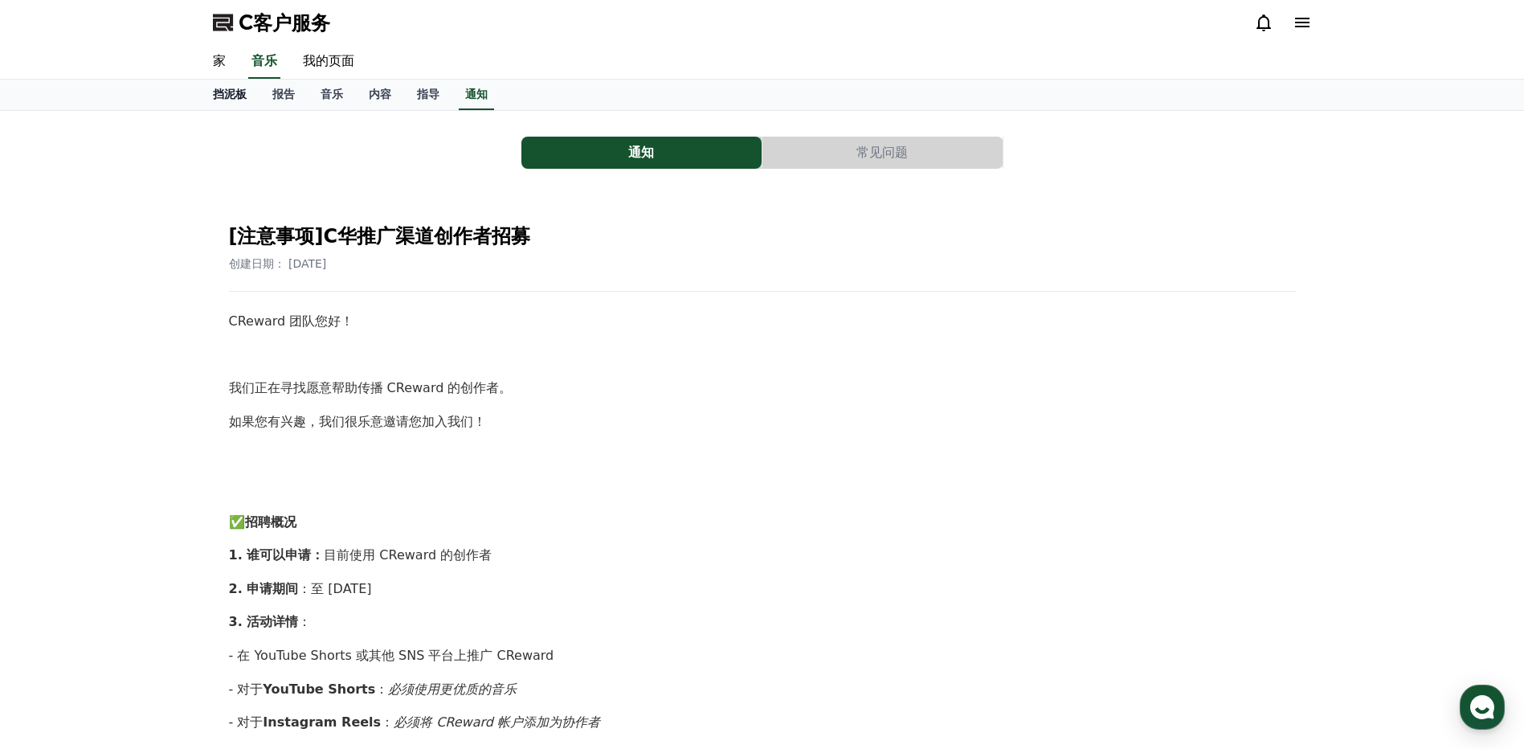
click at [220, 84] on link "挡泥板" at bounding box center [229, 95] width 59 height 31
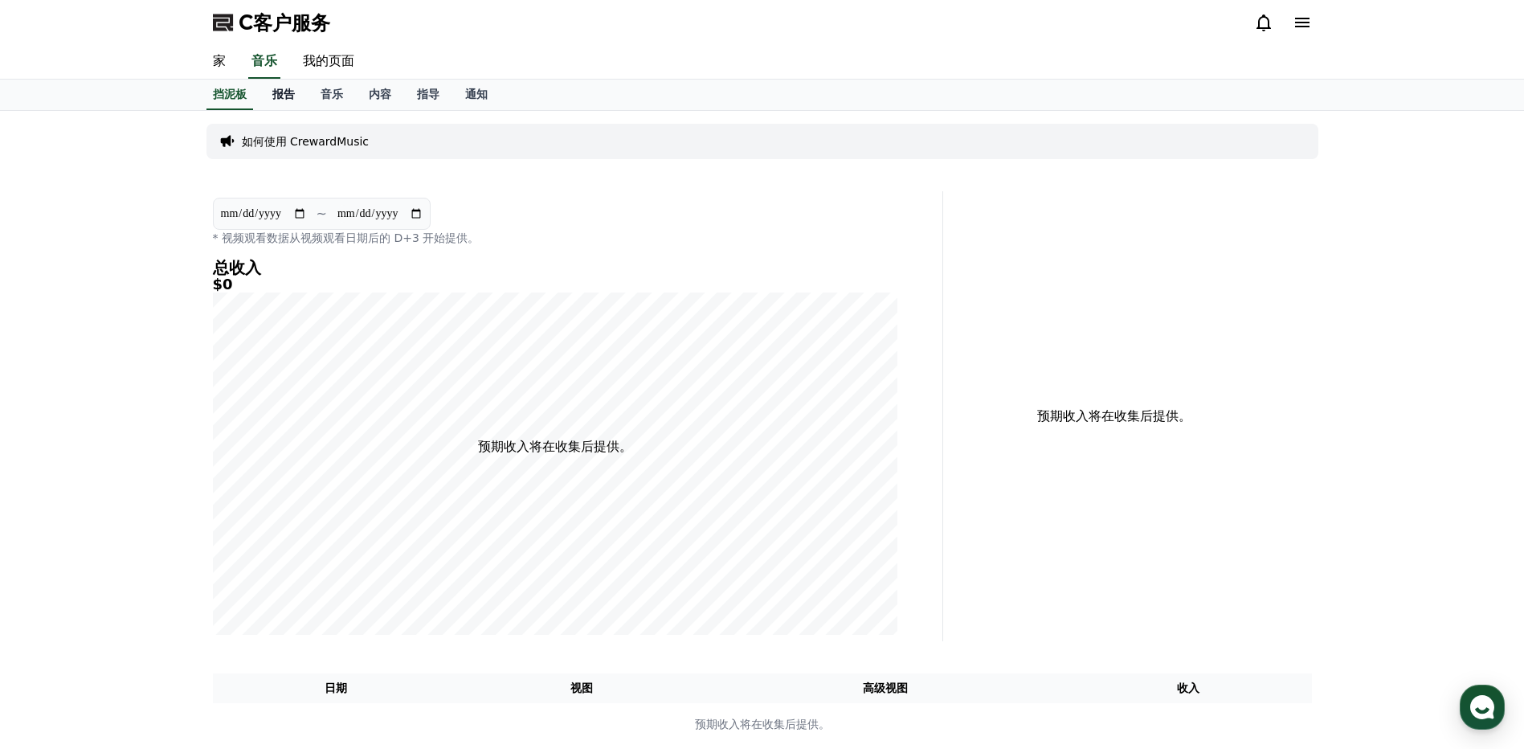
click at [294, 89] on font "报告" at bounding box center [283, 94] width 22 height 13
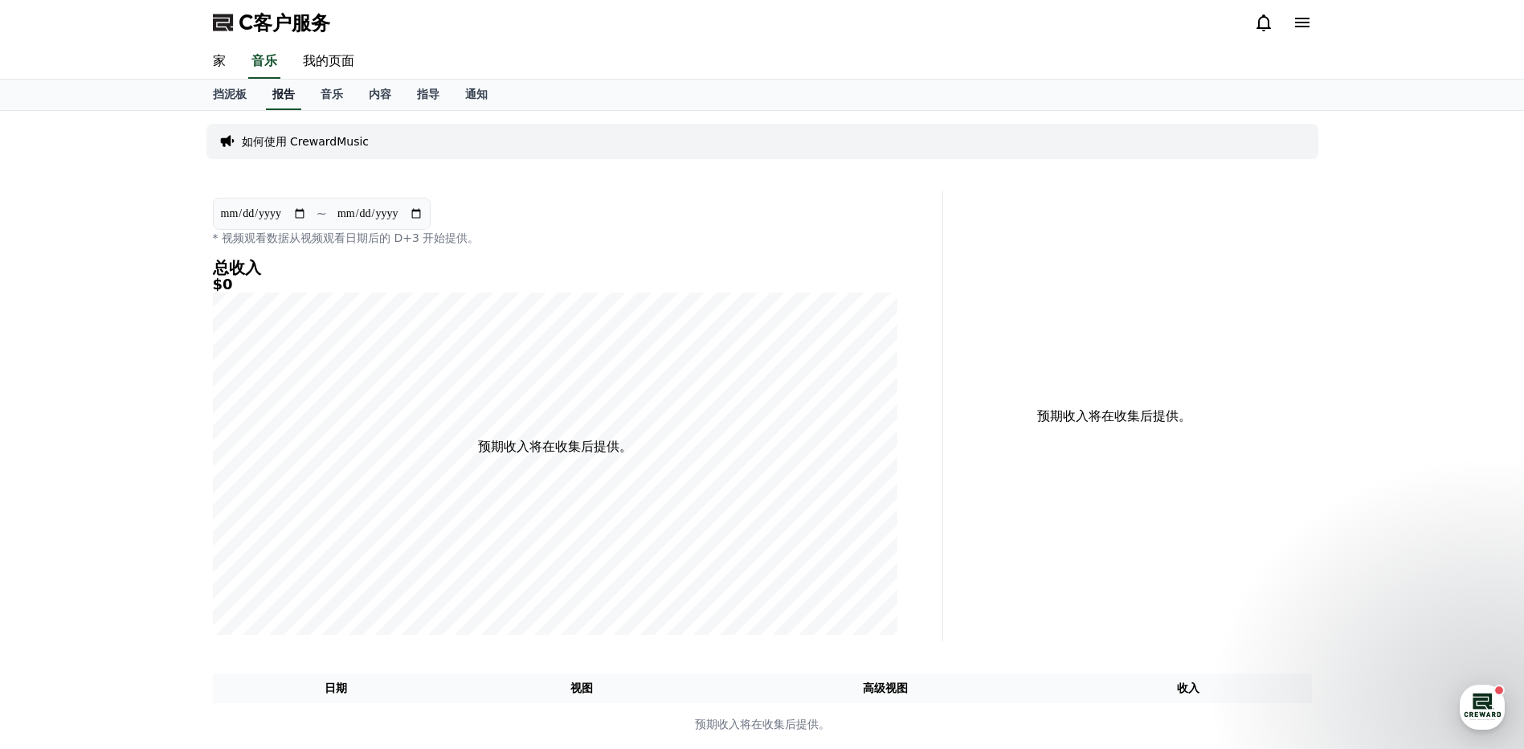
click at [284, 106] on link "报告" at bounding box center [283, 95] width 35 height 31
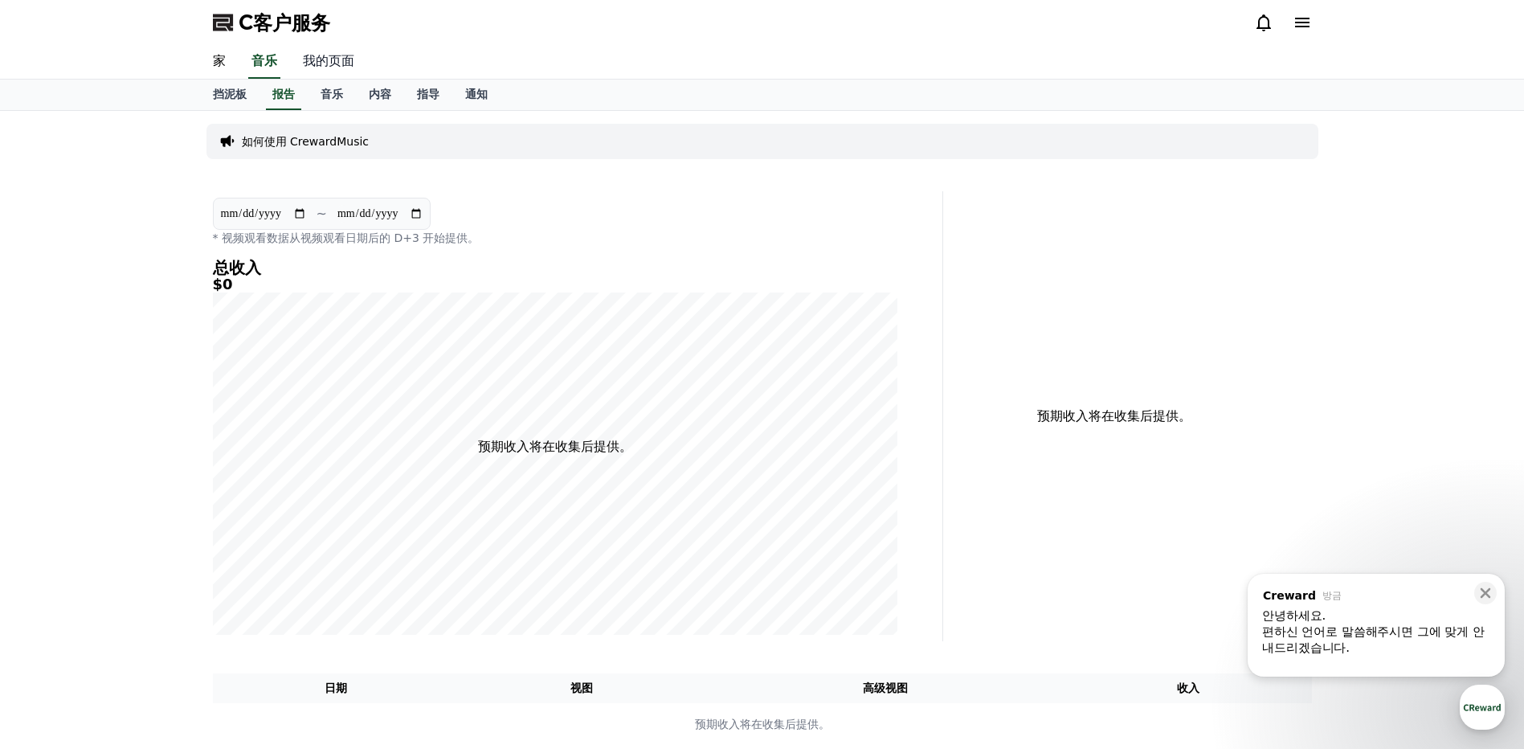
click at [331, 55] on link "我的页面" at bounding box center [328, 62] width 77 height 34
click at [339, 67] on link "我的页面" at bounding box center [329, 62] width 58 height 34
select select "**********"
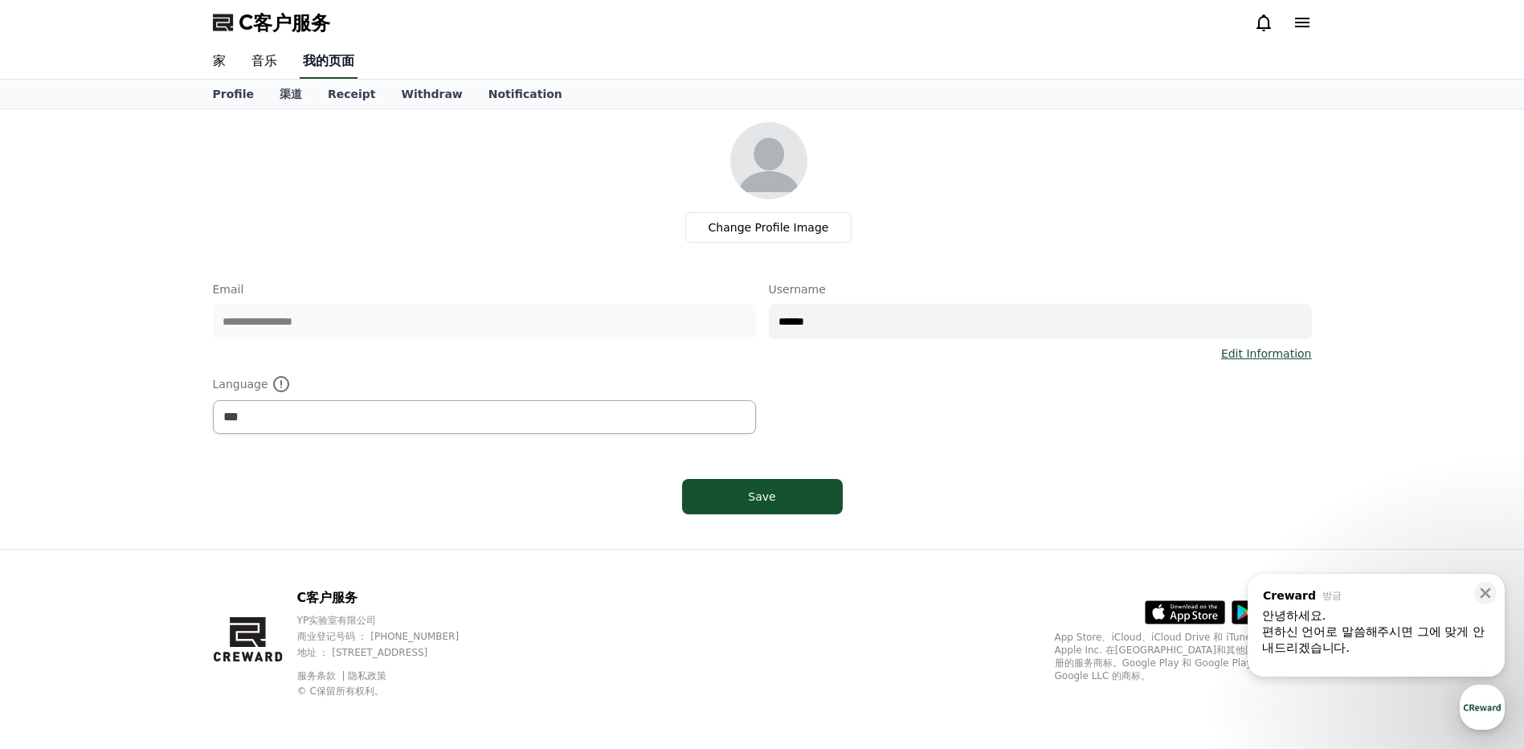
click at [339, 67] on link "我的页面" at bounding box center [329, 62] width 58 height 34
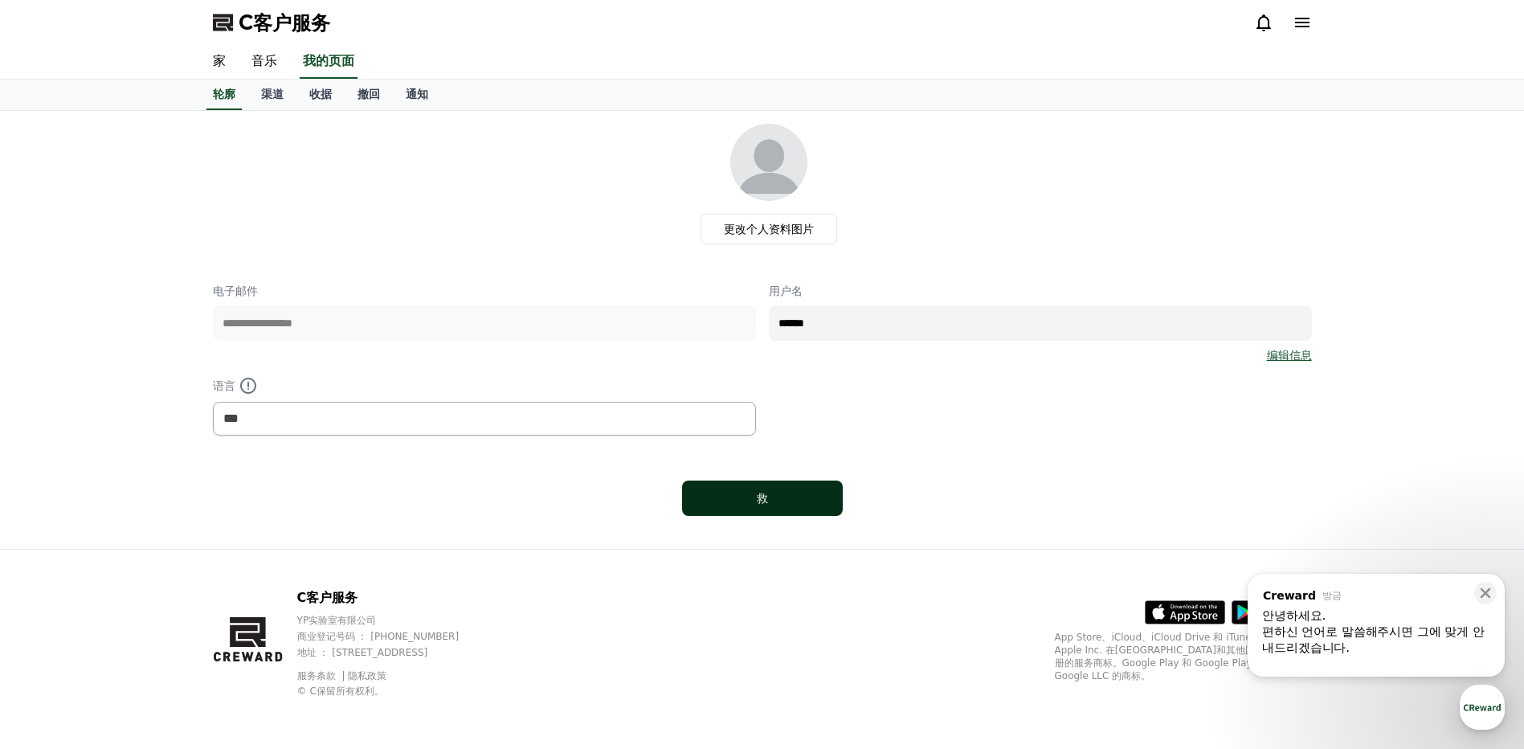
click at [775, 500] on div "救" at bounding box center [762, 498] width 96 height 16
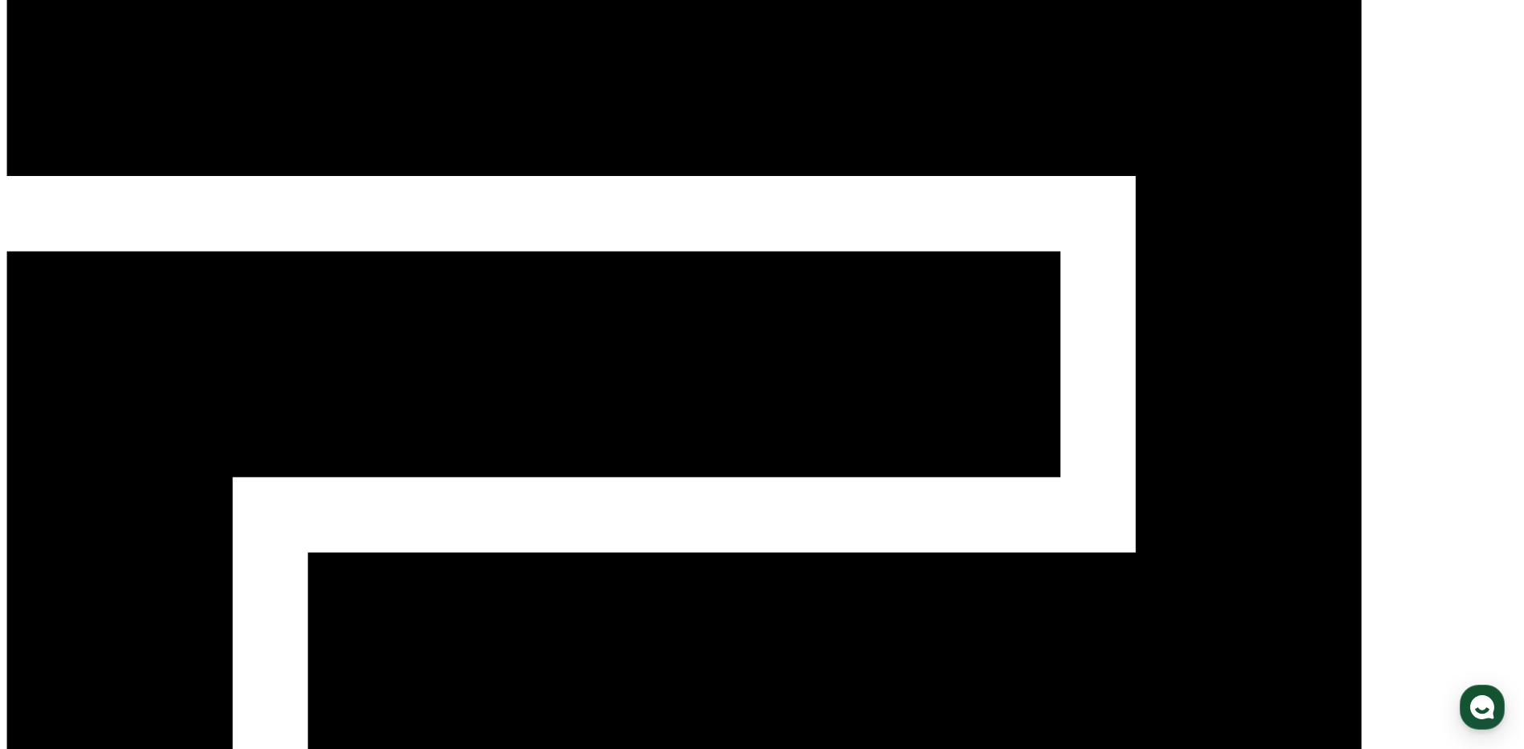
scroll to position [80, 0]
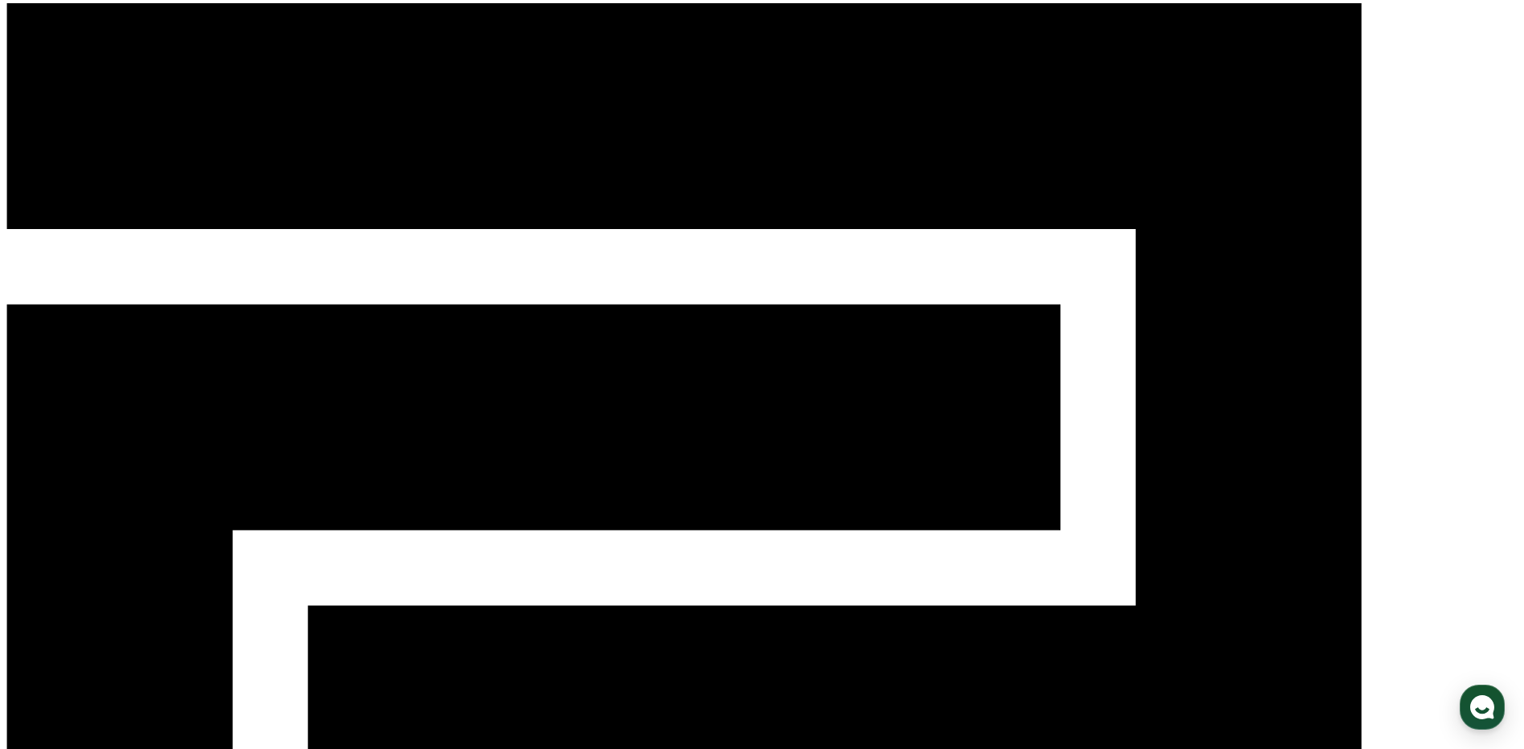
scroll to position [0, 0]
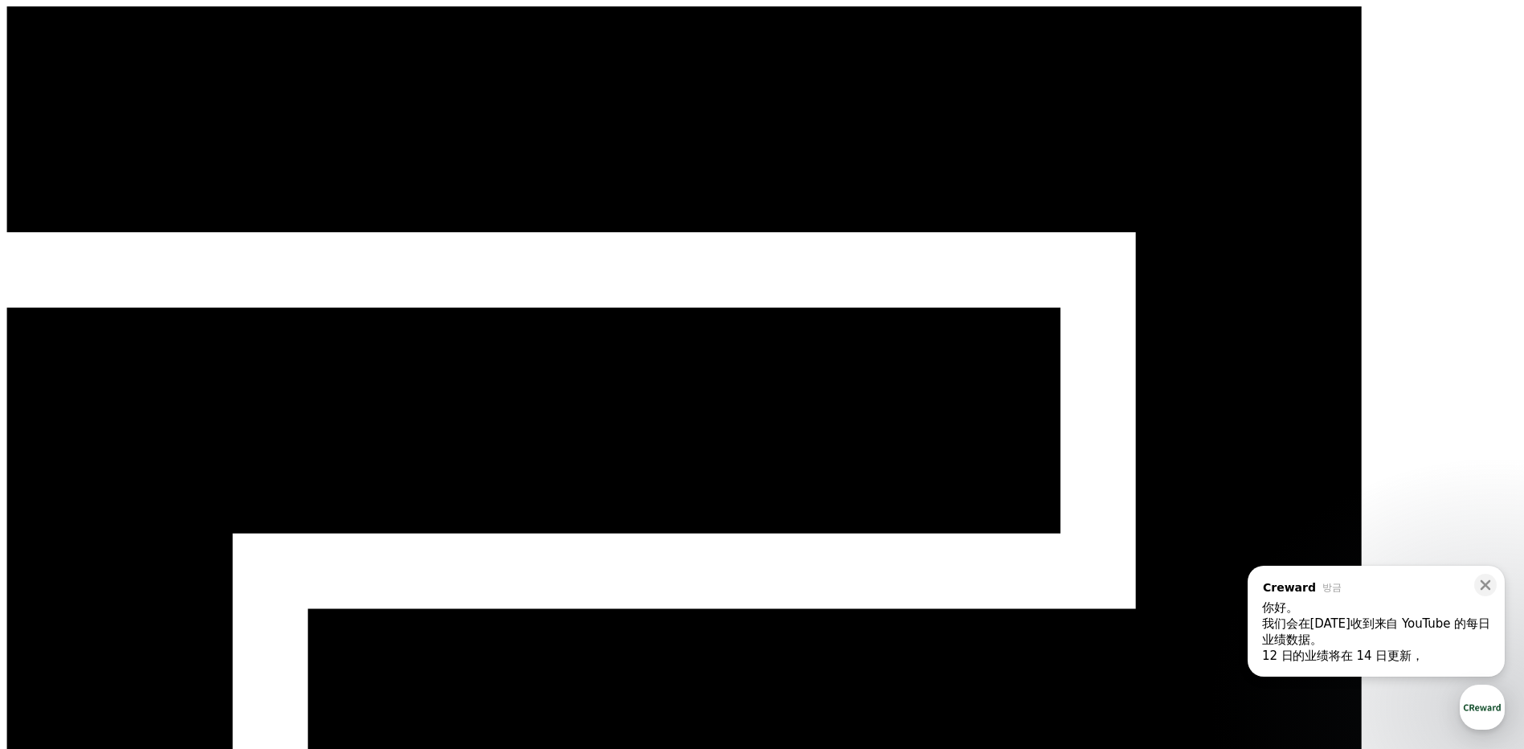
paste input "**********"
type input "**********"
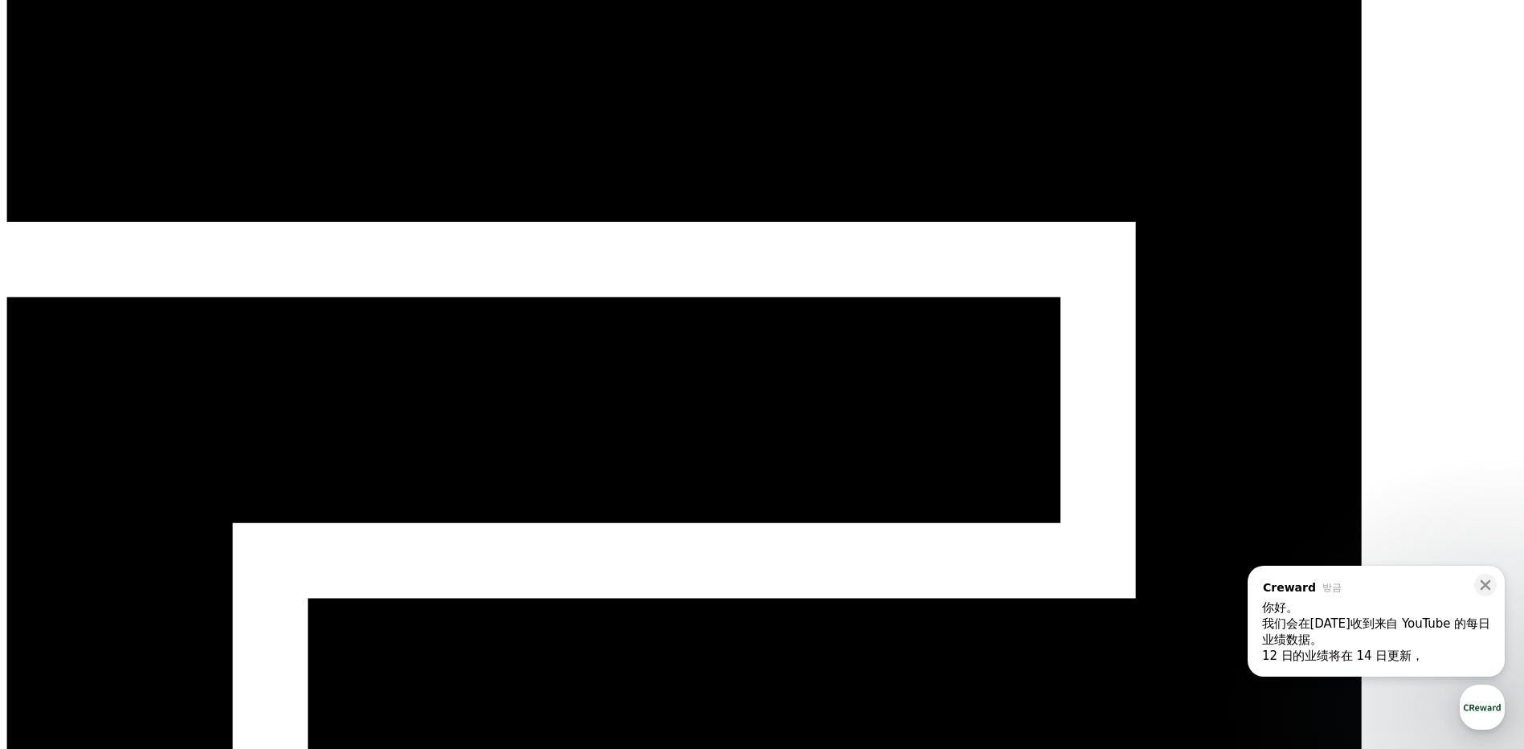
scroll to position [80, 0]
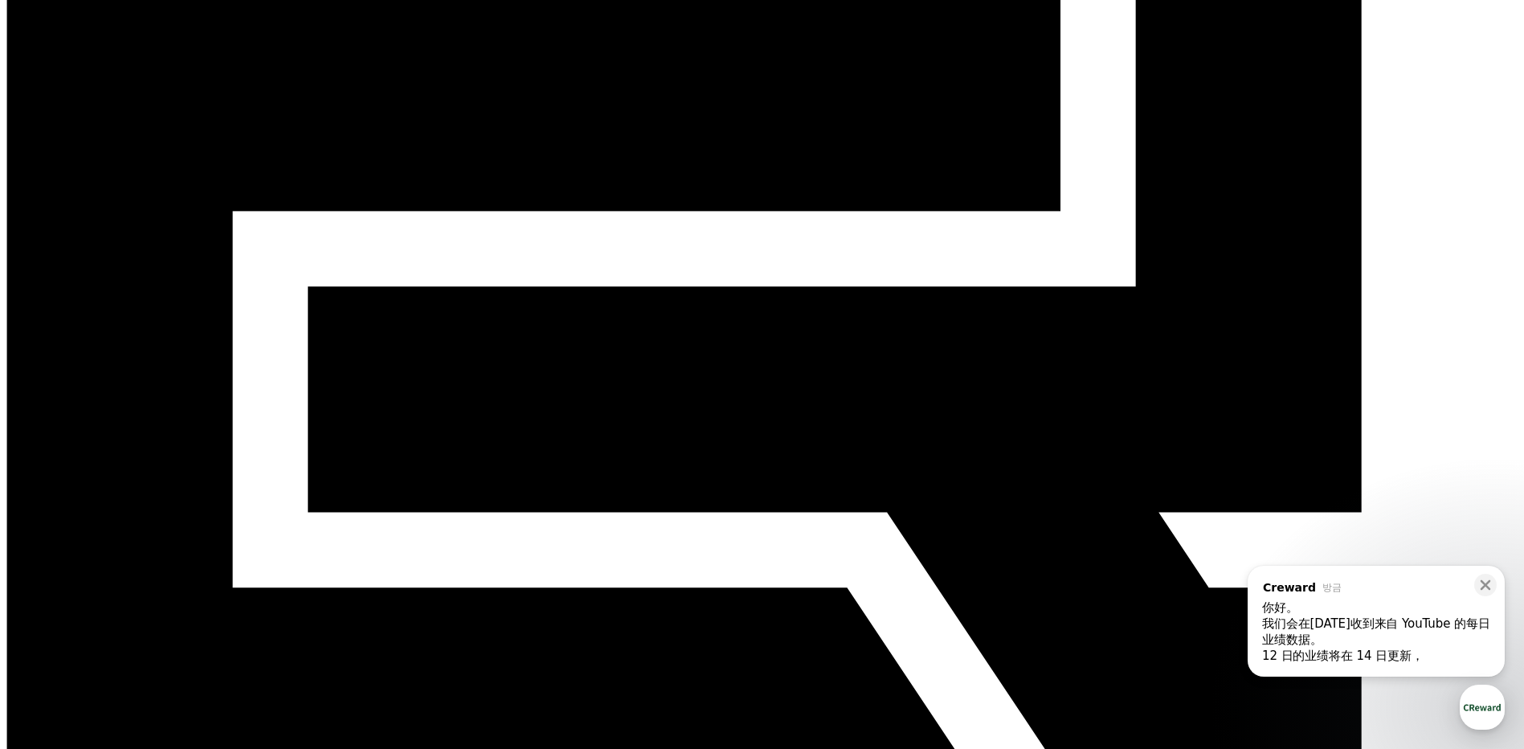
scroll to position [433, 0]
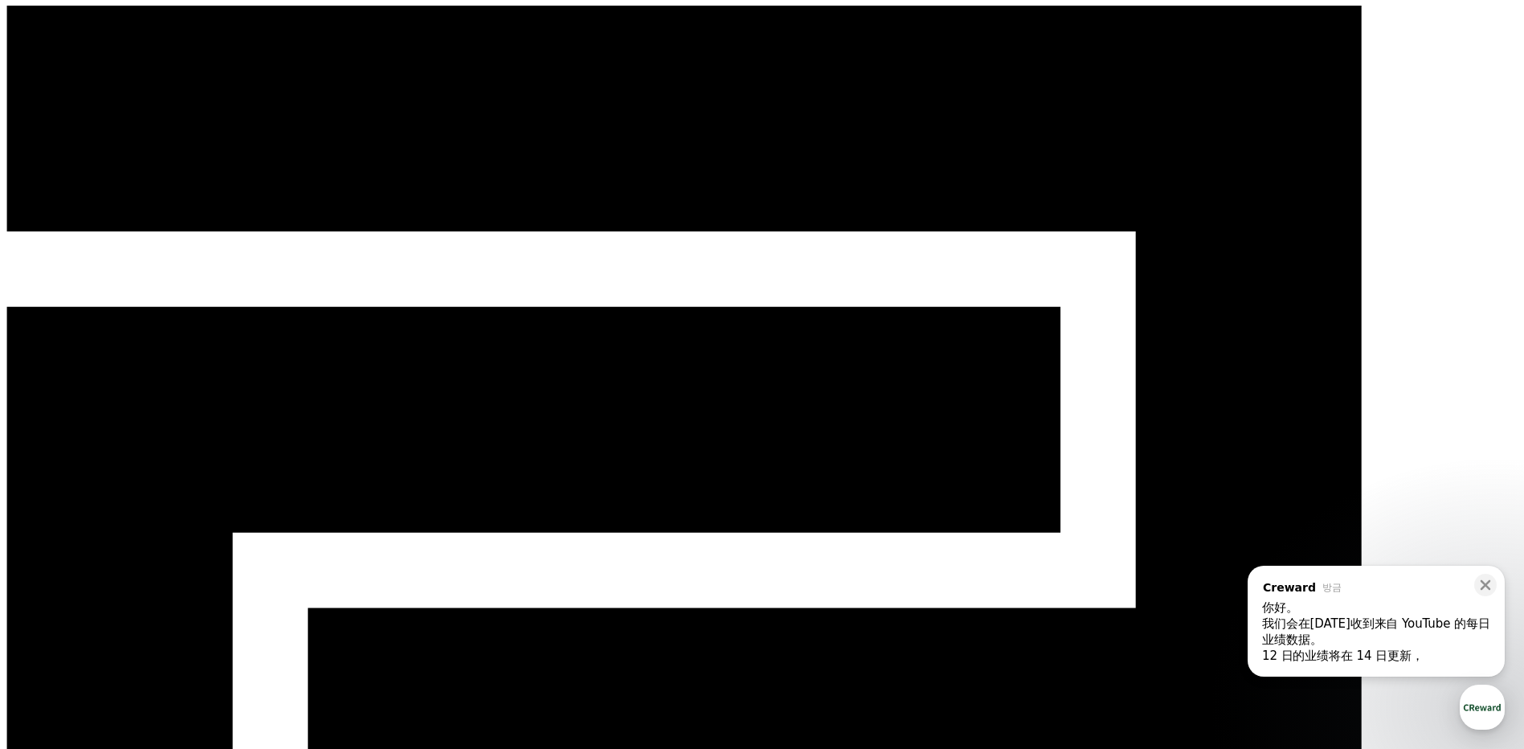
scroll to position [0, 0]
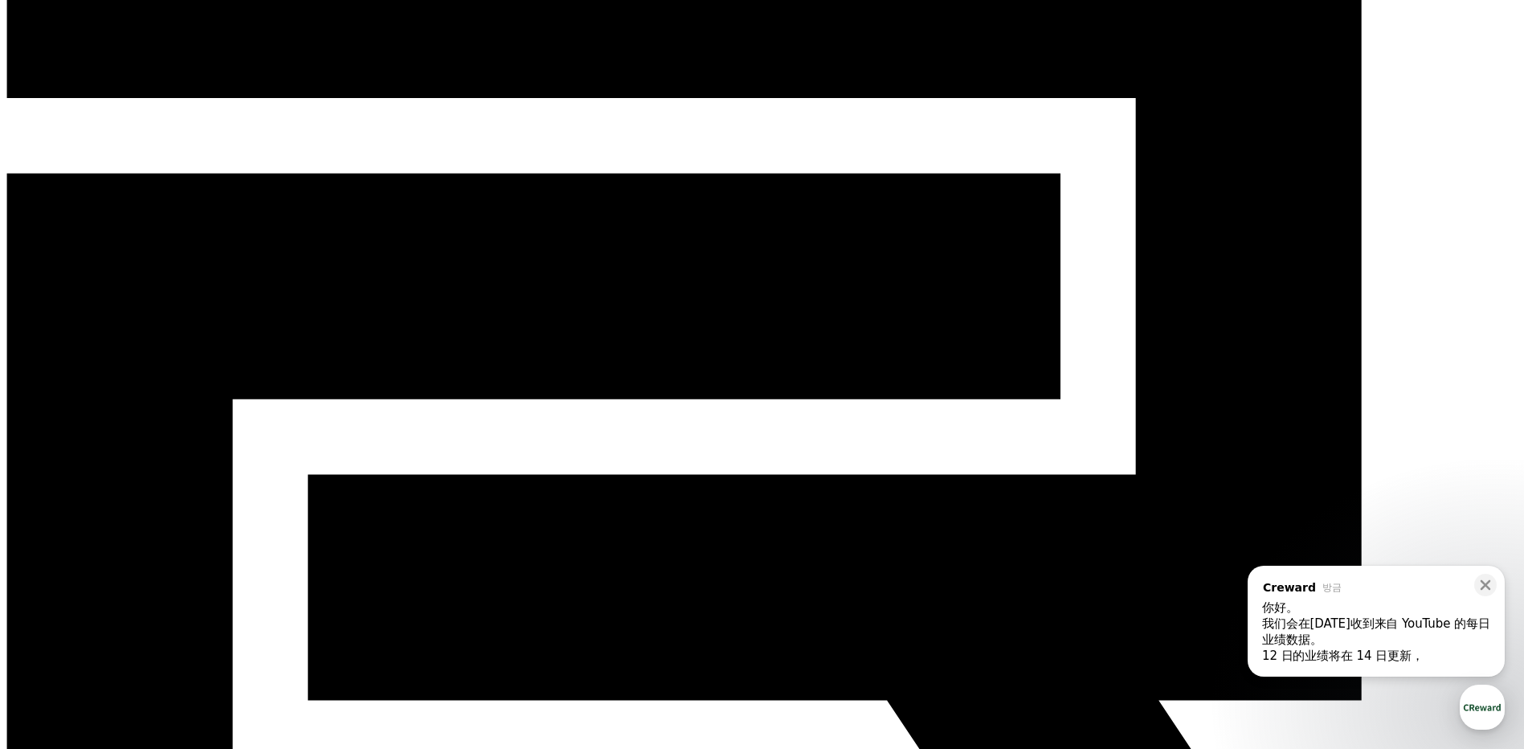
scroll to position [321, 0]
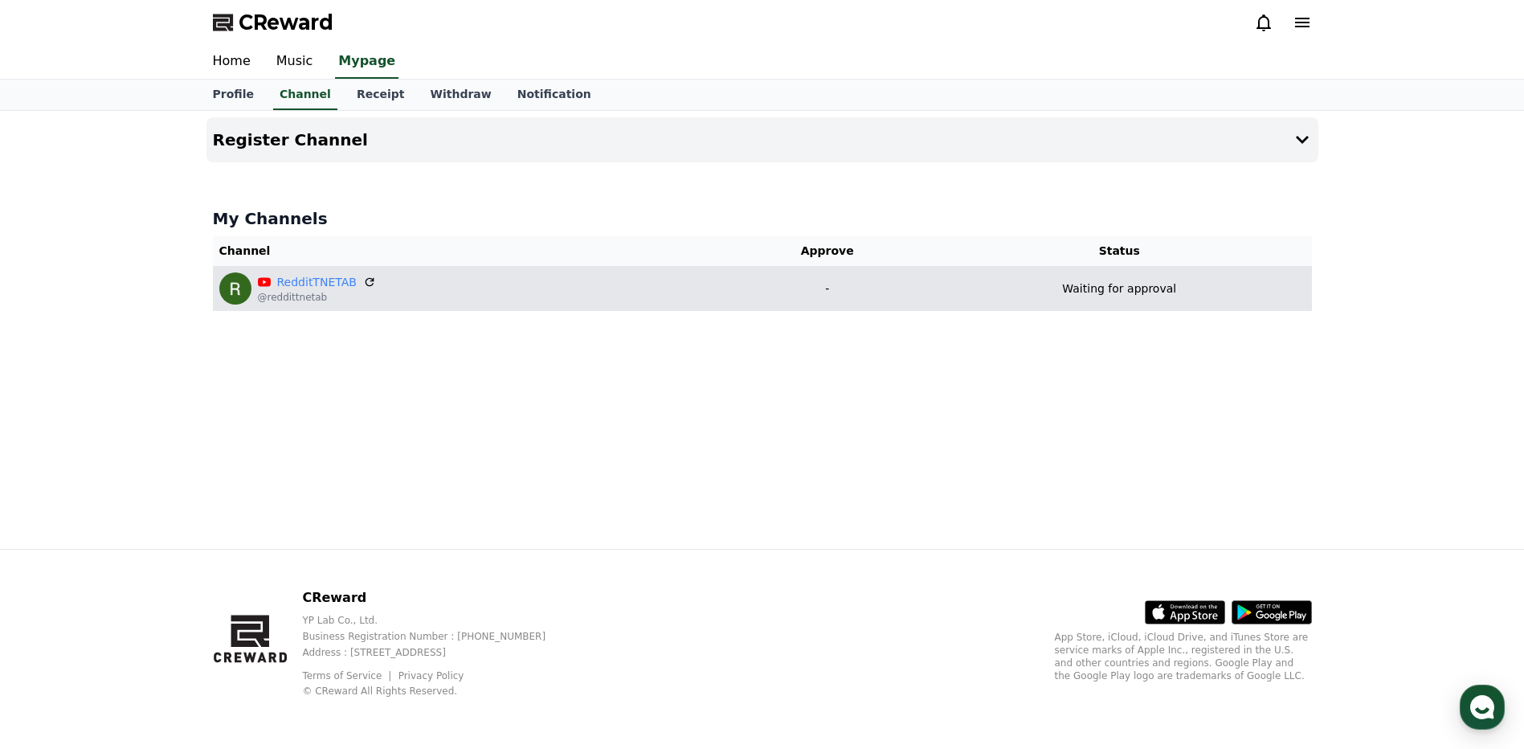
click at [757, 300] on td "-" at bounding box center [827, 288] width 200 height 45
click at [423, 292] on div "RedditTNETAB @reddittnetab" at bounding box center [470, 288] width 502 height 32
drag, startPoint x: 1050, startPoint y: 286, endPoint x: 1174, endPoint y: 285, distance: 124.5
click at [1174, 285] on div "Waiting for approval" at bounding box center [1118, 288] width 371 height 17
click at [1108, 309] on td "Waiting for approval" at bounding box center [1119, 288] width 384 height 45
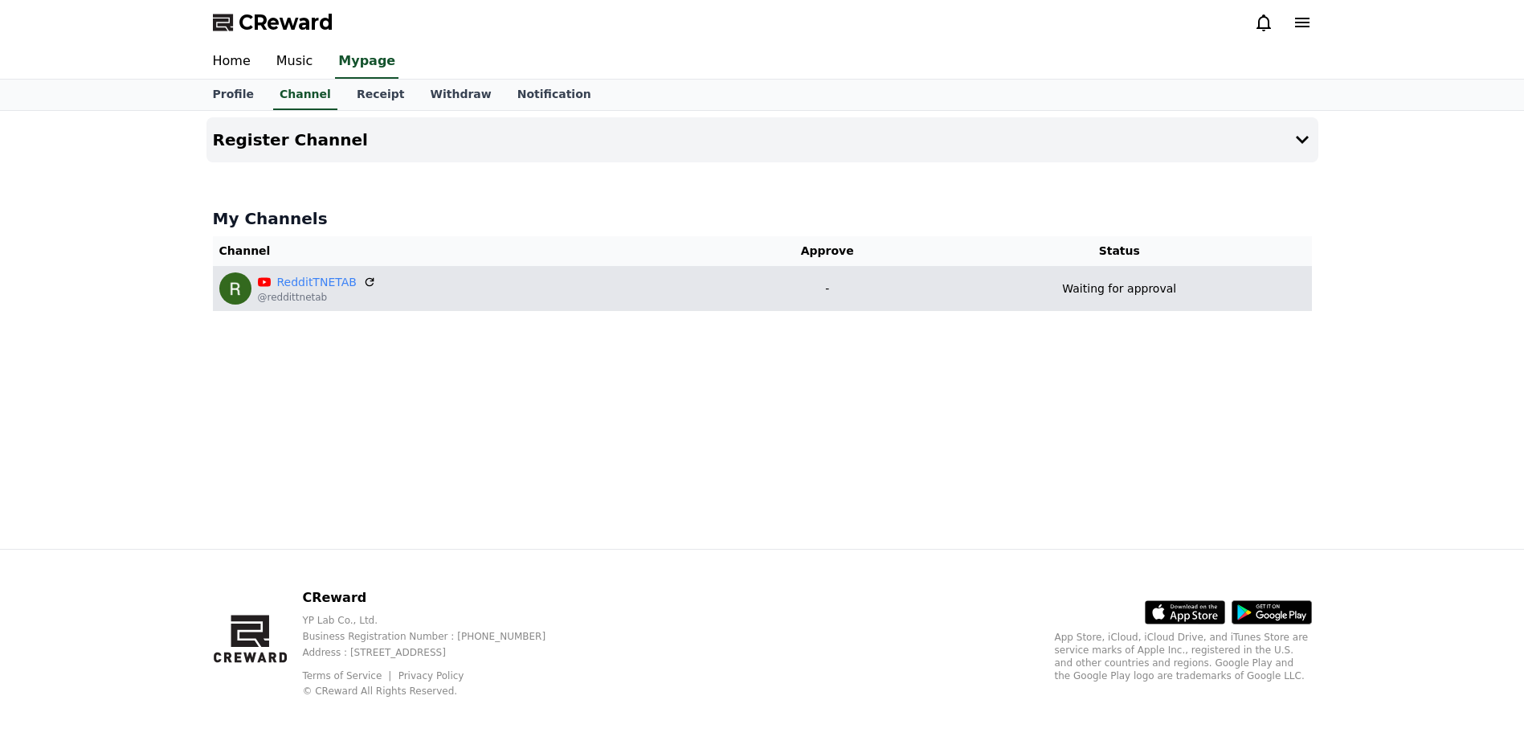
click at [781, 300] on td "-" at bounding box center [827, 288] width 200 height 45
click at [302, 293] on p "@reddittnetab" at bounding box center [317, 297] width 118 height 13
click at [596, 281] on div "RedditTNETAB @reddittnetab" at bounding box center [470, 288] width 502 height 32
